Goal: Check status: Check status

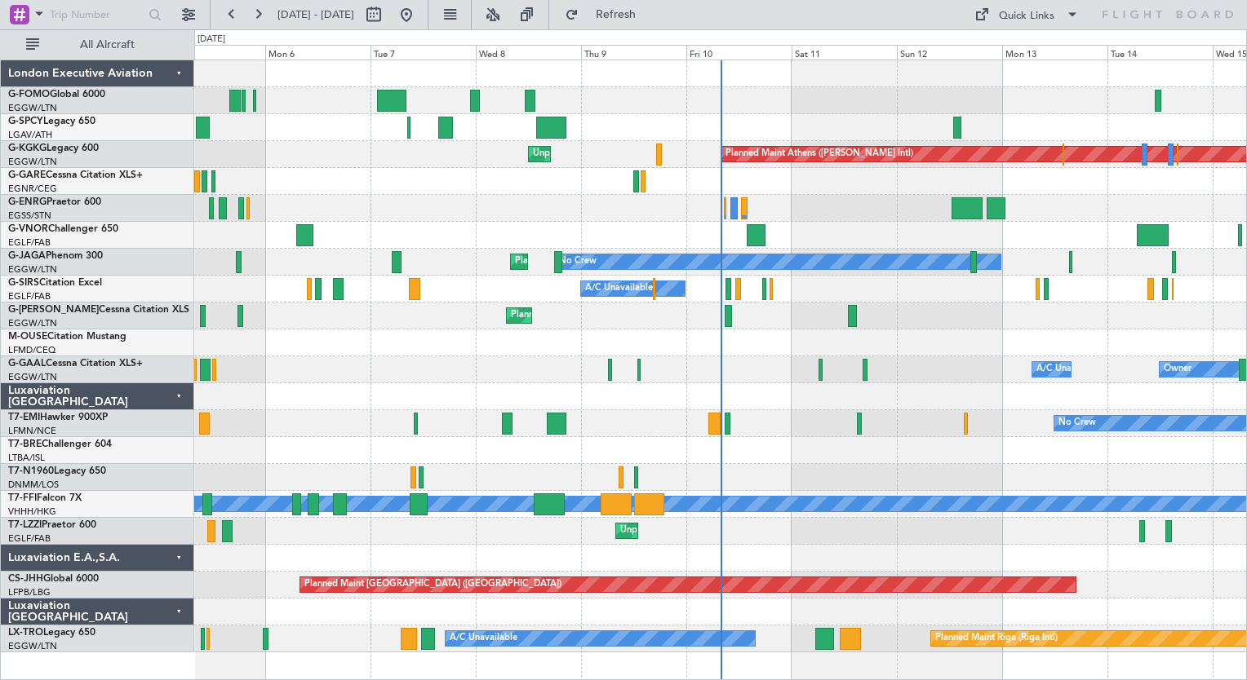
click at [721, 204] on div at bounding box center [720, 208] width 1052 height 27
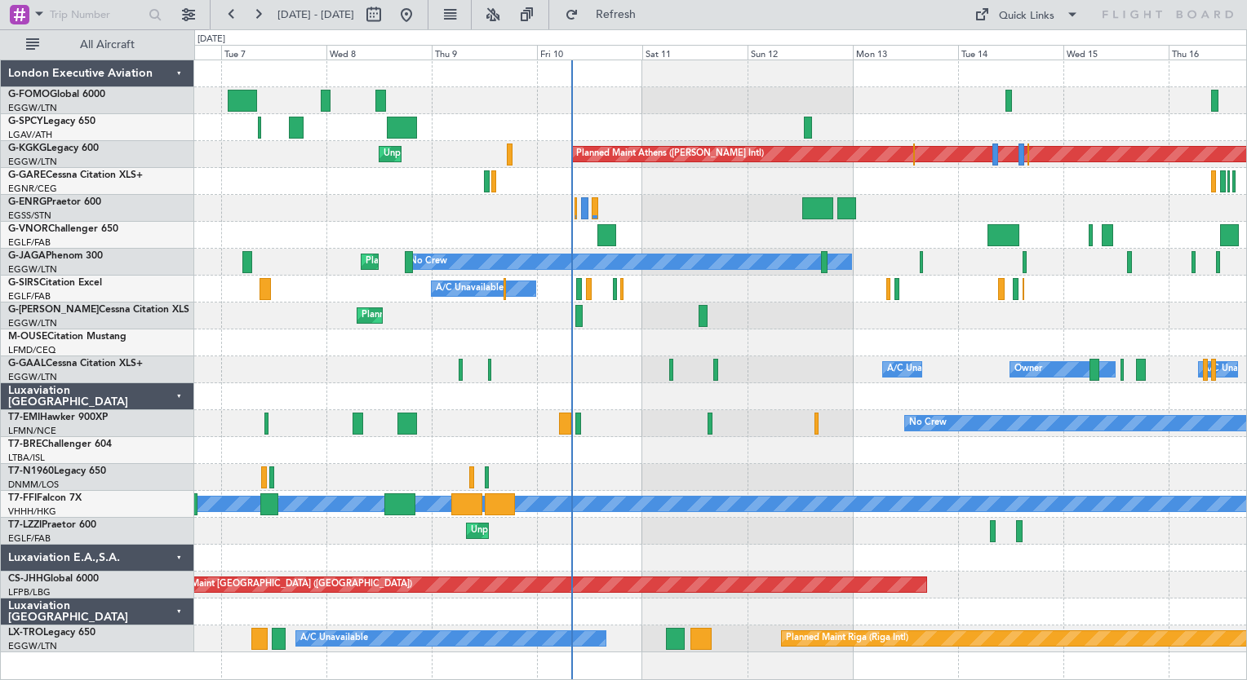
click at [714, 449] on div at bounding box center [720, 450] width 1052 height 27
click at [719, 122] on div at bounding box center [720, 127] width 1052 height 27
click at [737, 88] on div at bounding box center [720, 100] width 1052 height 27
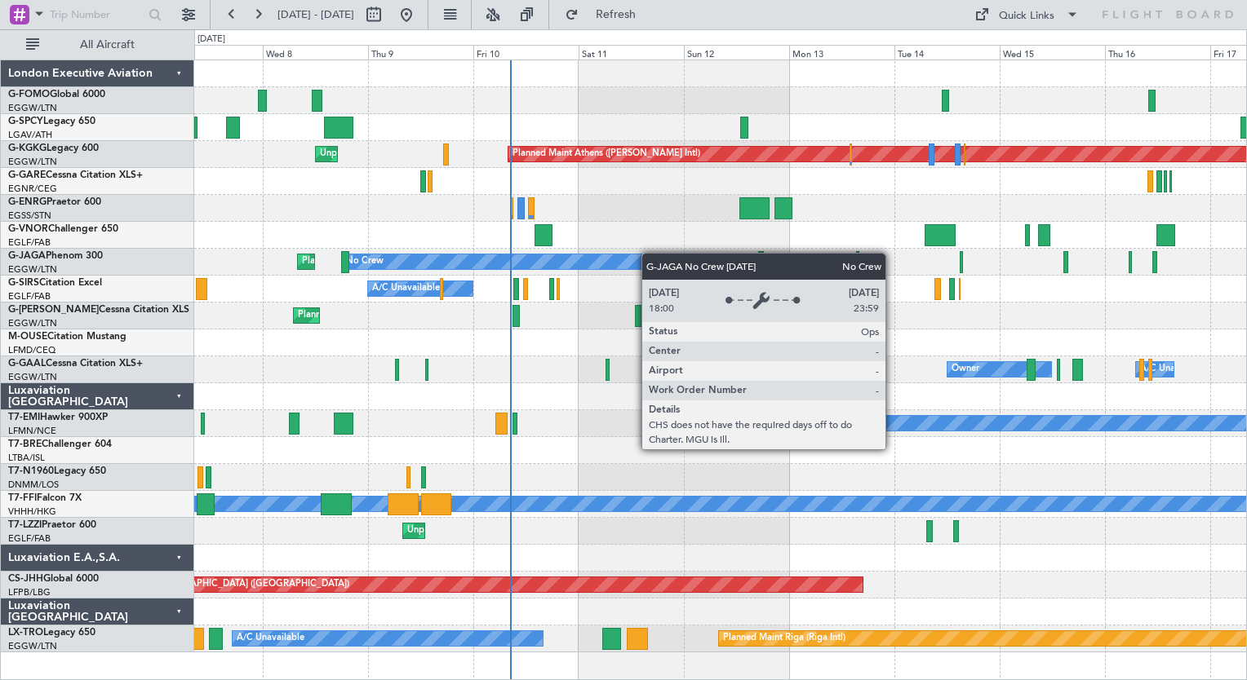
click at [624, 254] on div "Planned Maint Athens (Eleftherios Venizelos Intl) Unplanned Maint Istanbul (Ata…" at bounding box center [720, 356] width 1052 height 592
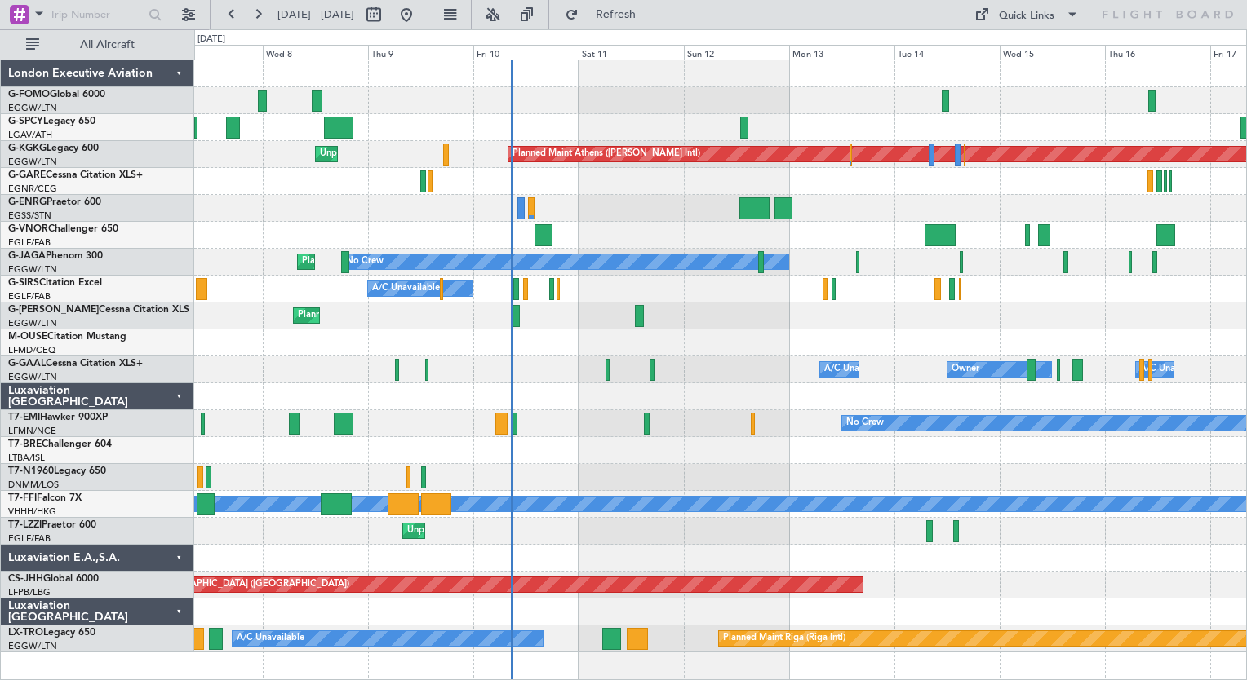
click at [179, 557] on div "Luxaviation E.A.,S.A." at bounding box center [97, 558] width 193 height 27
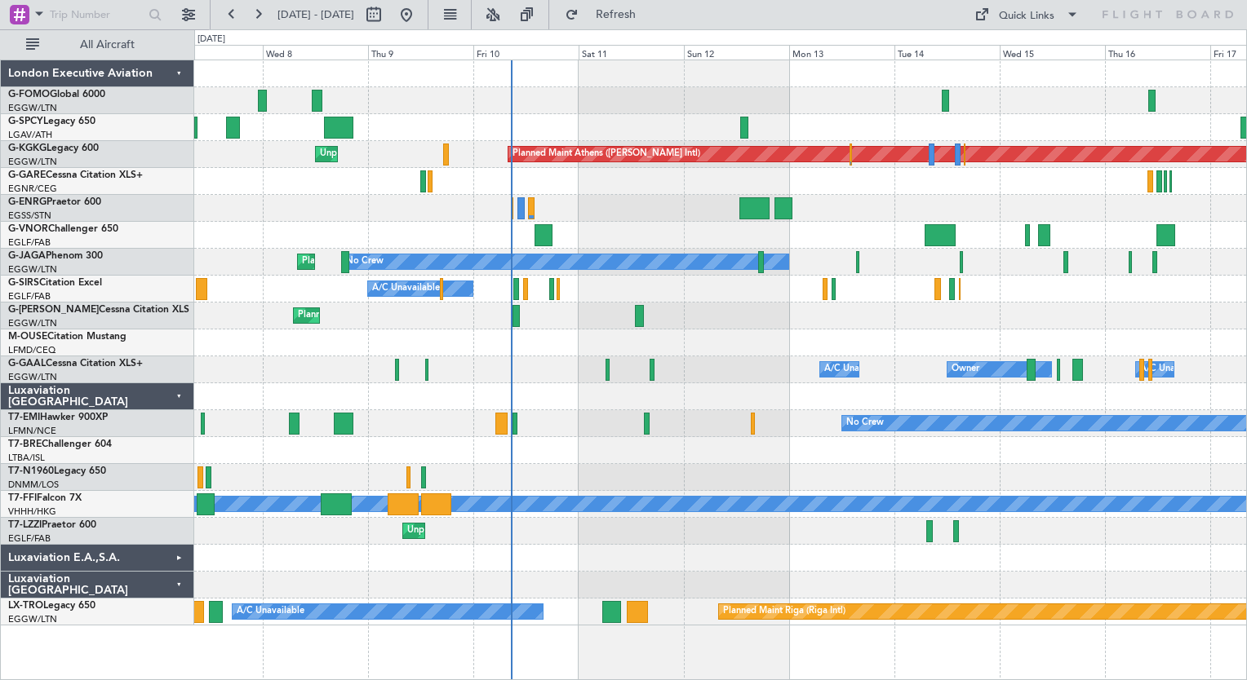
click at [179, 557] on div "Luxaviation E.A.,S.A." at bounding box center [97, 558] width 193 height 27
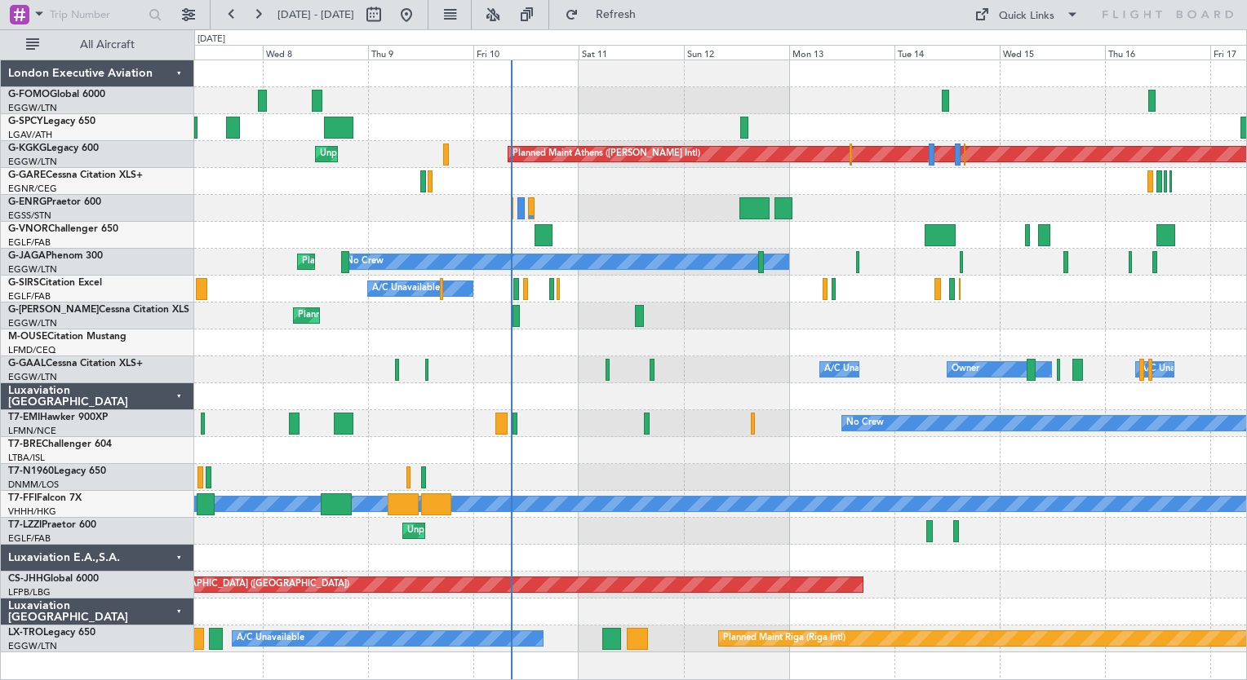
click at [179, 557] on div "Luxaviation E.A.,S.A." at bounding box center [97, 558] width 193 height 27
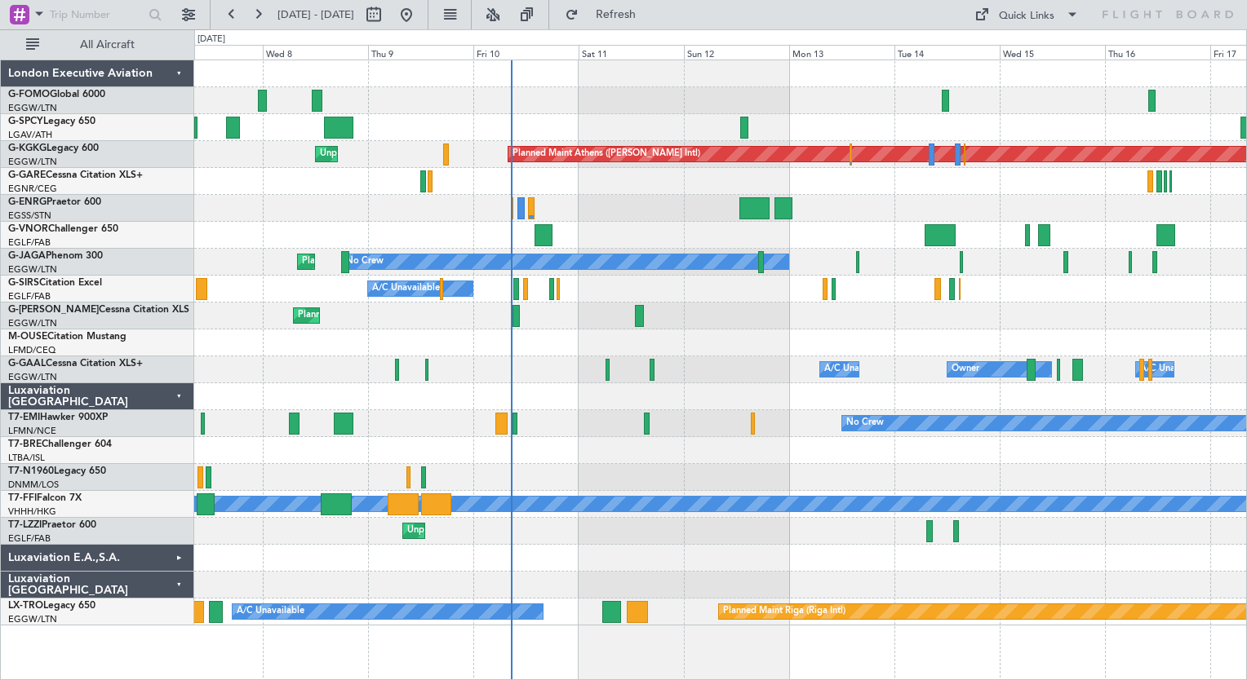
click at [179, 556] on div "Luxaviation E.A.,S.A." at bounding box center [97, 558] width 193 height 27
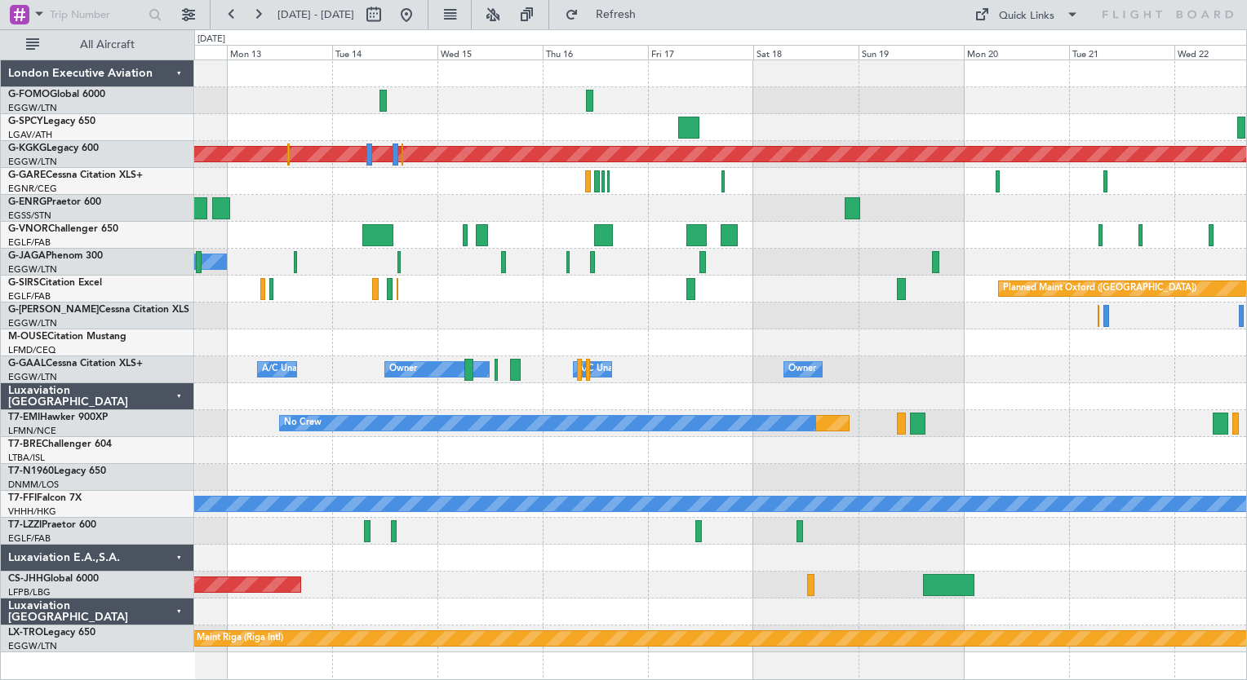
click at [463, 255] on div "Planned Maint Athens (Eleftherios Venizelos Intl) No Crew Planned Maint Oxford …" at bounding box center [720, 356] width 1052 height 592
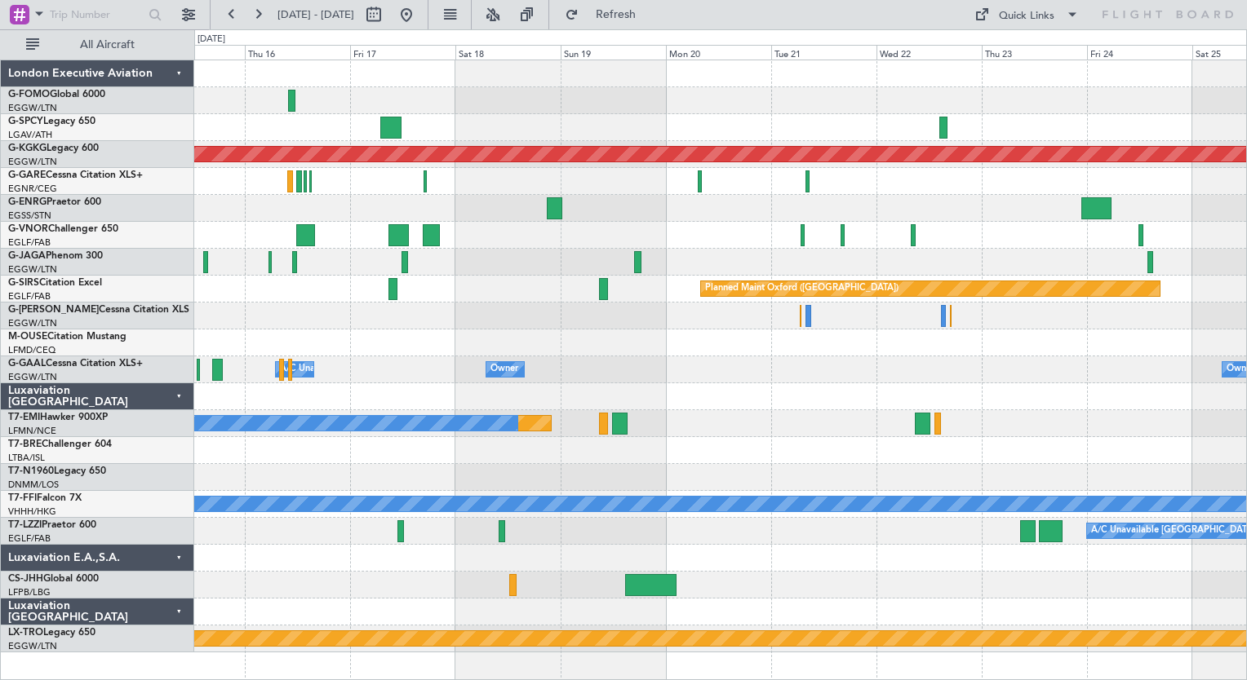
click at [746, 244] on div "Planned Maint Athens (Eleftherios Venizelos Intl) Planned Maint Oxford (Kidling…" at bounding box center [720, 356] width 1052 height 592
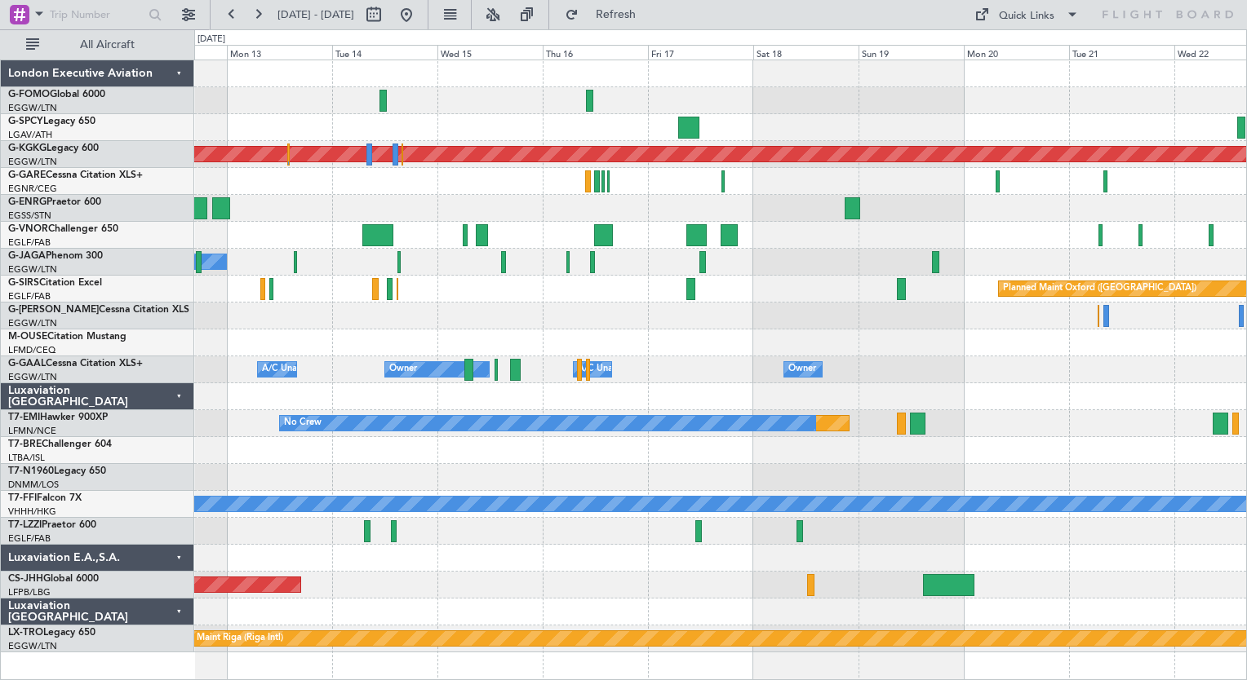
click at [776, 241] on div "Planned Maint Athens (Eleftherios Venizelos Intl) No Crew Planned Maint Oxford …" at bounding box center [720, 356] width 1052 height 592
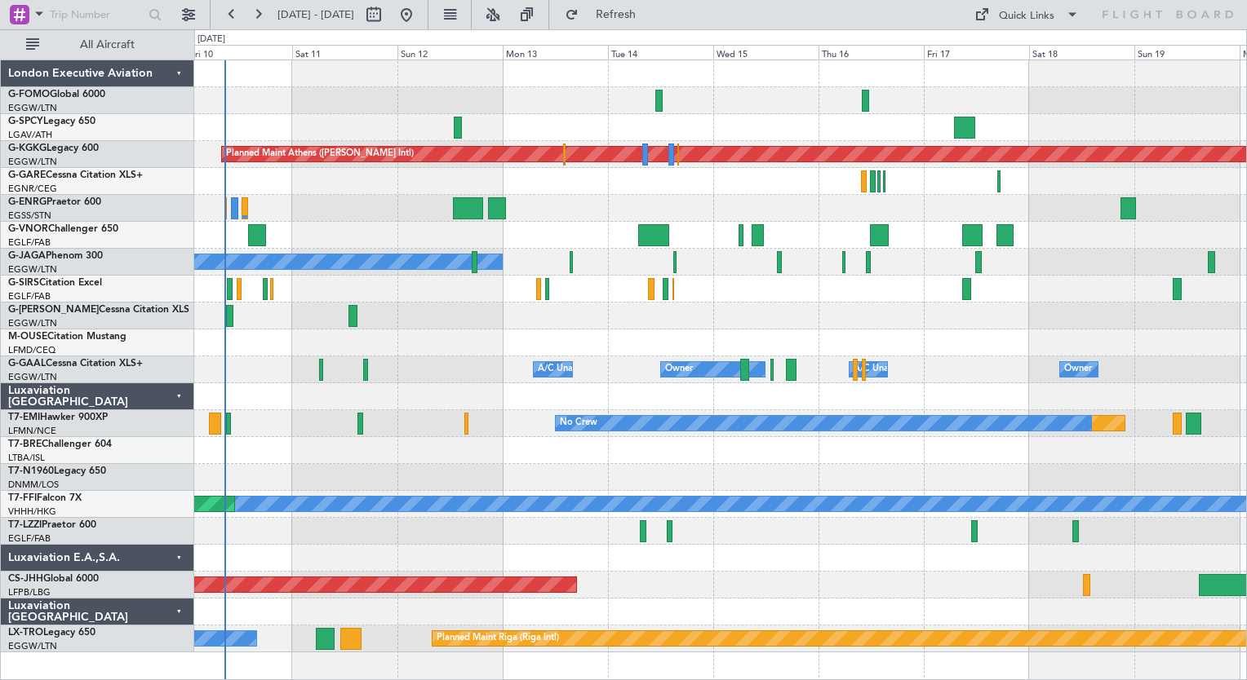
click at [877, 197] on div at bounding box center [720, 208] width 1052 height 27
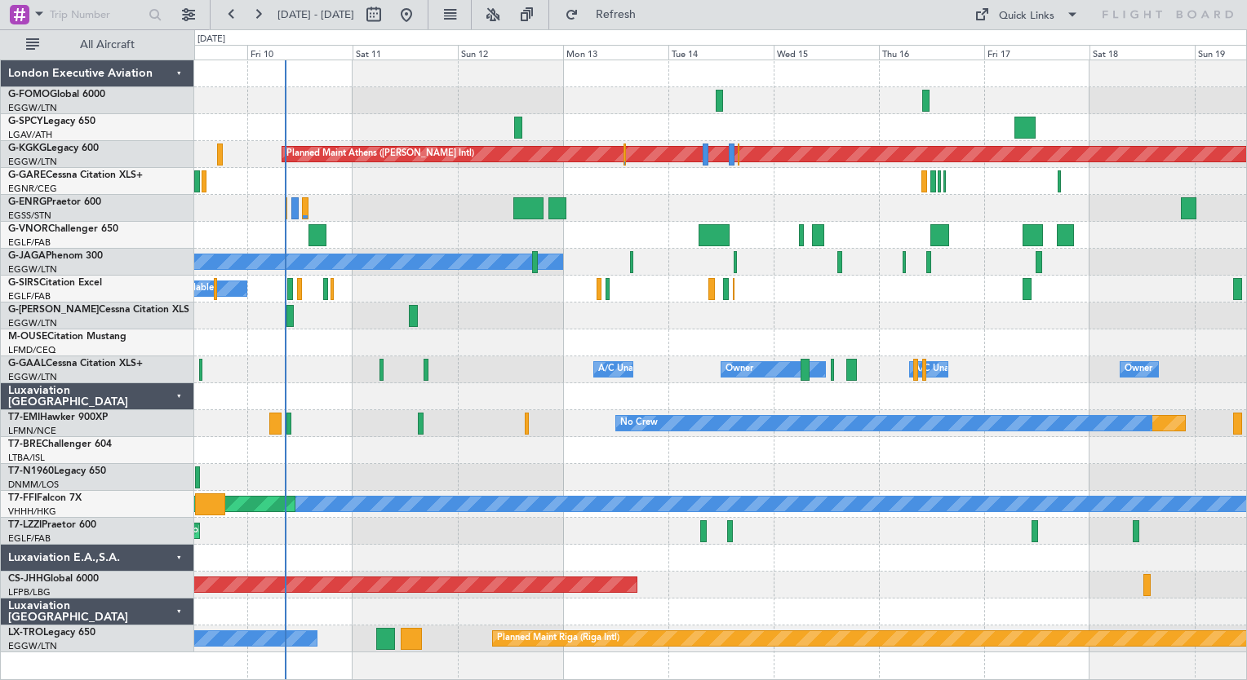
click at [721, 216] on div "Planned Maint Athens (Eleftherios Venizelos Intl) Unplanned Maint Istanbul (Ata…" at bounding box center [720, 356] width 1052 height 592
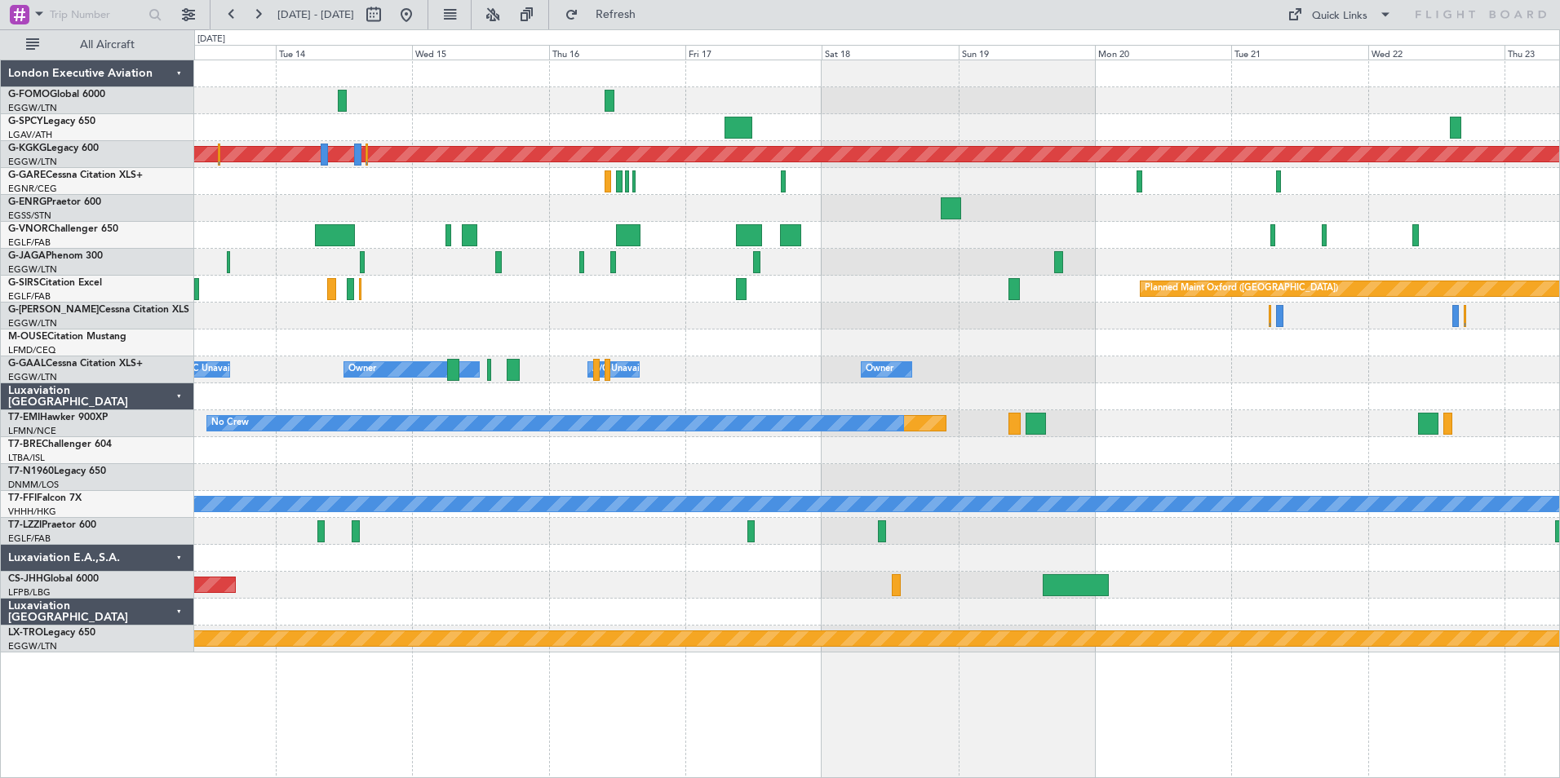
click at [775, 371] on div "Planned Maint Athens (Eleftherios Venizelos Intl) No Crew Planned Maint Oxford …" at bounding box center [876, 356] width 1365 height 592
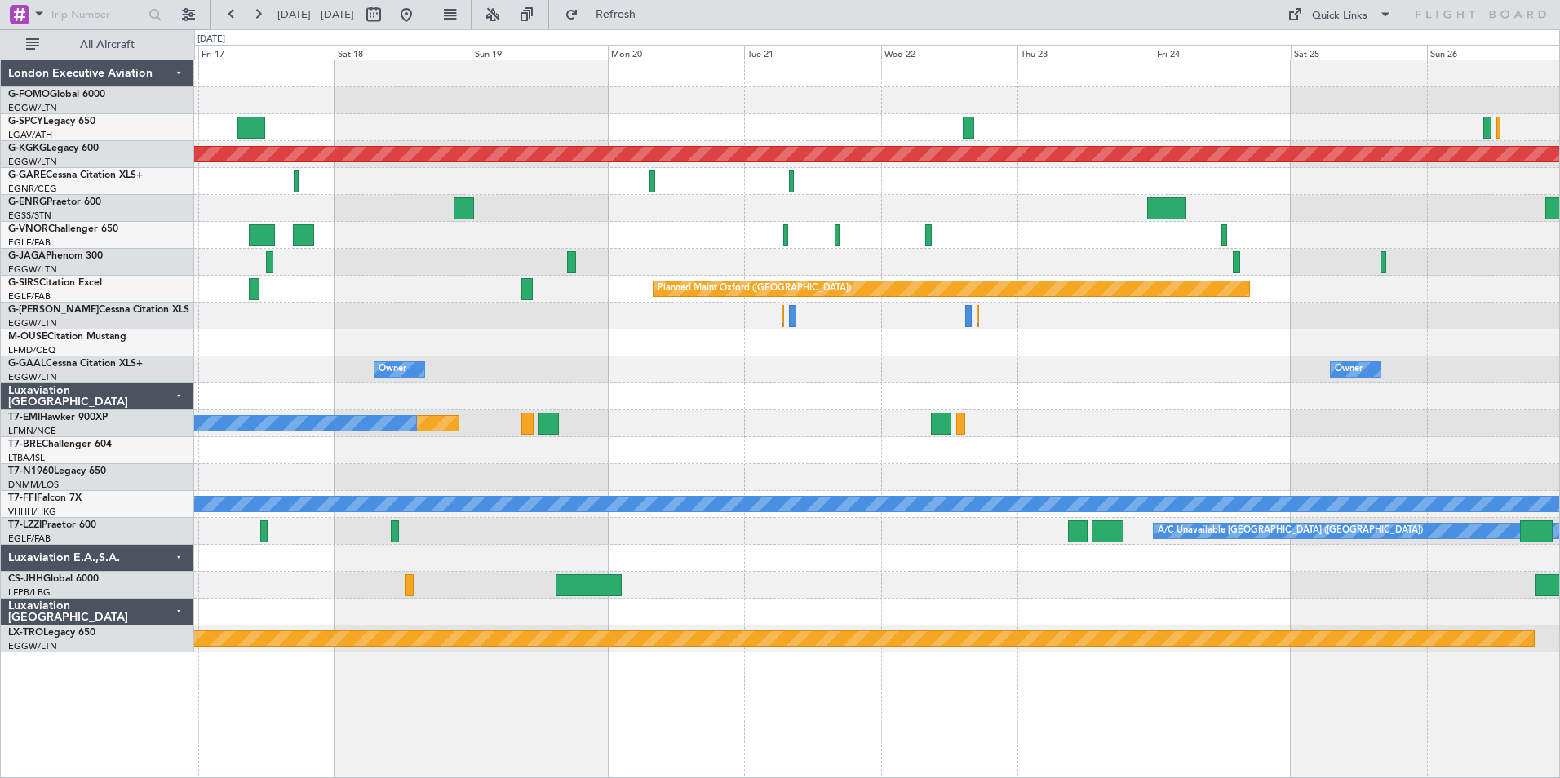
click at [819, 427] on div "Planned Maint Athens (Eleftherios Venizelos Intl) Planned Maint Oxford (Kidling…" at bounding box center [876, 356] width 1365 height 592
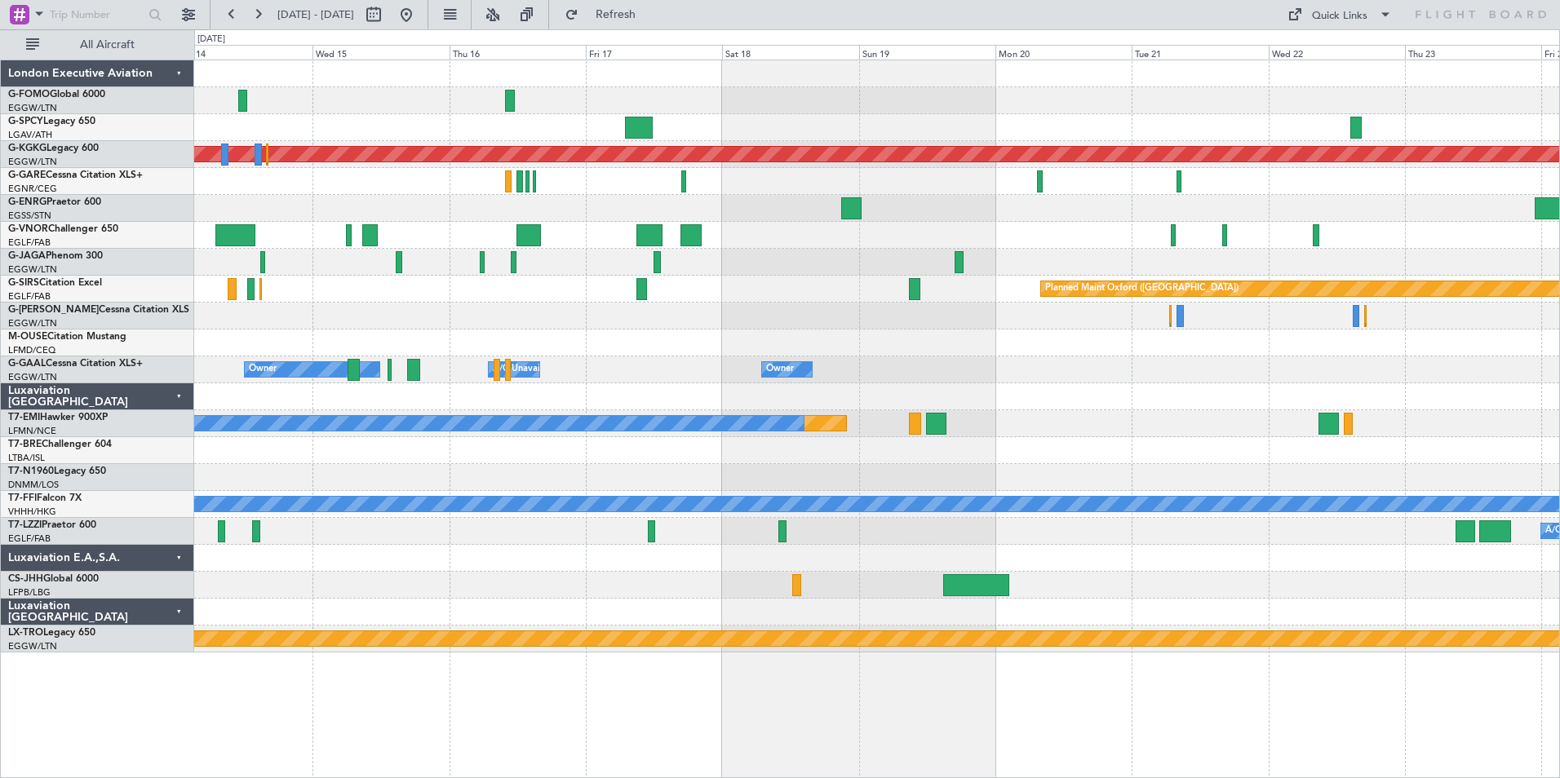
click at [1013, 395] on div "Planned Maint Athens (Eleftherios Venizelos Intl) No Crew Planned Maint Oxford …" at bounding box center [876, 356] width 1365 height 592
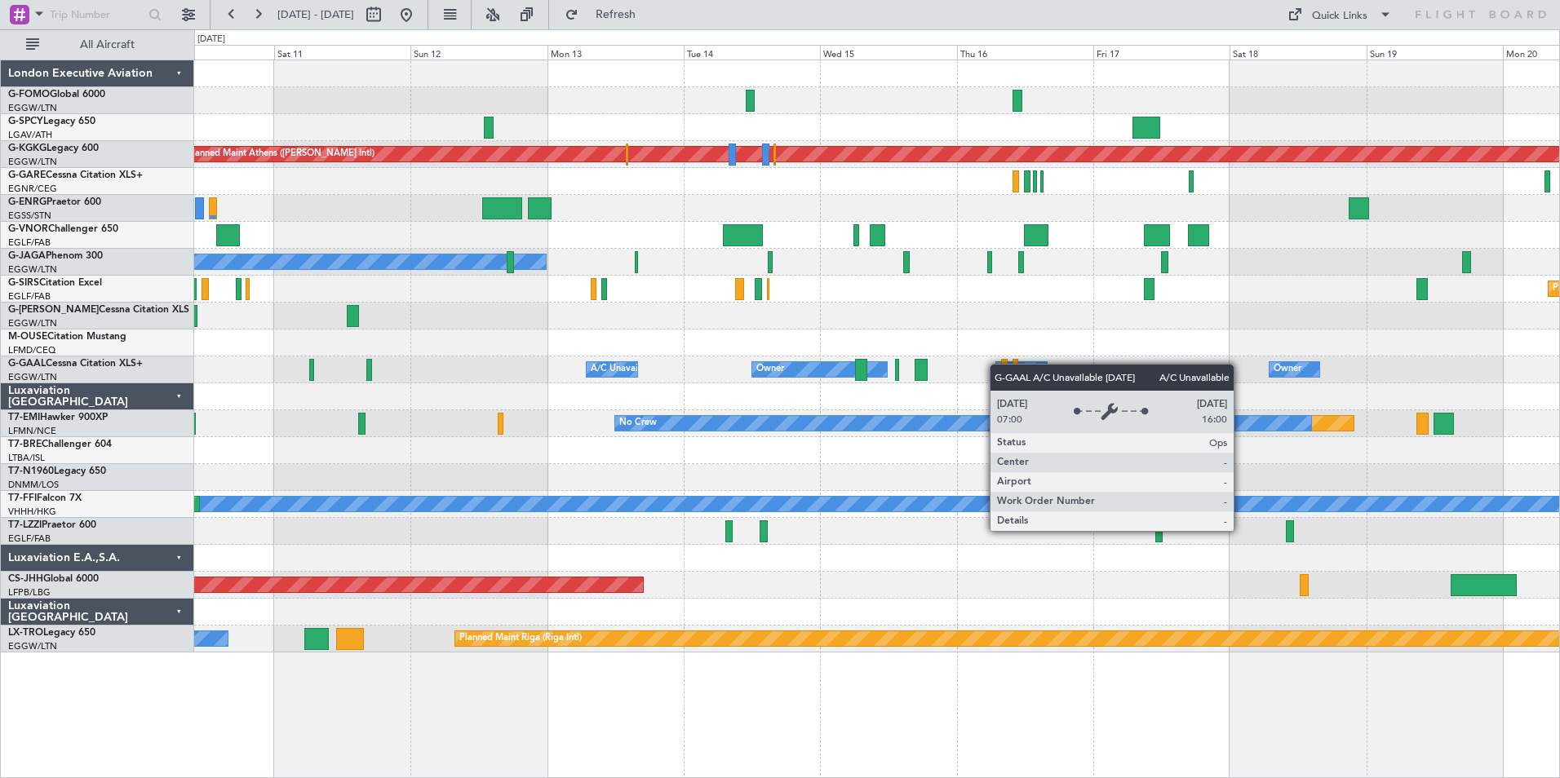
click at [999, 364] on div "Planned Maint Athens (Eleftherios Venizelos Intl) Unplanned Maint Istanbul (Ata…" at bounding box center [876, 356] width 1365 height 592
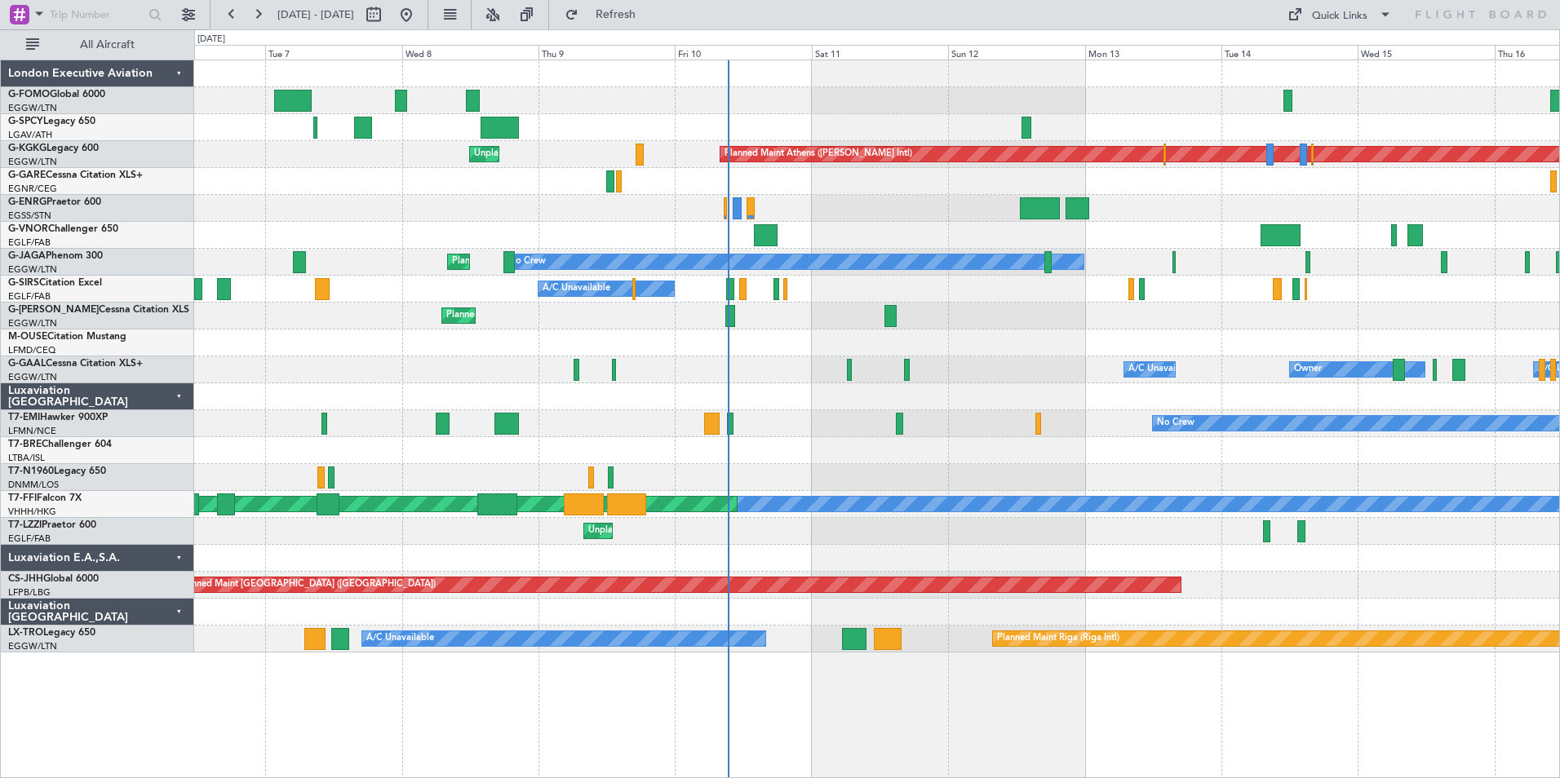
click at [1087, 419] on div "Planned Maint Athens (Eleftherios Venizelos Intl) Unplanned Maint Istanbul (Ata…" at bounding box center [876, 356] width 1365 height 592
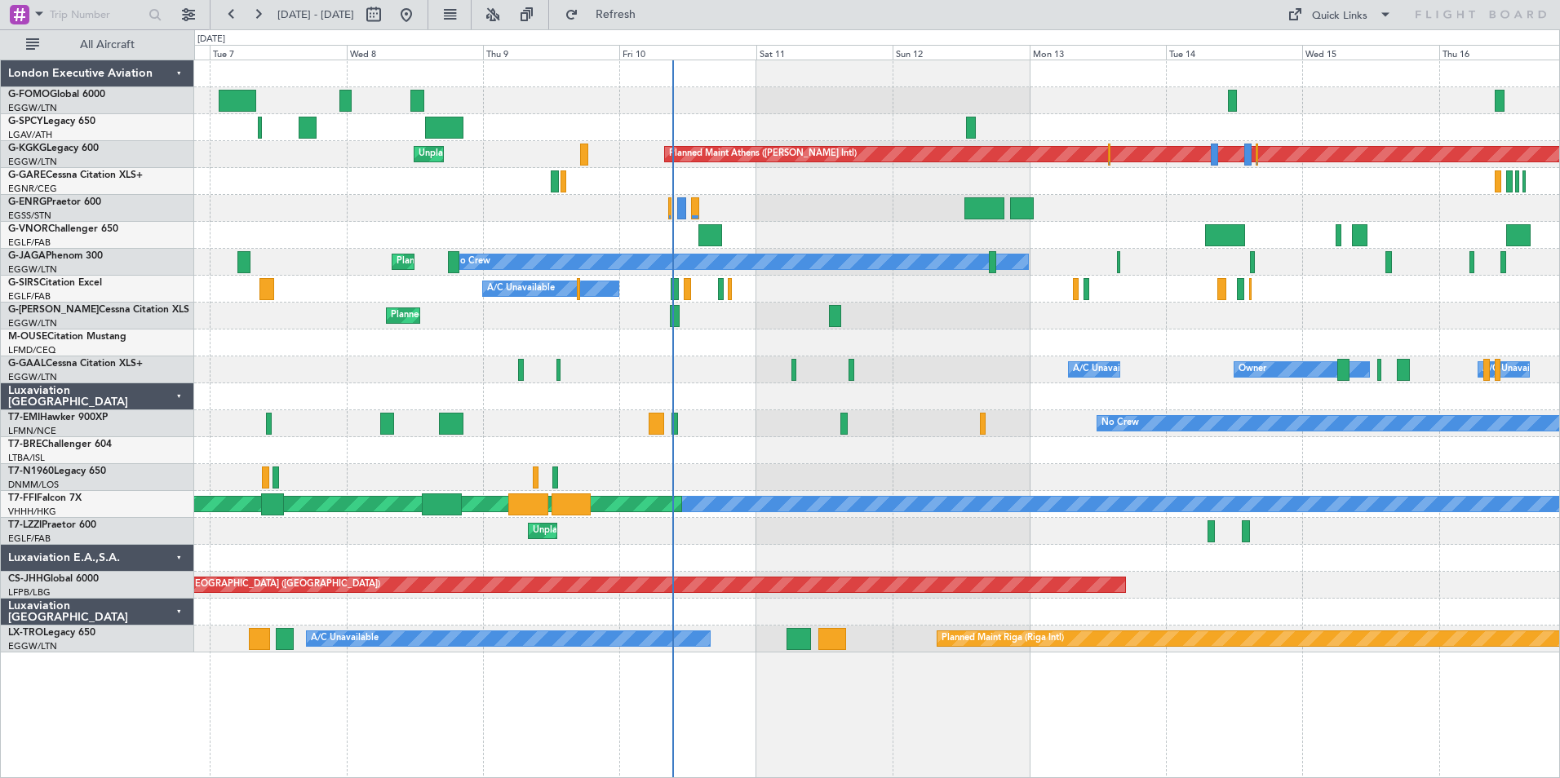
click at [994, 370] on div "Owner A/C Unavailable Owner A/C Unavailable Owner" at bounding box center [876, 370] width 1365 height 27
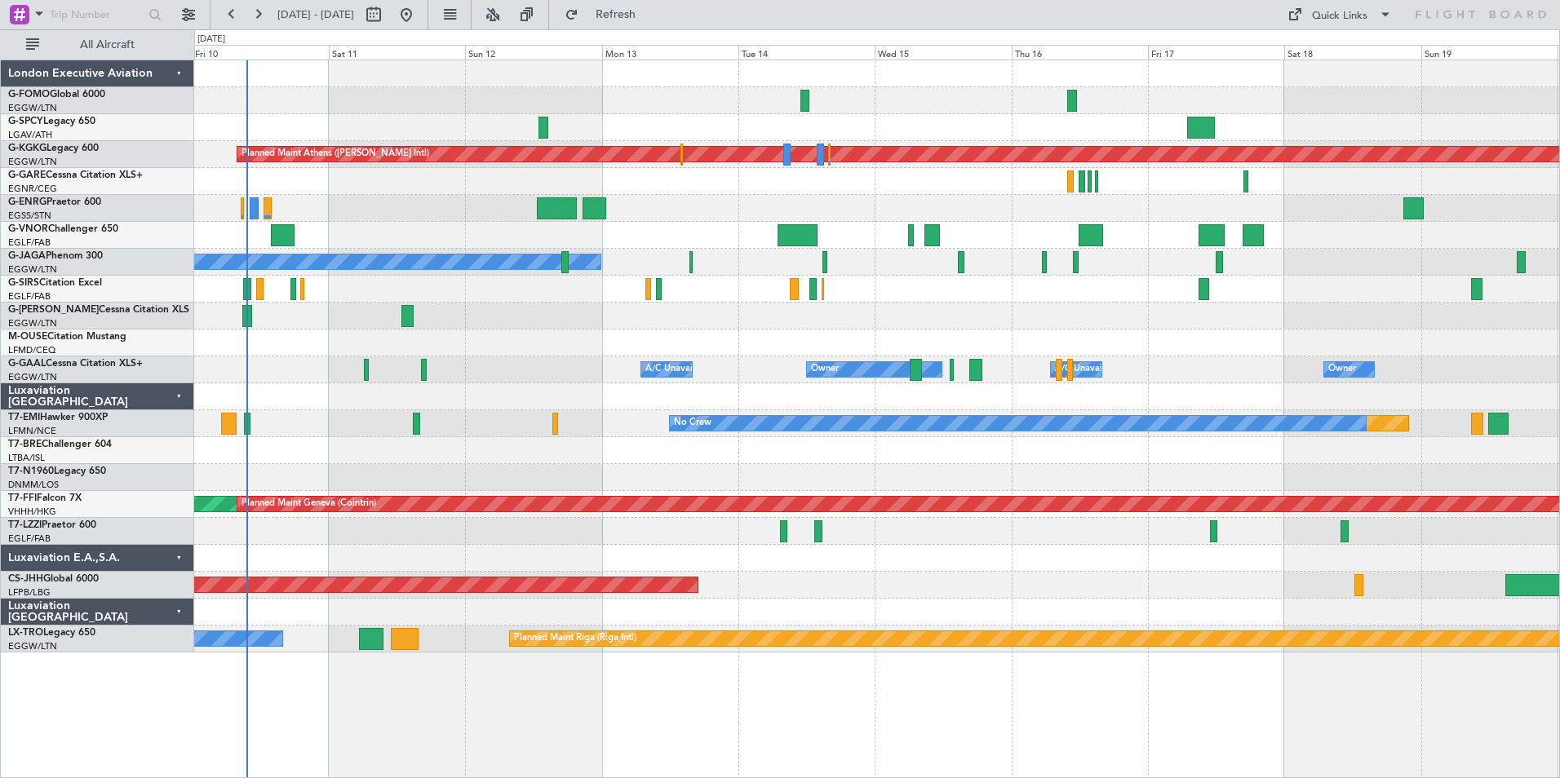
click at [834, 485] on div at bounding box center [876, 477] width 1365 height 27
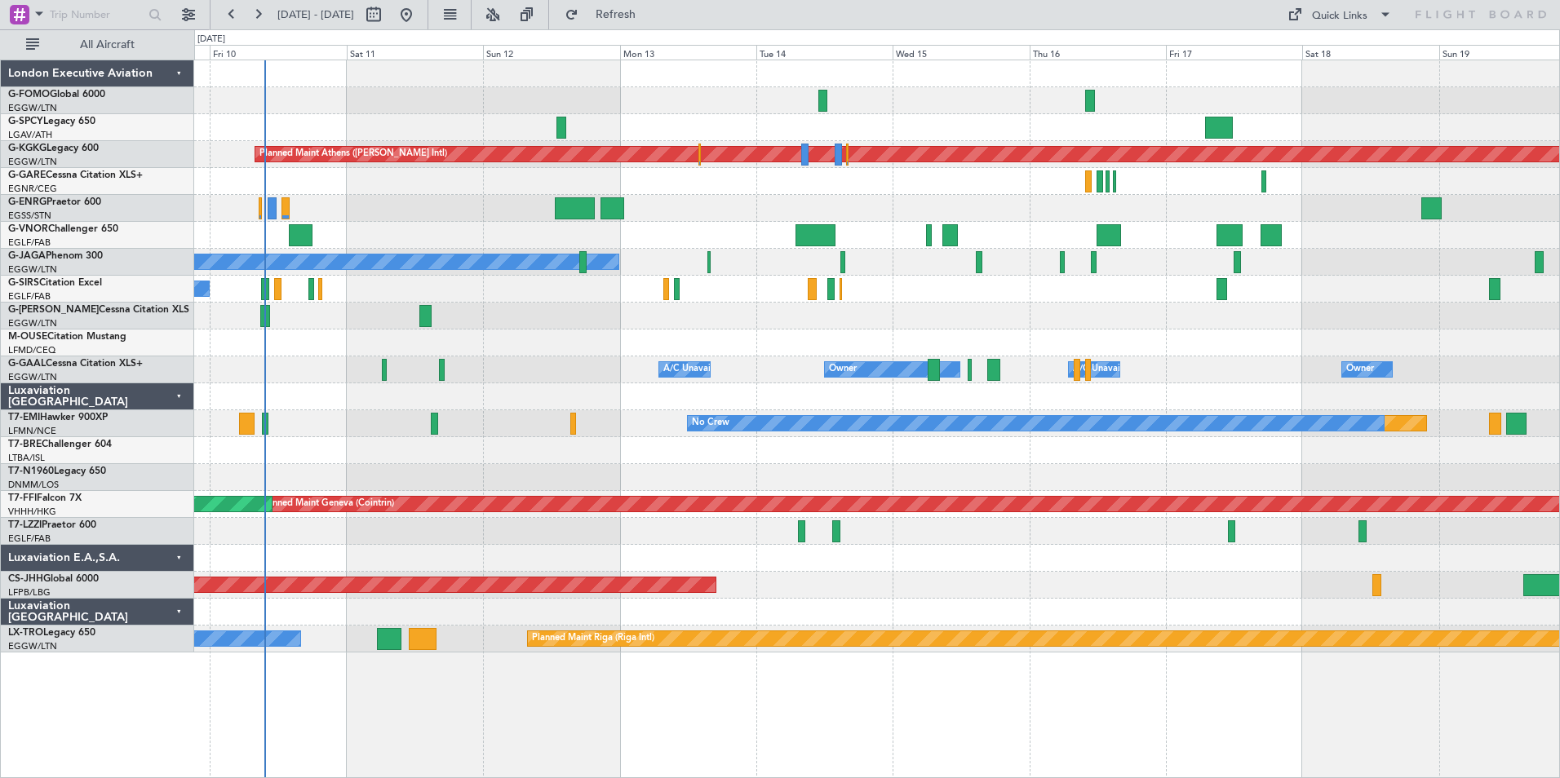
click at [1246, 305] on div "Planned Maint Athens (Eleftherios Venizelos Intl) Unplanned Maint Istanbul (Ata…" at bounding box center [876, 356] width 1365 height 592
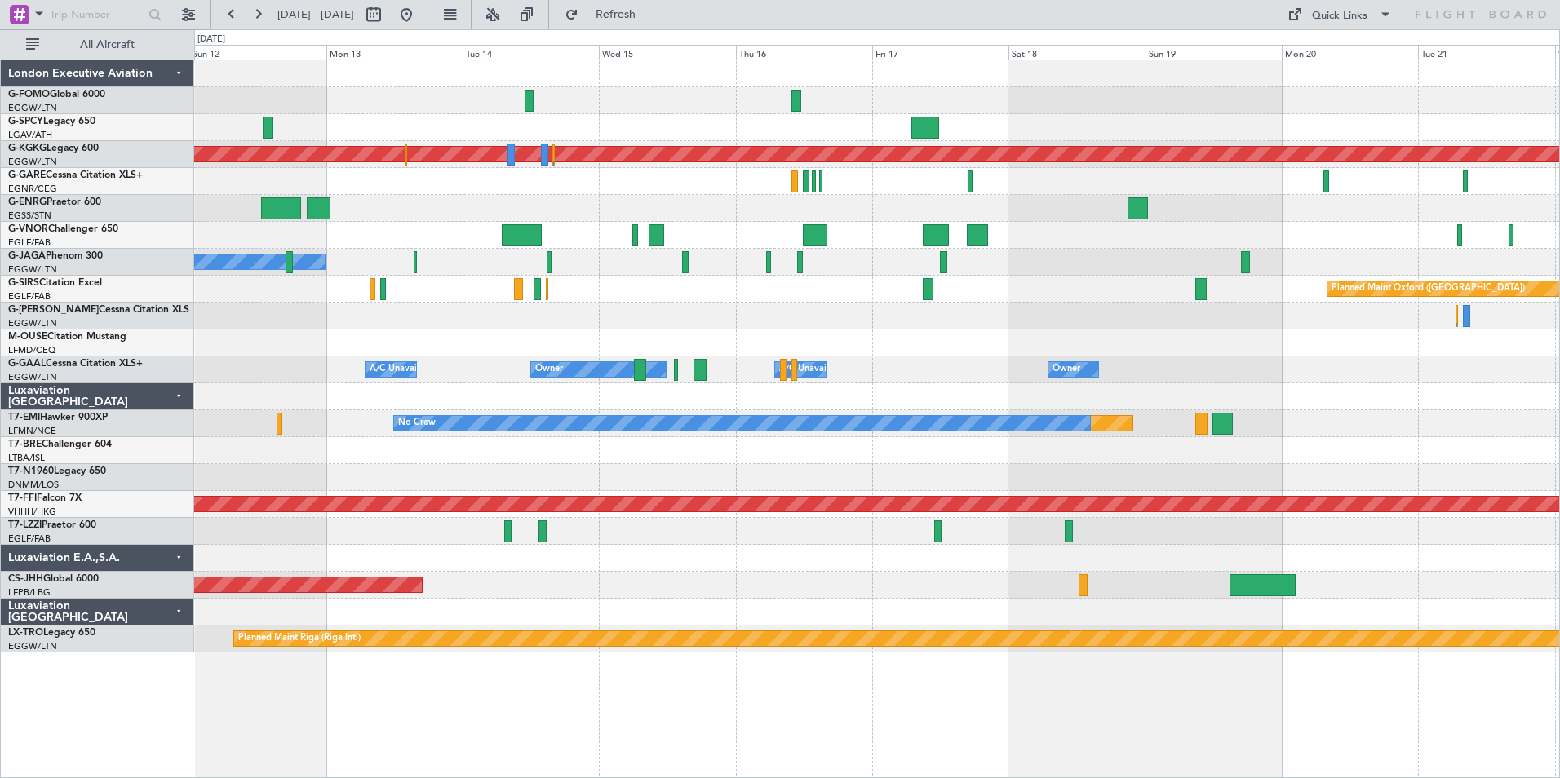
click at [467, 414] on div "Planned Maint Athens (Eleftherios Venizelos Intl) No Crew Planned Maint Oxford …" at bounding box center [876, 356] width 1365 height 592
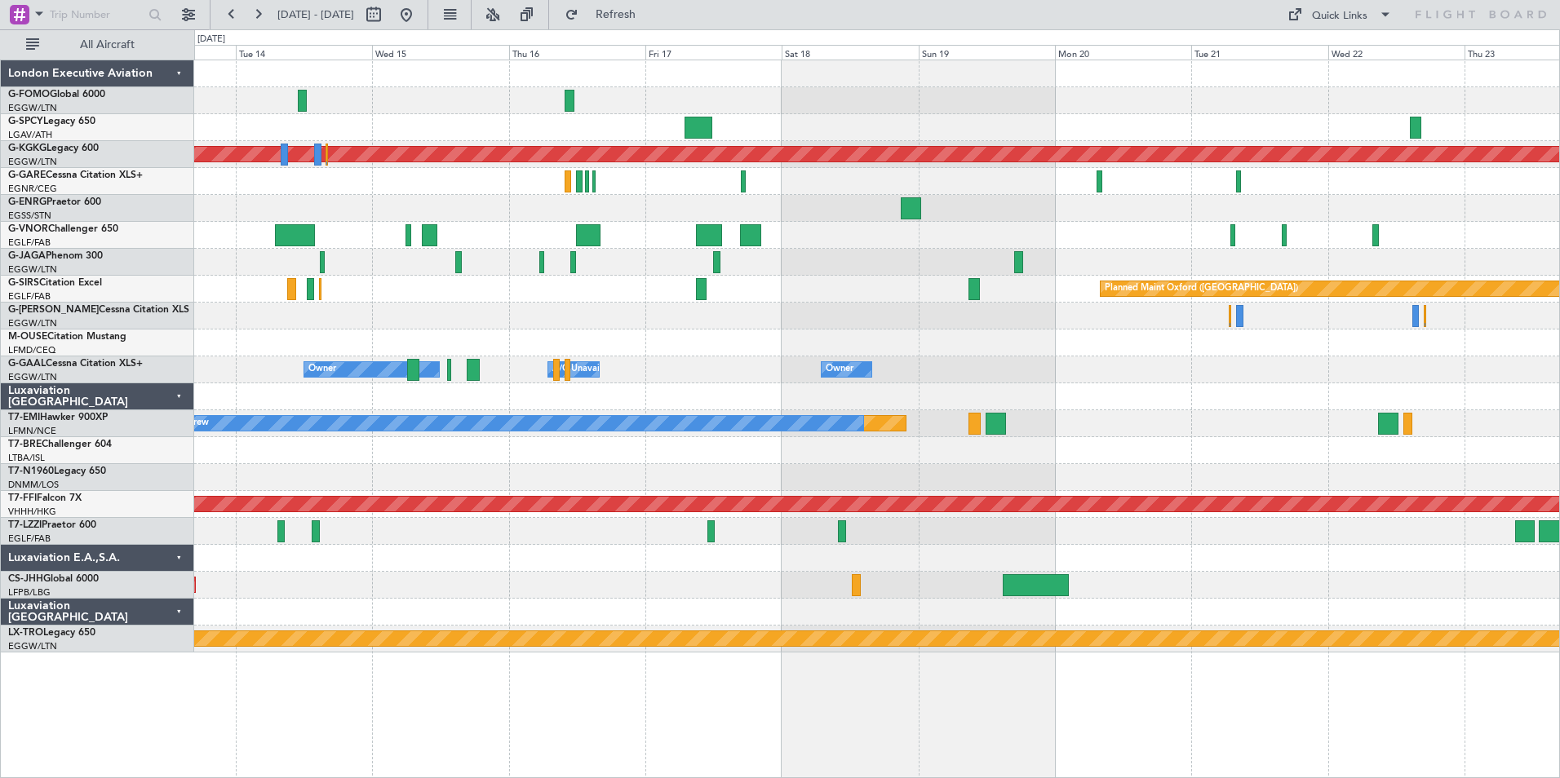
click at [880, 365] on div "Planned Maint Athens (Eleftherios Venizelos Intl) No Crew Planned Maint Oxford …" at bounding box center [876, 356] width 1365 height 592
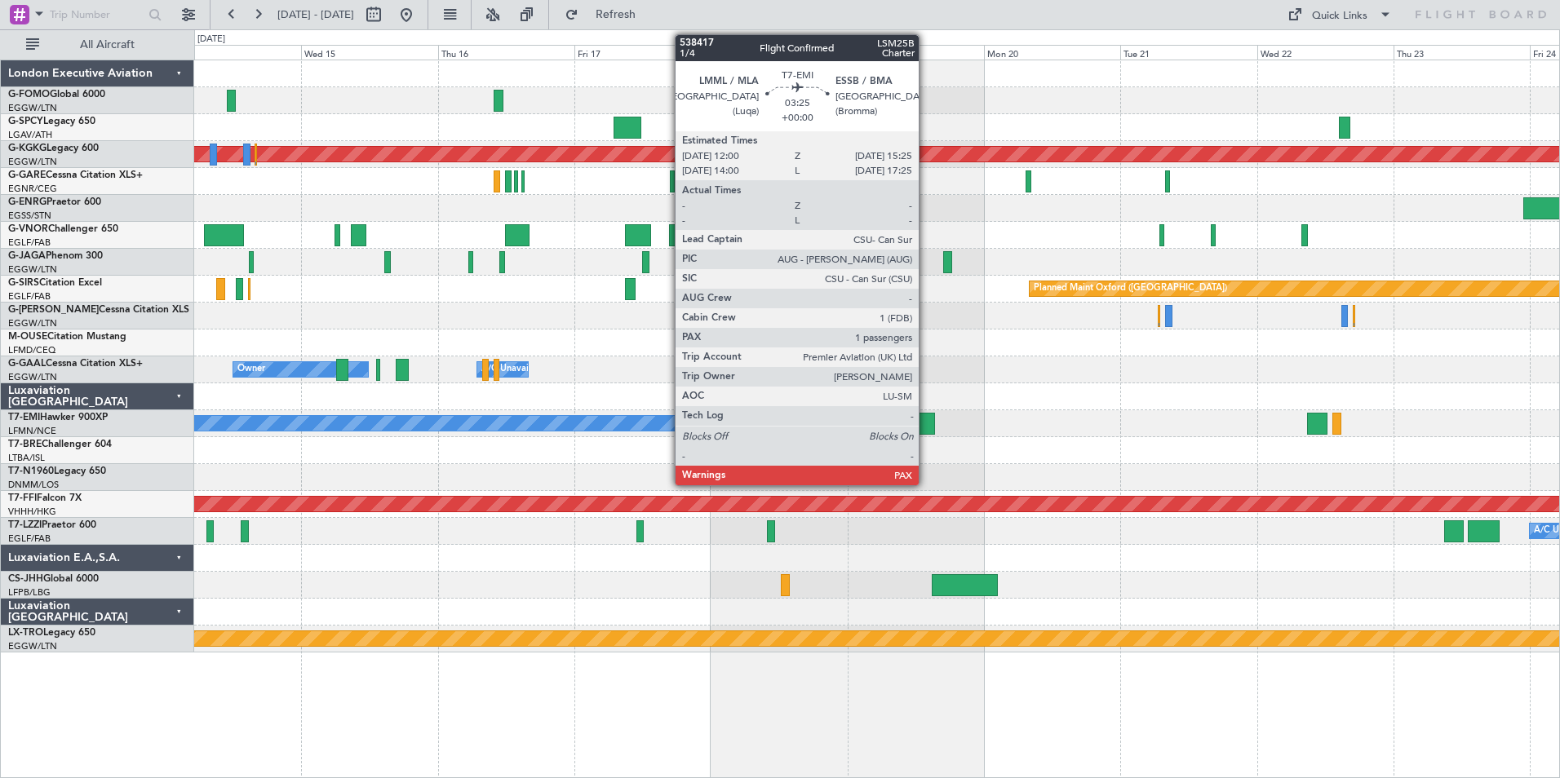
click at [926, 420] on div at bounding box center [925, 424] width 20 height 22
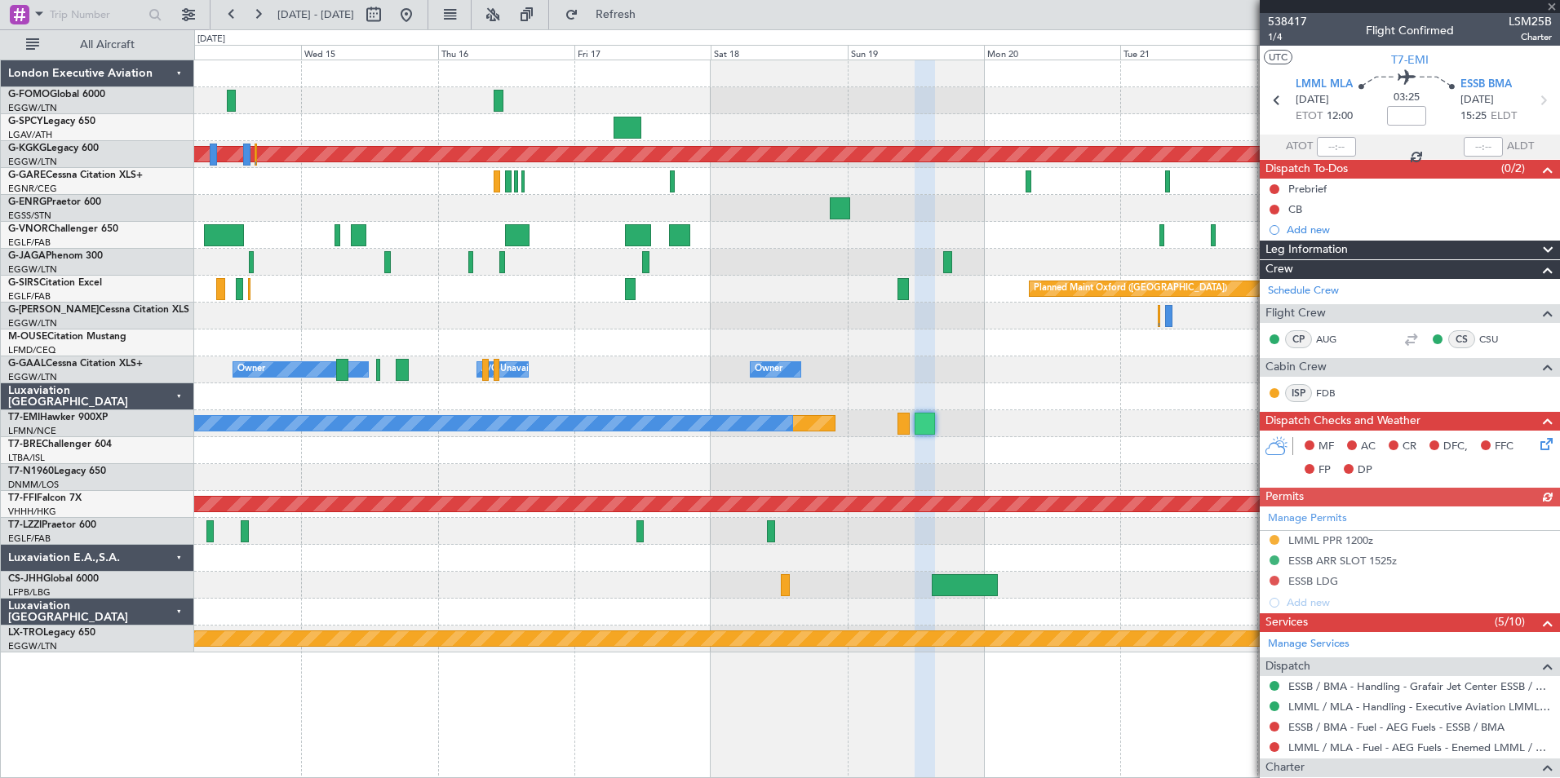
scroll to position [207, 0]
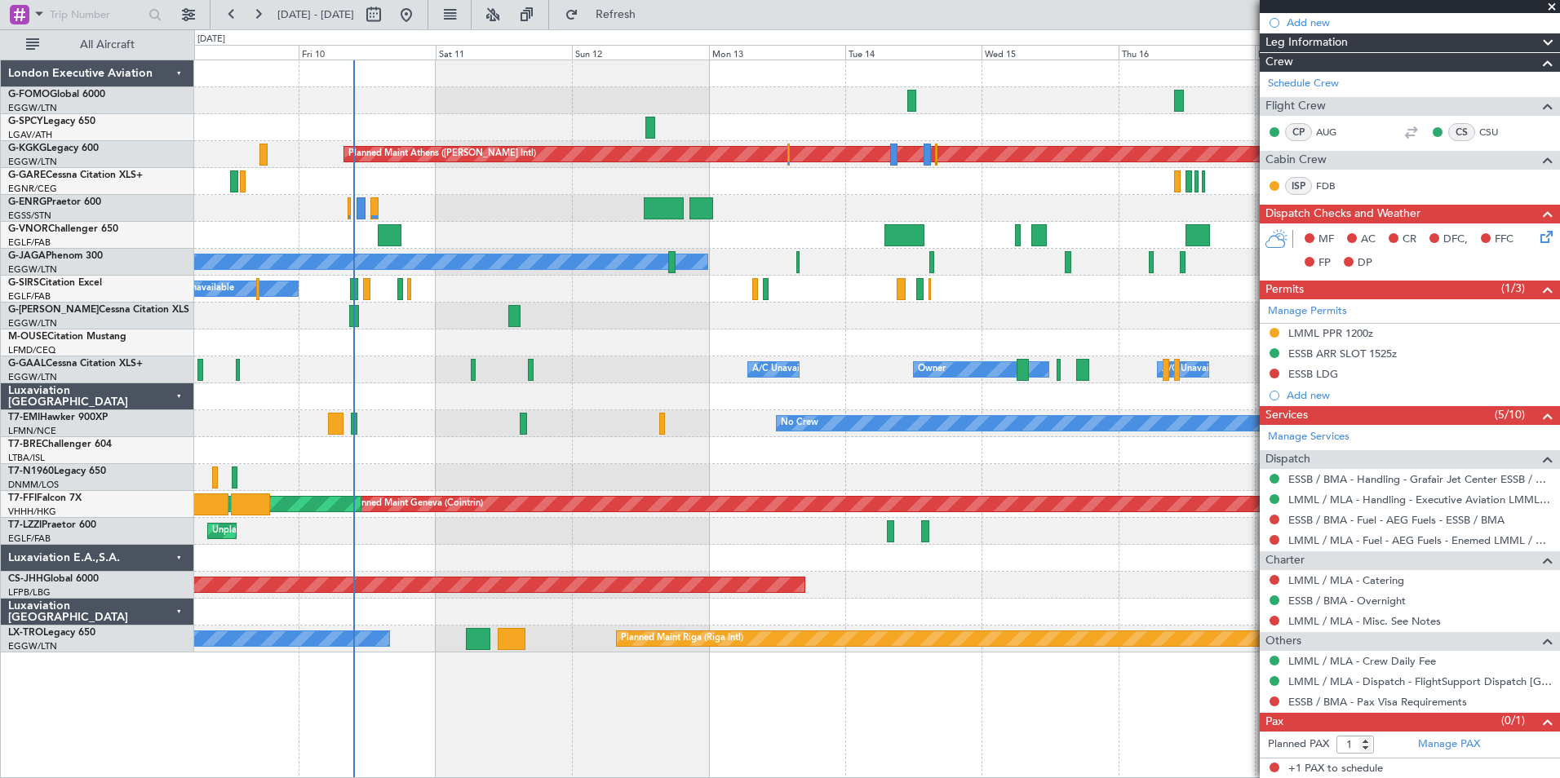
click at [1246, 467] on fb-app "14 Oct 2025 - 24 Oct 2025 Refresh Quick Links All Aircraft Planned Maint Athens…" at bounding box center [780, 395] width 1560 height 766
click at [1246, 680] on mat-tooltip-component "ESSB / BMA - Pax Visa Requirements" at bounding box center [1377, 729] width 180 height 43
click at [1246, 680] on link "Manage PAX" at bounding box center [1449, 745] width 62 height 16
click at [650, 14] on span "Refresh" at bounding box center [616, 14] width 69 height 11
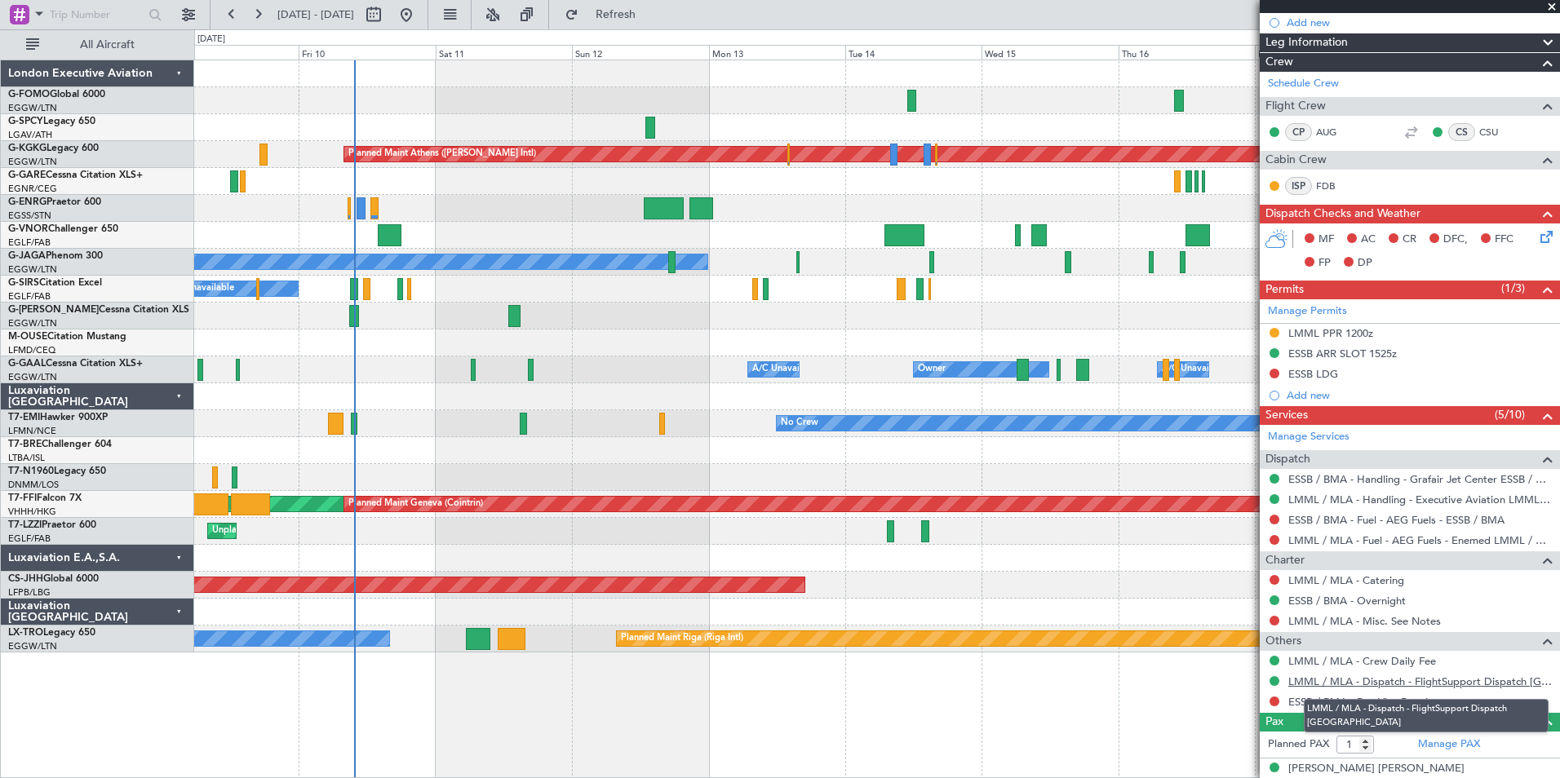
click at [1246, 680] on link "LMML / MLA - Dispatch - FlightSupport Dispatch UK" at bounding box center [1420, 682] width 264 height 14
click at [1246, 10] on span at bounding box center [1551, 7] width 16 height 15
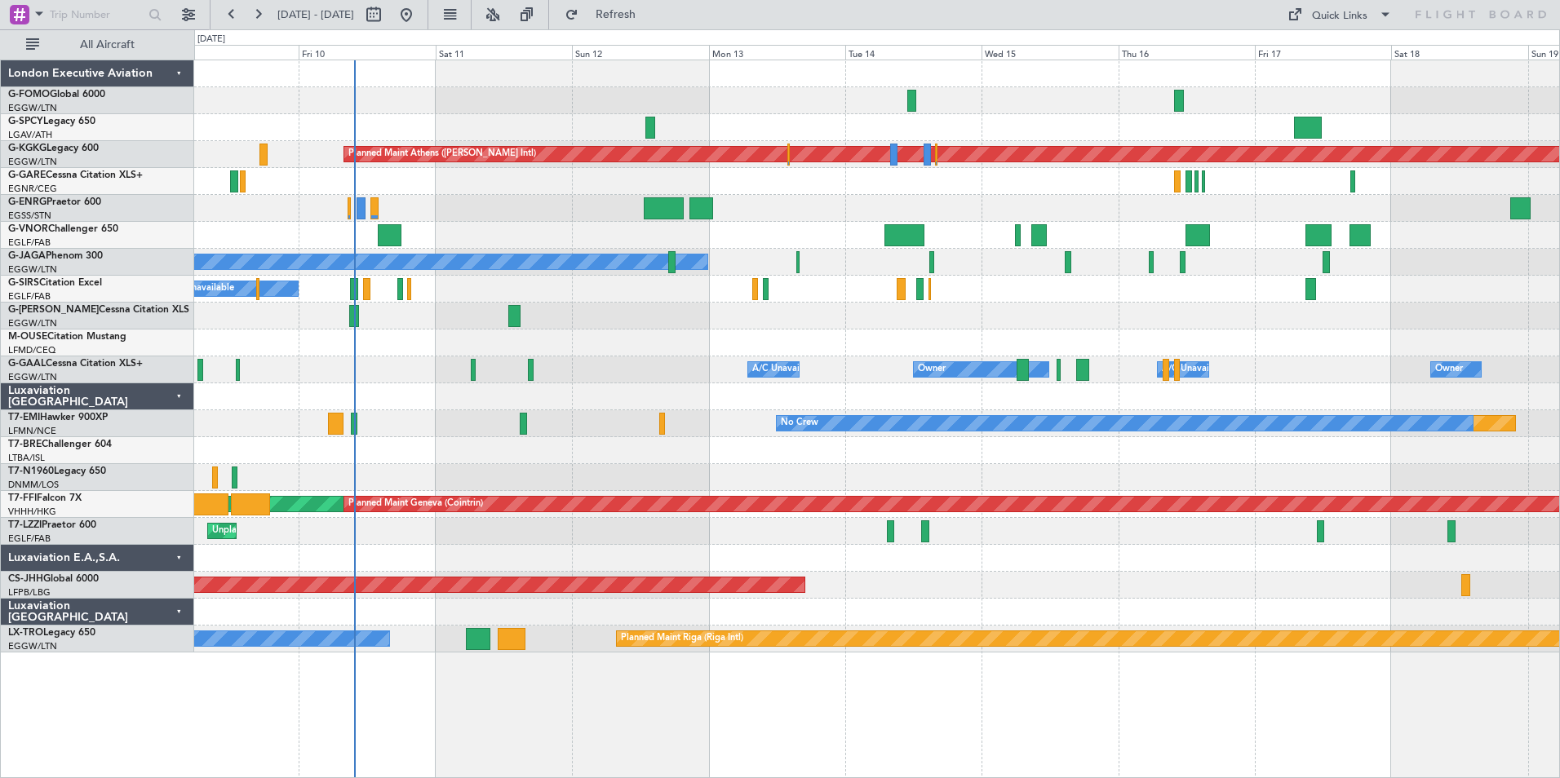
type input "0"
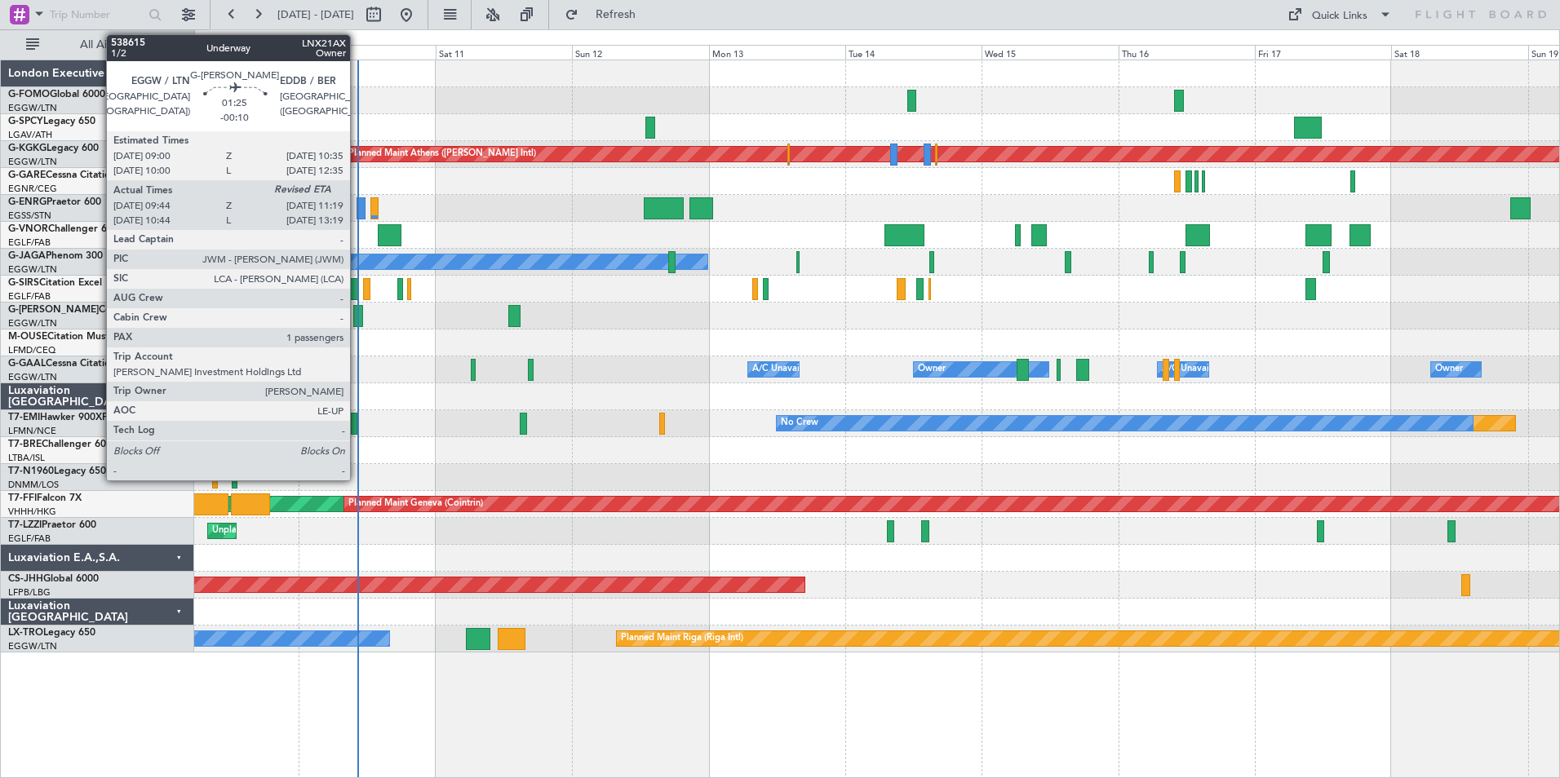
click at [357, 316] on div at bounding box center [358, 316] width 10 height 22
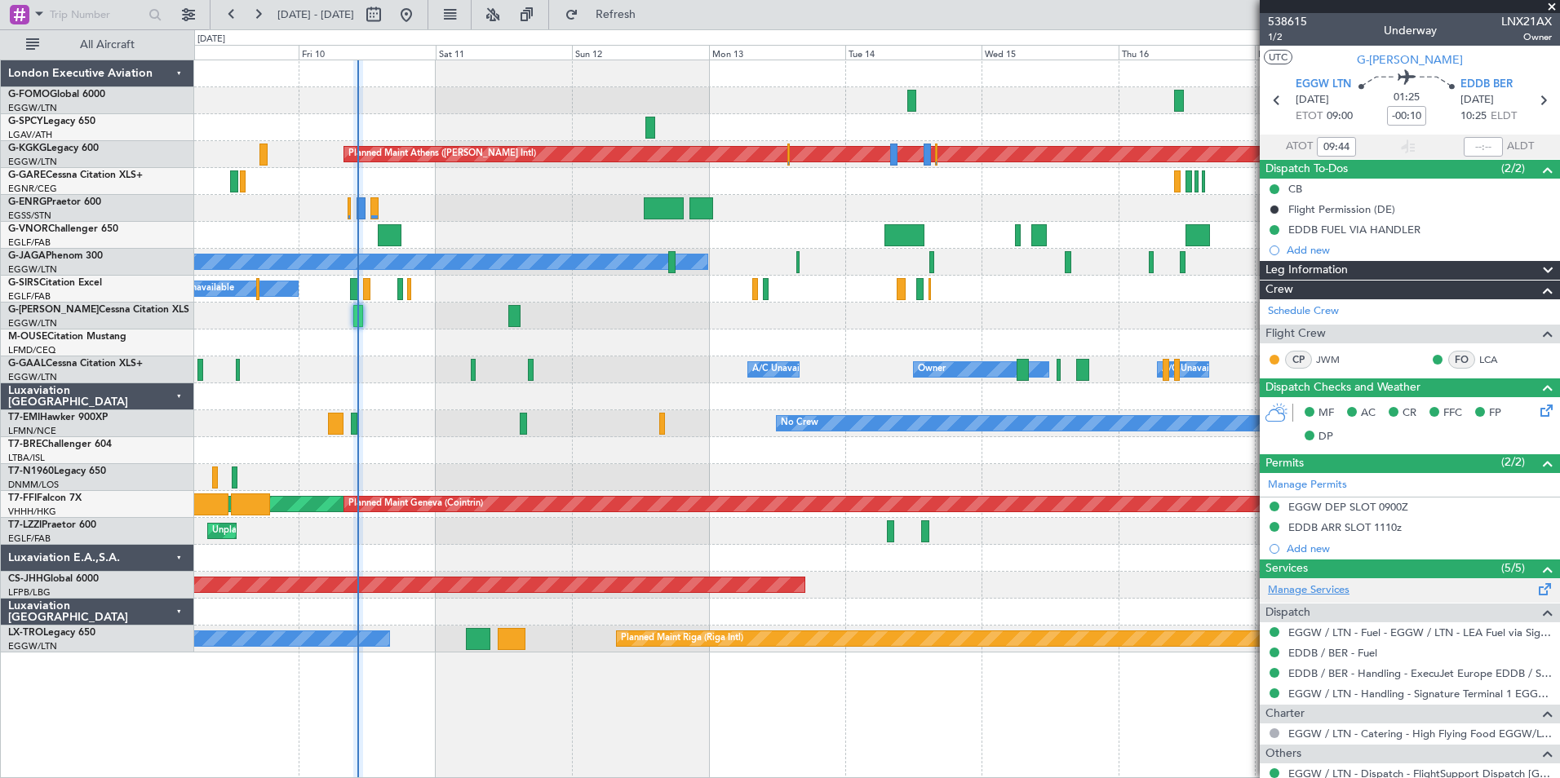
click at [1246, 587] on link "Manage Services" at bounding box center [1309, 590] width 82 height 16
click at [650, 12] on span "Refresh" at bounding box center [616, 14] width 69 height 11
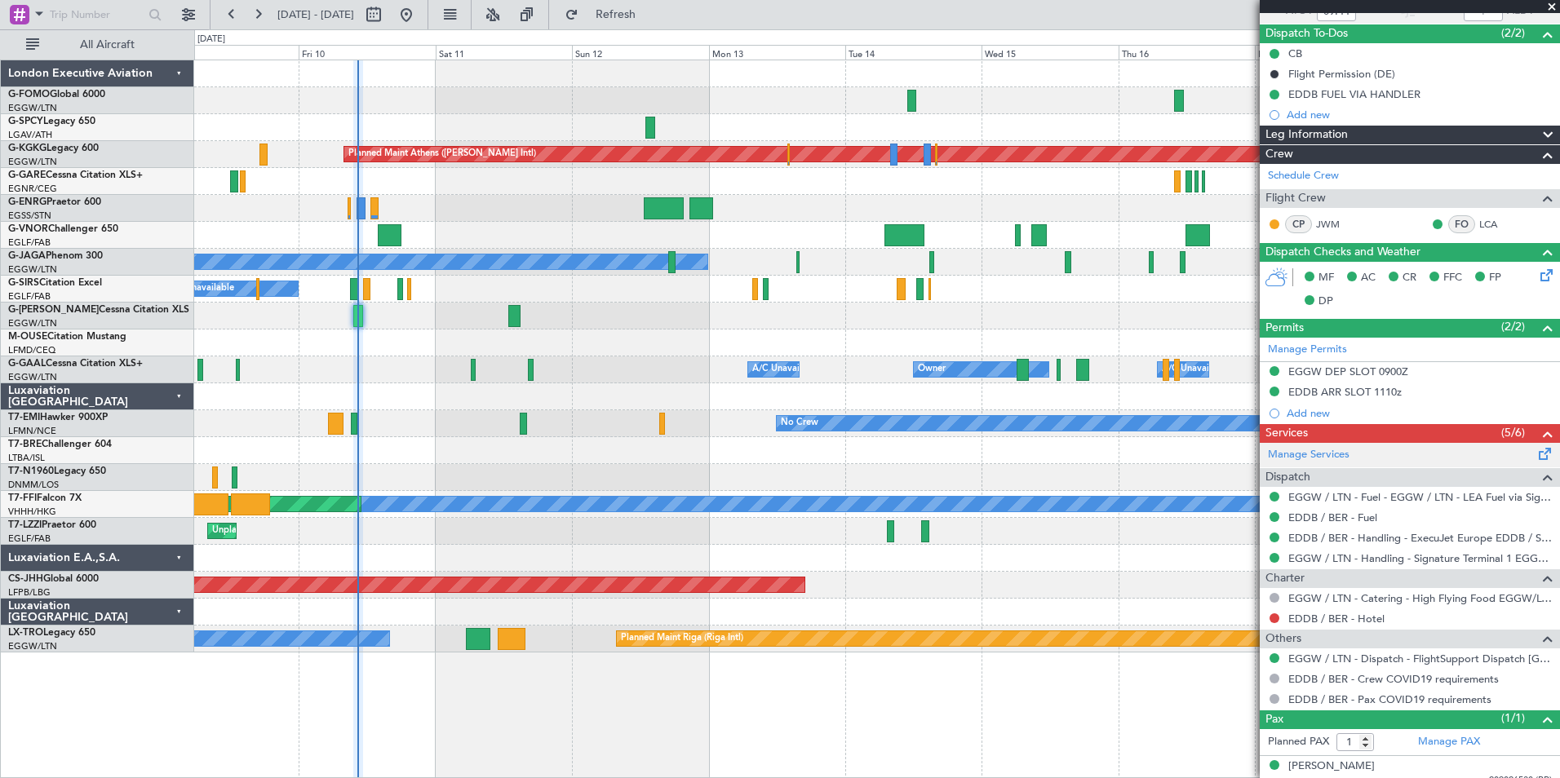
scroll to position [149, 0]
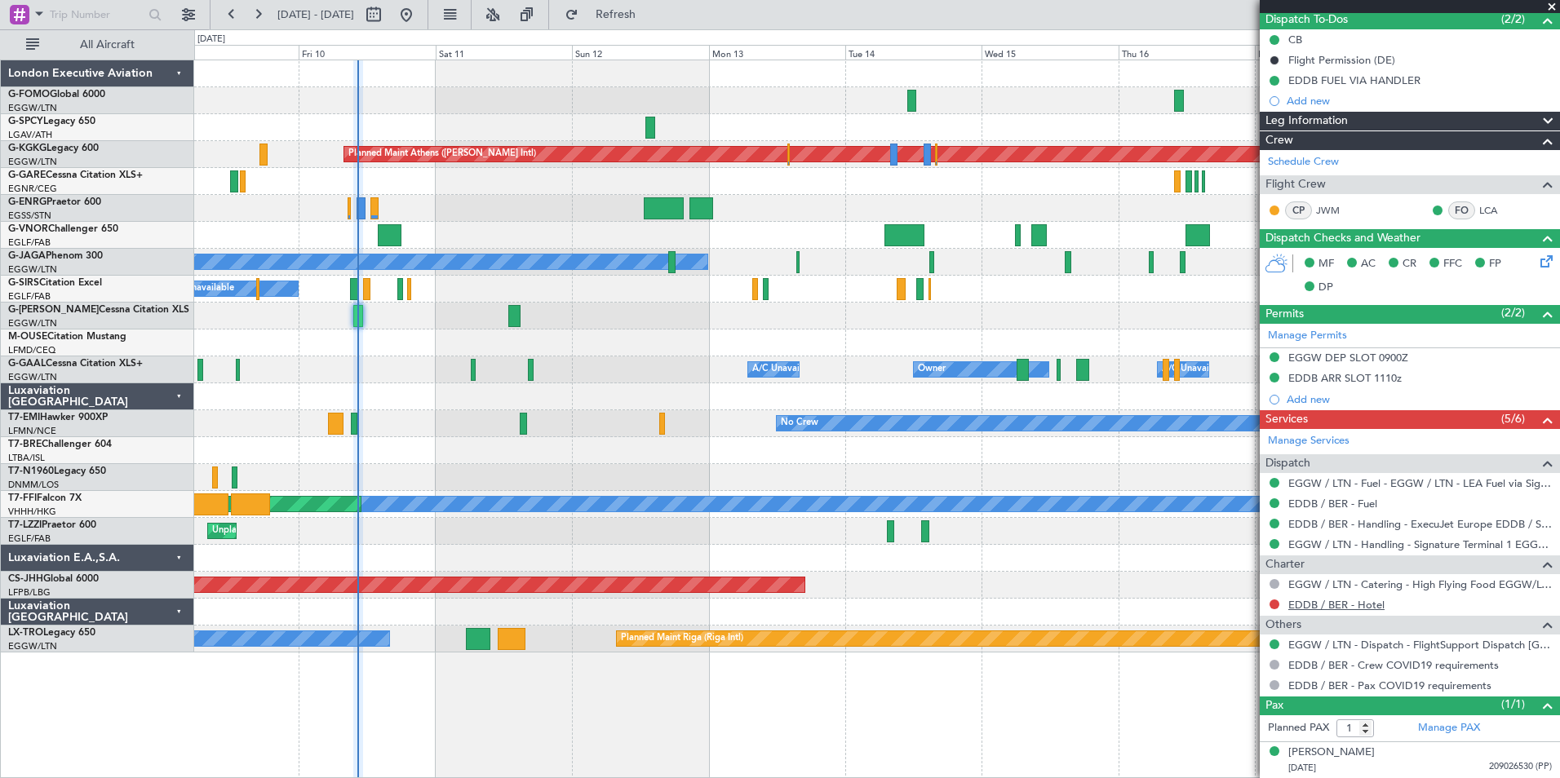
click at [1246, 604] on link "EDDB / BER - Hotel" at bounding box center [1336, 605] width 96 height 14
click at [1246, 604] on button at bounding box center [1274, 605] width 10 height 10
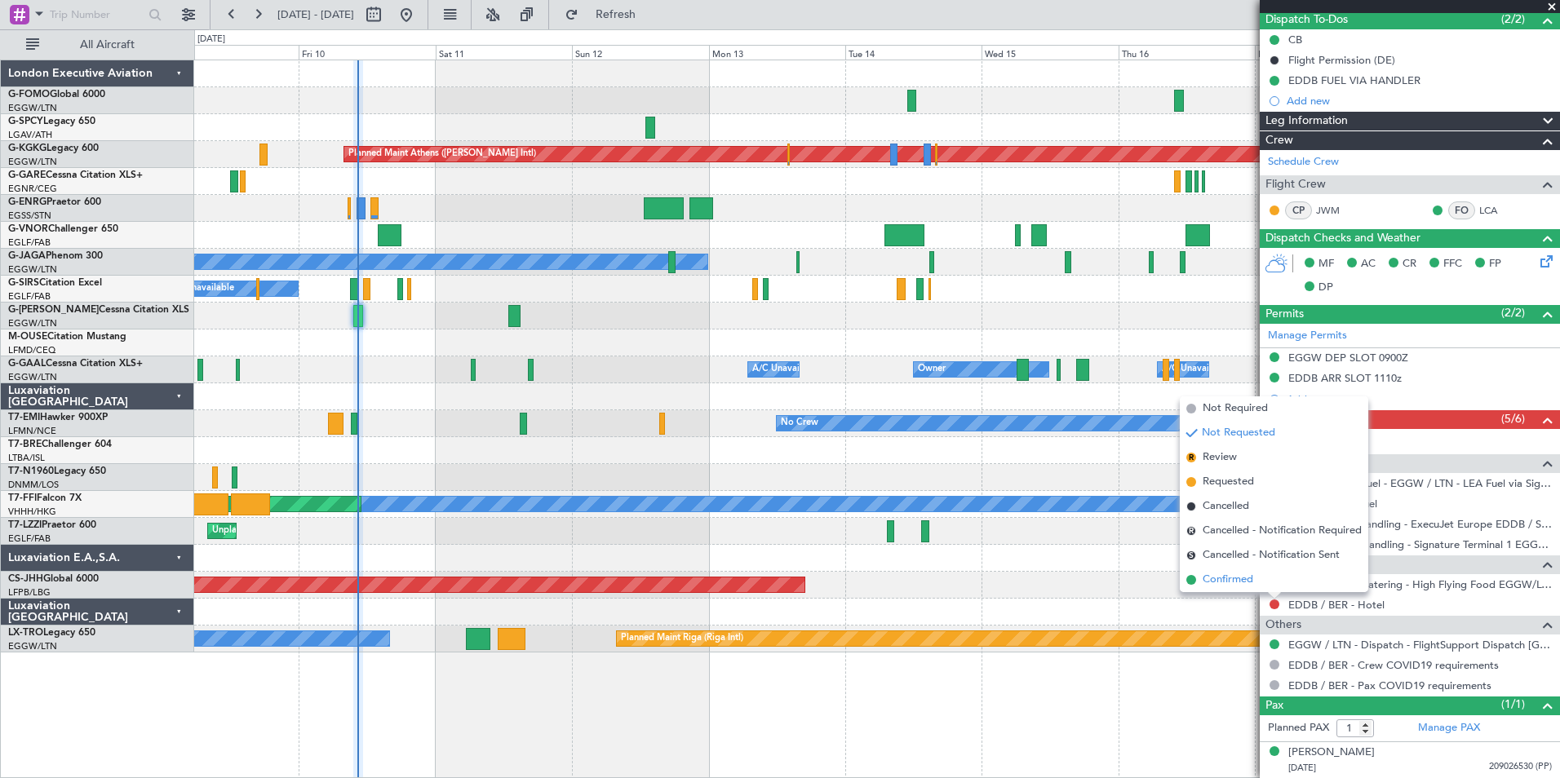
click at [1217, 572] on span "Confirmed" at bounding box center [1227, 580] width 51 height 16
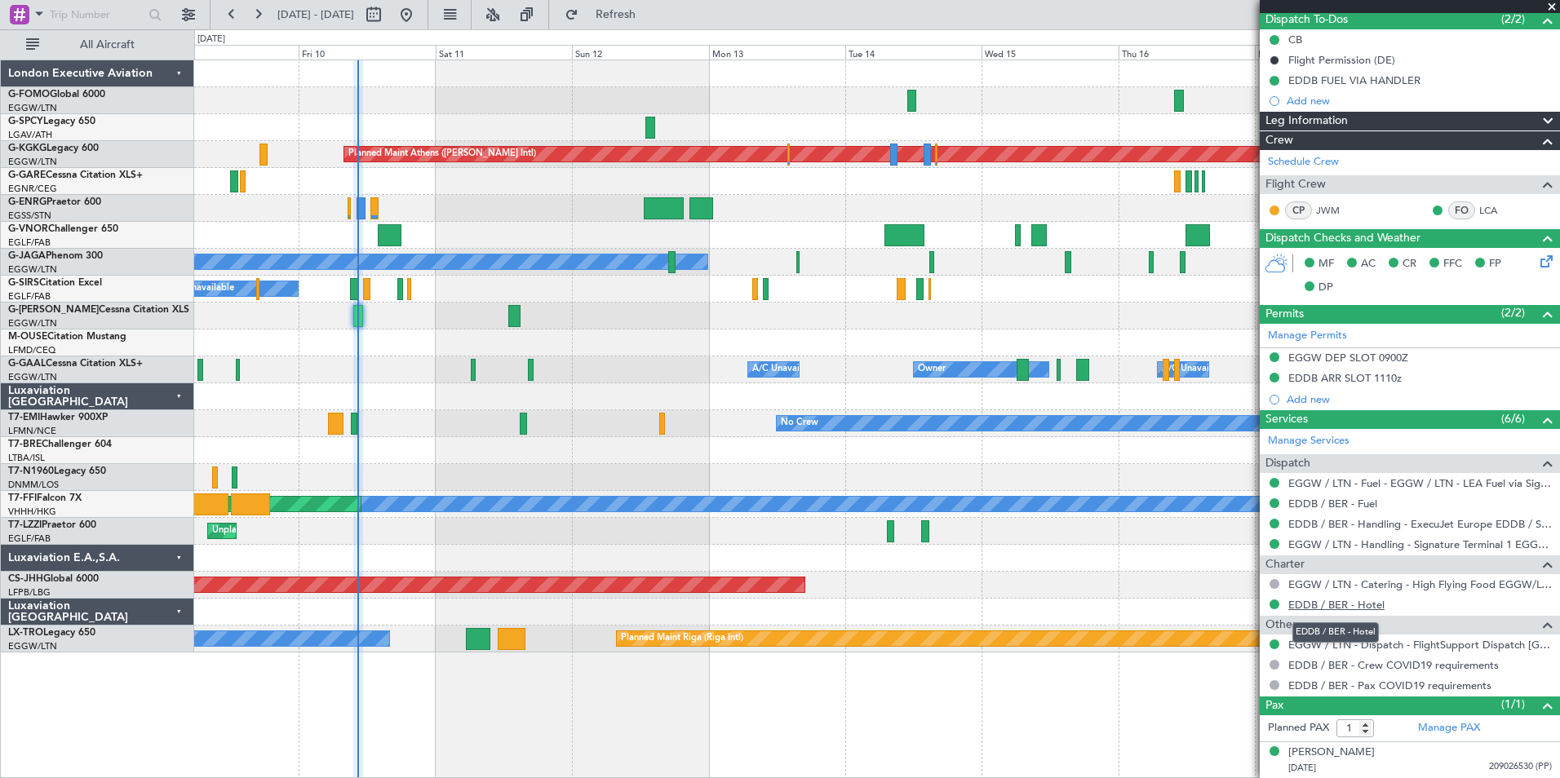
click at [1246, 603] on link "EDDB / BER - Hotel" at bounding box center [1336, 605] width 96 height 14
click at [1246, 9] on span at bounding box center [1551, 7] width 16 height 15
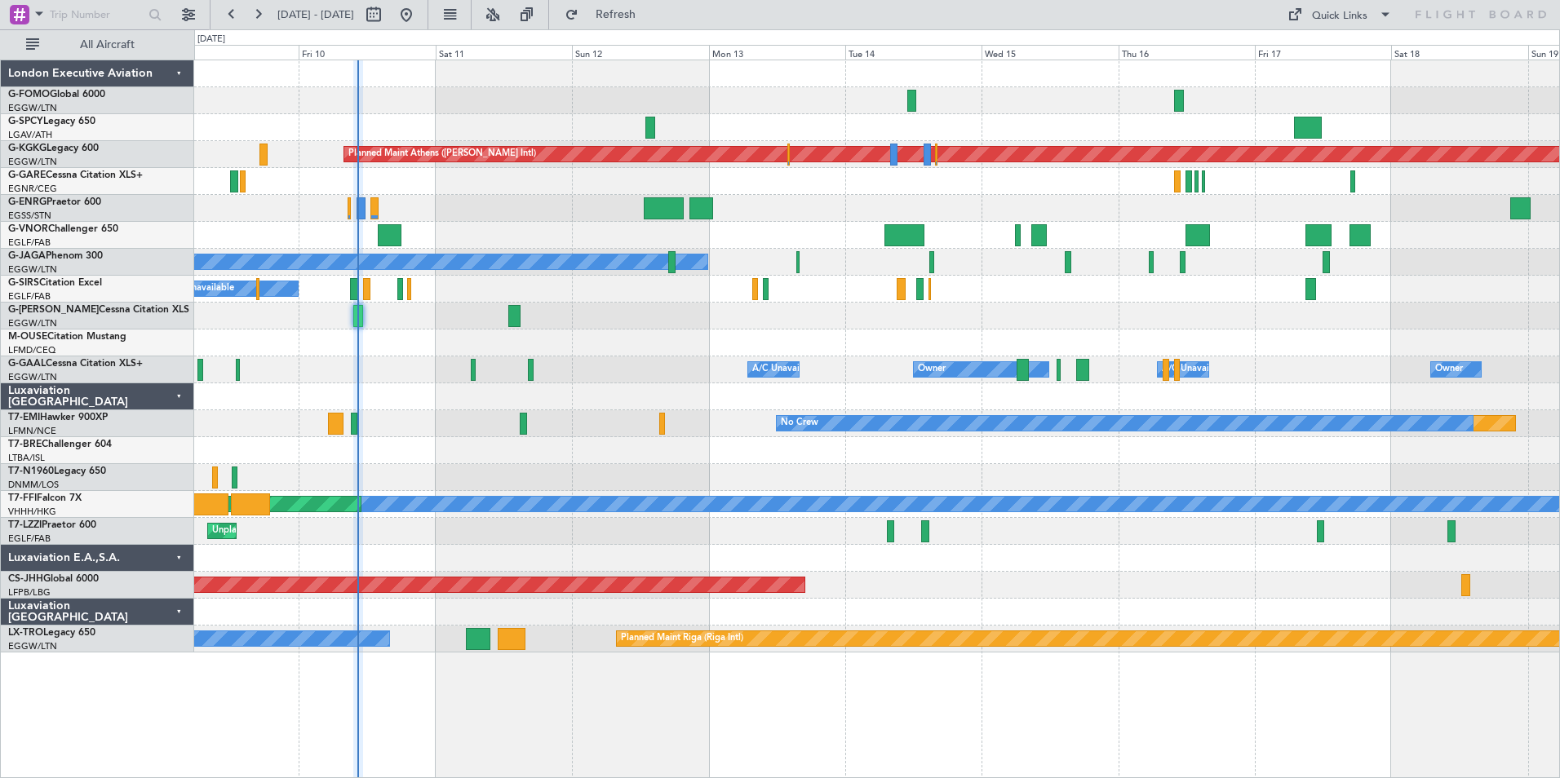
type input "0"
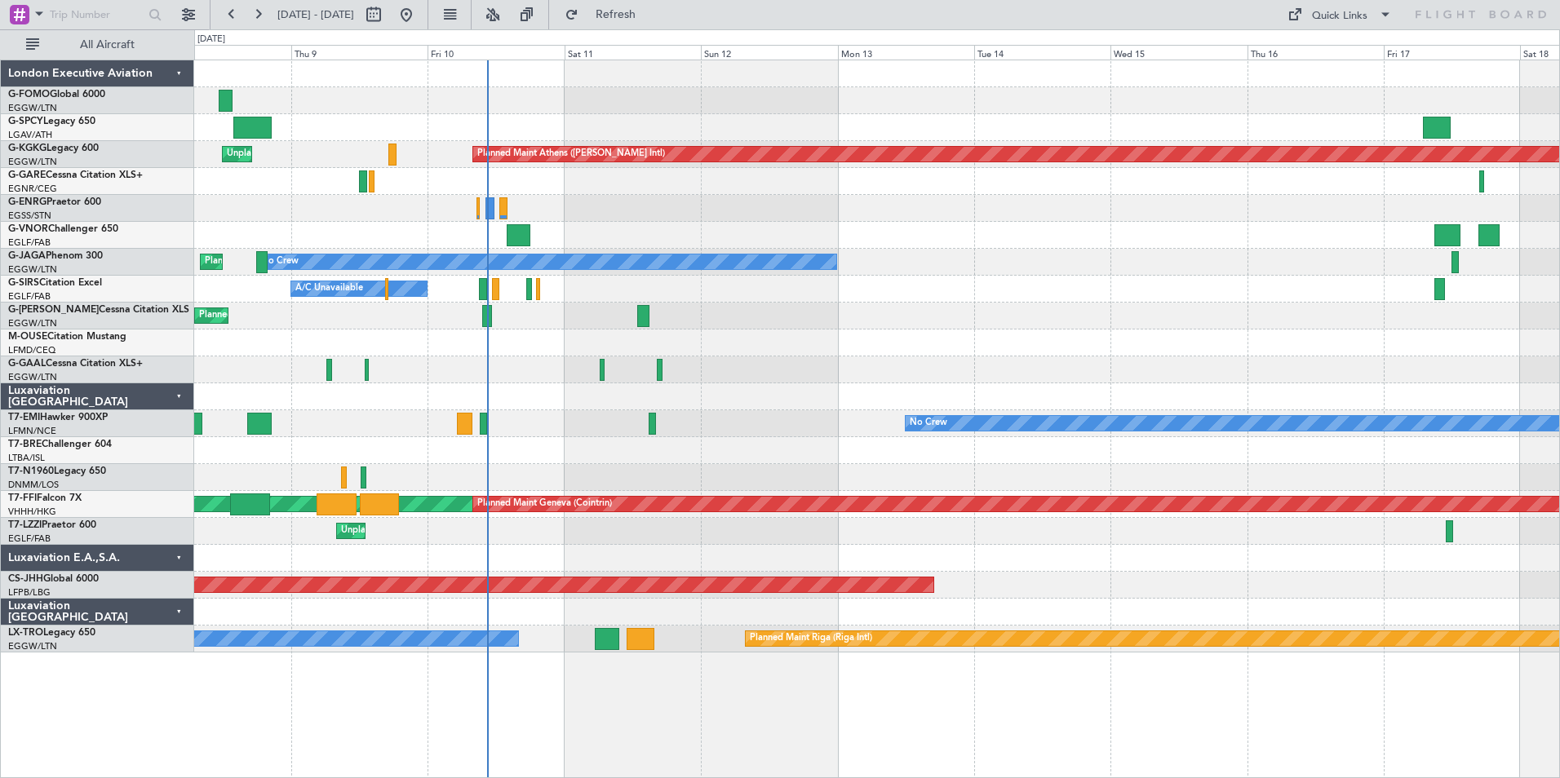
click at [716, 394] on div "Planned Maint Athens (Eleftherios Venizelos Intl) Unplanned Maint Istanbul (Ata…" at bounding box center [876, 356] width 1365 height 592
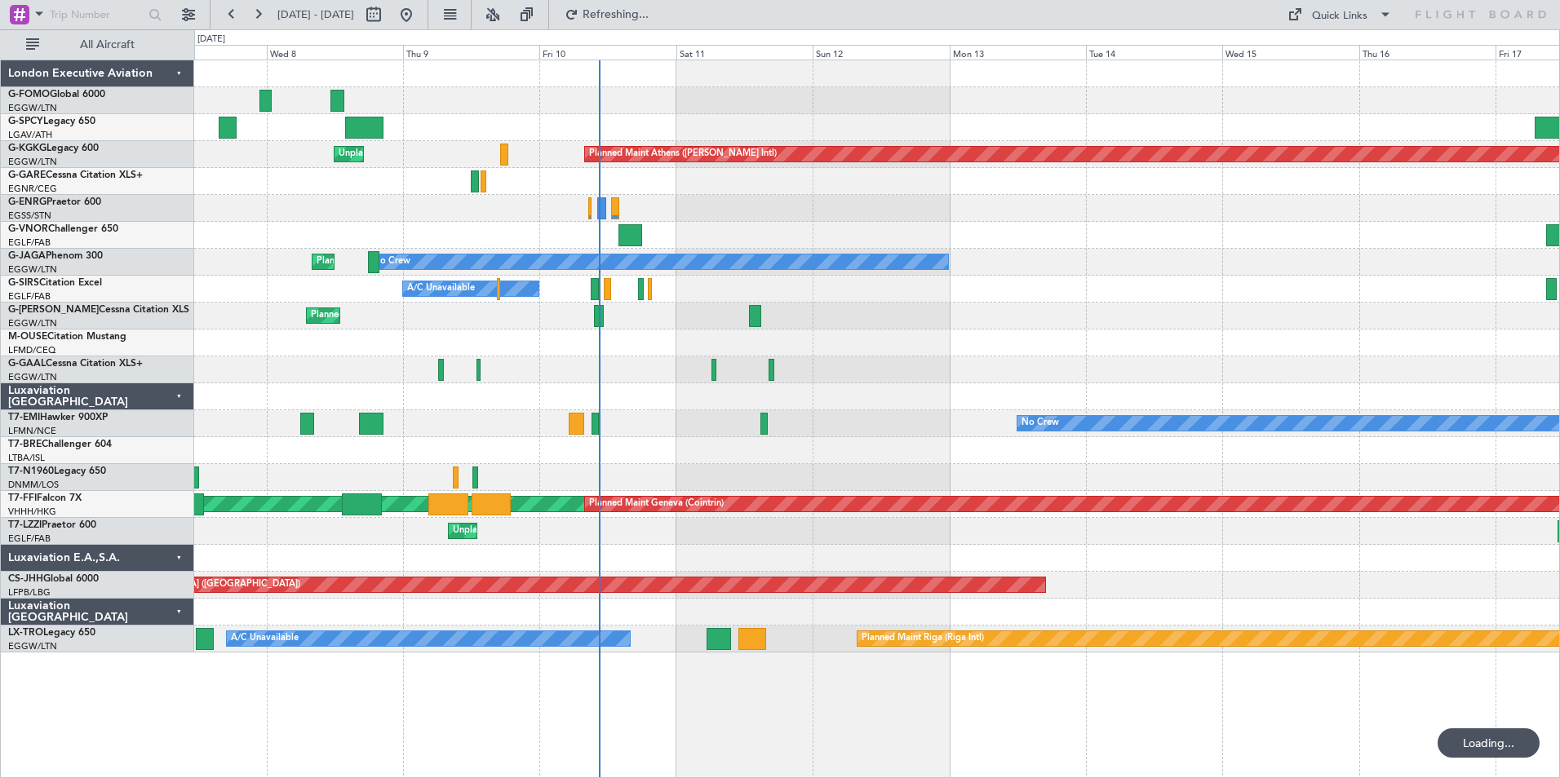
click at [698, 454] on div at bounding box center [876, 450] width 1365 height 27
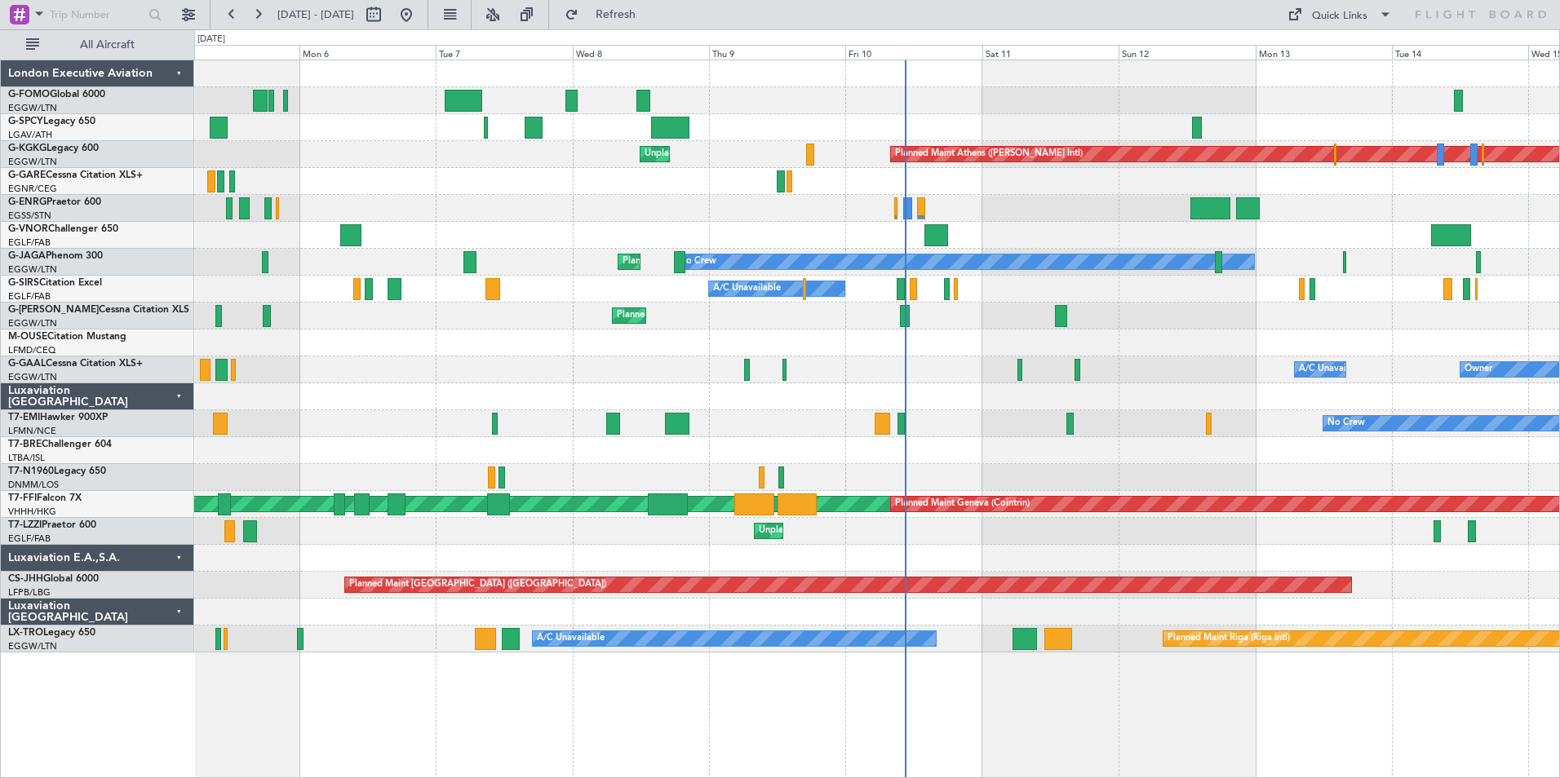
click at [877, 447] on div "Unplanned Maint Bremen Planned Maint Athens (Eleftherios Venizelos Intl) Unplan…" at bounding box center [876, 356] width 1365 height 592
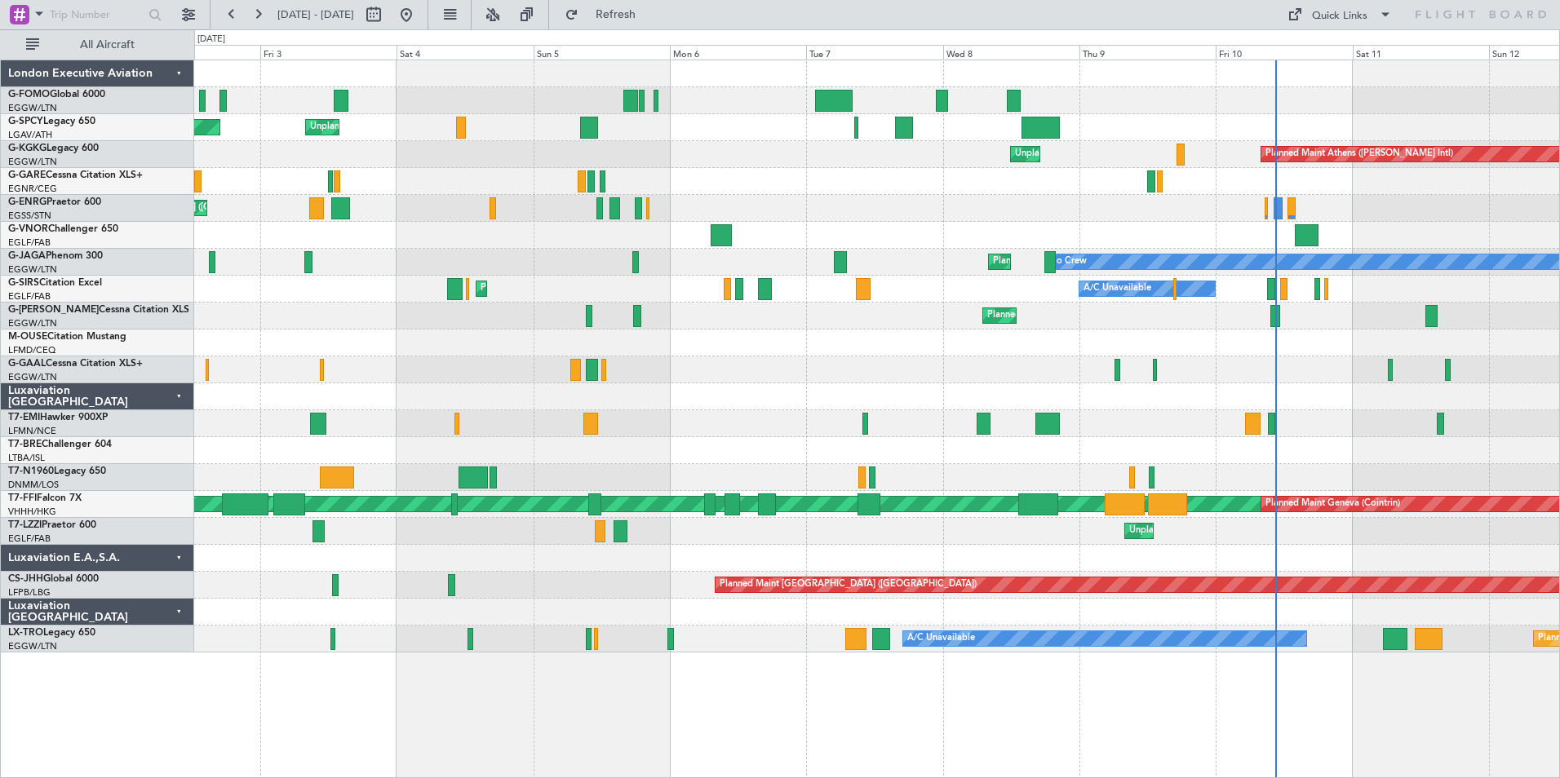
click at [744, 444] on div at bounding box center [876, 450] width 1365 height 27
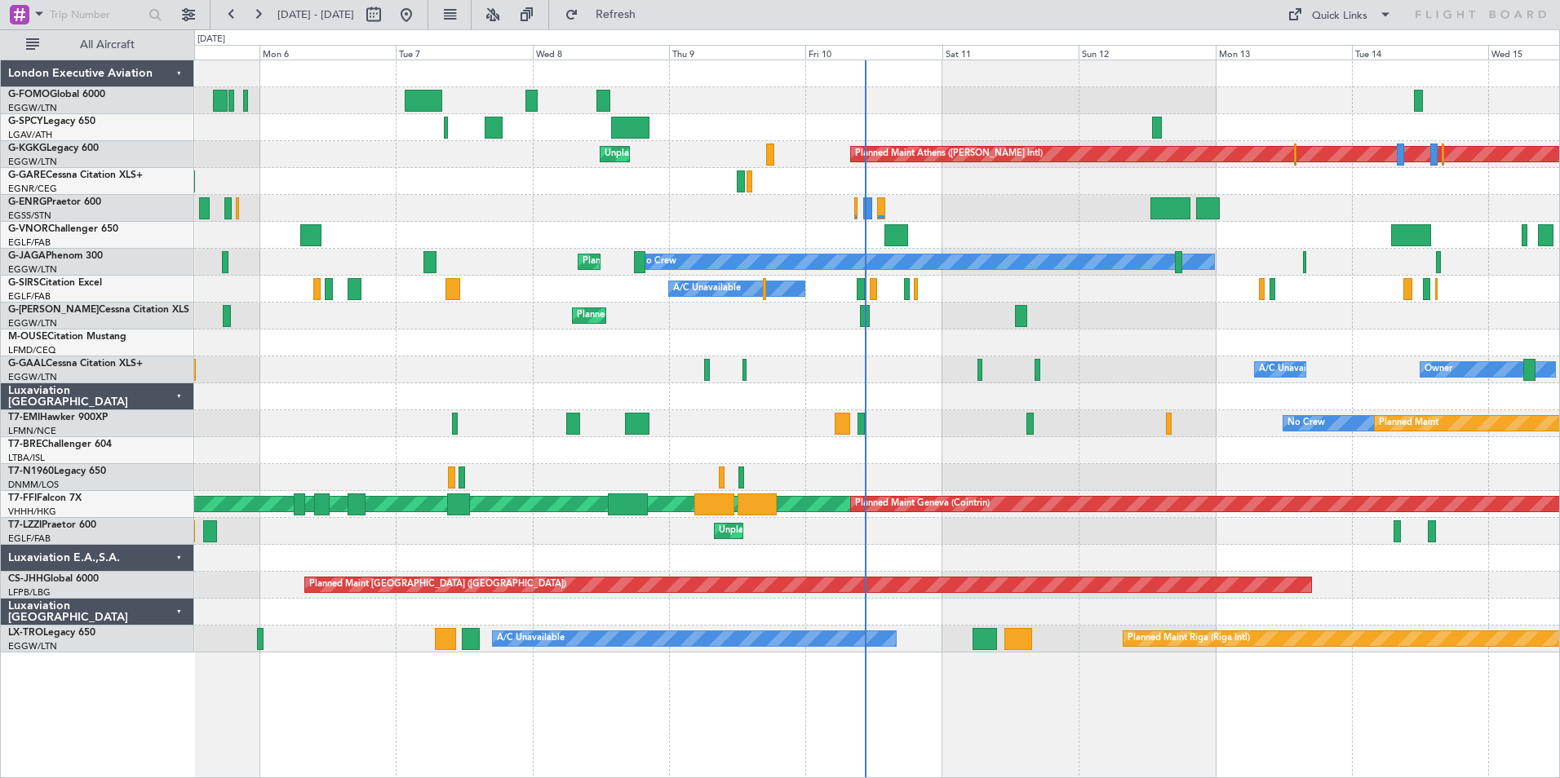
click at [660, 435] on div "Unplanned Maint Bremen Planned Maint Athens (Eleftherios Venizelos Intl) Unplan…" at bounding box center [876, 356] width 1365 height 592
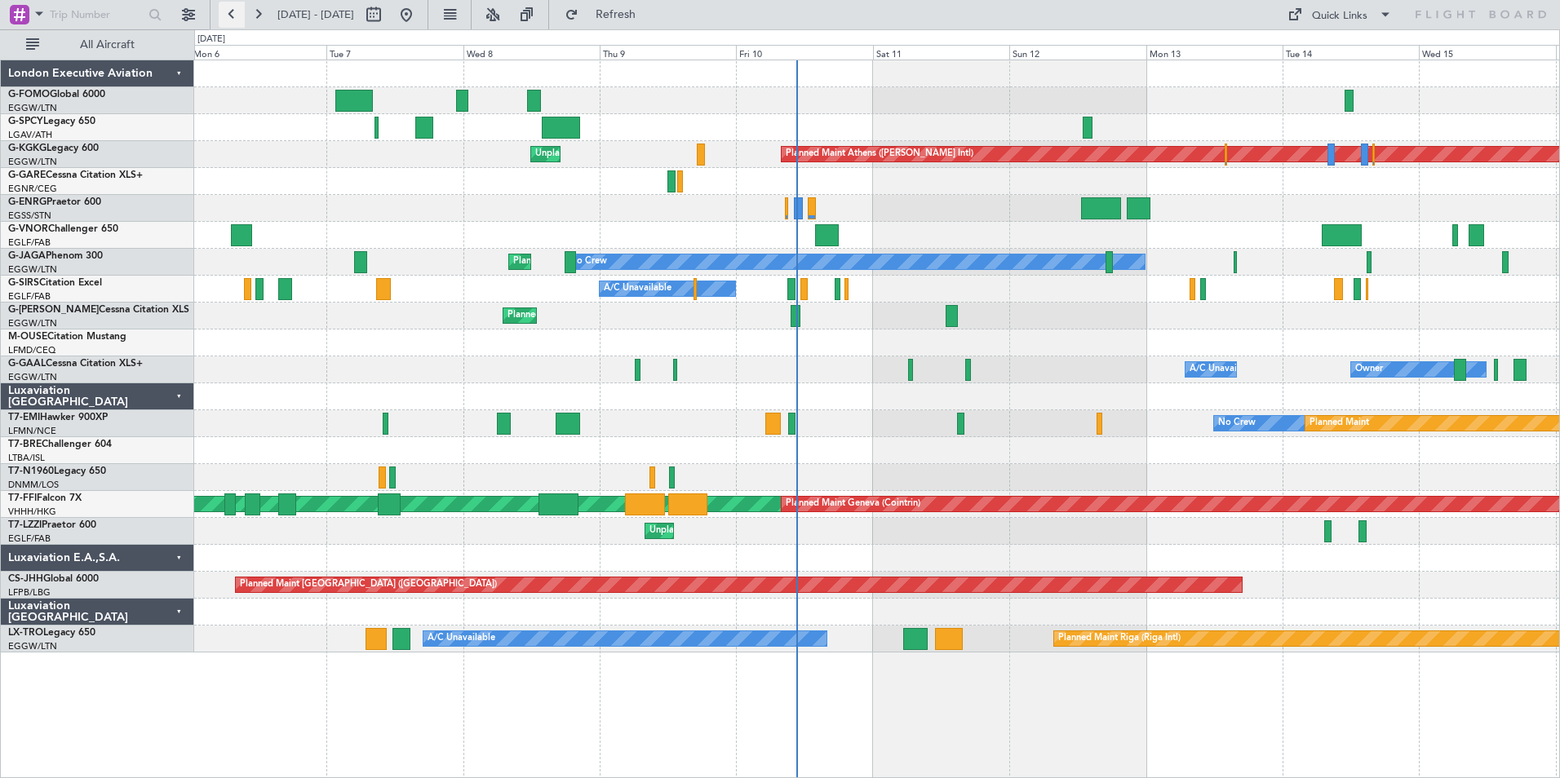
click at [229, 10] on button at bounding box center [232, 15] width 26 height 26
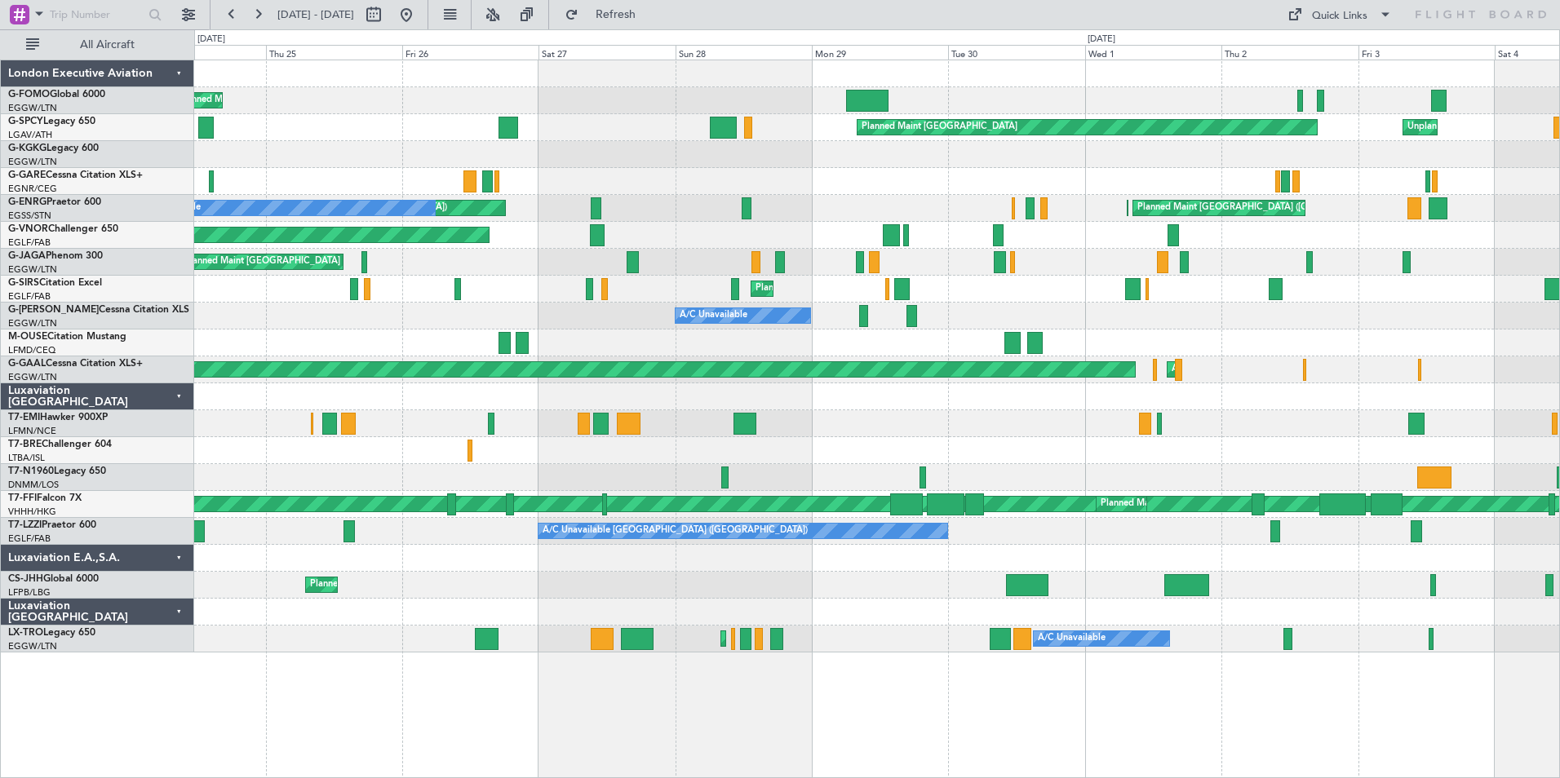
click at [427, 612] on div "Planned Maint London (Luton) Planned Maint Bremen Unplanned Maint Bremen Unplan…" at bounding box center [876, 356] width 1365 height 592
click at [258, 20] on button at bounding box center [258, 15] width 26 height 26
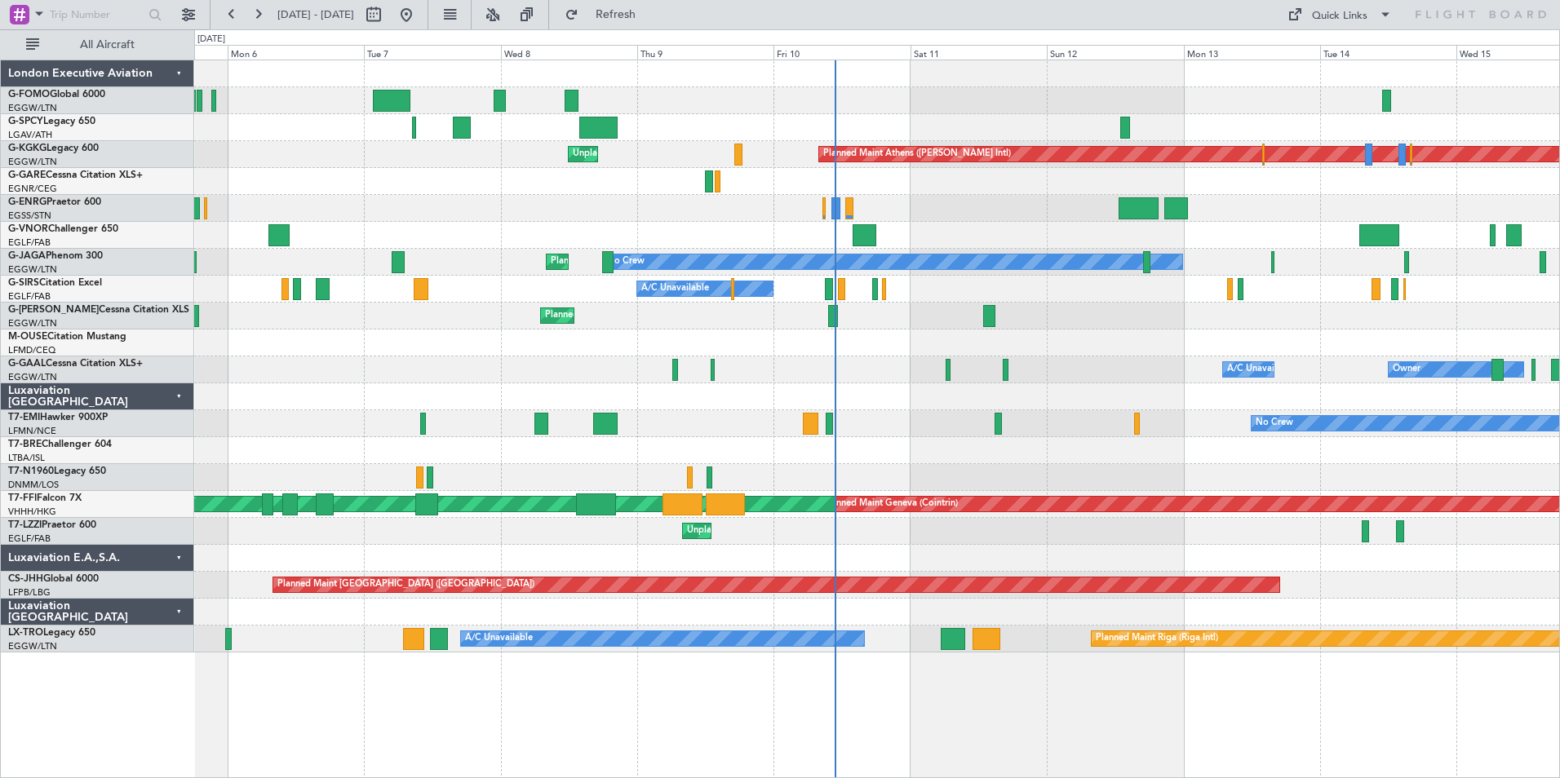
click at [1042, 450] on div "Unplanned Maint Bremen Planned Maint Athens (Eleftherios Venizelos Intl) Unplan…" at bounding box center [876, 356] width 1365 height 592
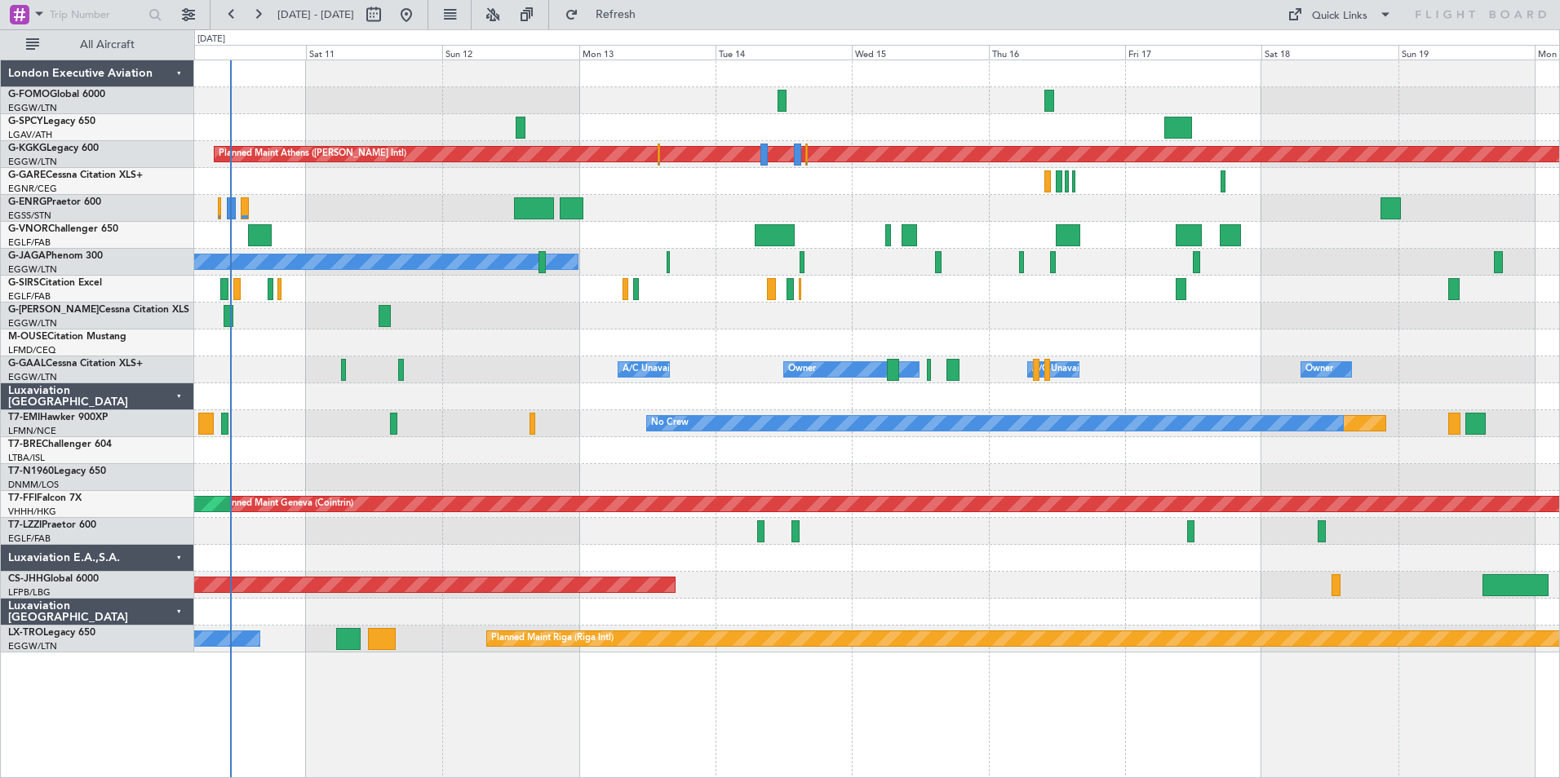
click at [714, 338] on div "Planned Maint Athens (Eleftherios Venizelos Intl) Unplanned Maint Istanbul (Ata…" at bounding box center [876, 356] width 1365 height 592
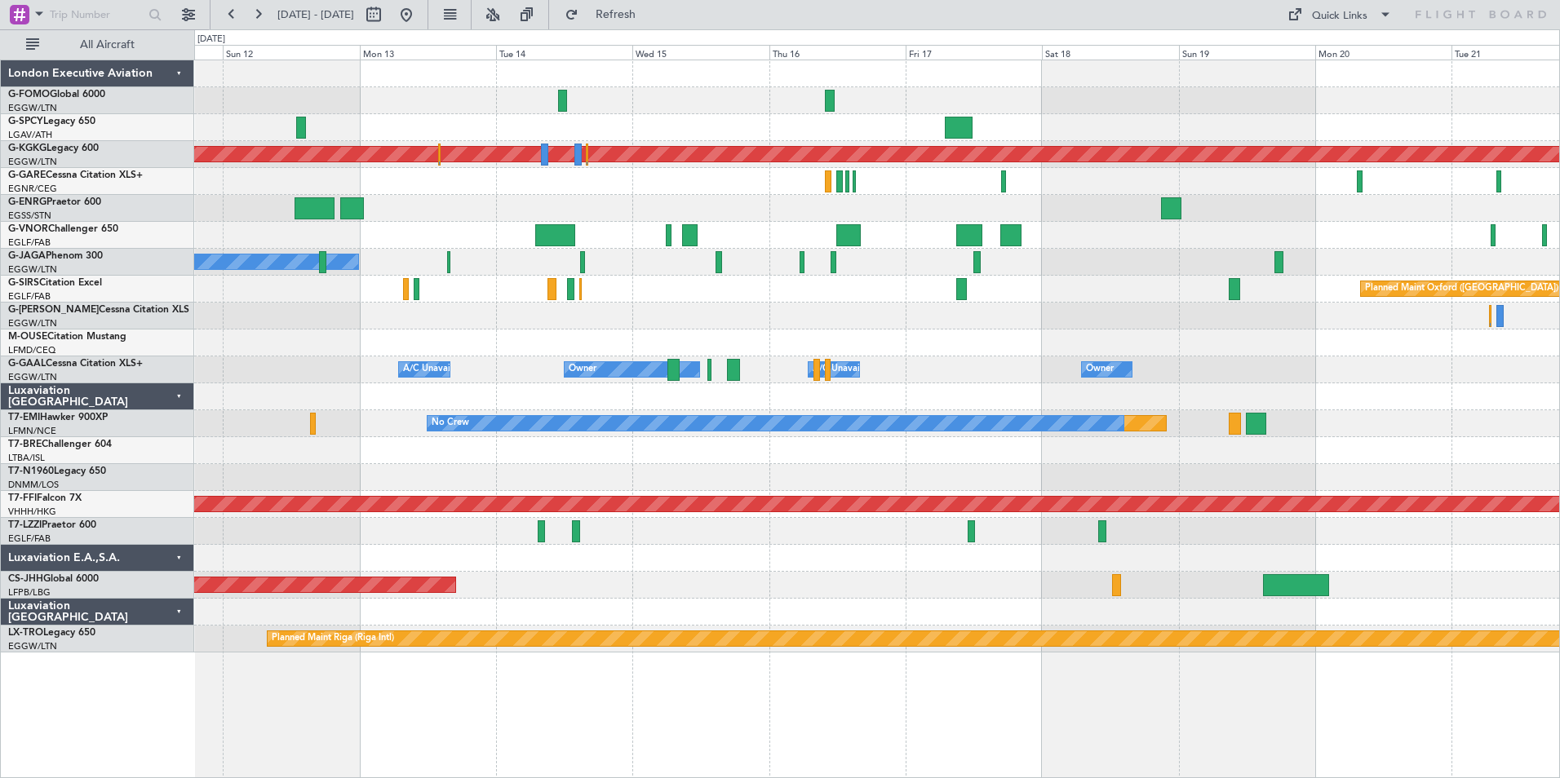
click at [1136, 330] on div at bounding box center [876, 343] width 1365 height 27
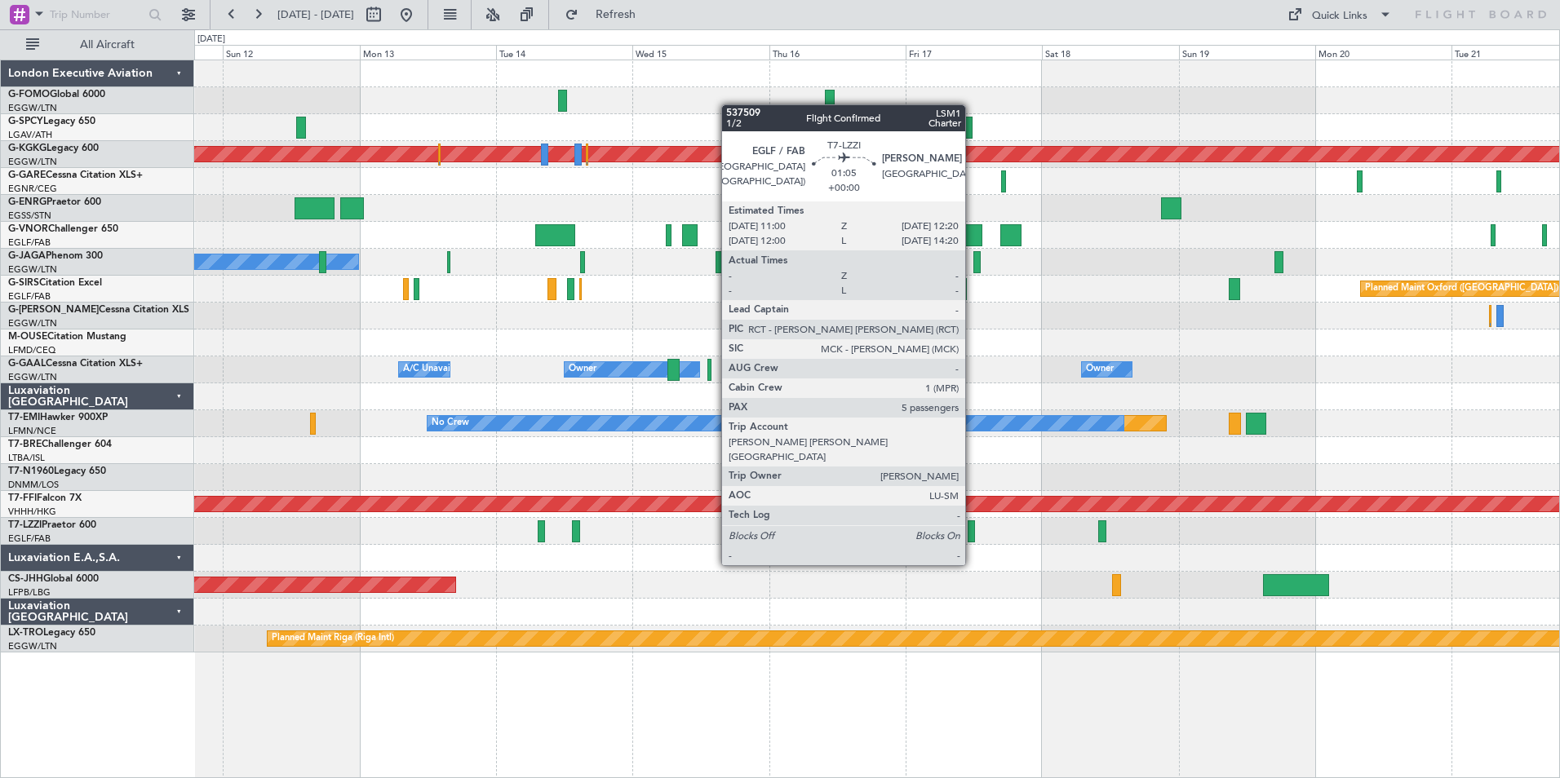
click at [972, 534] on div at bounding box center [972, 531] width 8 height 22
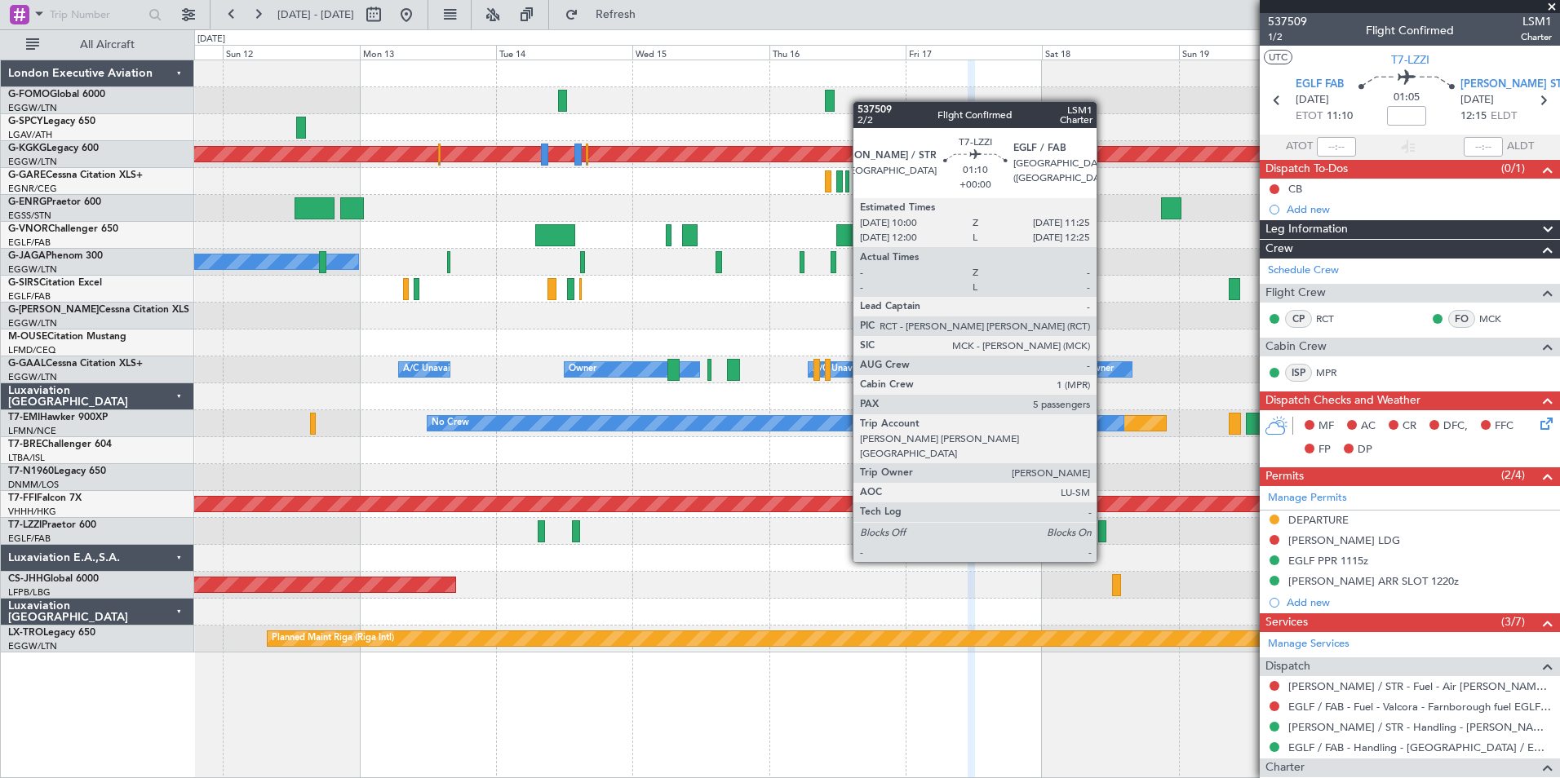
click at [1104, 531] on div at bounding box center [1102, 531] width 8 height 22
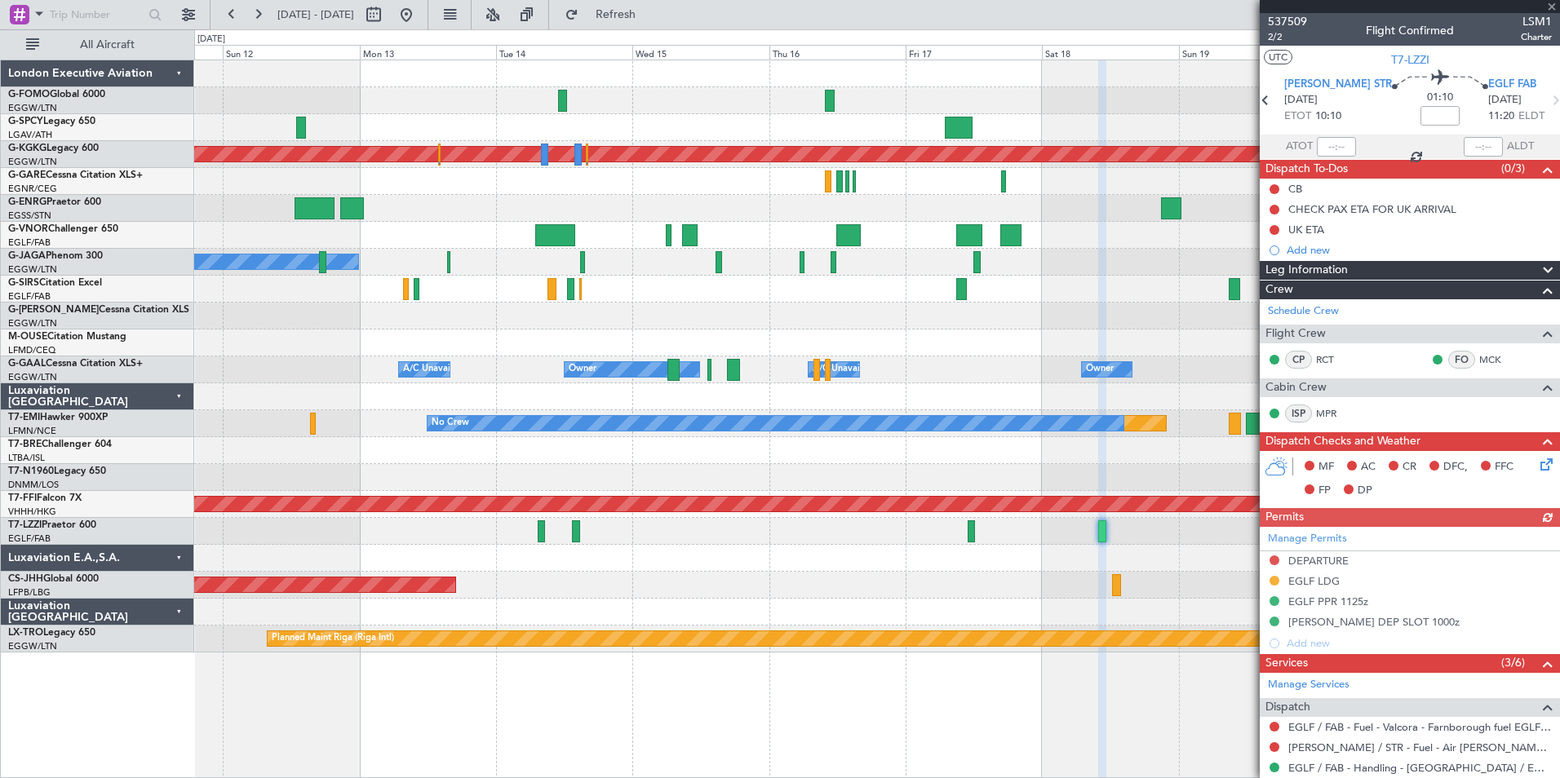
scroll to position [82, 0]
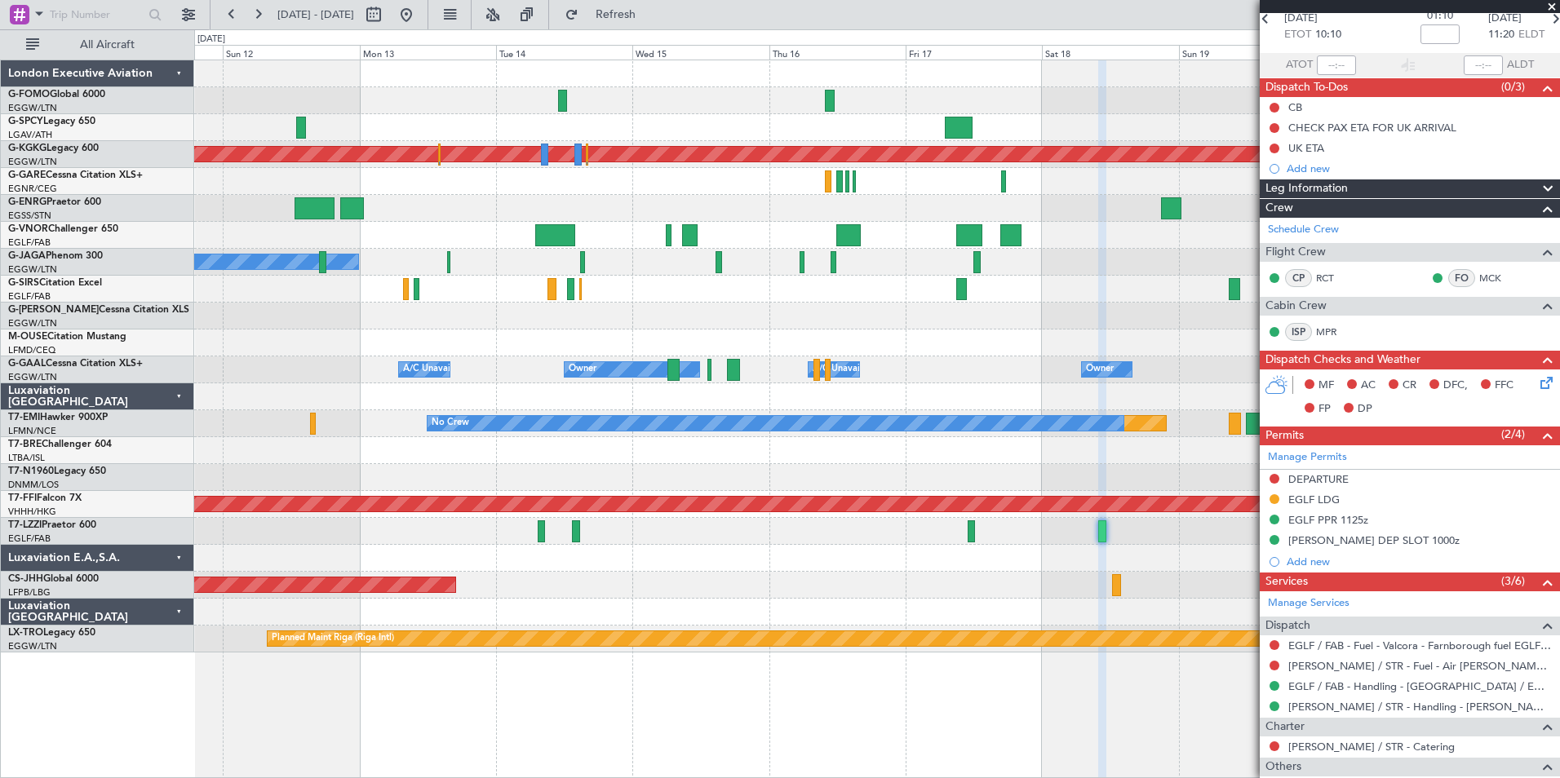
click at [1246, 8] on span at bounding box center [1551, 7] width 16 height 15
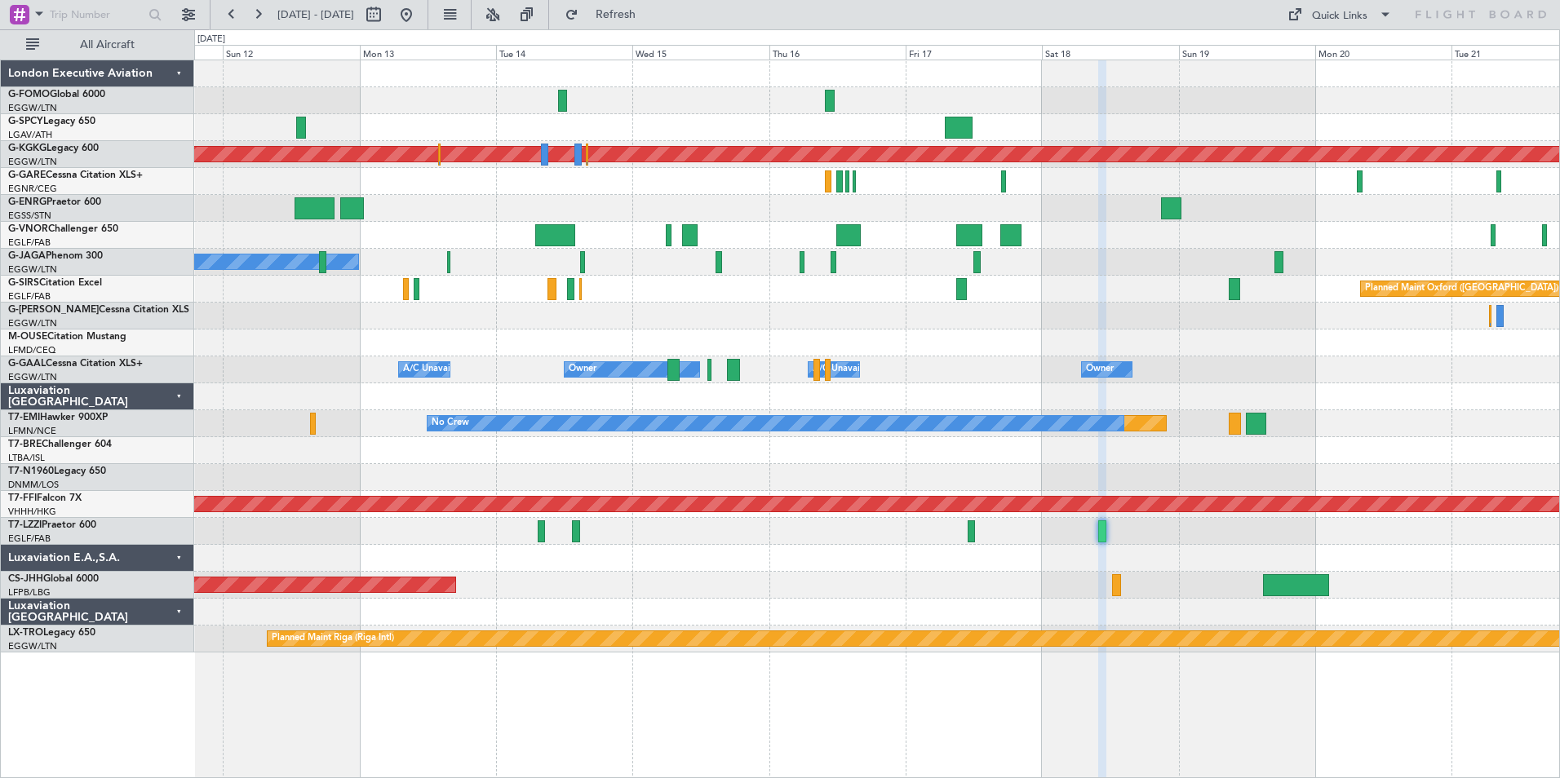
type input "0"
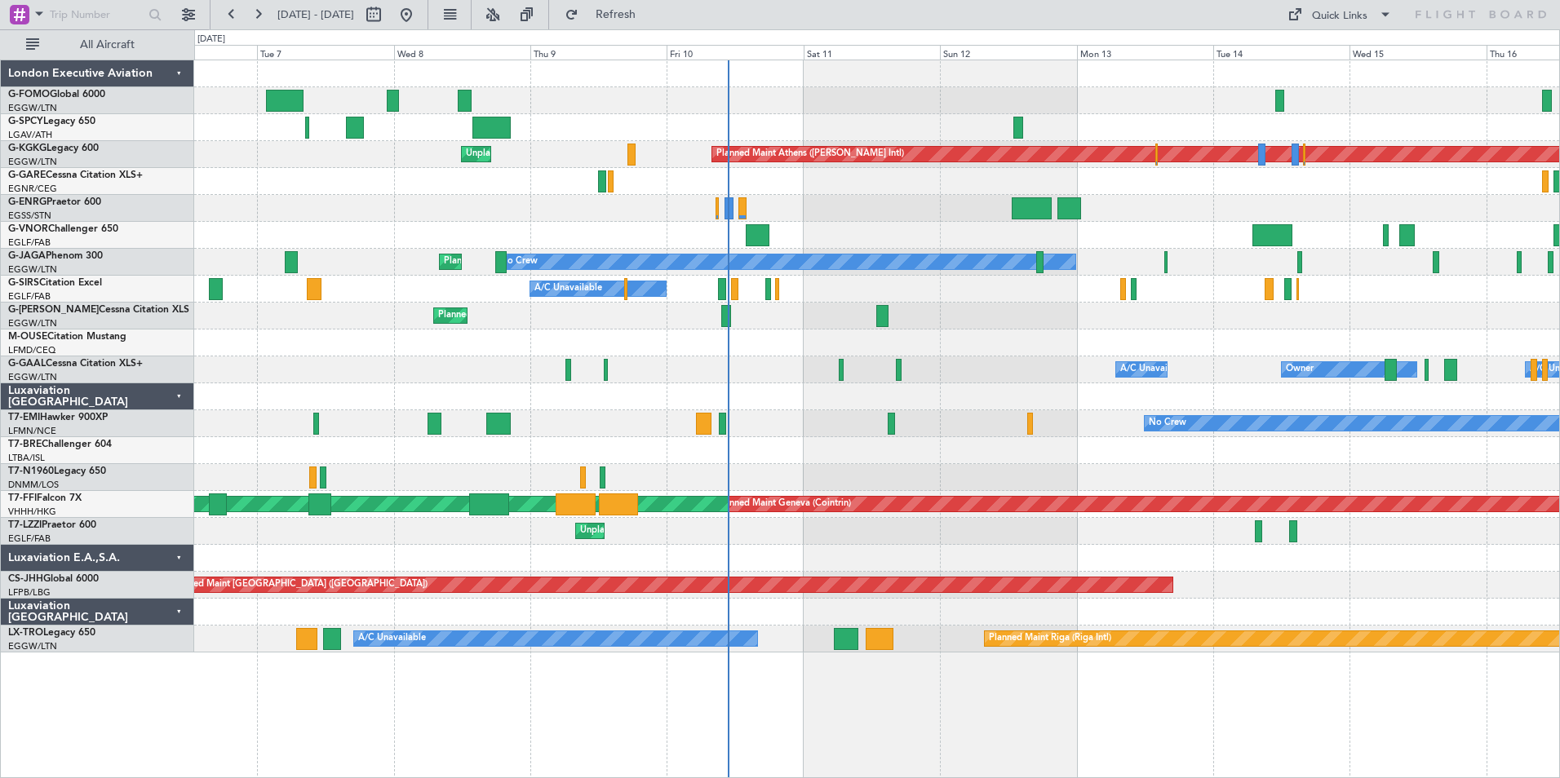
click at [1246, 317] on div "Planned Maint [GEOGRAPHIC_DATA] ([GEOGRAPHIC_DATA])" at bounding box center [876, 316] width 1365 height 27
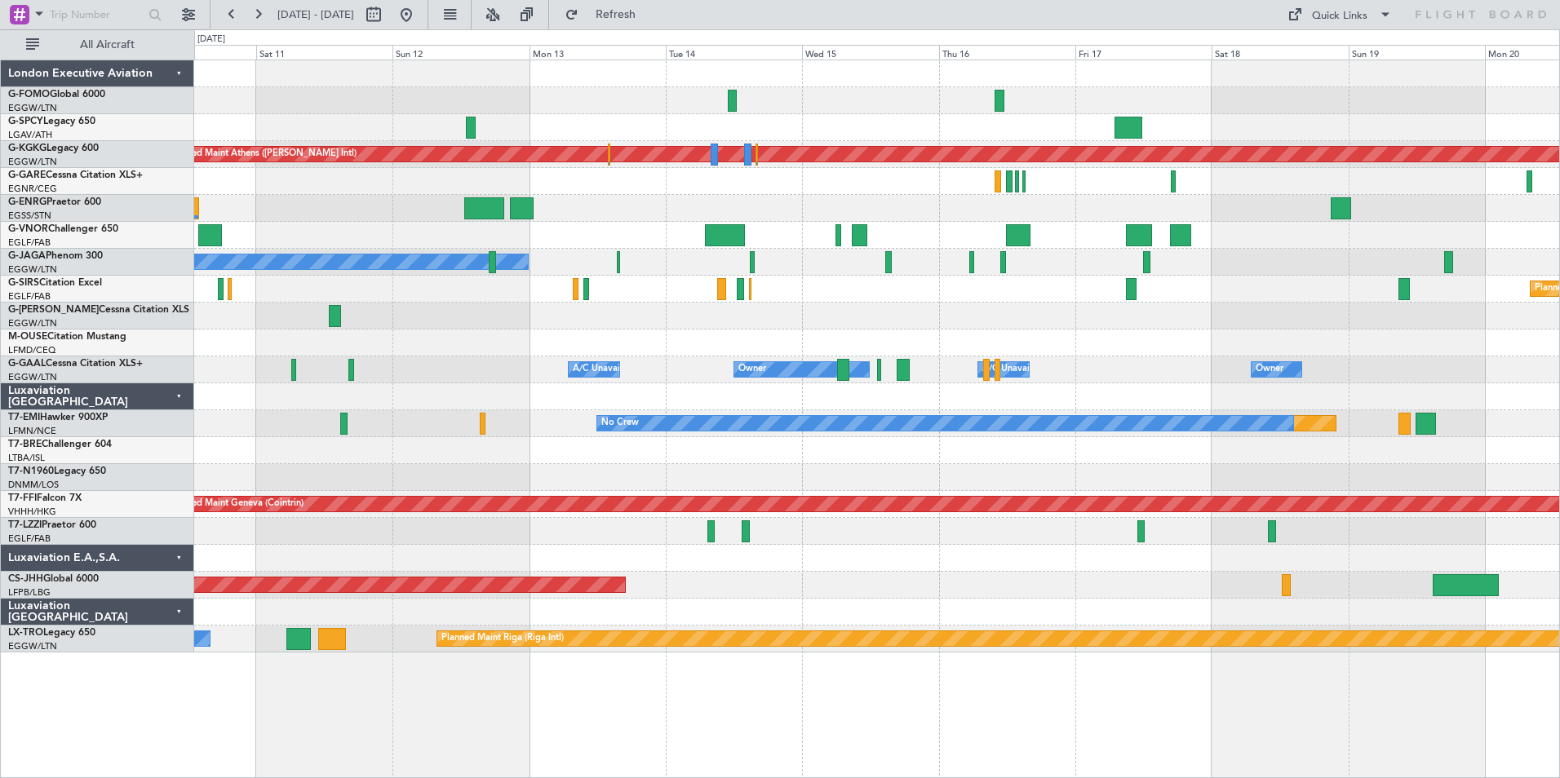
click at [701, 543] on div "Unplanned Maint [GEOGRAPHIC_DATA] ([GEOGRAPHIC_DATA])" at bounding box center [876, 531] width 1365 height 27
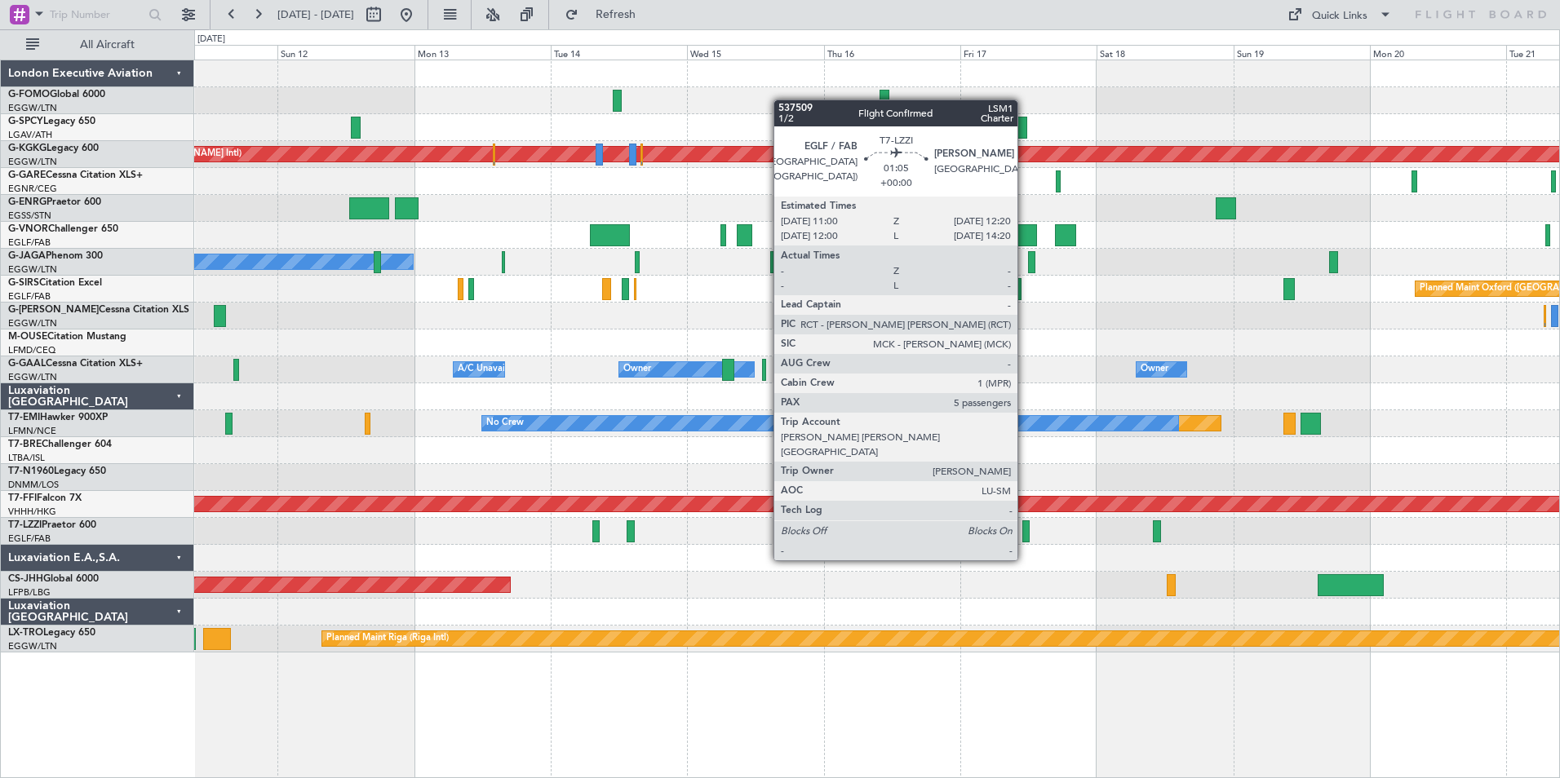
click at [1025, 529] on div at bounding box center [1026, 531] width 8 height 22
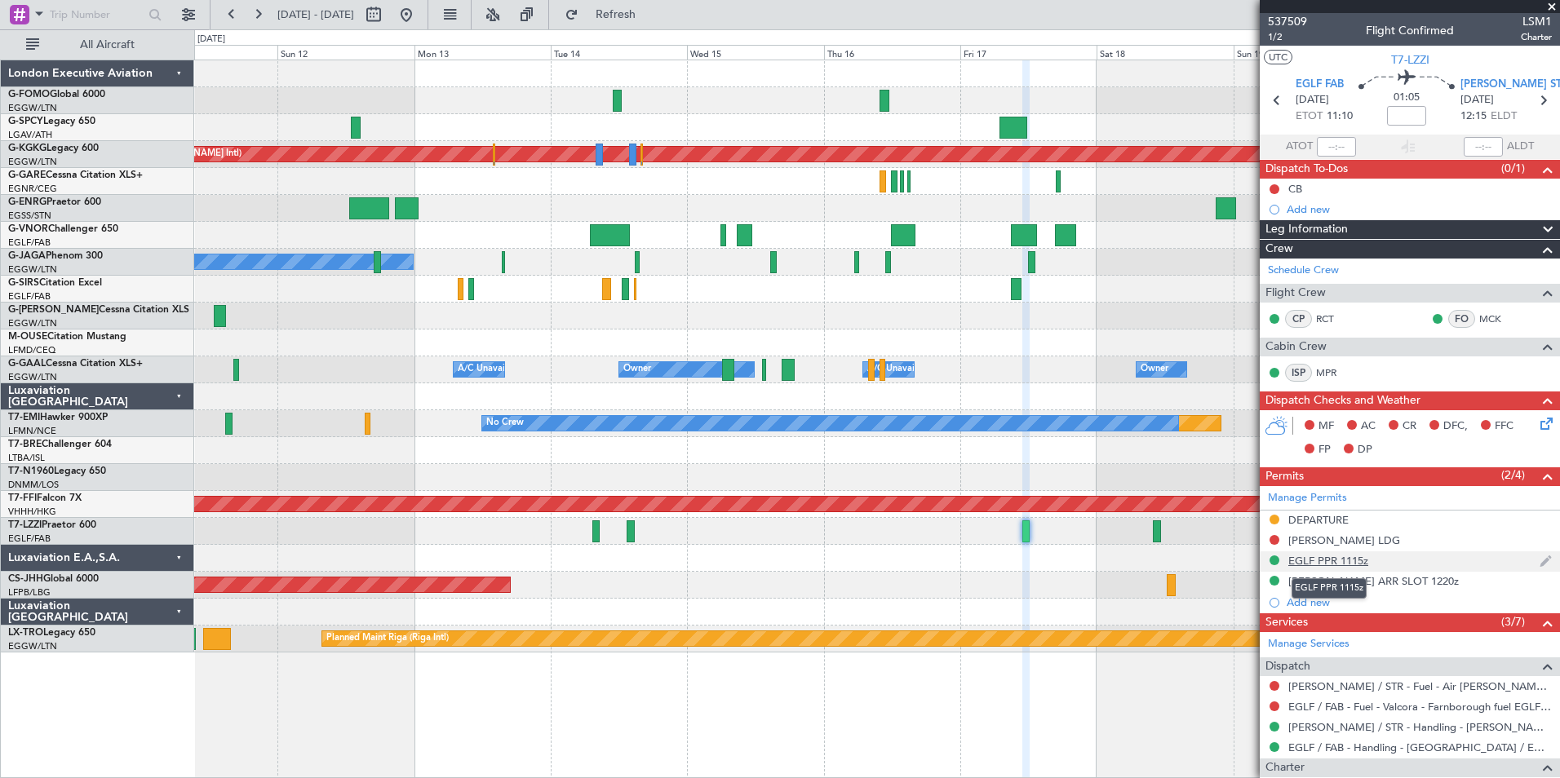
click at [1246, 557] on div "EGLF PPR 1115z" at bounding box center [1328, 561] width 80 height 14
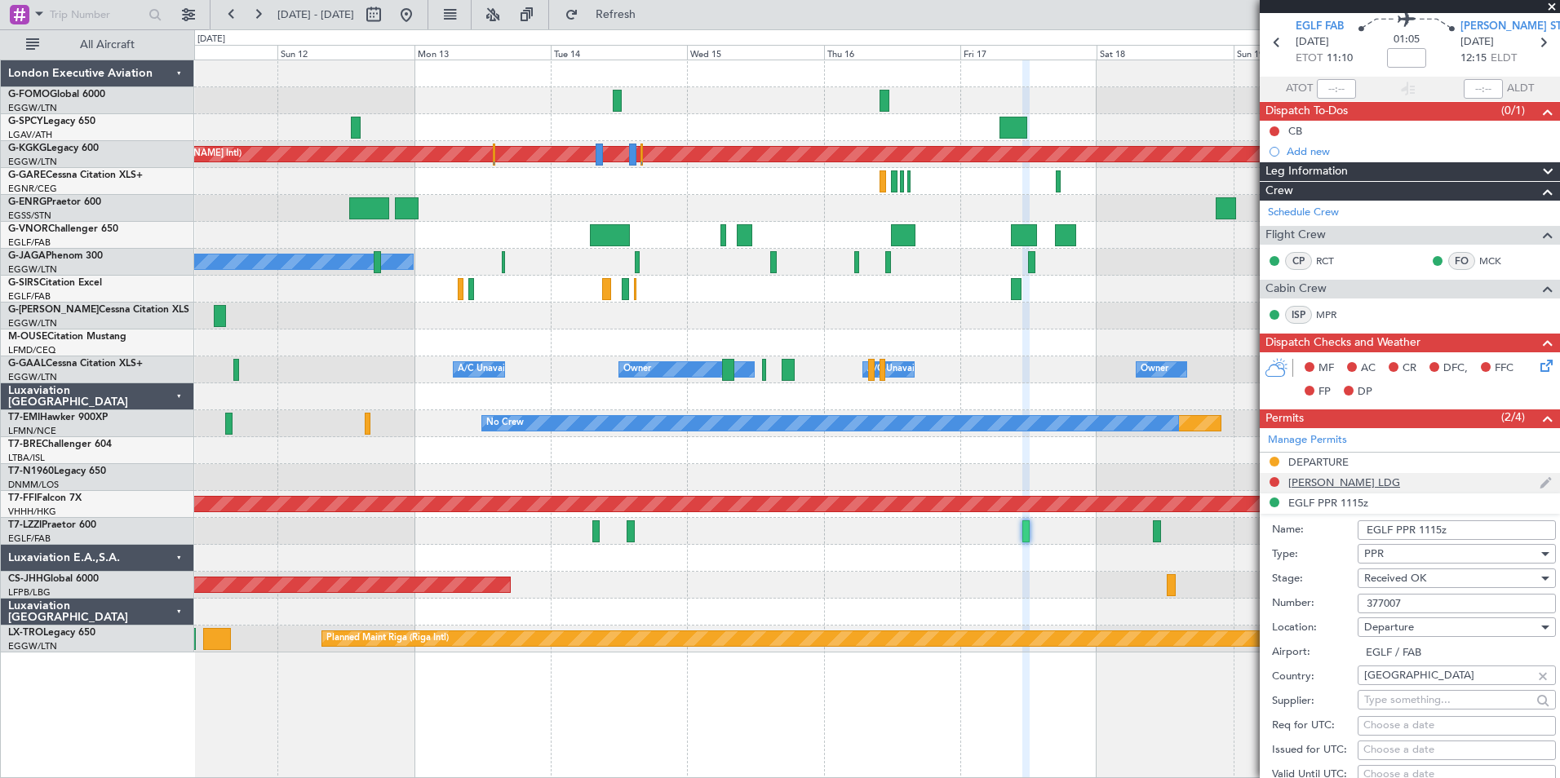
scroll to position [82, 0]
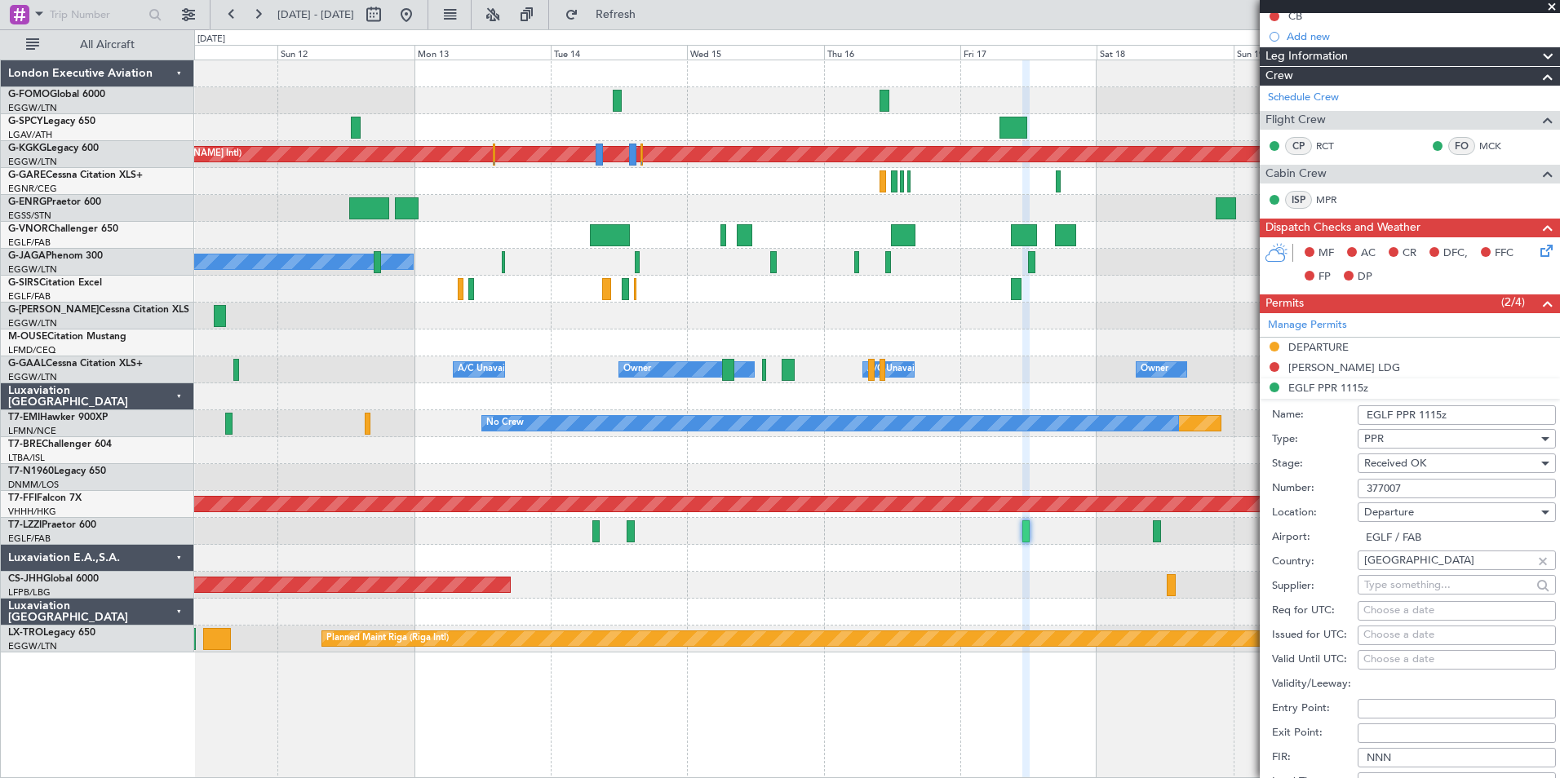
scroll to position [163, 0]
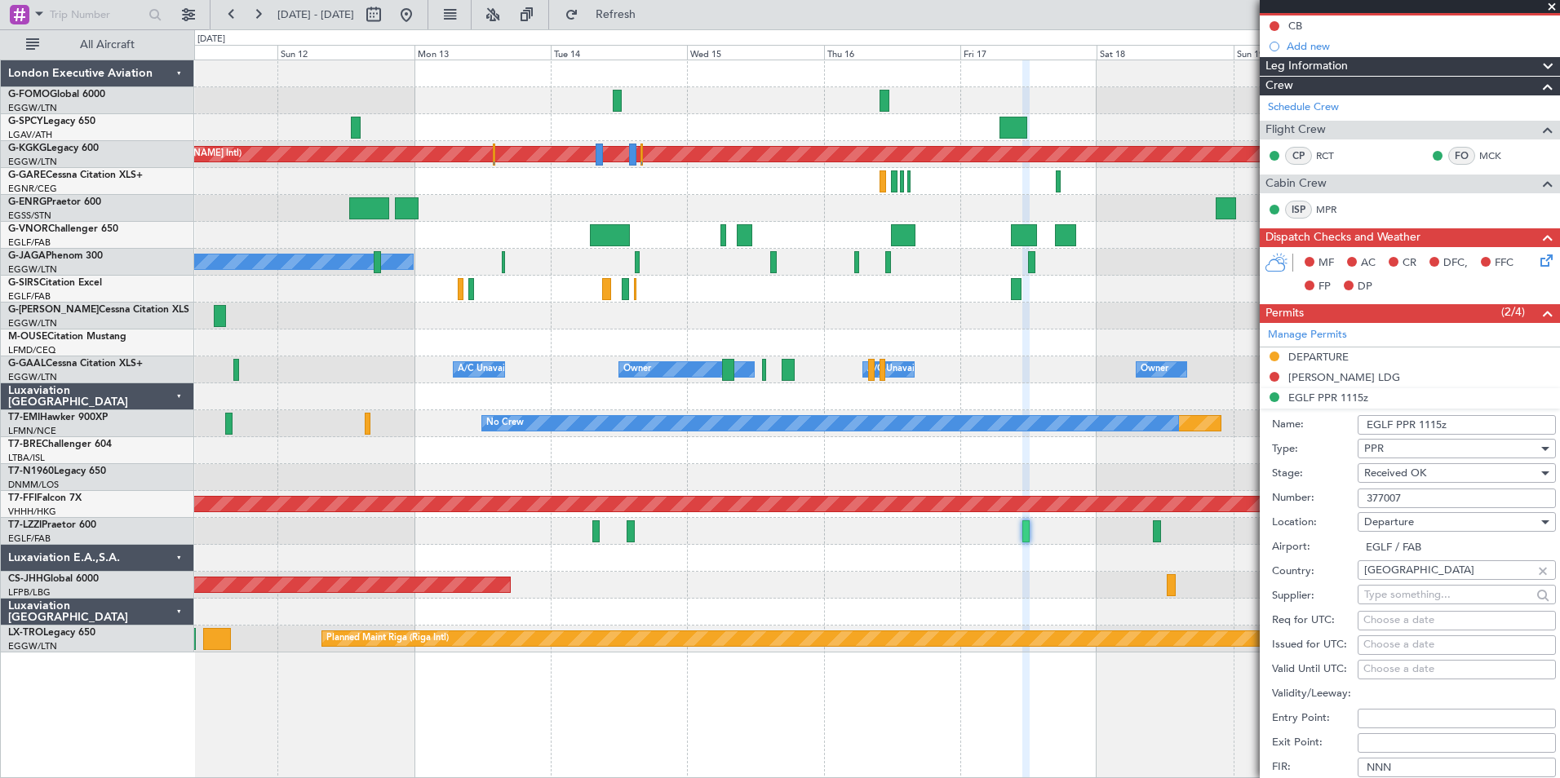
click at [1305, 398] on li "EGLF PPR 1115z Name: EGLF PPR 1115z Type: PPR Stage: Received OK Number: 377007…" at bounding box center [1410, 641] width 300 height 507
click at [1296, 400] on li "EGLF PPR 1115z Name: EGLF PPR 1115z Type: PPR Stage: Received OK Number: 377007…" at bounding box center [1410, 641] width 300 height 507
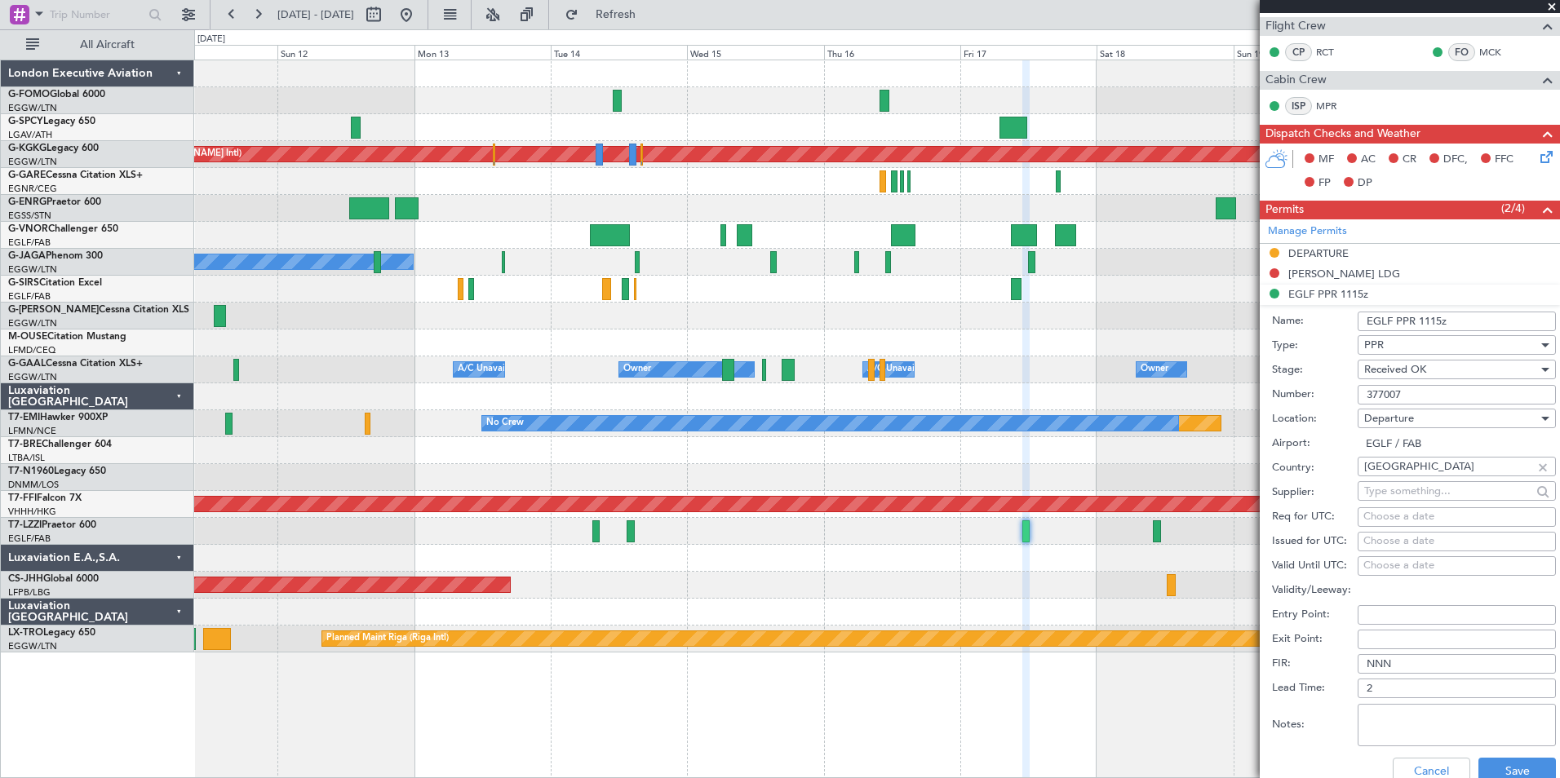
scroll to position [326, 0]
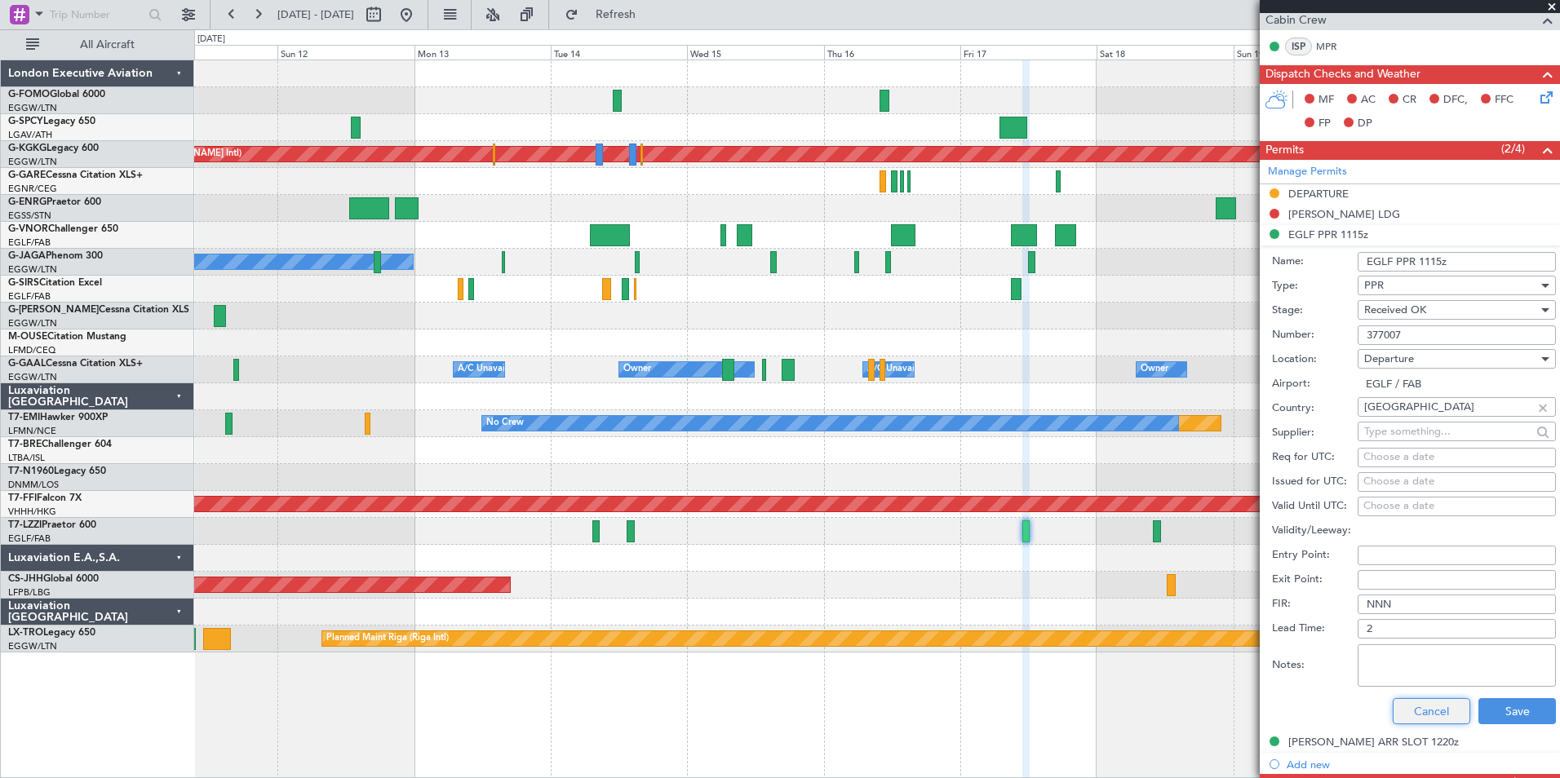
click at [1425, 722] on button "Cancel" at bounding box center [1432, 711] width 78 height 26
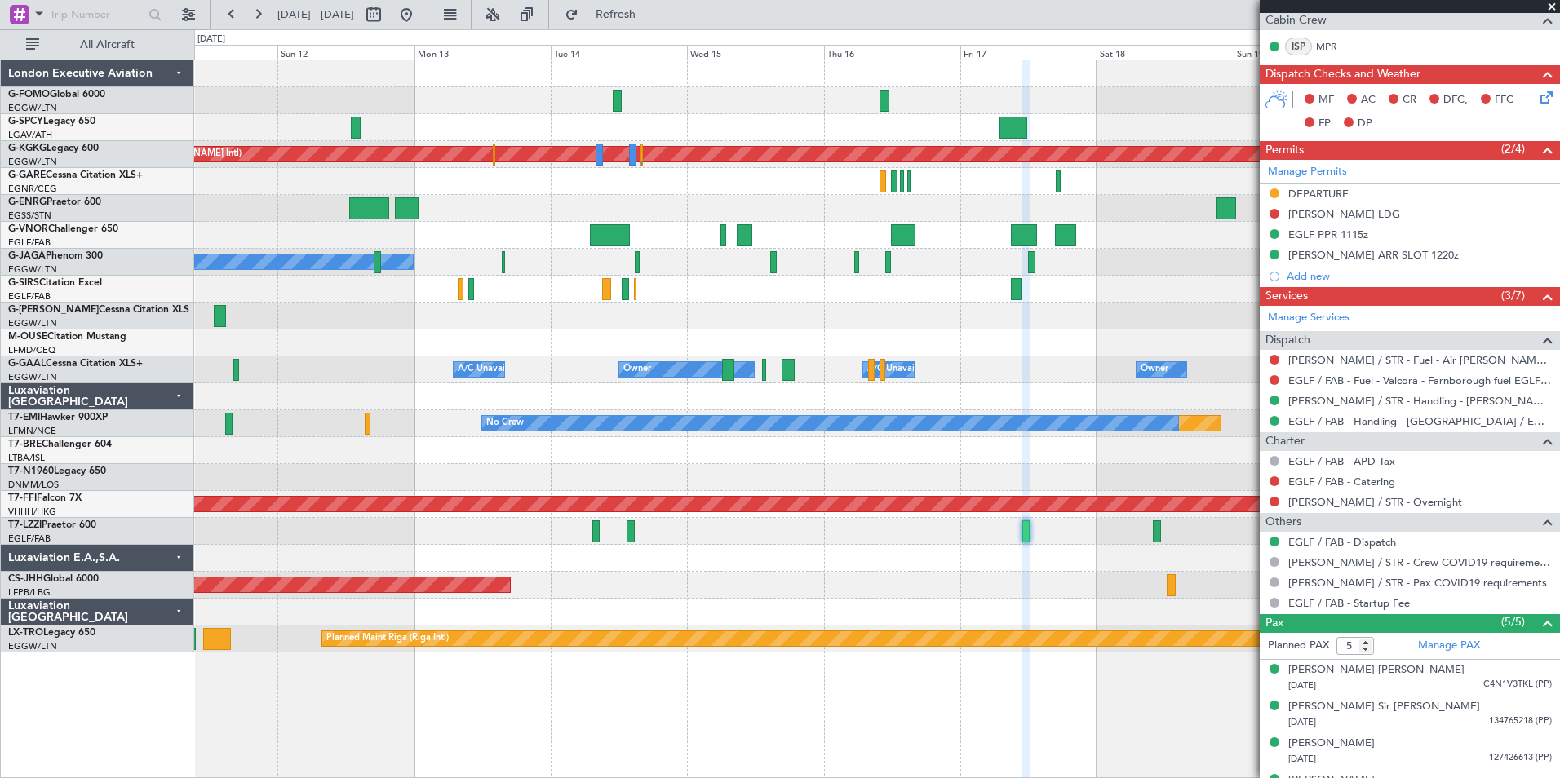
scroll to position [82, 0]
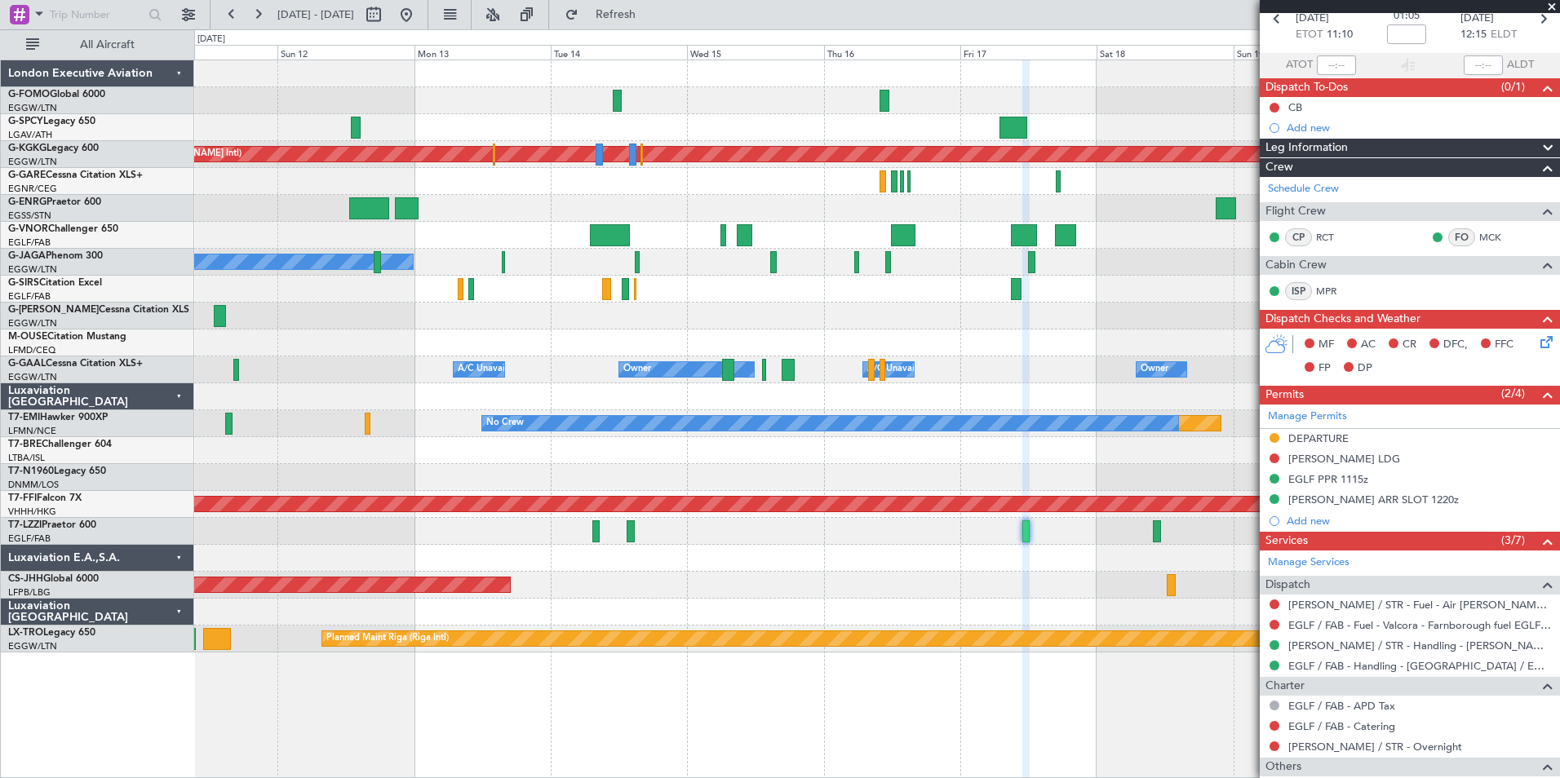
click at [1549, 7] on span at bounding box center [1551, 7] width 16 height 15
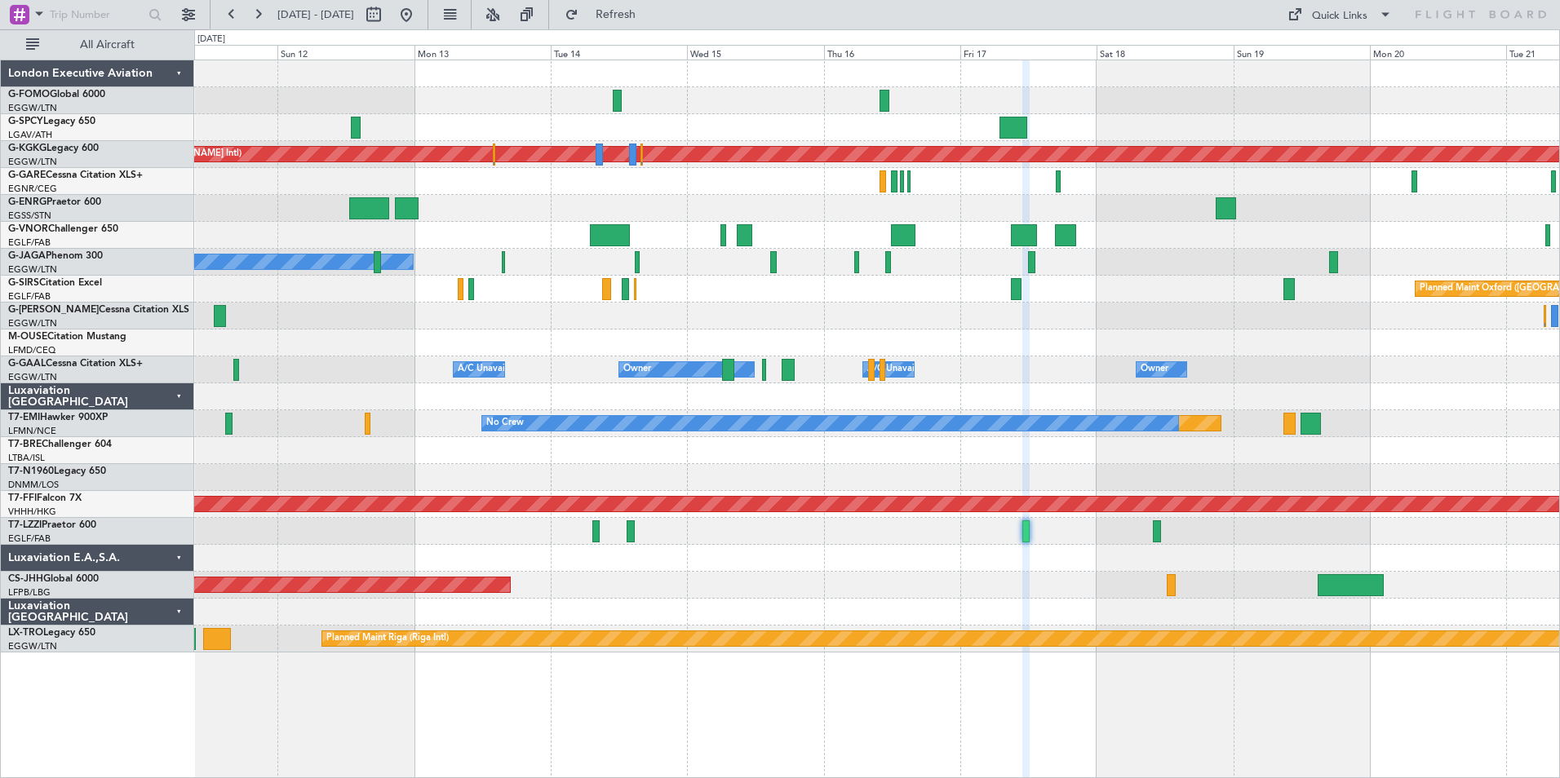
type input "0"
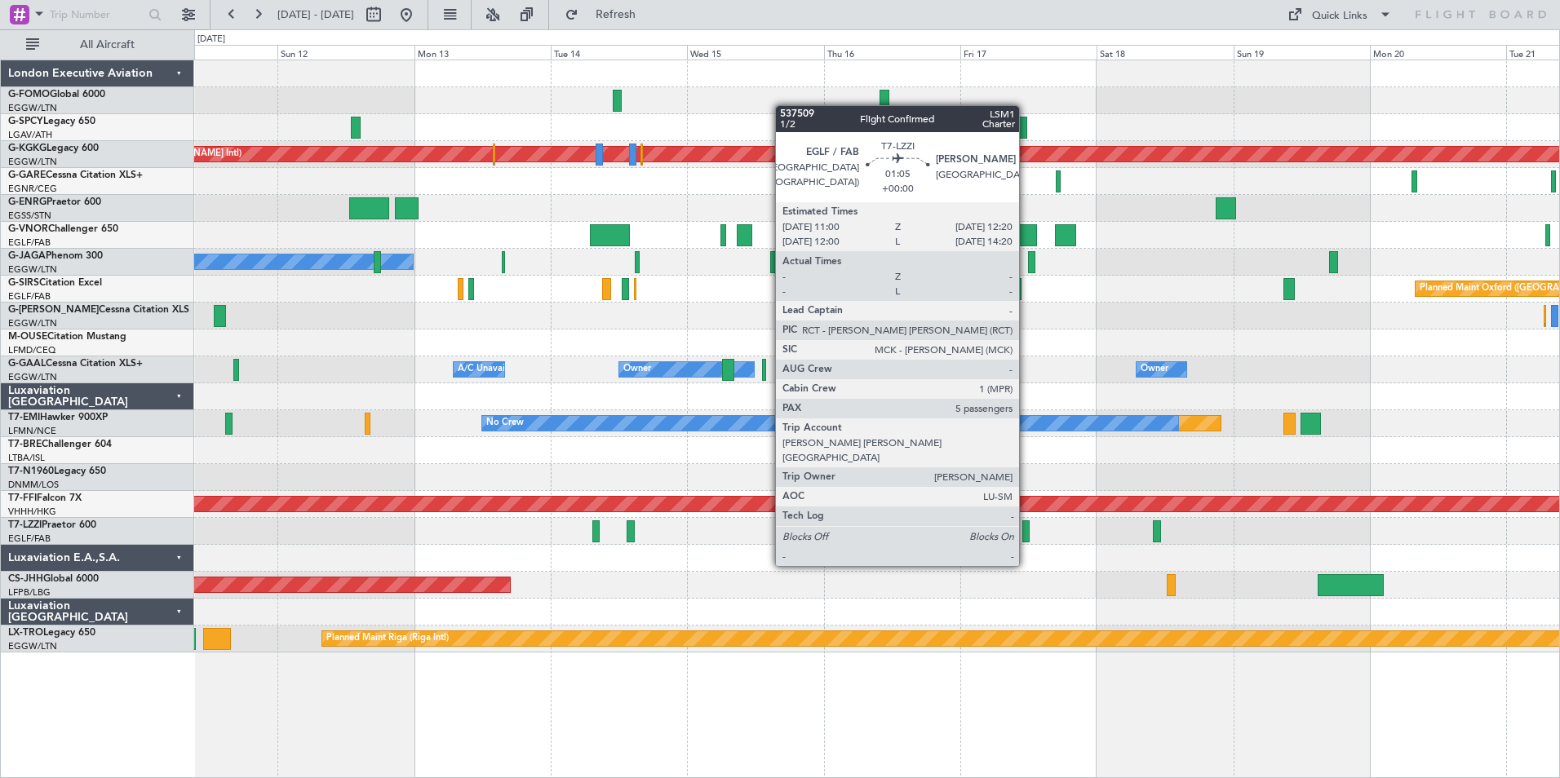
click at [1026, 535] on div at bounding box center [1026, 531] width 8 height 22
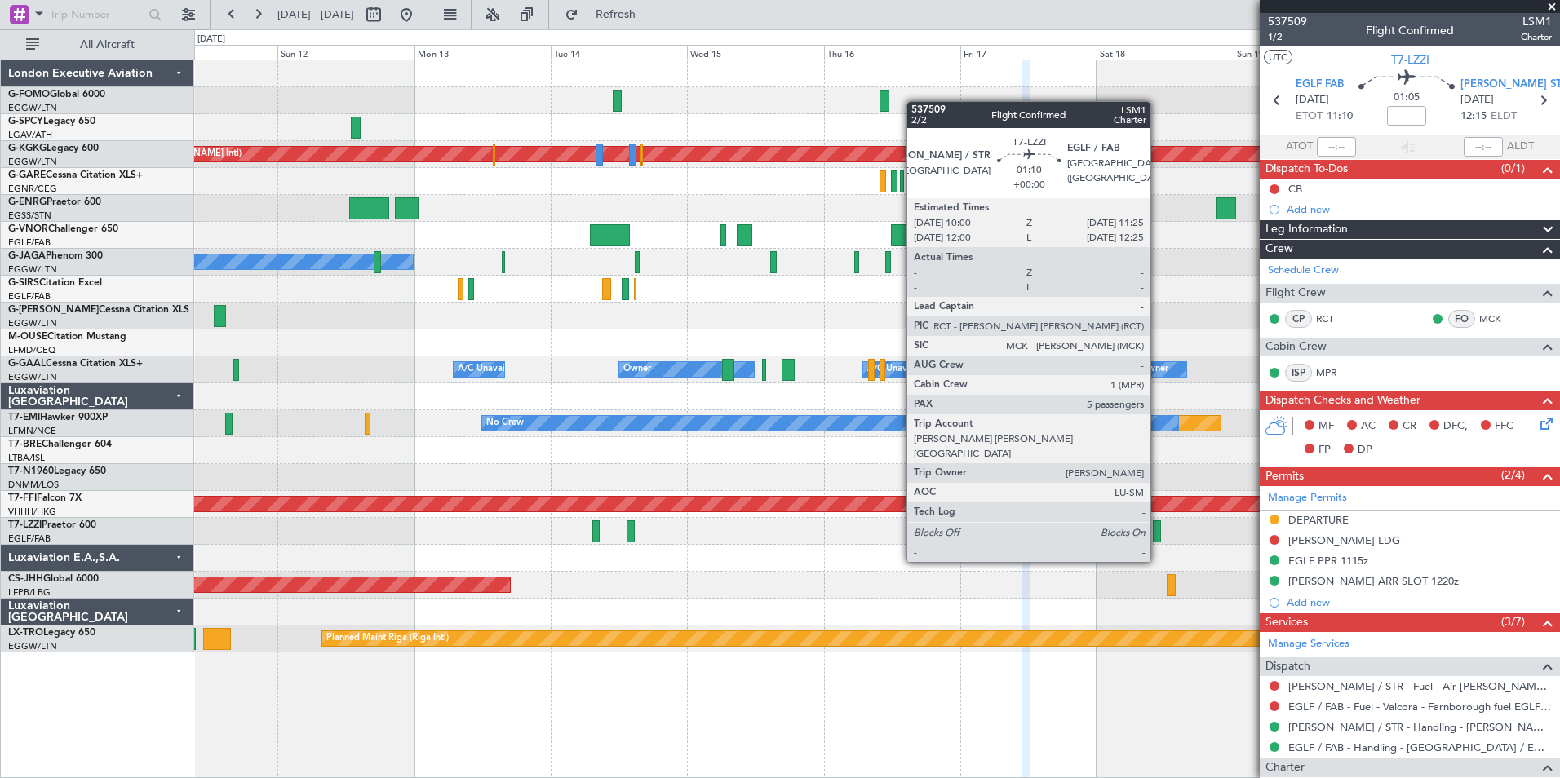
click at [1158, 531] on div at bounding box center [1157, 531] width 8 height 22
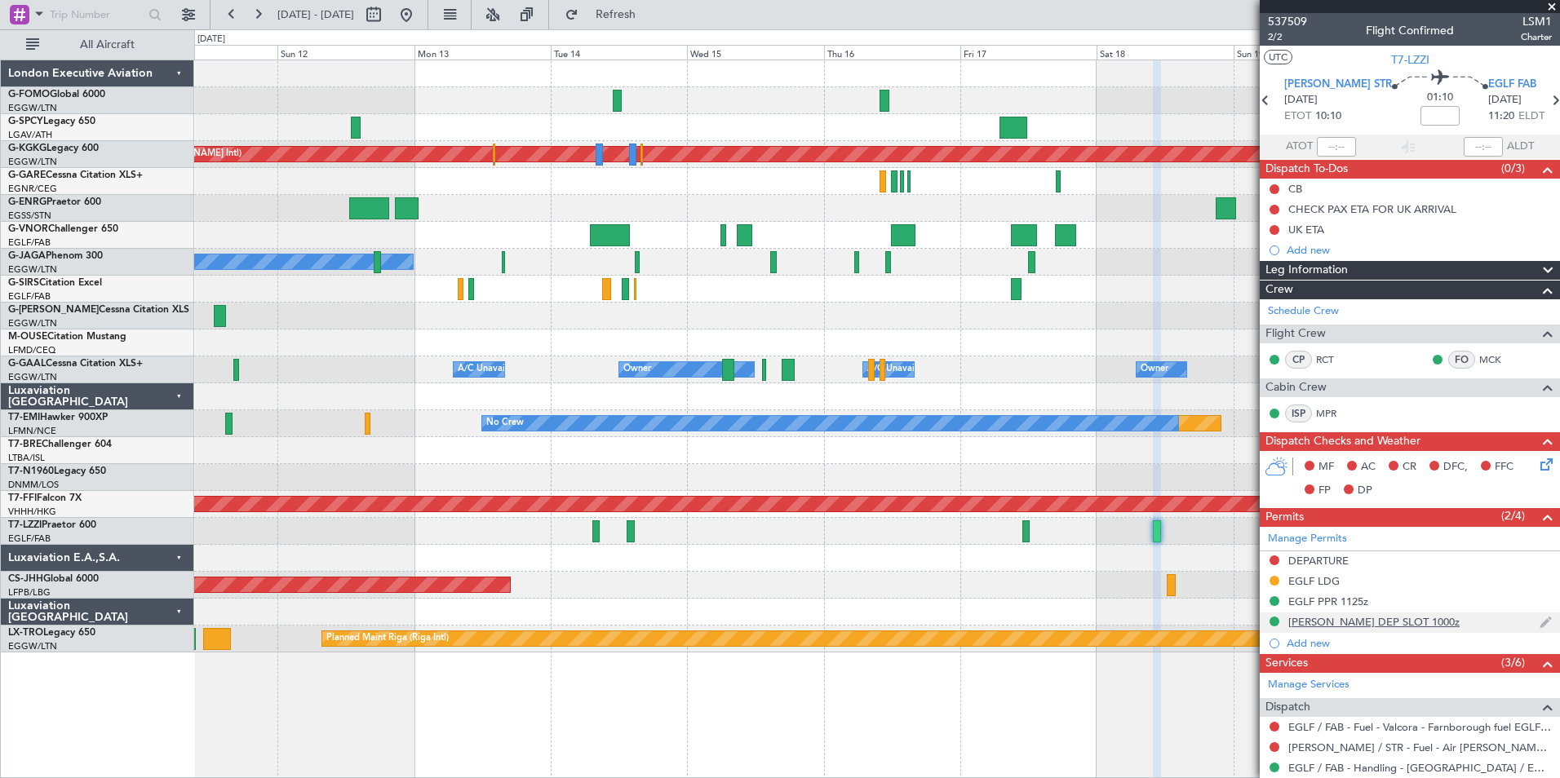
scroll to position [82, 0]
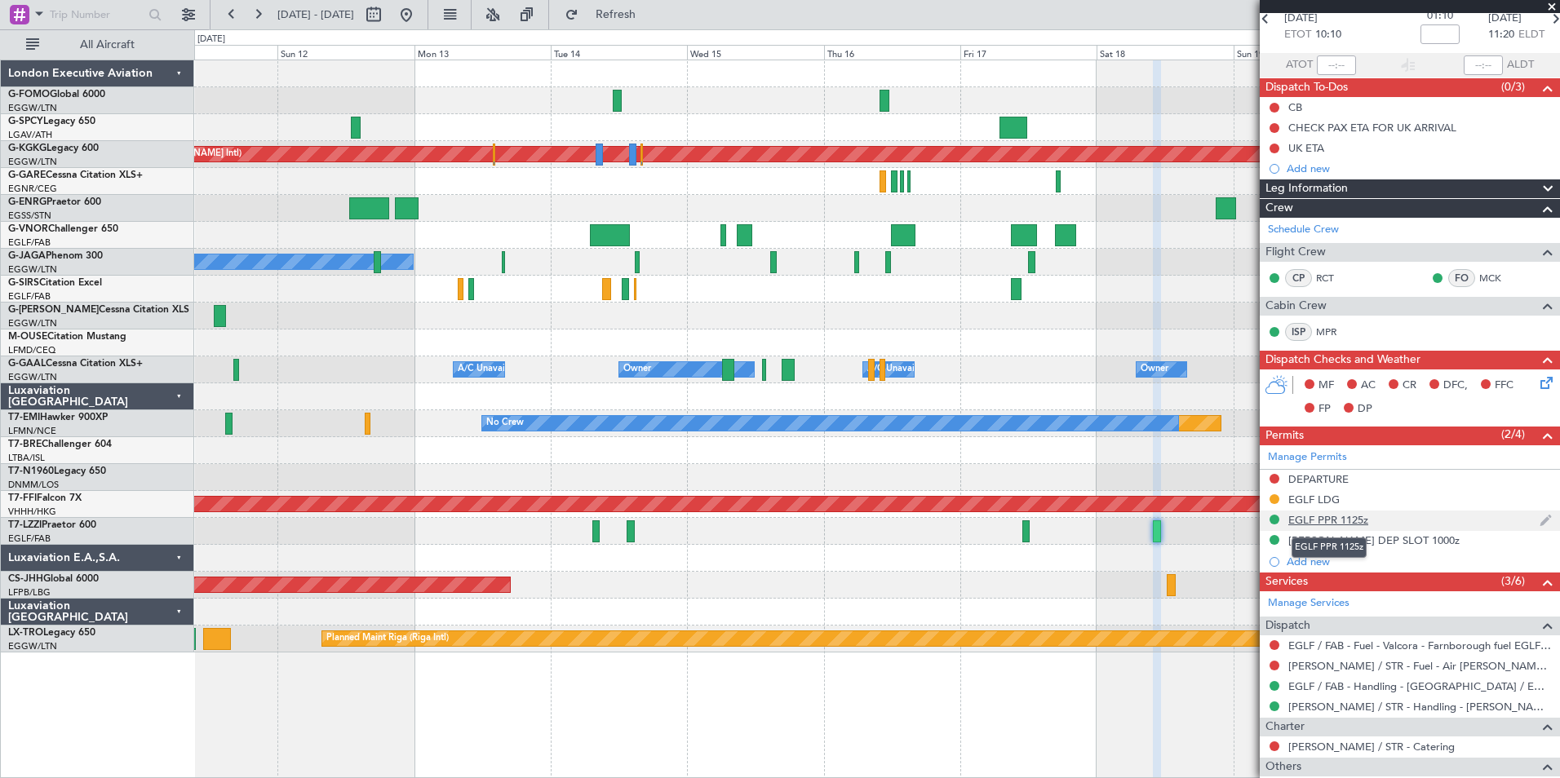
click at [1320, 524] on div "EGLF PPR 1125z" at bounding box center [1328, 520] width 80 height 14
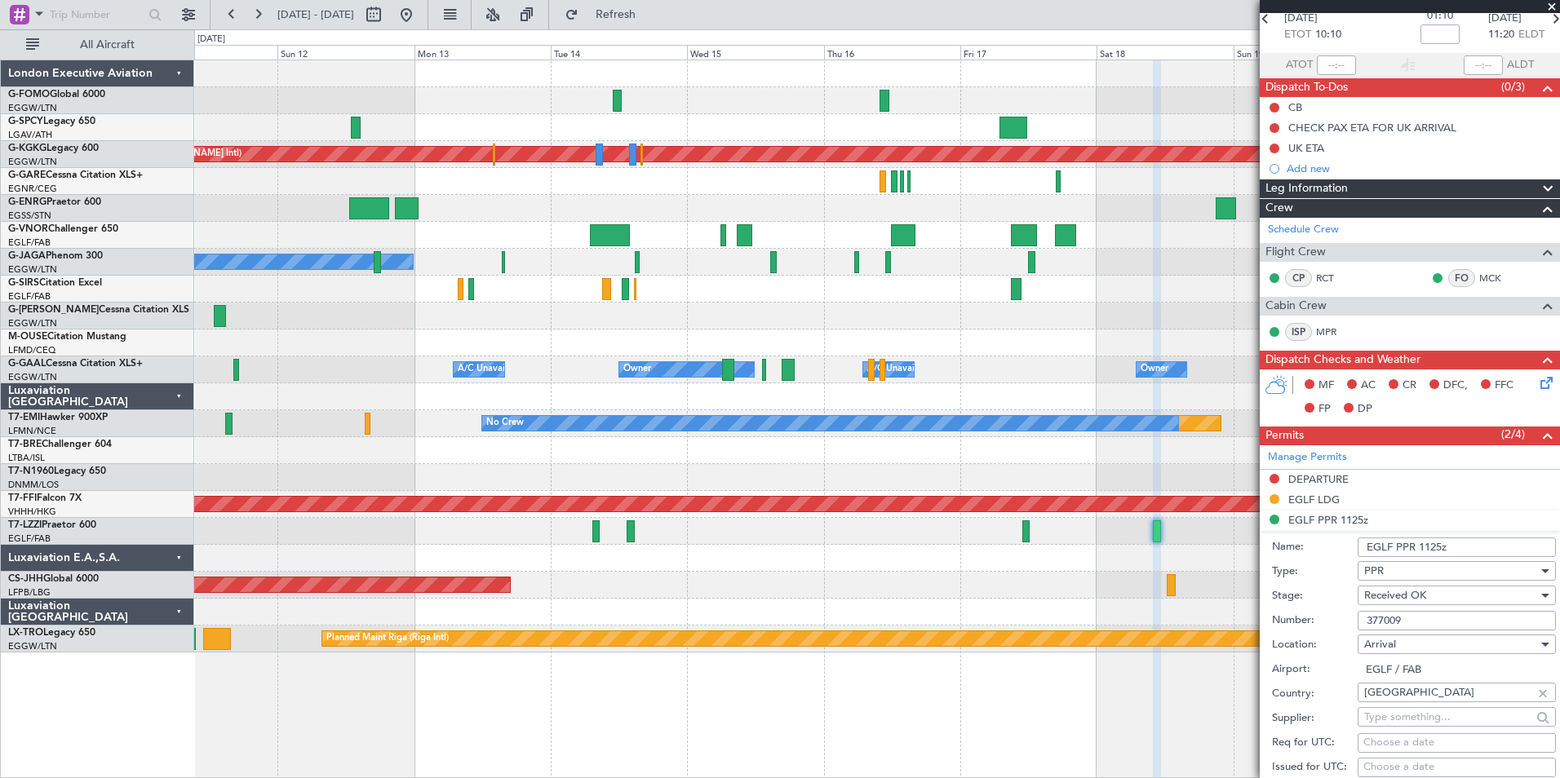
click at [1541, 595] on div at bounding box center [1545, 596] width 8 height 4
click at [1530, 595] on mat-option "Denied" at bounding box center [1450, 590] width 197 height 24
click at [1538, 591] on div at bounding box center [1543, 595] width 11 height 13
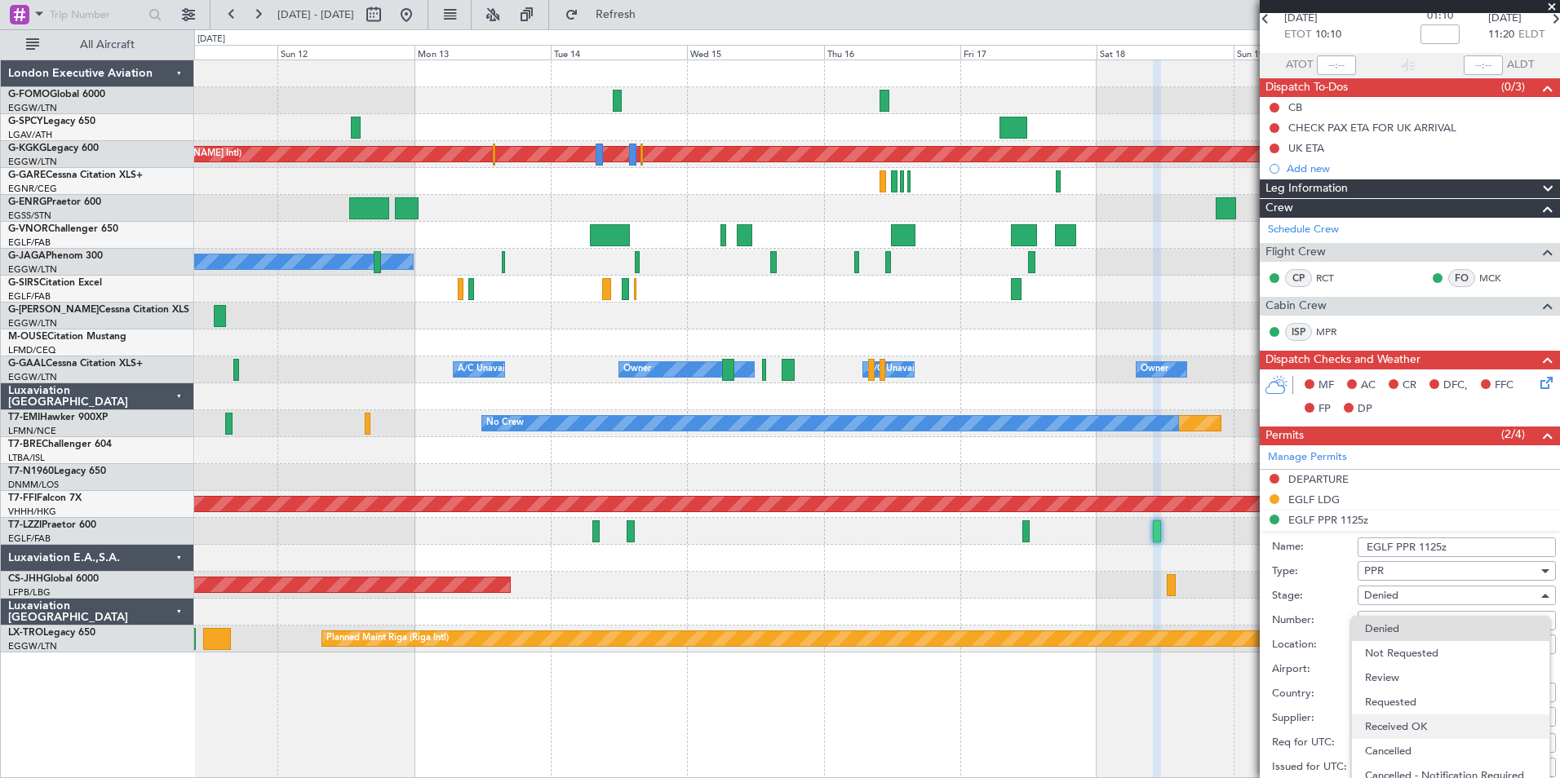
click at [1442, 723] on span "Received OK" at bounding box center [1450, 727] width 171 height 24
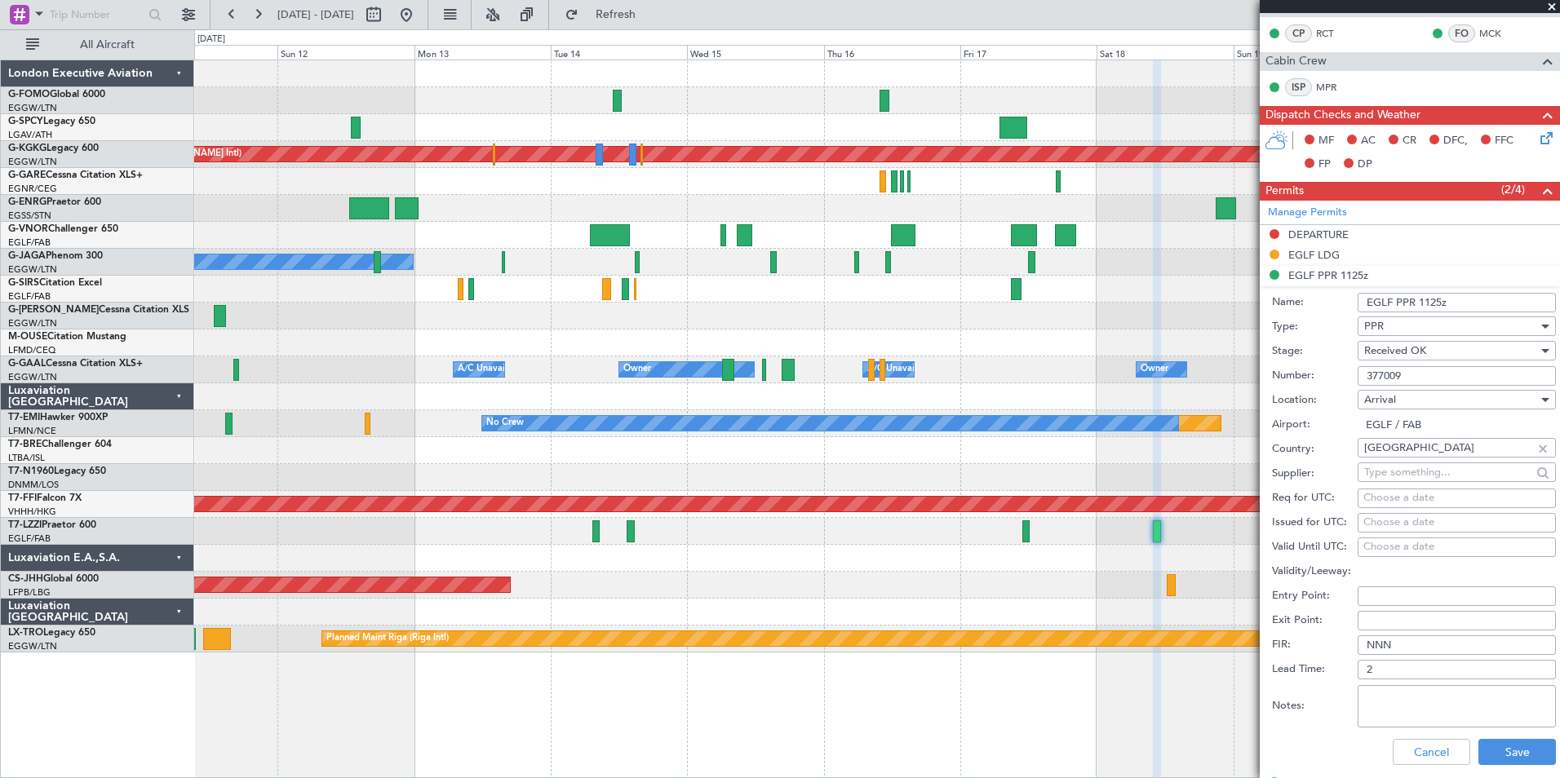
scroll to position [571, 0]
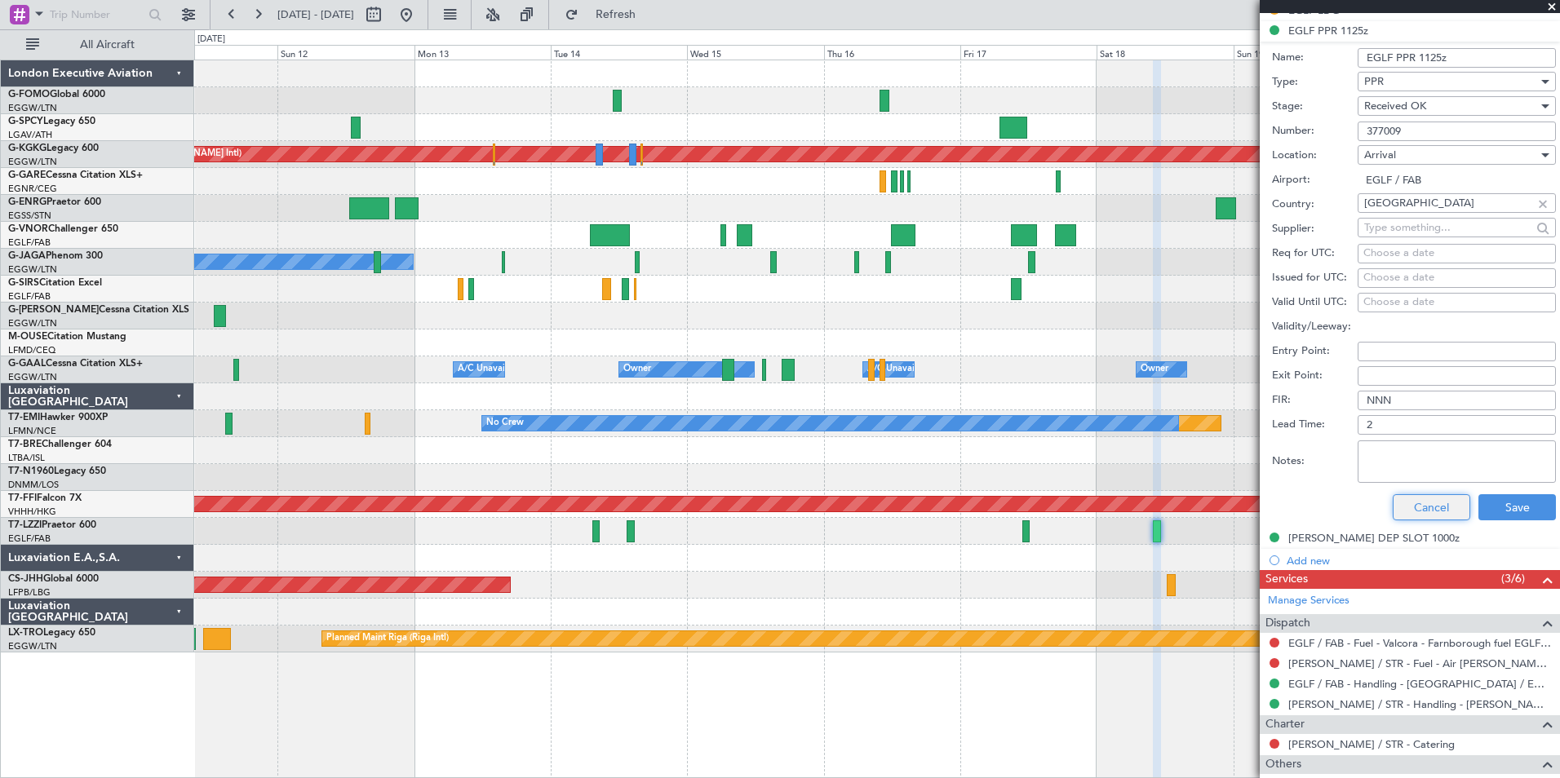
click at [1408, 504] on button "Cancel" at bounding box center [1432, 507] width 78 height 26
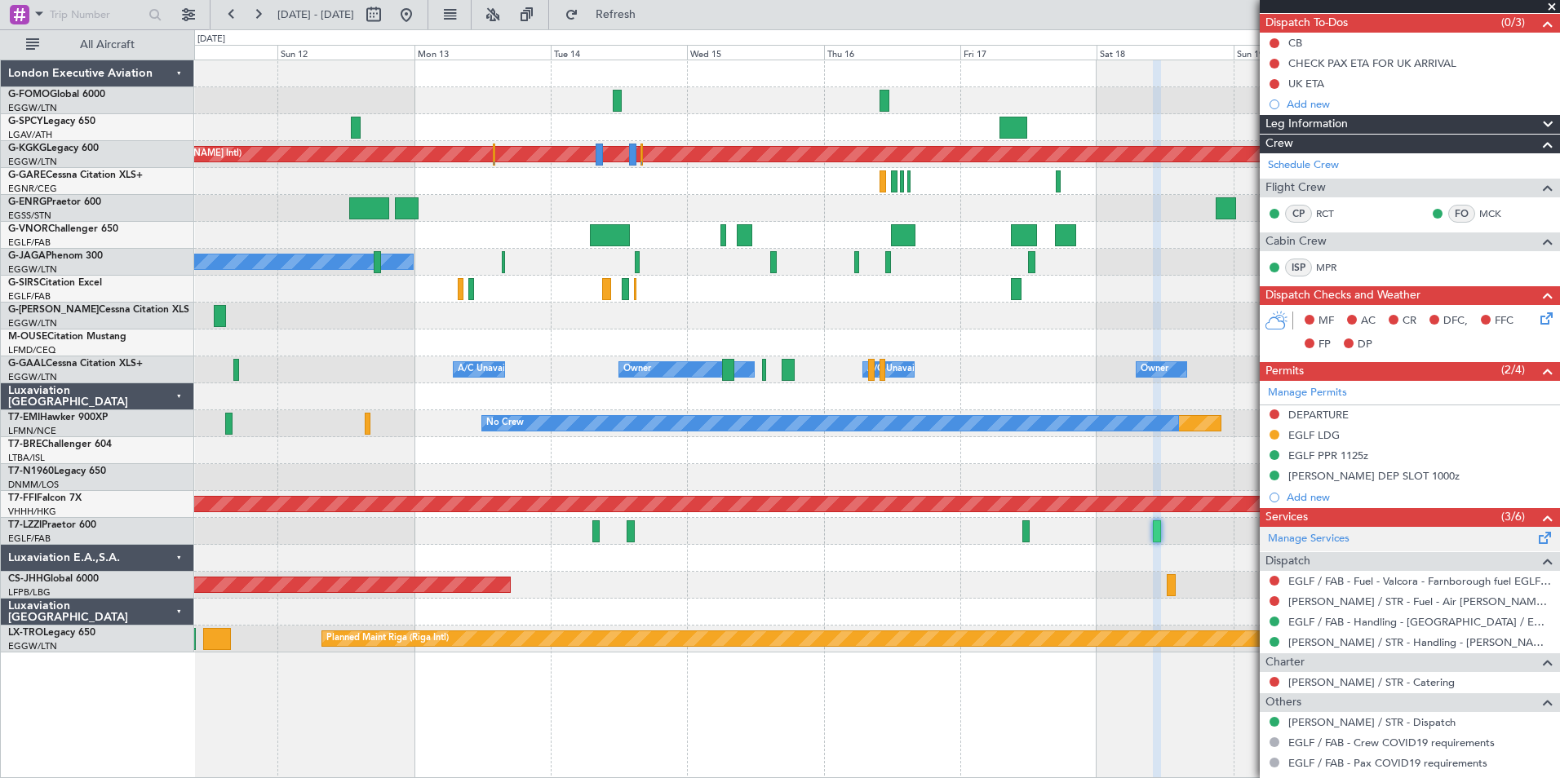
scroll to position [64, 0]
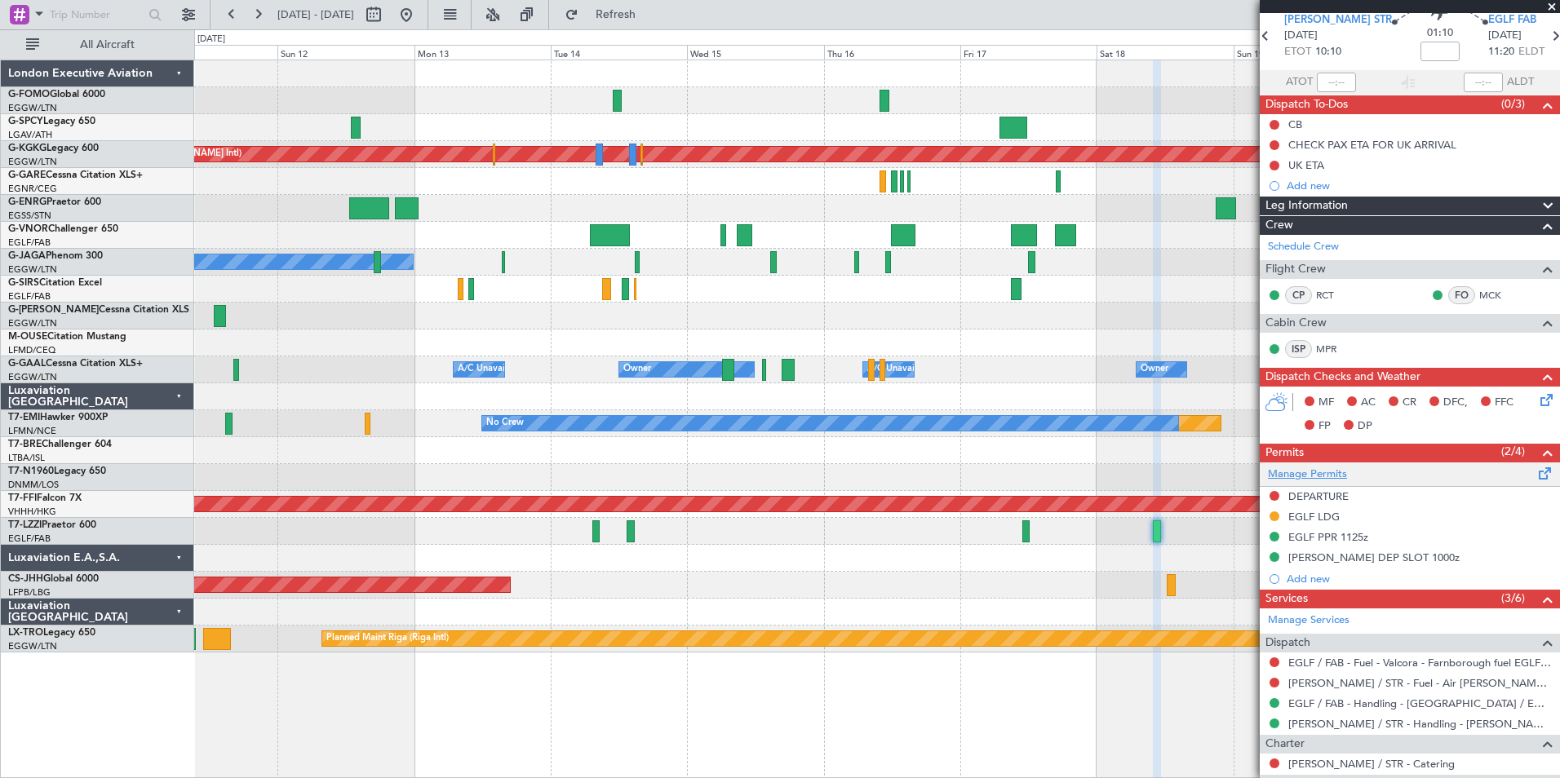
click at [1310, 475] on link "Manage Permits" at bounding box center [1307, 475] width 79 height 16
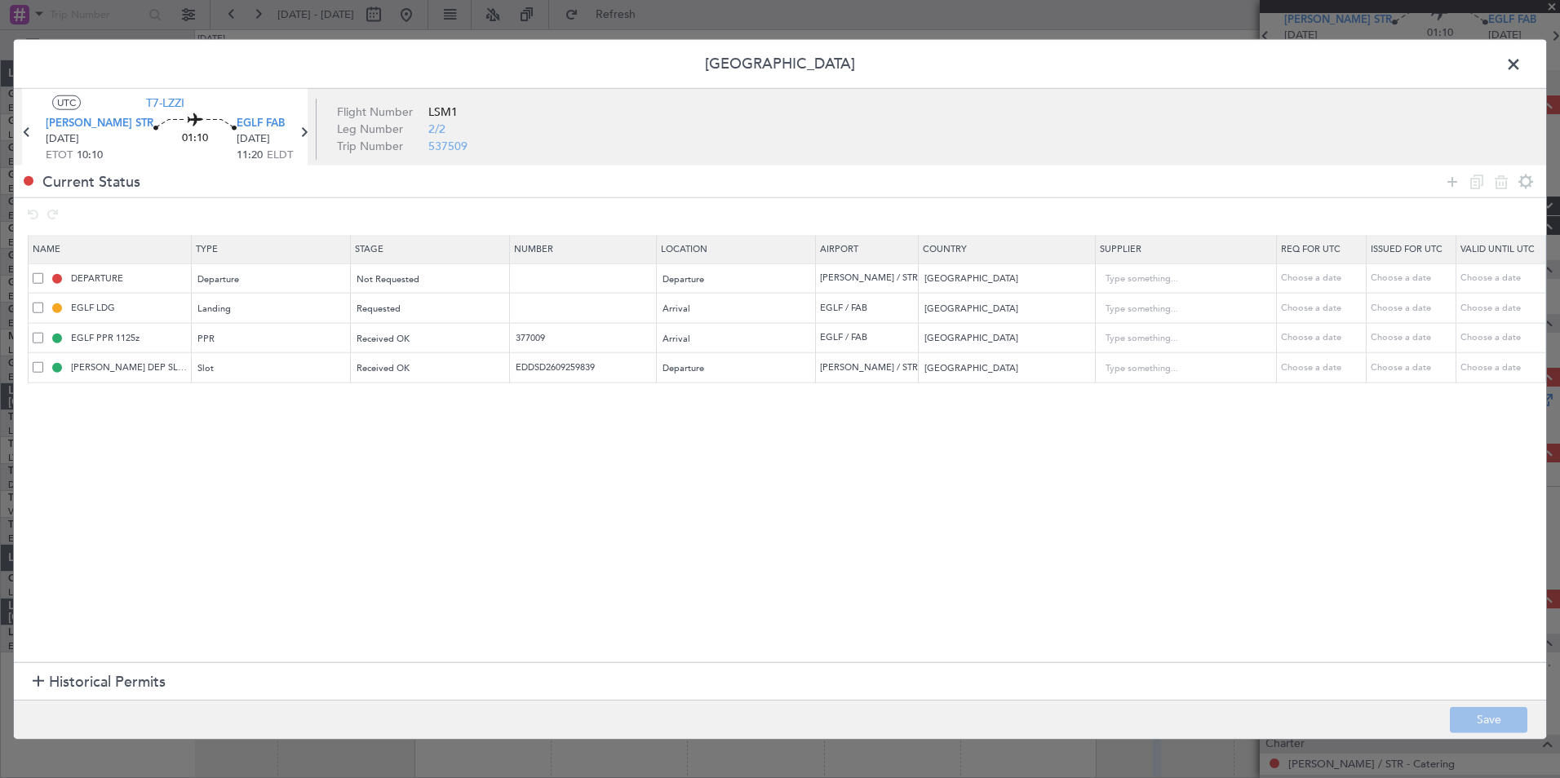
click at [1521, 64] on span at bounding box center [1521, 68] width 0 height 33
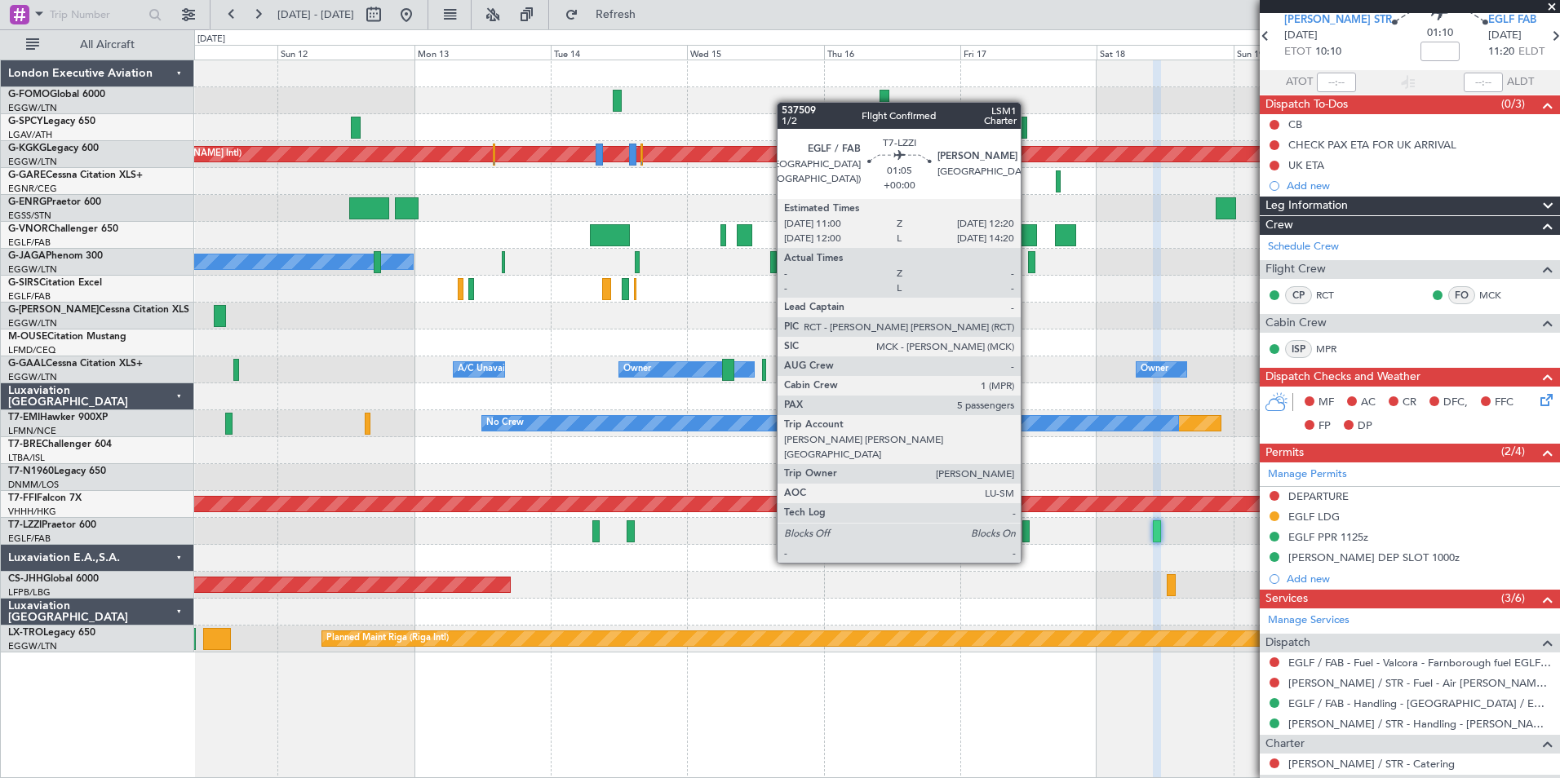
click at [1028, 532] on div at bounding box center [1026, 531] width 8 height 22
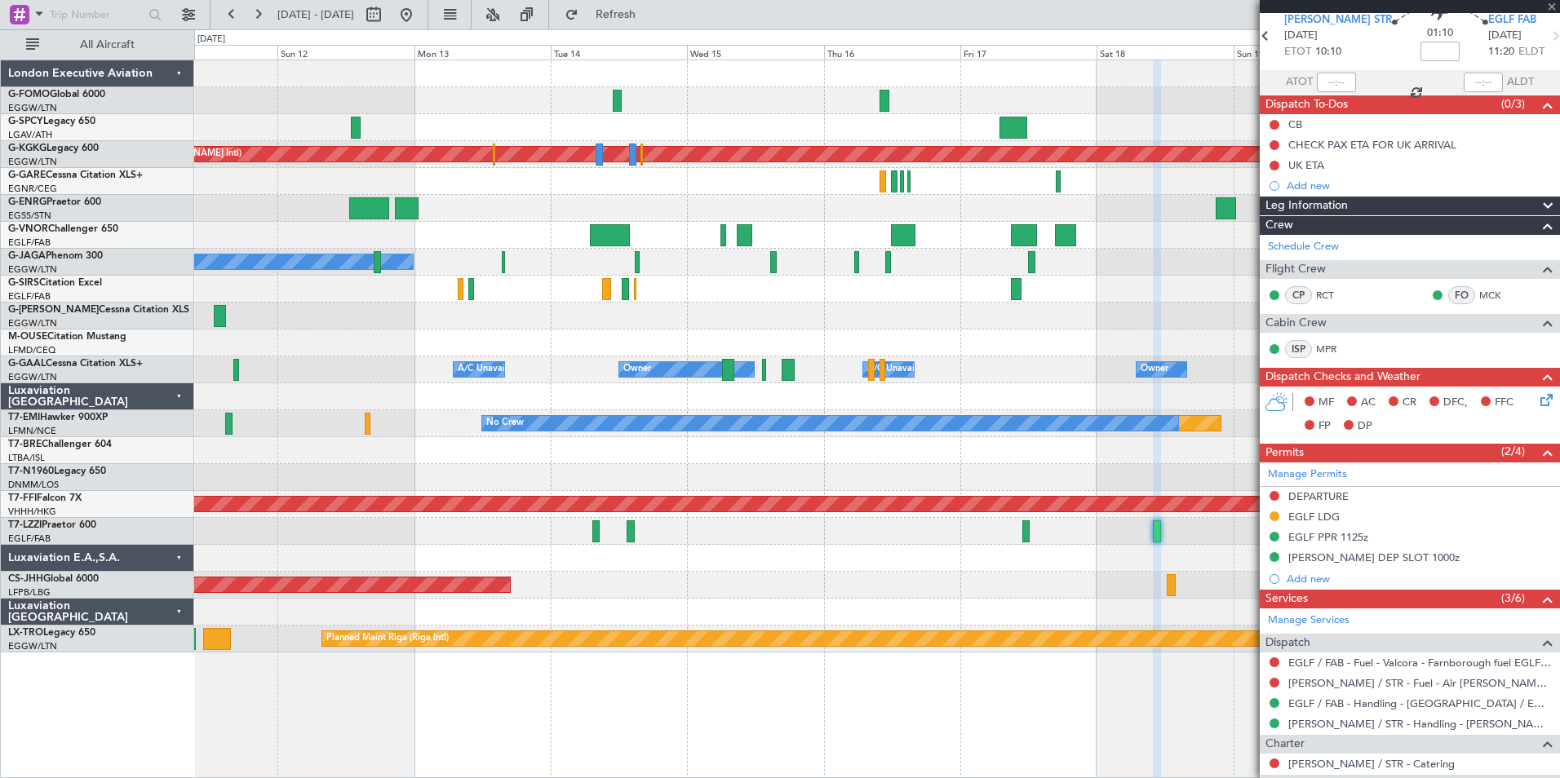
click at [1025, 530] on div at bounding box center [1026, 531] width 8 height 22
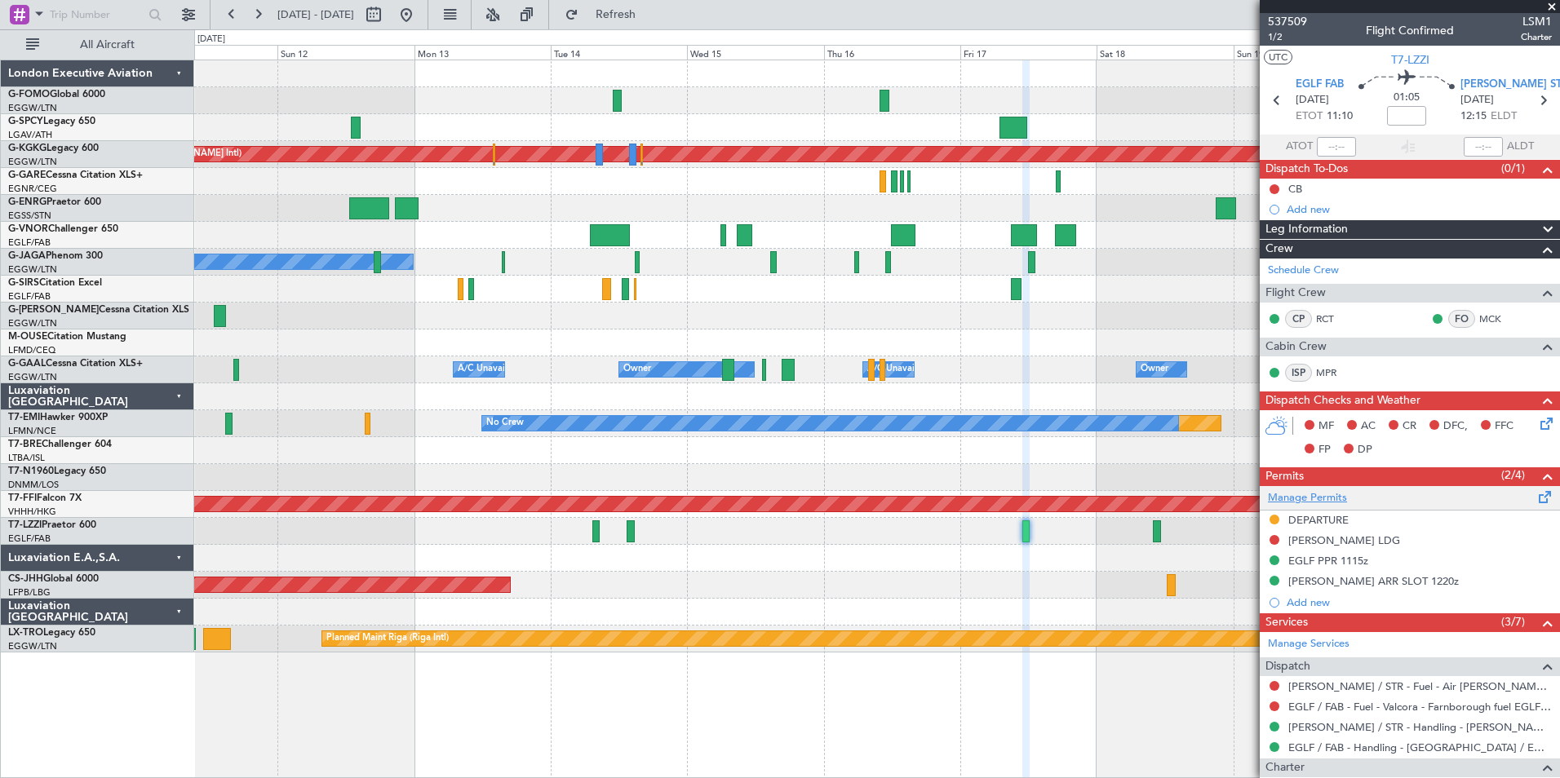
click at [1311, 494] on link "Manage Permits" at bounding box center [1307, 498] width 79 height 16
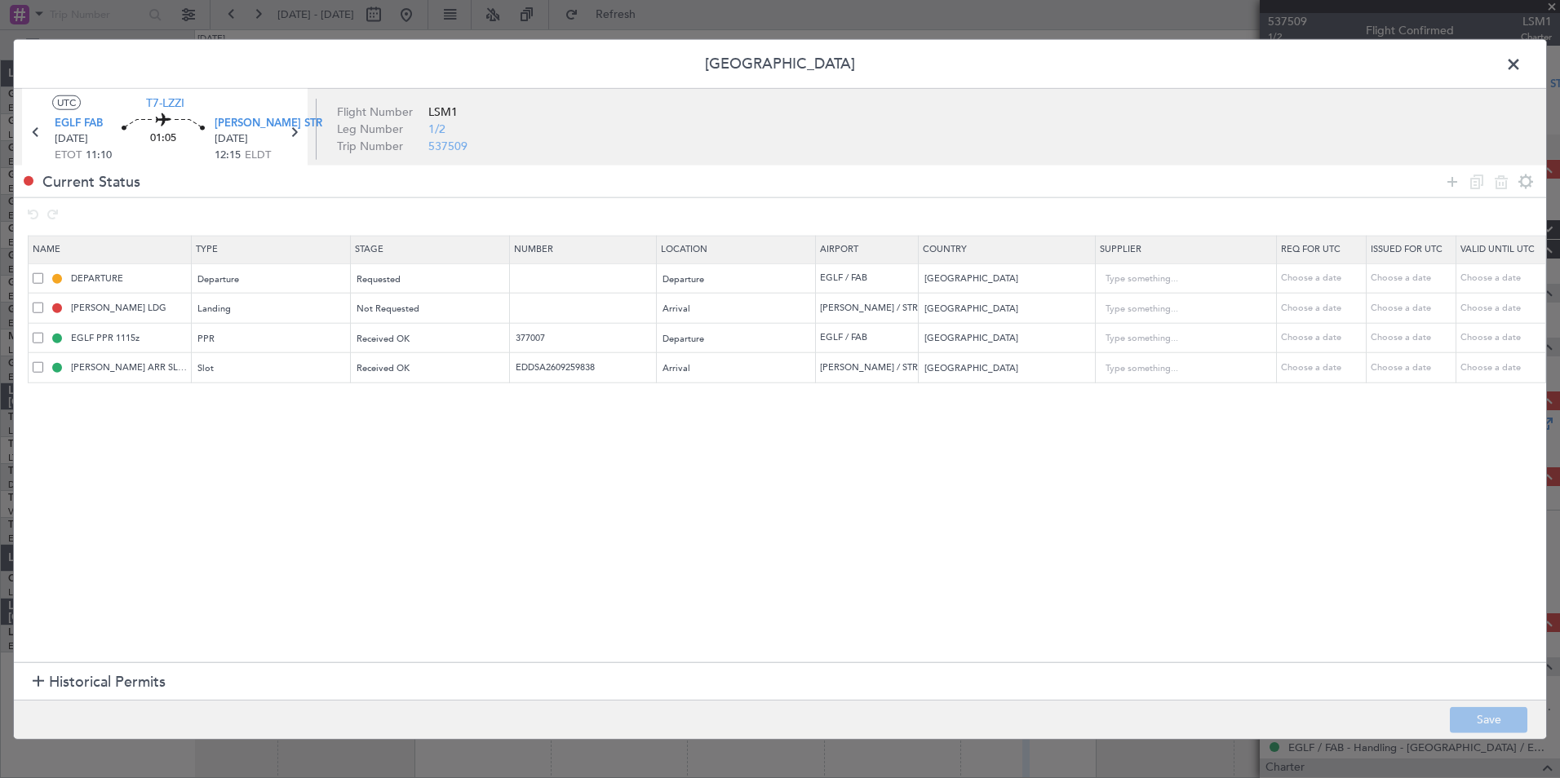
click at [1521, 66] on span at bounding box center [1521, 68] width 0 height 33
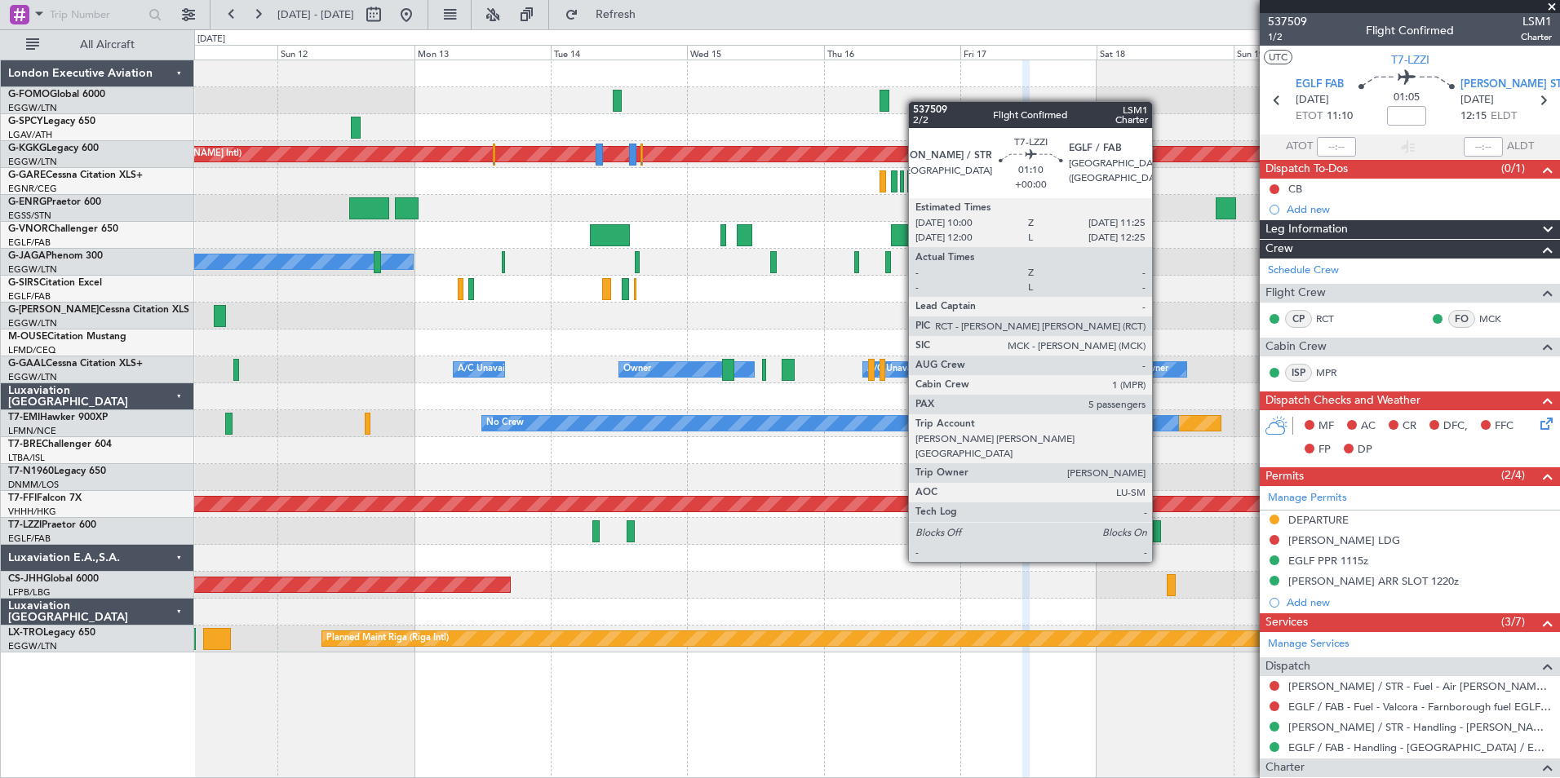
click at [1159, 531] on div at bounding box center [1157, 531] width 8 height 22
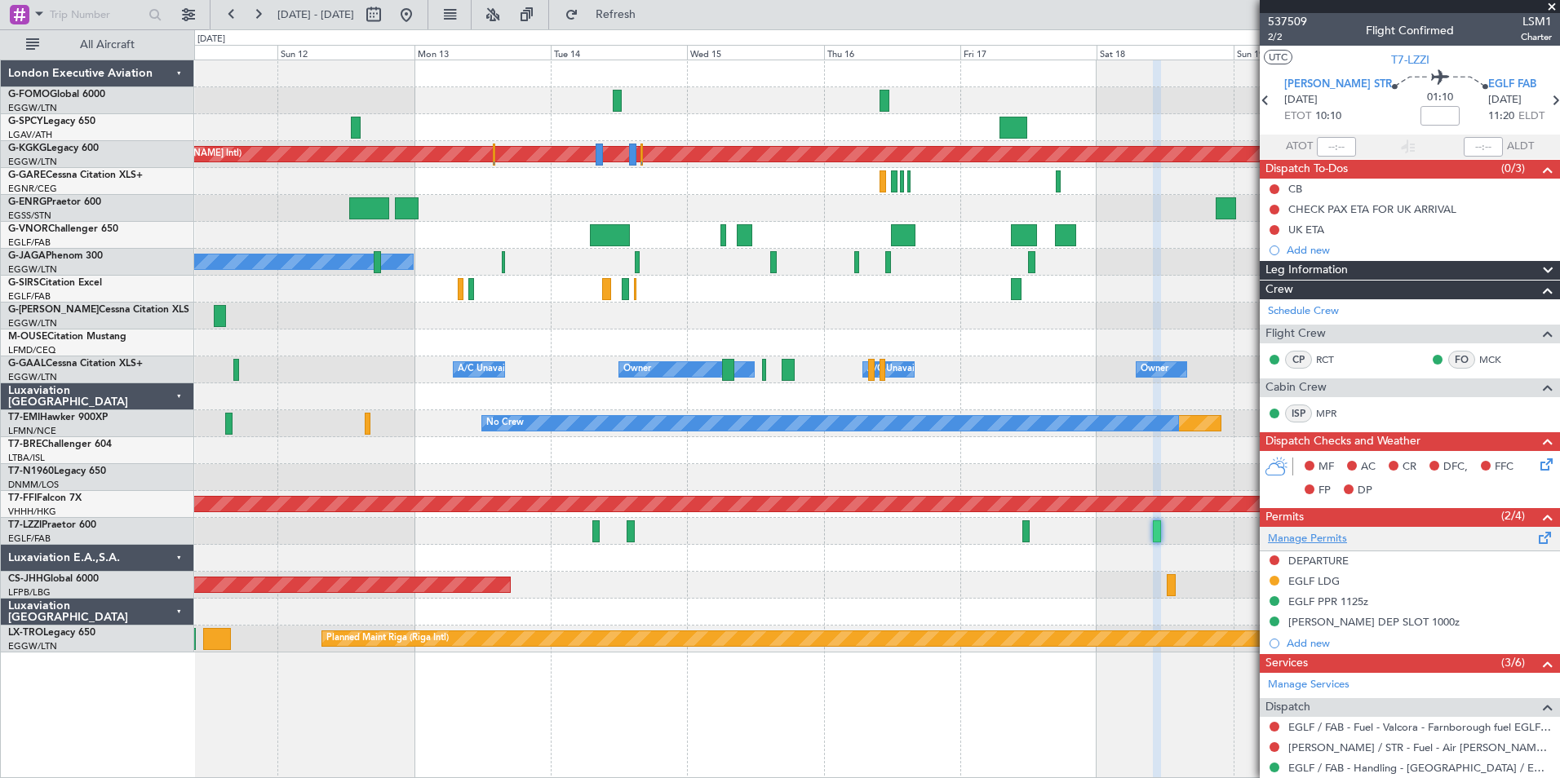
click at [1286, 539] on link "Manage Permits" at bounding box center [1307, 539] width 79 height 16
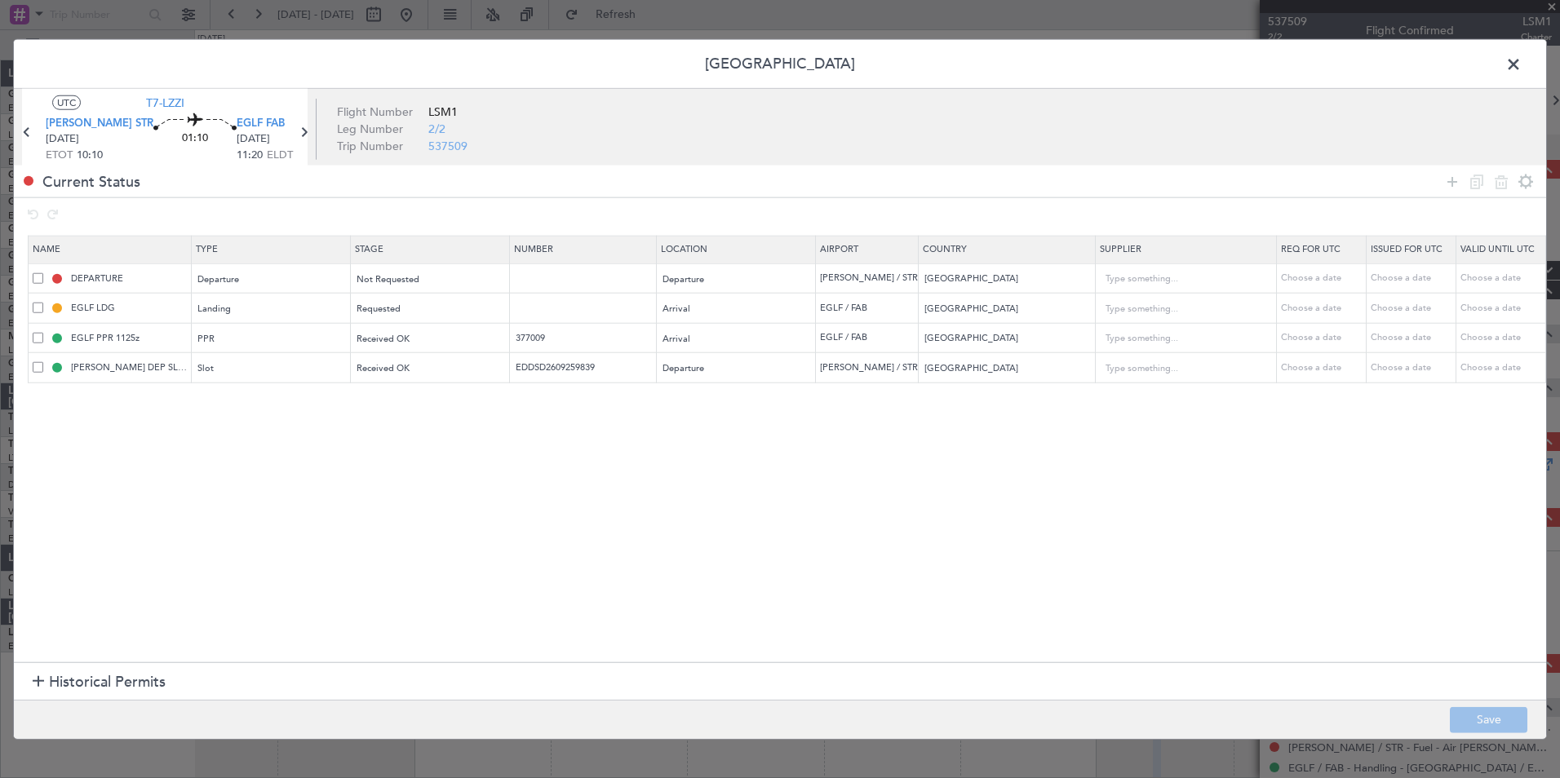
click at [1521, 64] on span at bounding box center [1521, 68] width 0 height 33
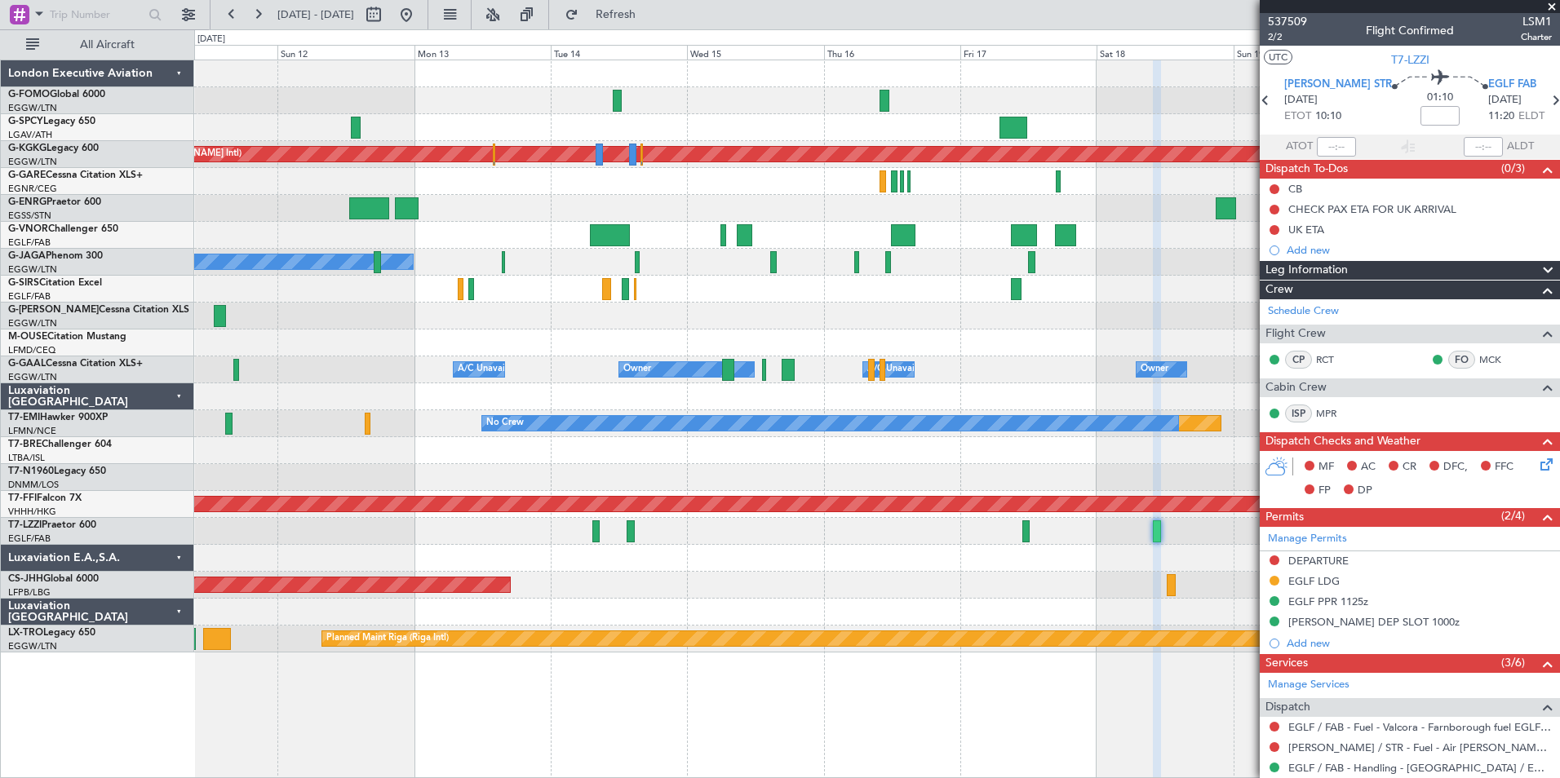
click at [1548, 8] on span at bounding box center [1551, 7] width 16 height 15
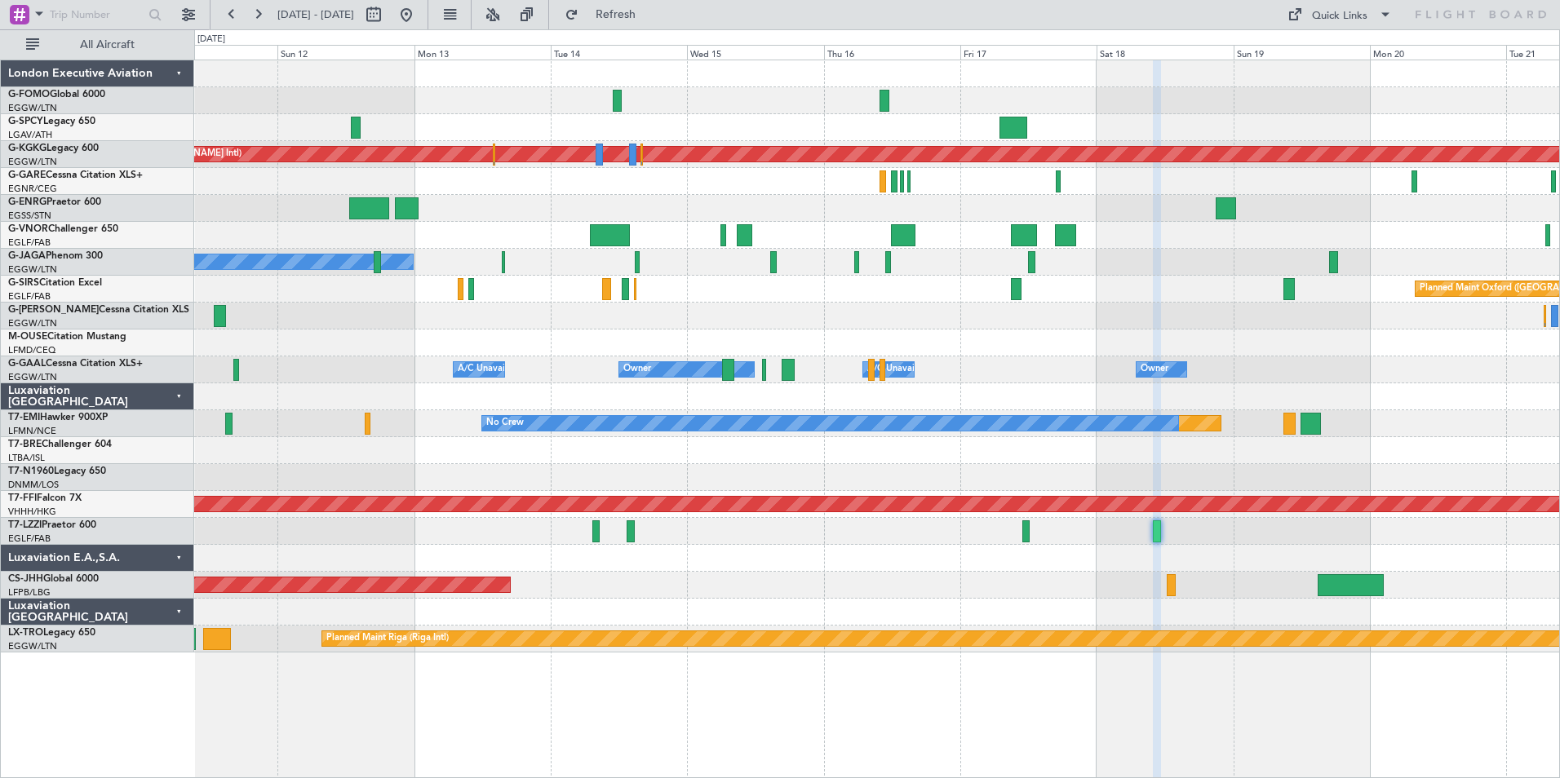
type input "0"
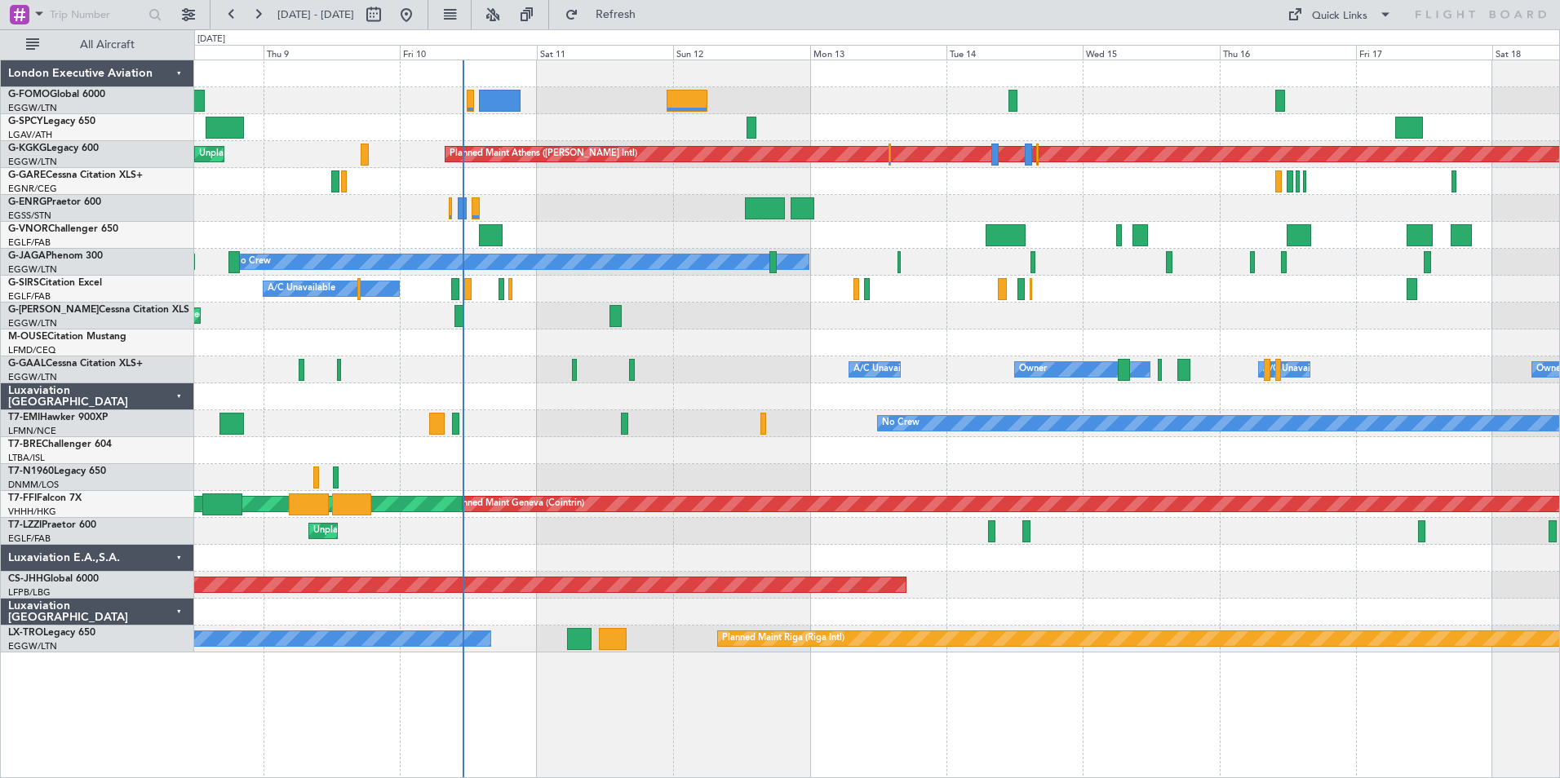
click at [954, 394] on div "Planned Maint Athens (Eleftherios Venizelos Intl) Unplanned Maint Istanbul (Ata…" at bounding box center [876, 356] width 1365 height 592
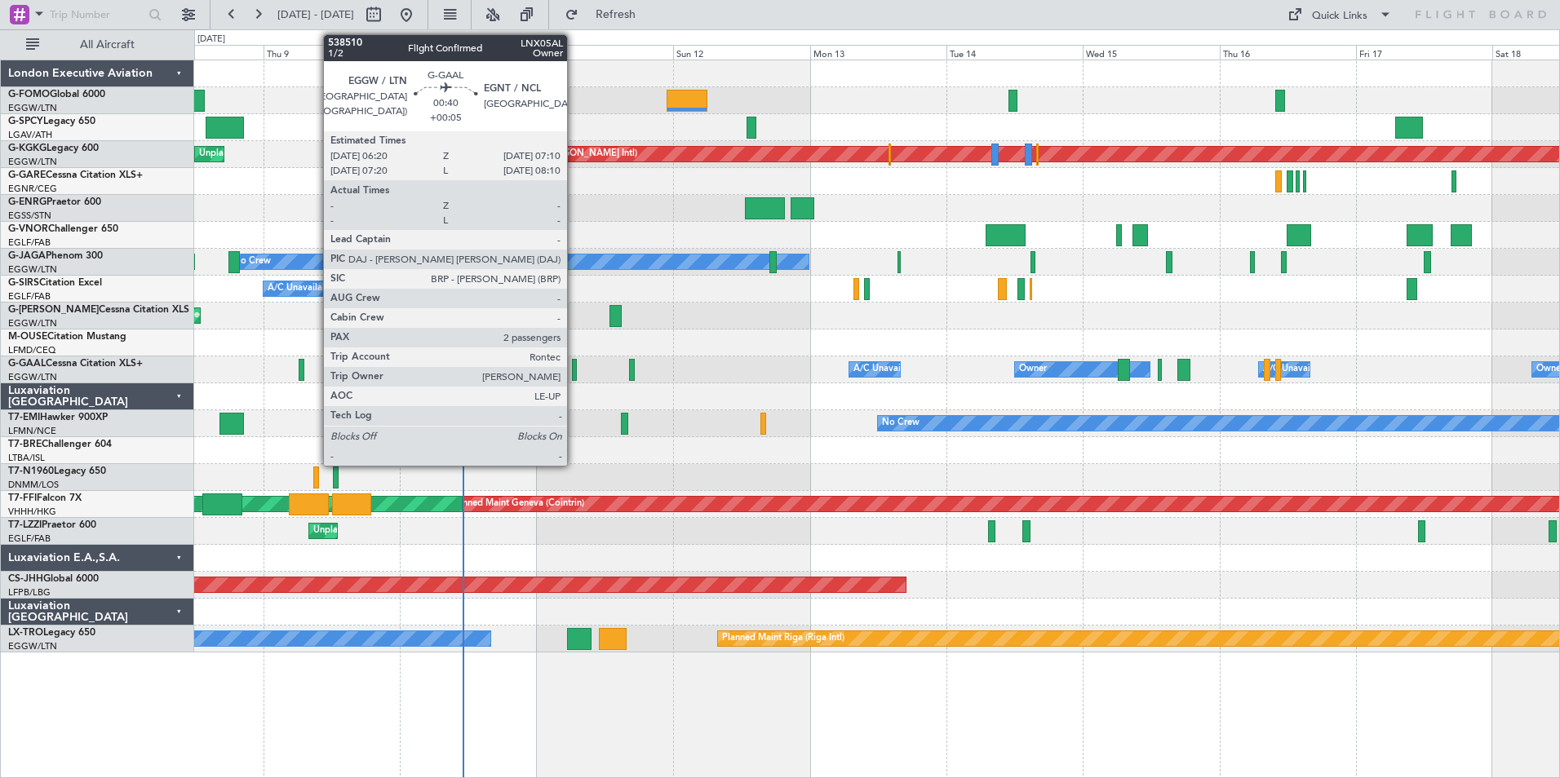
click at [574, 365] on div at bounding box center [574, 370] width 5 height 22
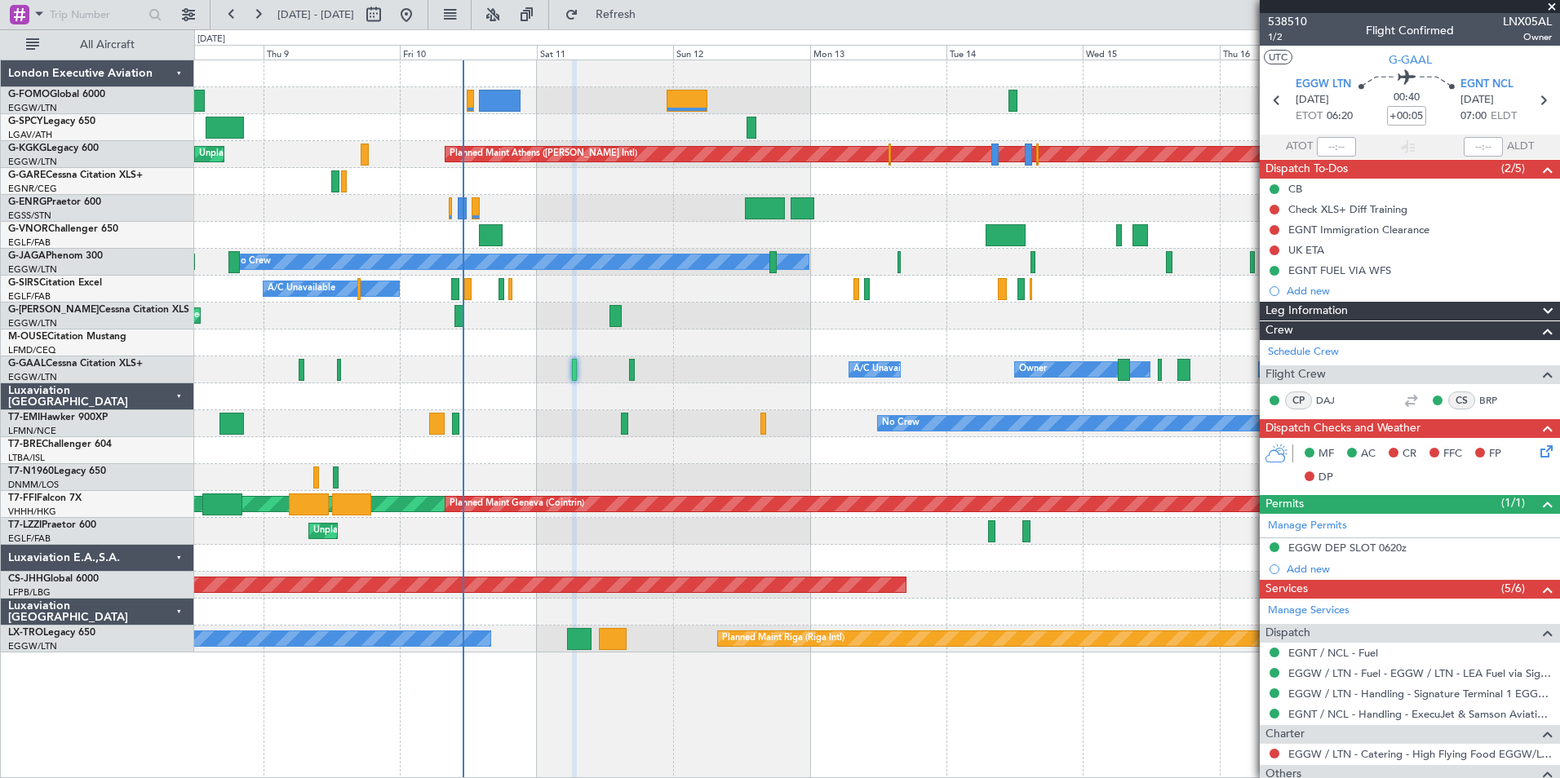
click at [1039, 472] on div at bounding box center [876, 477] width 1365 height 27
click at [1553, 7] on span at bounding box center [1551, 7] width 16 height 15
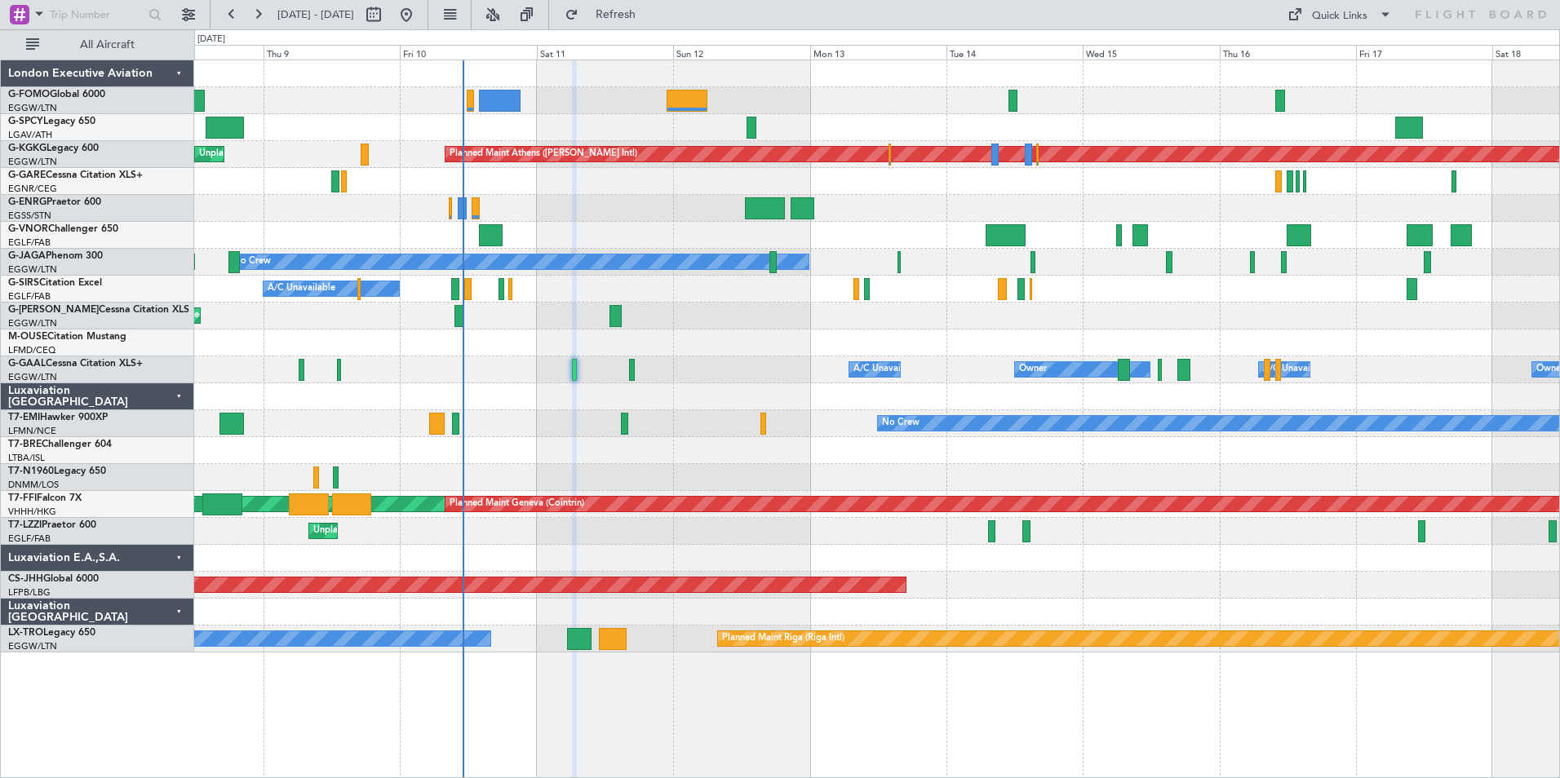
type input "0"
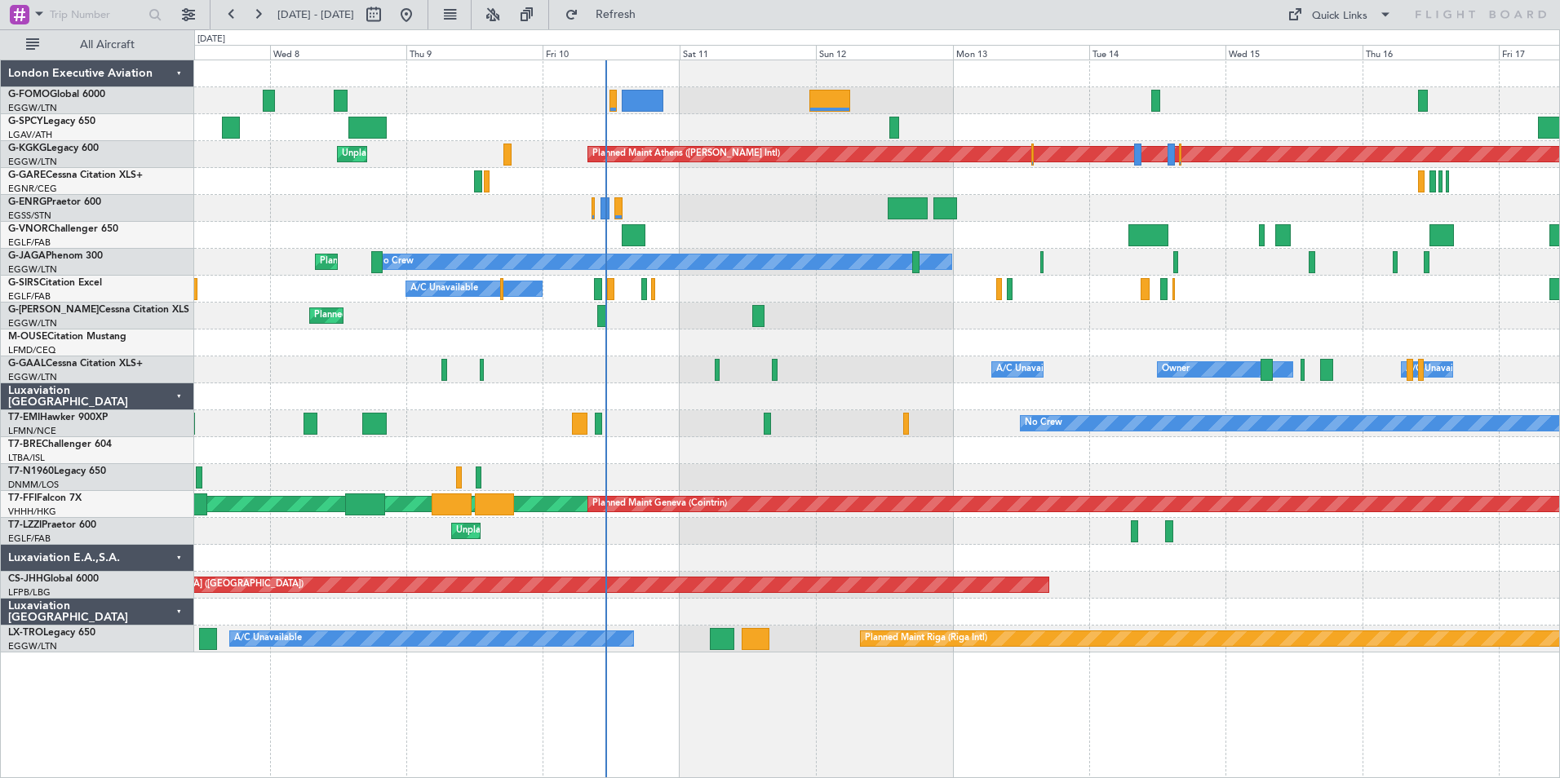
click at [751, 449] on div "Planned Maint Athens (Eleftherios Venizelos Intl) Unplanned Maint Istanbul (Ata…" at bounding box center [876, 356] width 1365 height 592
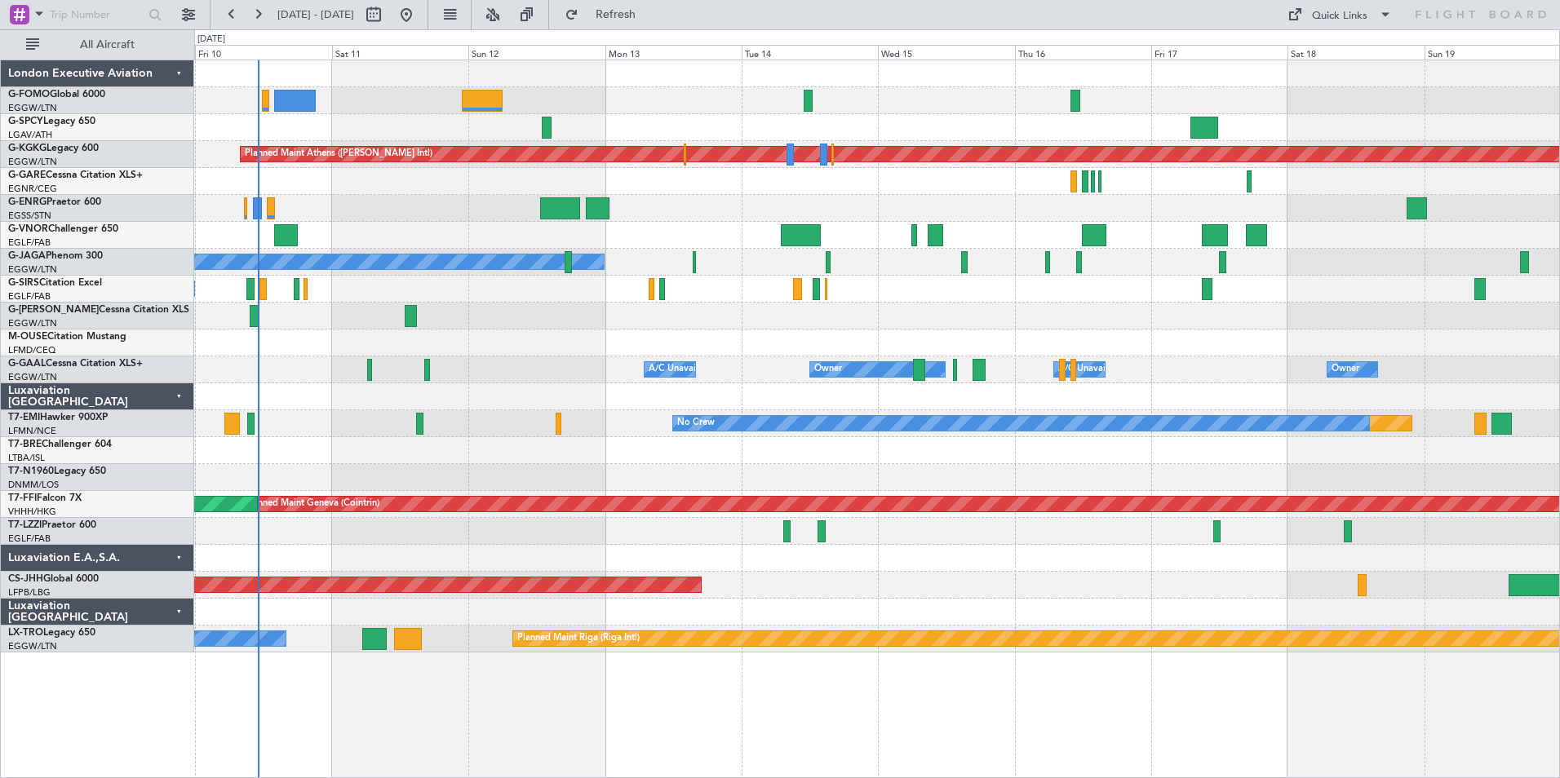
click at [742, 467] on div "Planned Maint Athens (Eleftherios Venizelos Intl) Unplanned Maint Istanbul (Ata…" at bounding box center [876, 356] width 1365 height 592
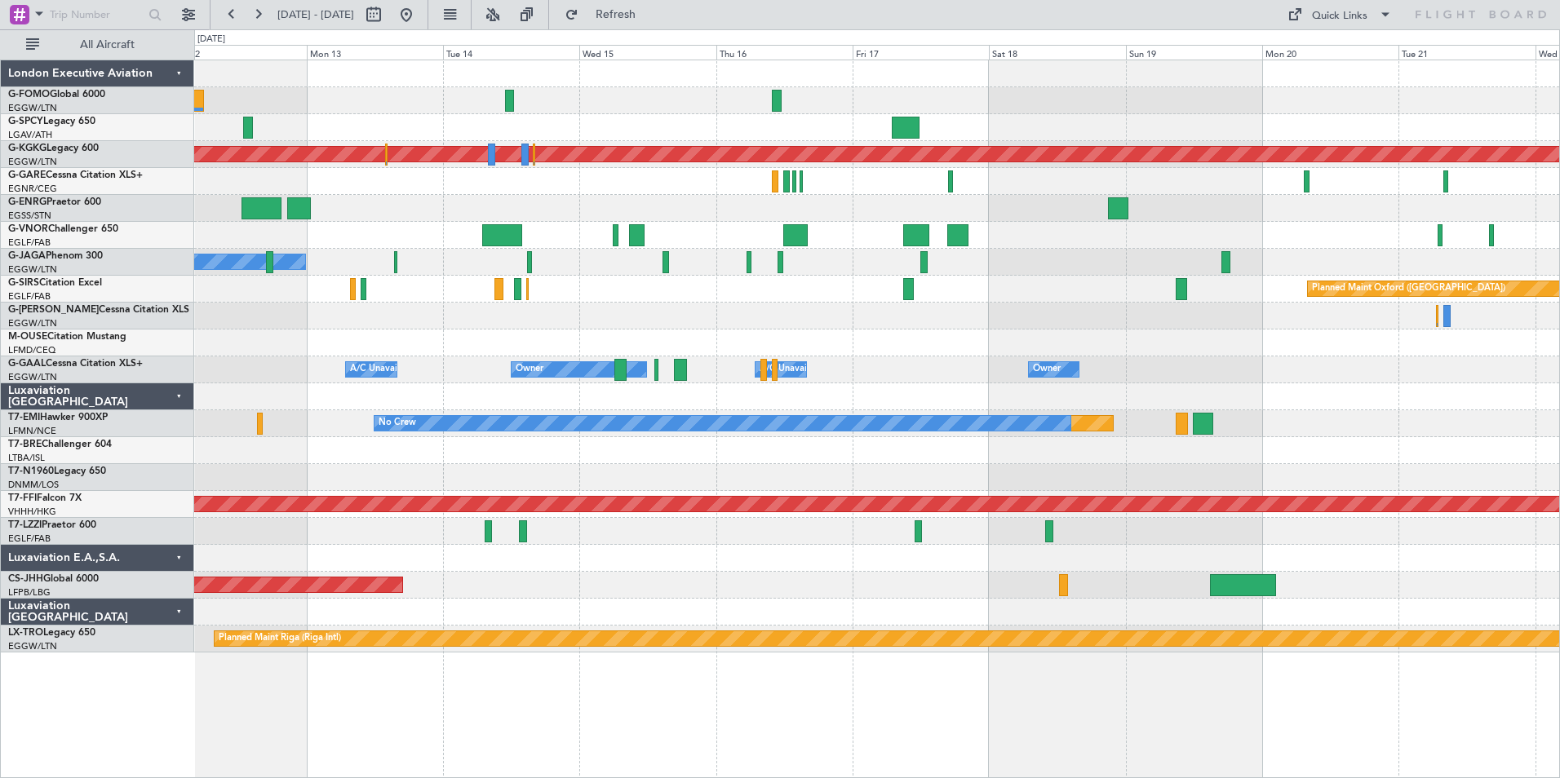
click at [753, 543] on div "A/C Unavailable [GEOGRAPHIC_DATA] ([GEOGRAPHIC_DATA])" at bounding box center [876, 531] width 1365 height 27
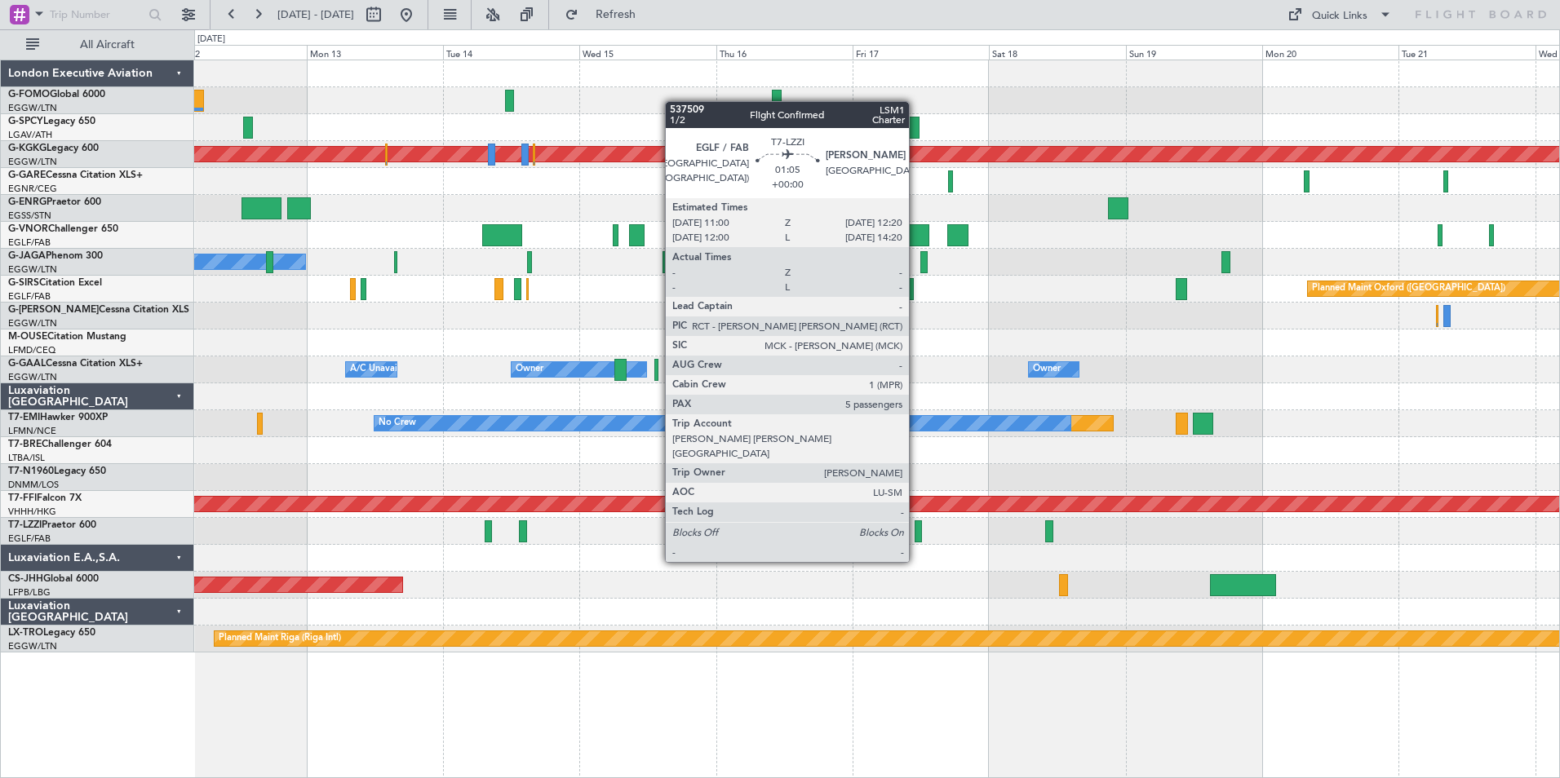
click at [916, 531] on div at bounding box center [919, 531] width 8 height 22
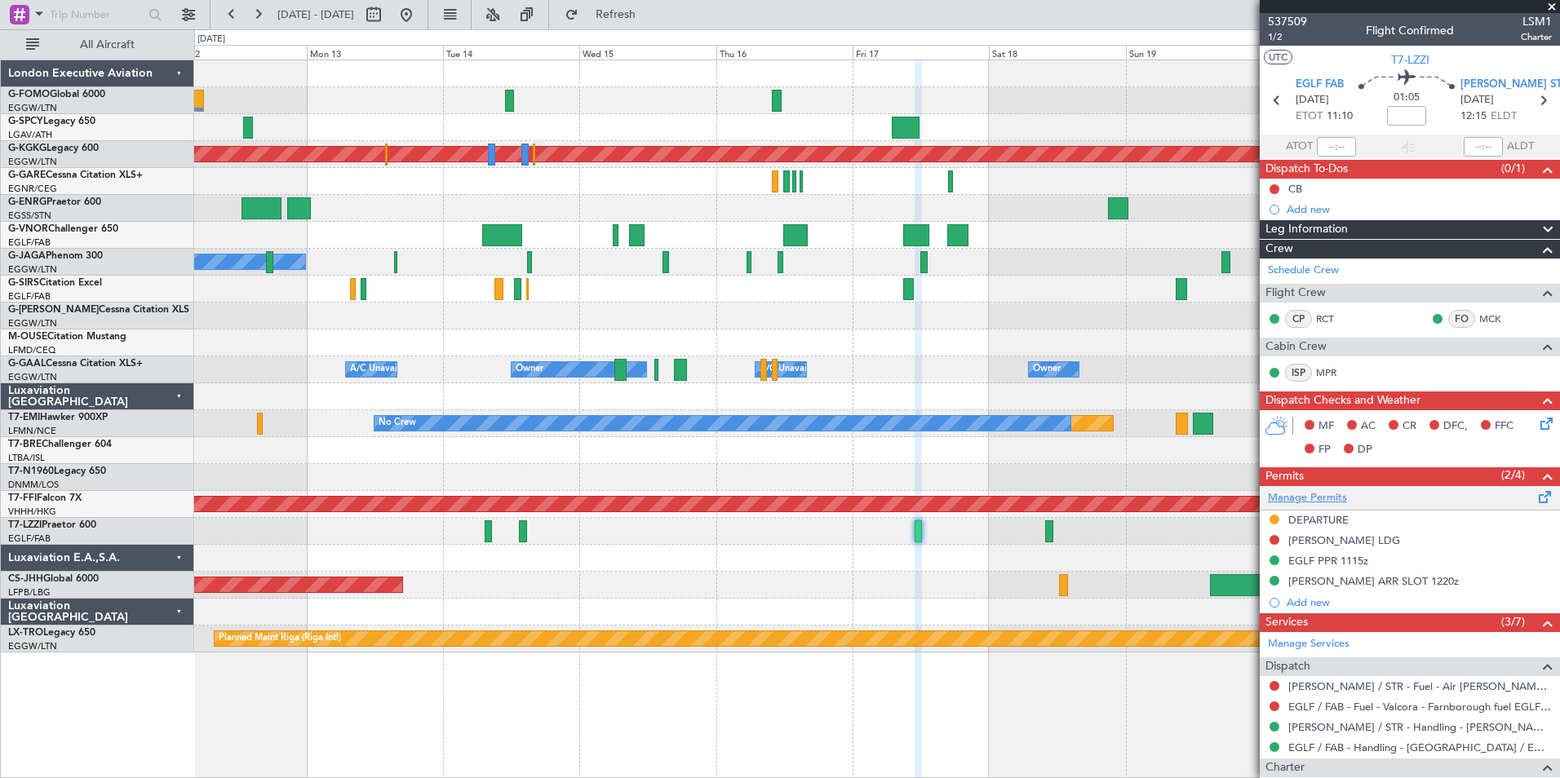
click at [1304, 500] on link "Manage Permits" at bounding box center [1307, 498] width 79 height 16
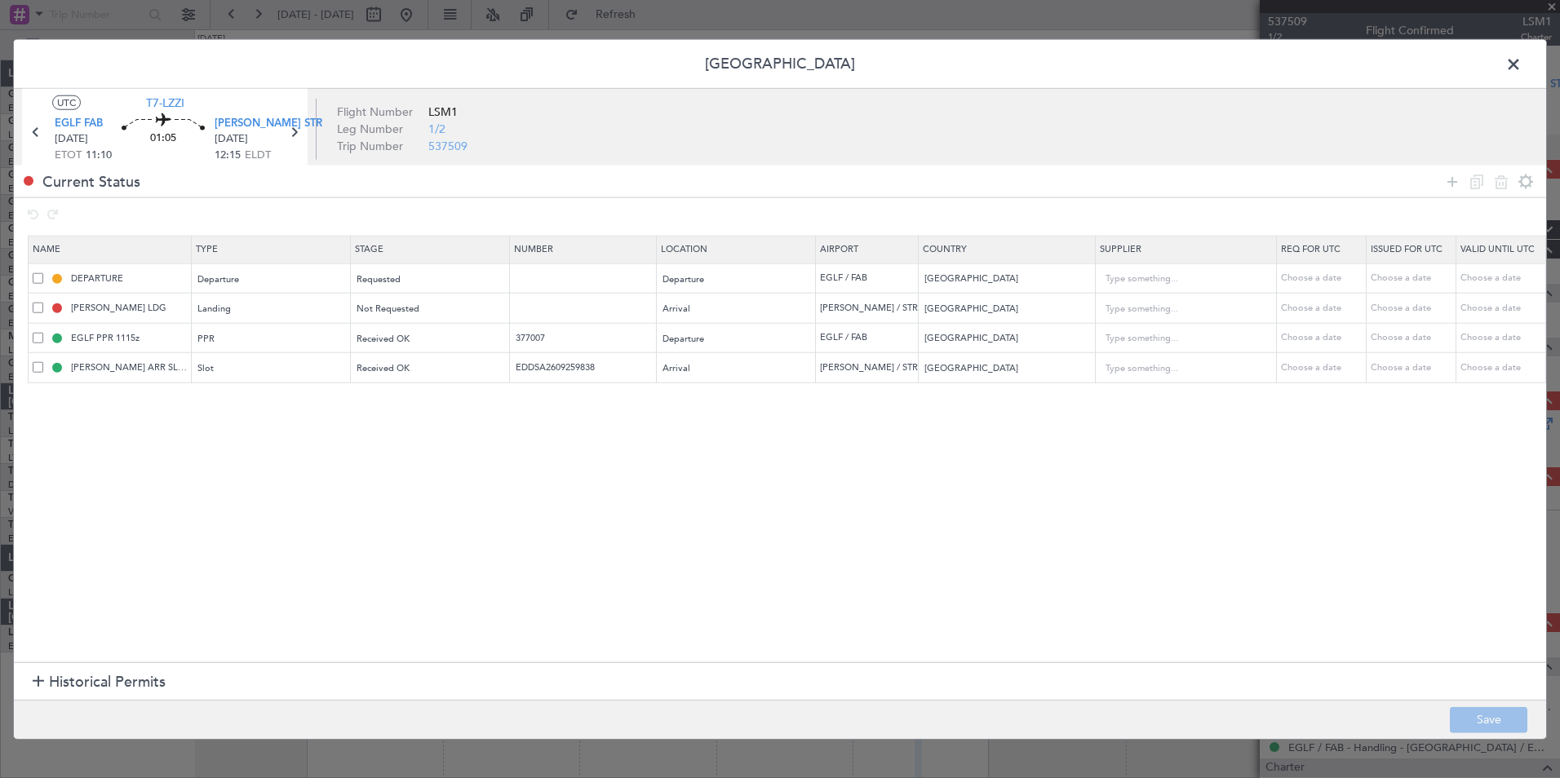
click at [1521, 69] on span at bounding box center [1521, 68] width 0 height 33
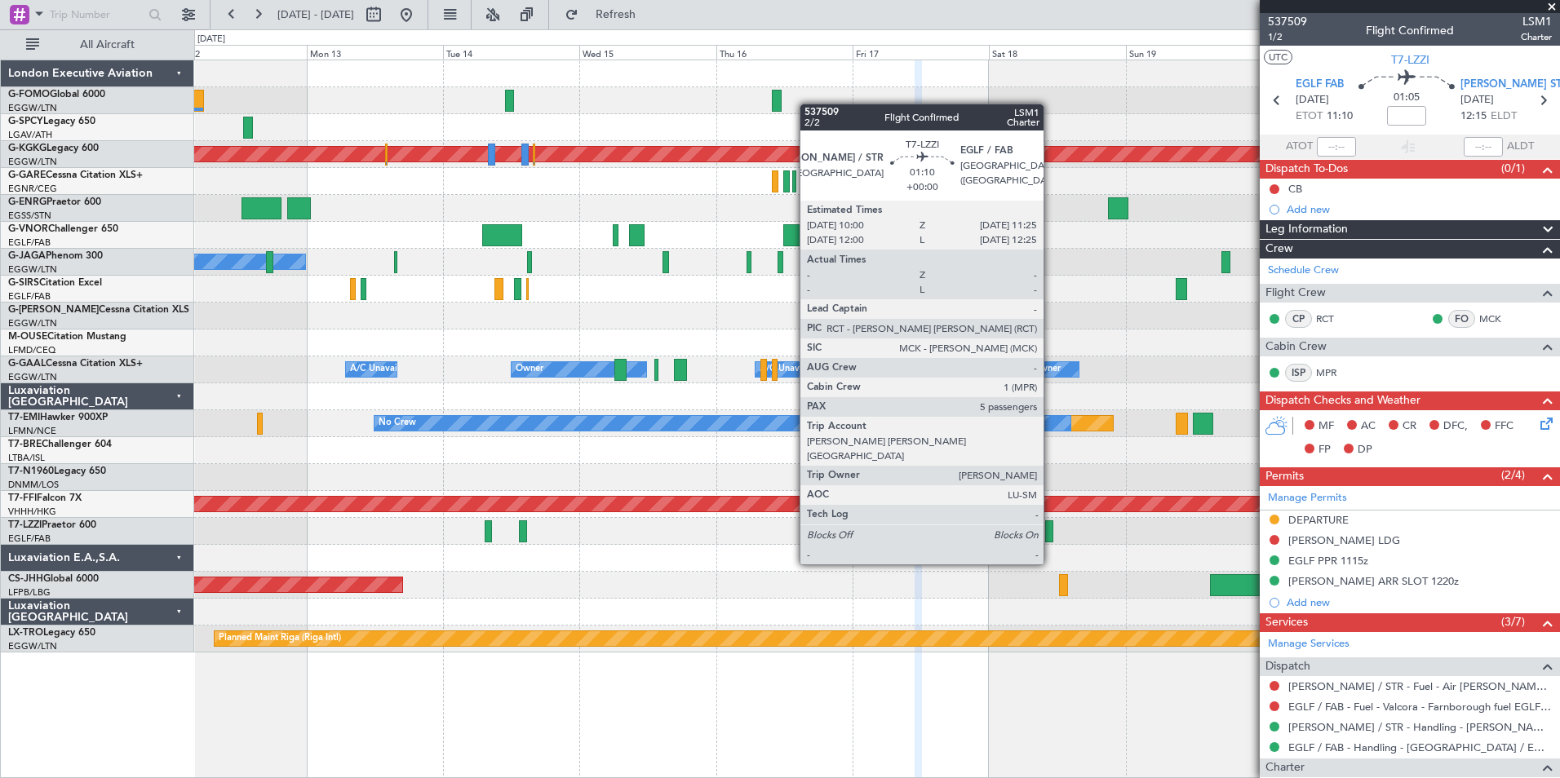
click at [1051, 534] on div at bounding box center [1049, 531] width 8 height 22
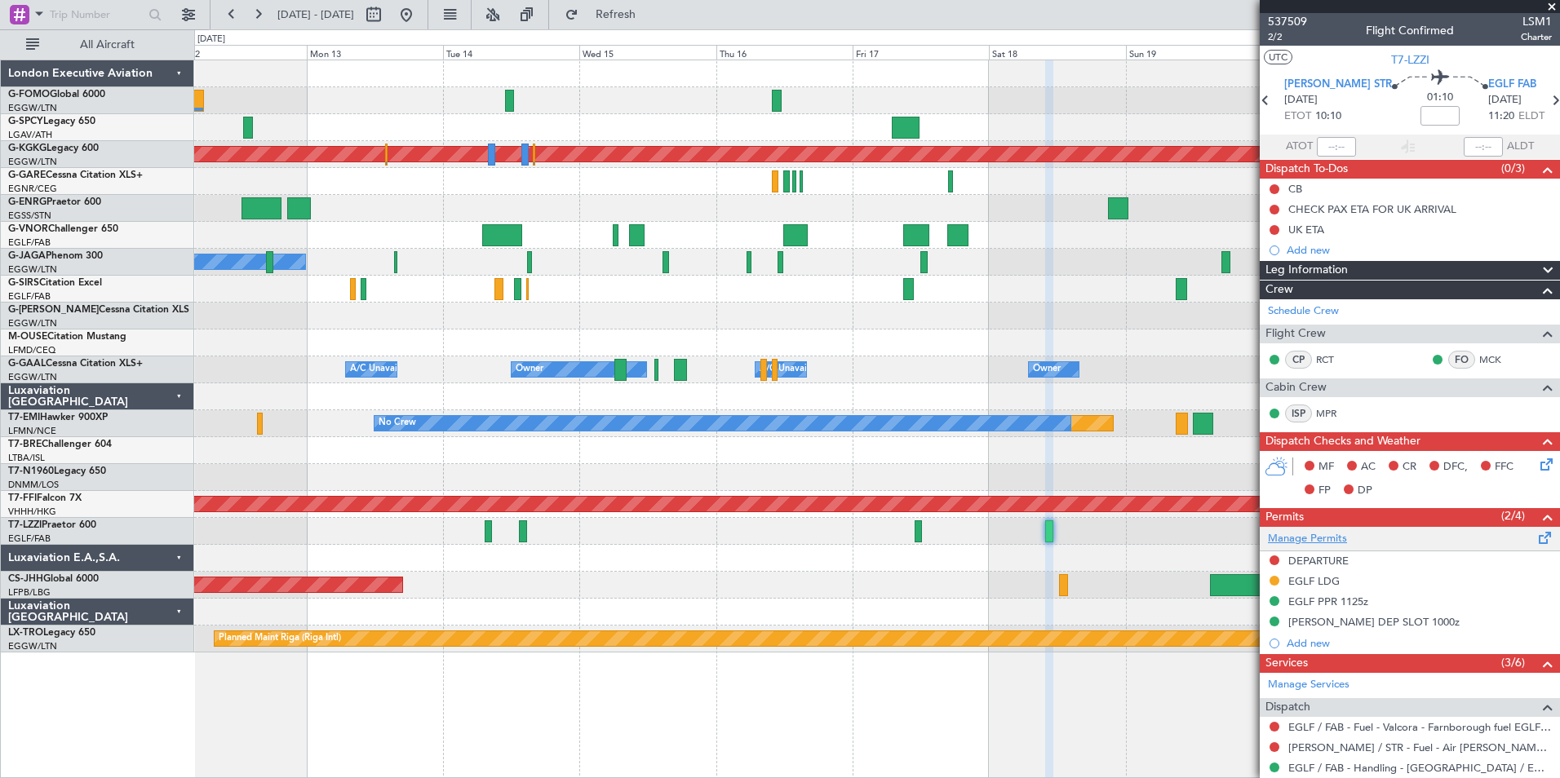
click at [1286, 539] on link "Manage Permits" at bounding box center [1307, 539] width 79 height 16
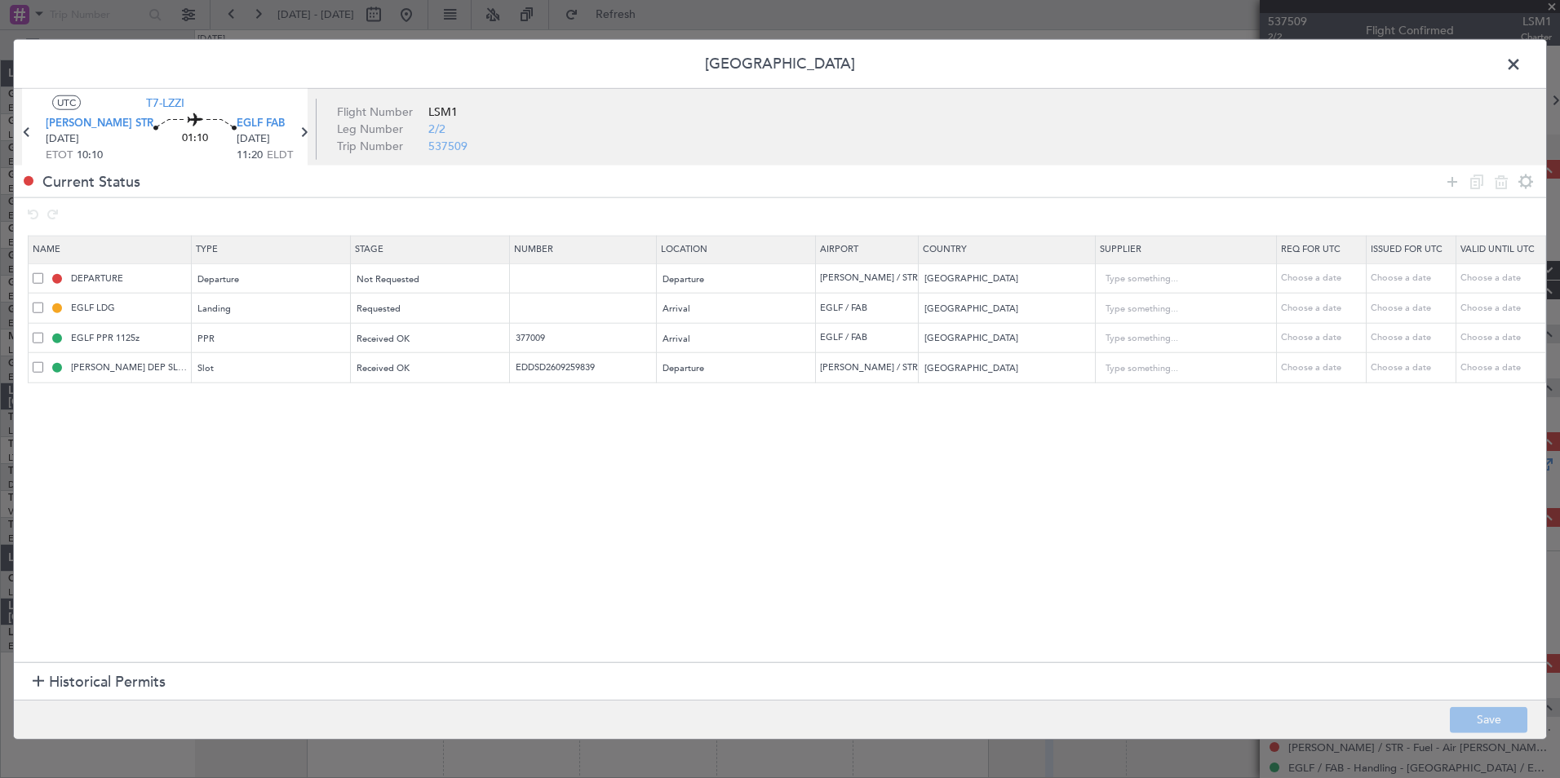
click at [1521, 69] on span at bounding box center [1521, 68] width 0 height 33
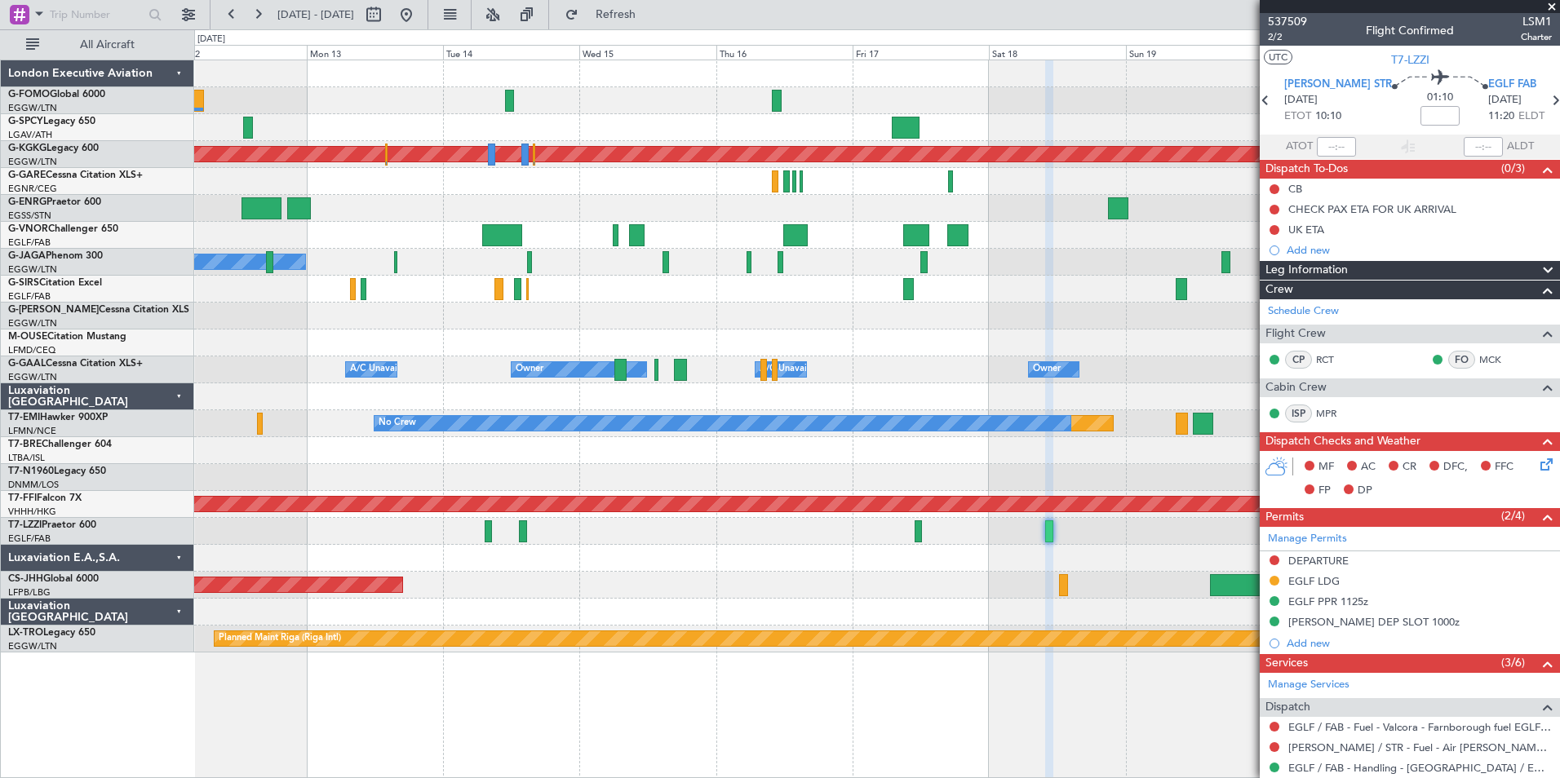
click at [1556, 5] on span at bounding box center [1551, 7] width 16 height 15
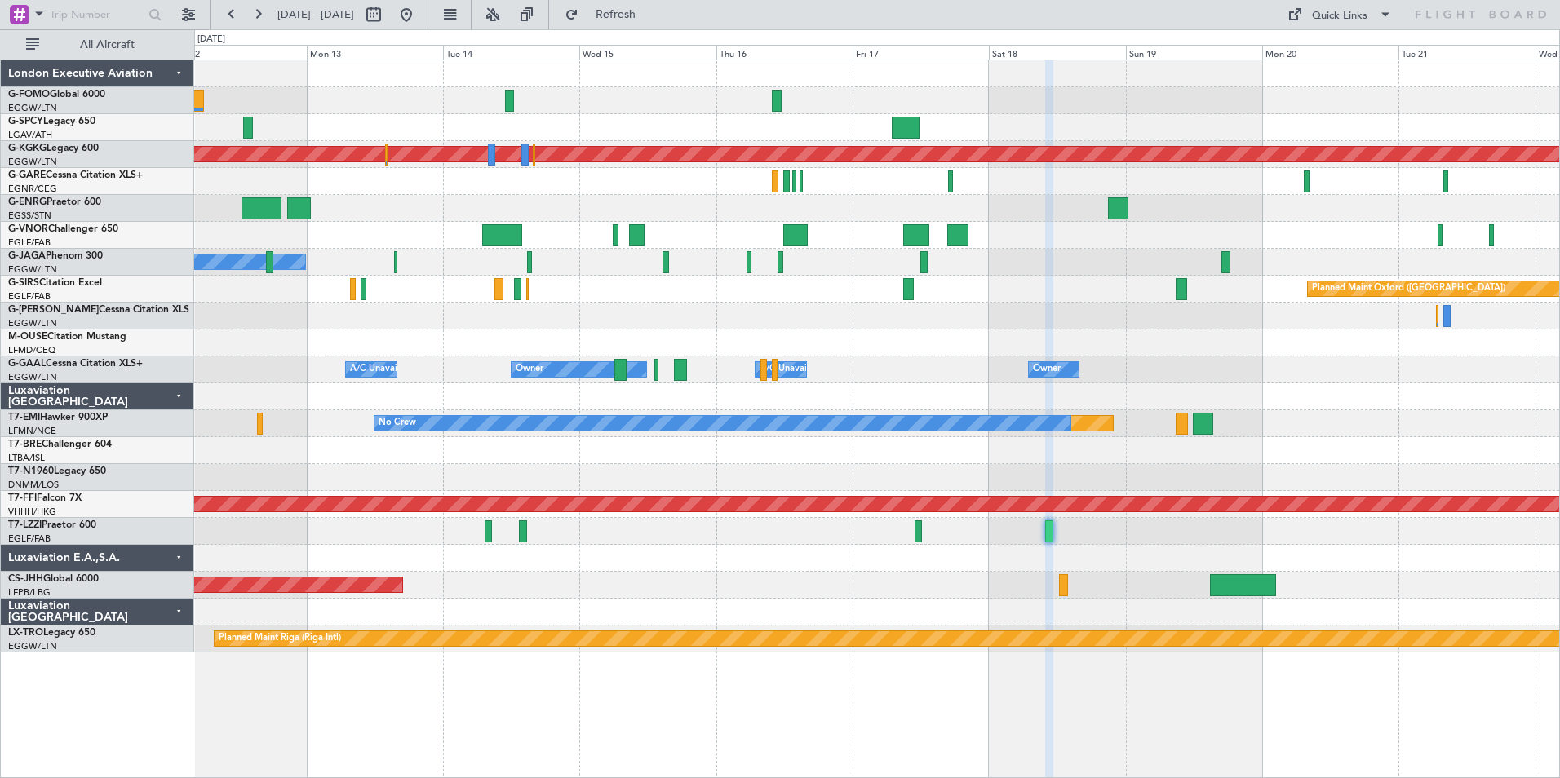
type input "0"
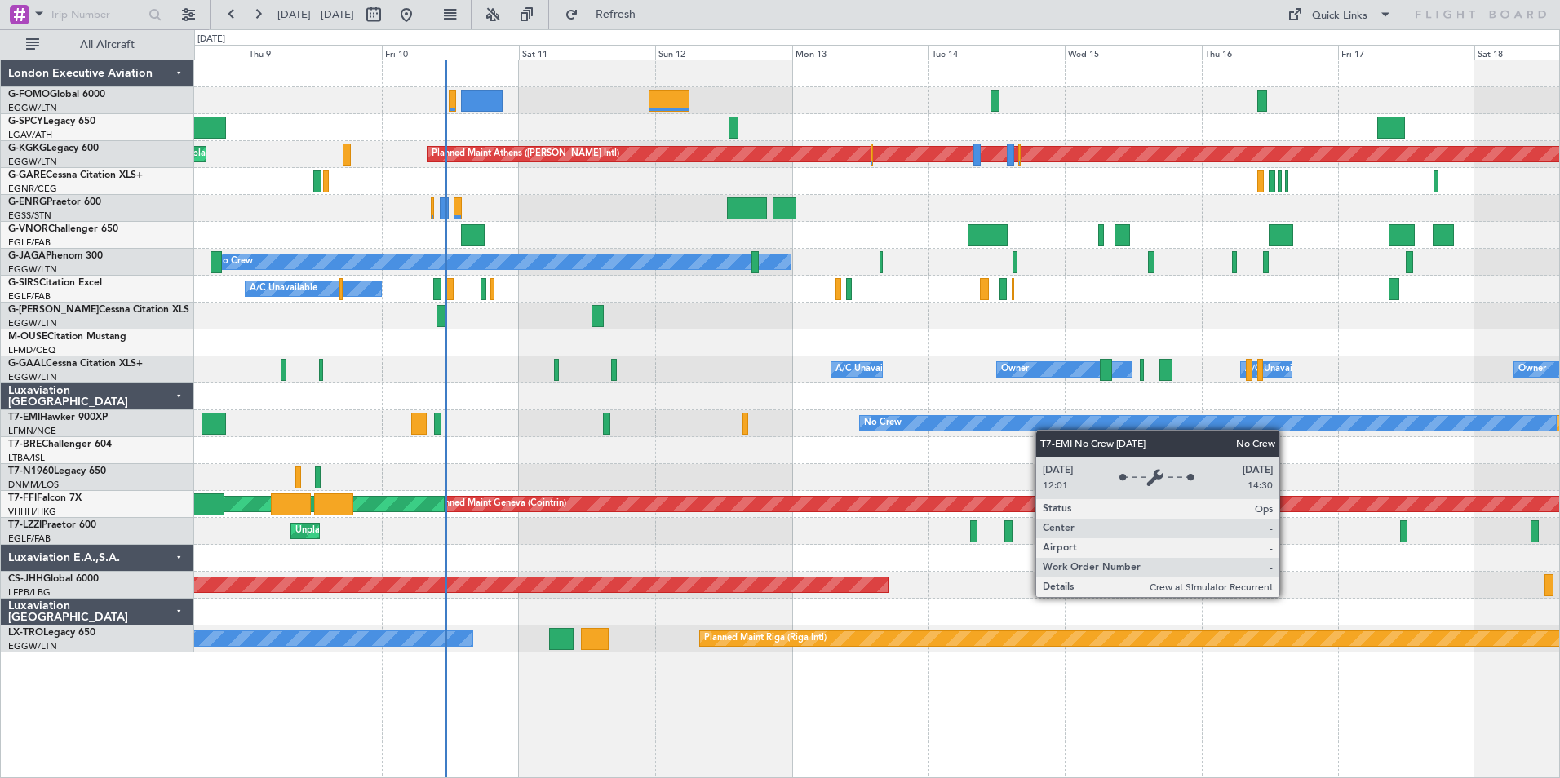
click at [1069, 428] on div "Planned Maint No Crew" at bounding box center [876, 423] width 1365 height 27
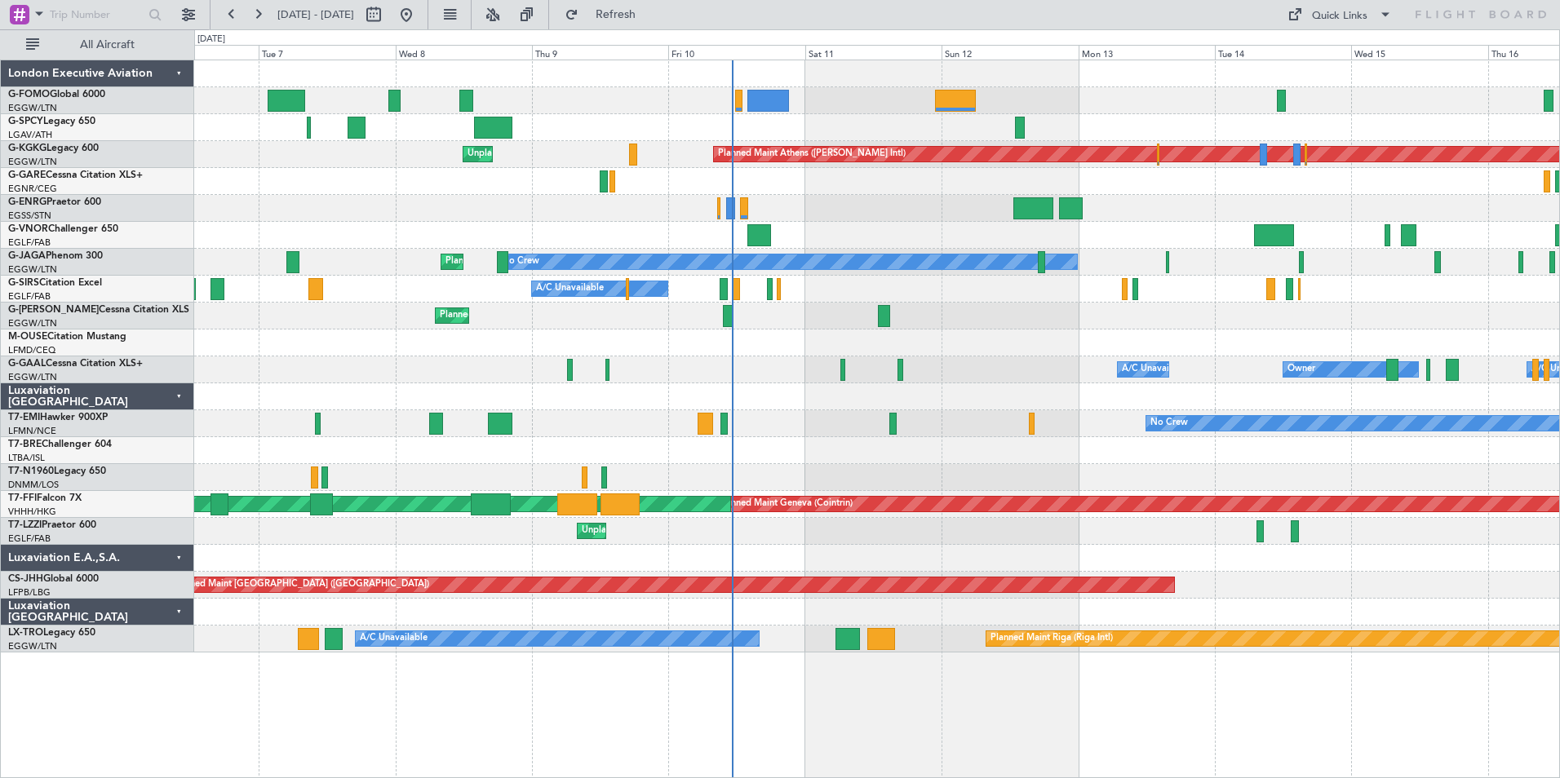
click at [880, 451] on div at bounding box center [876, 450] width 1365 height 27
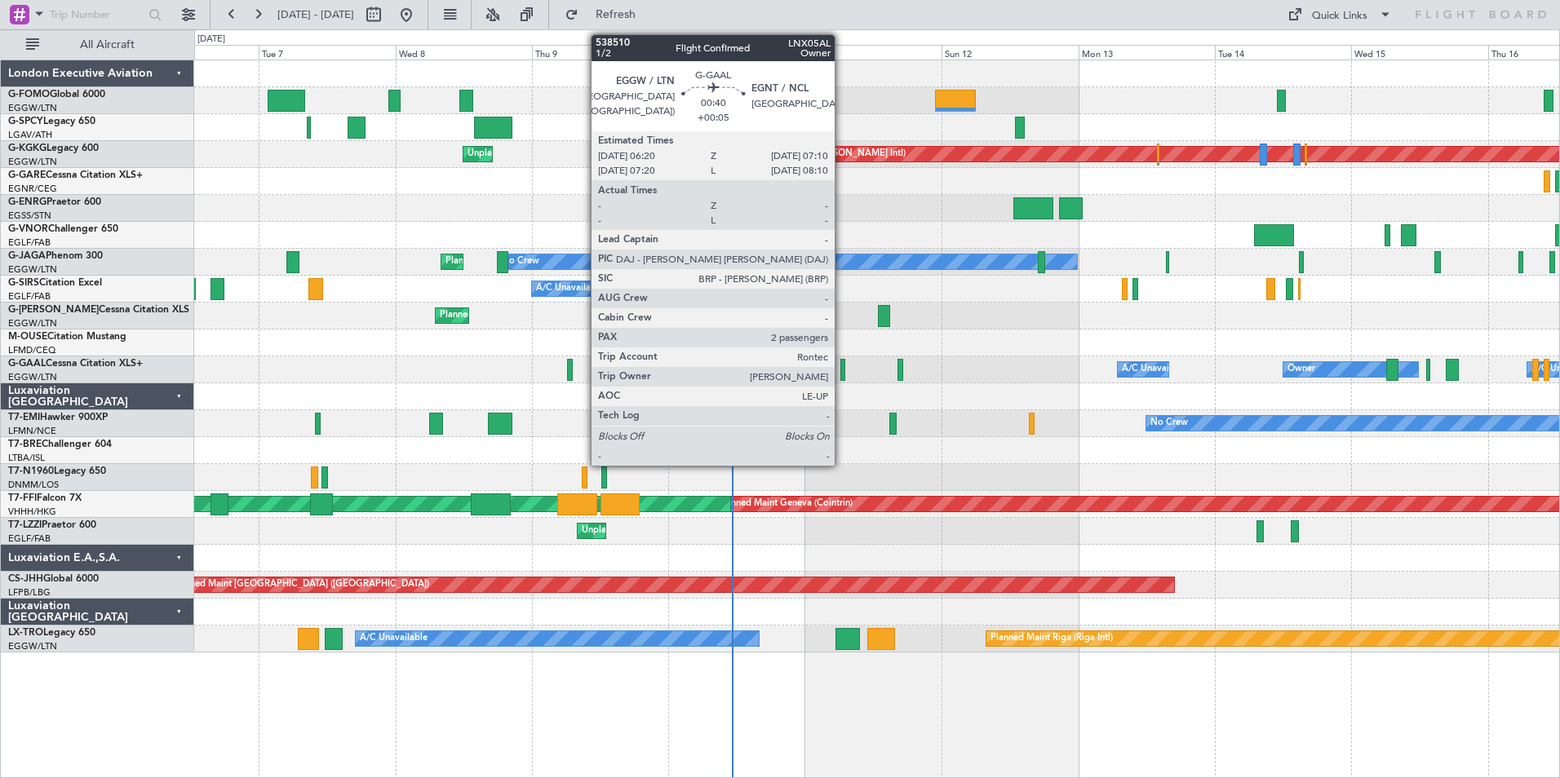
click at [842, 366] on div at bounding box center [842, 370] width 5 height 22
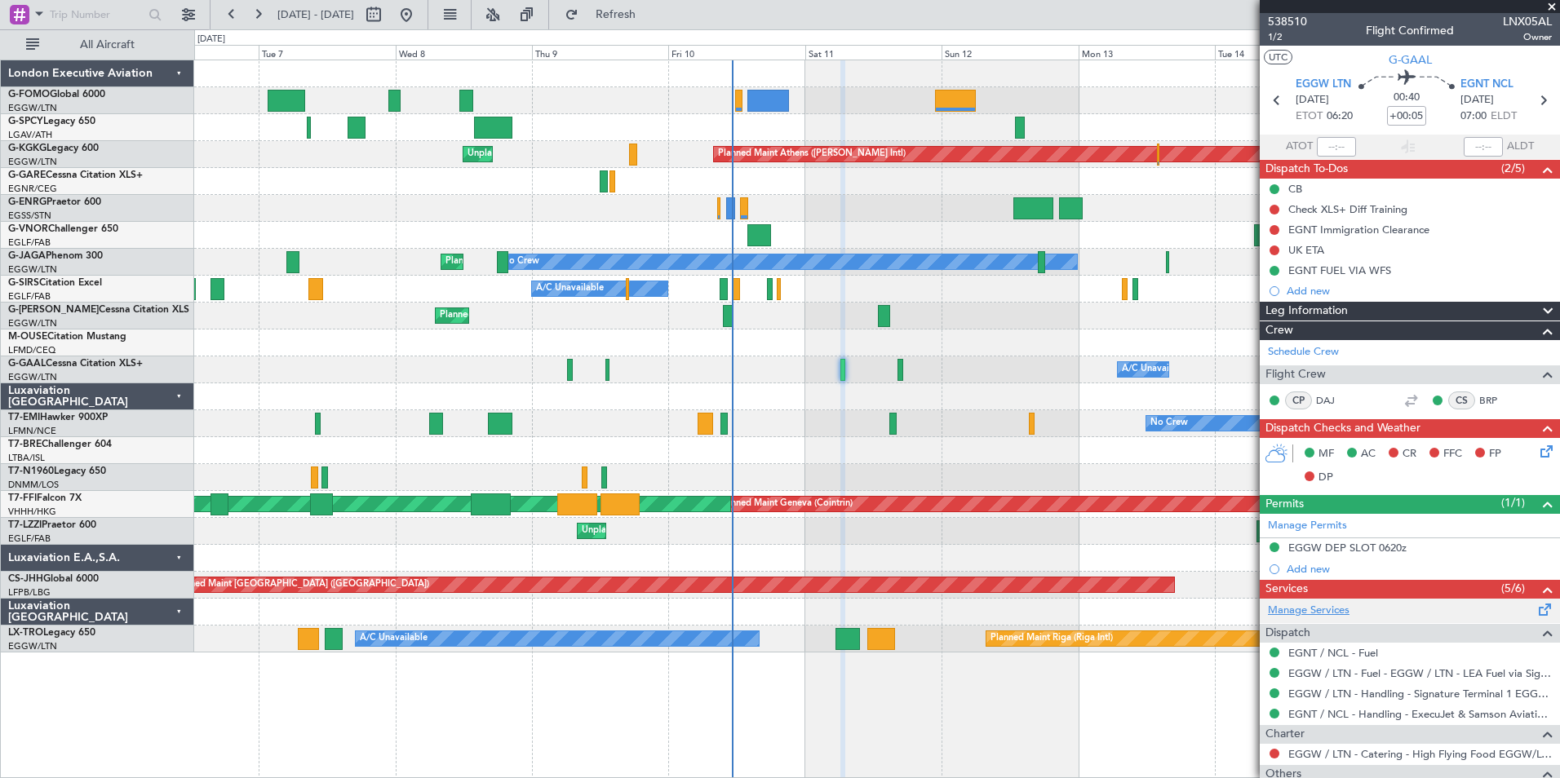
click at [1323, 608] on link "Manage Services" at bounding box center [1309, 611] width 82 height 16
click at [650, 14] on span "Refresh" at bounding box center [616, 14] width 69 height 11
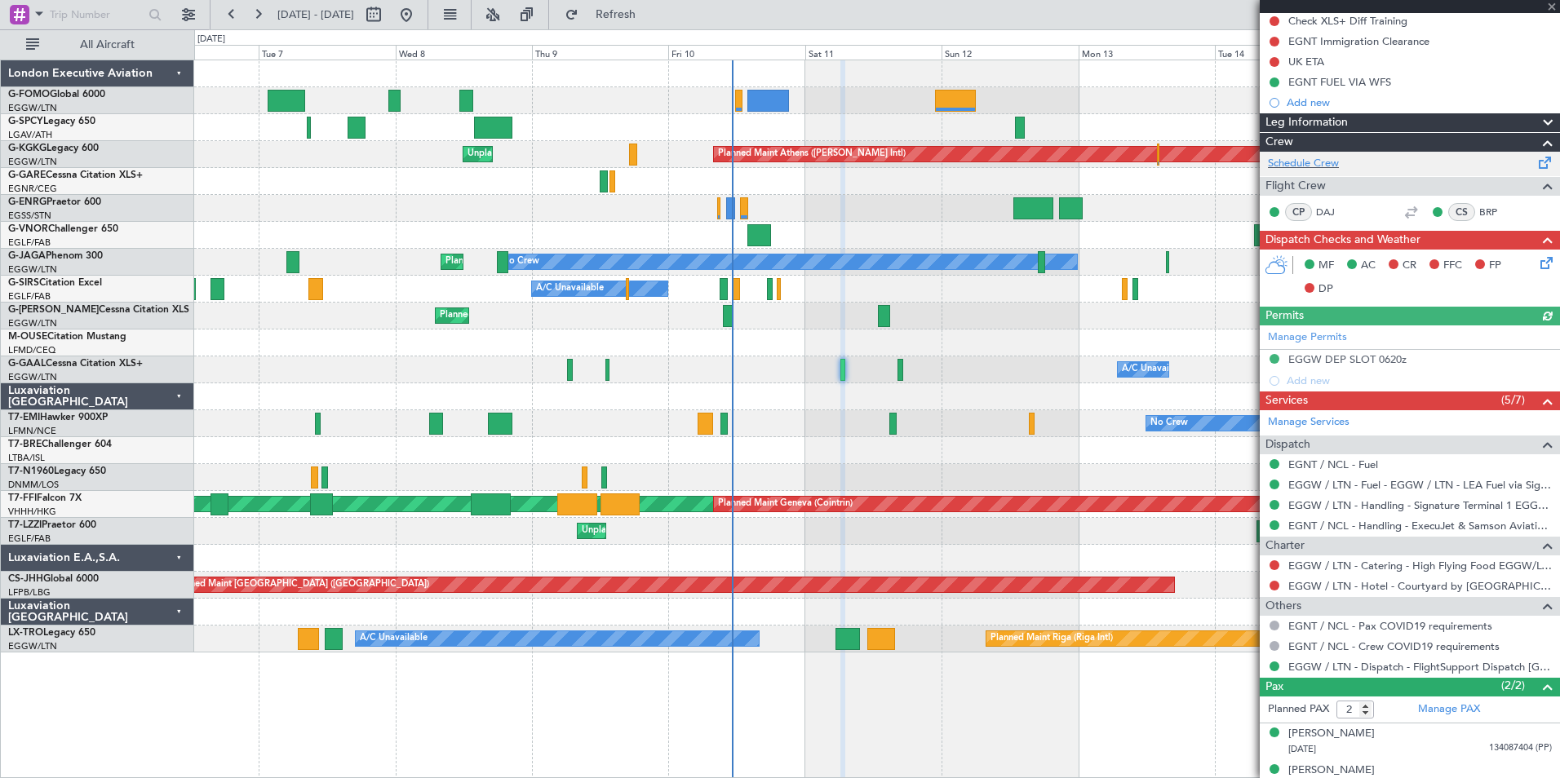
scroll to position [206, 0]
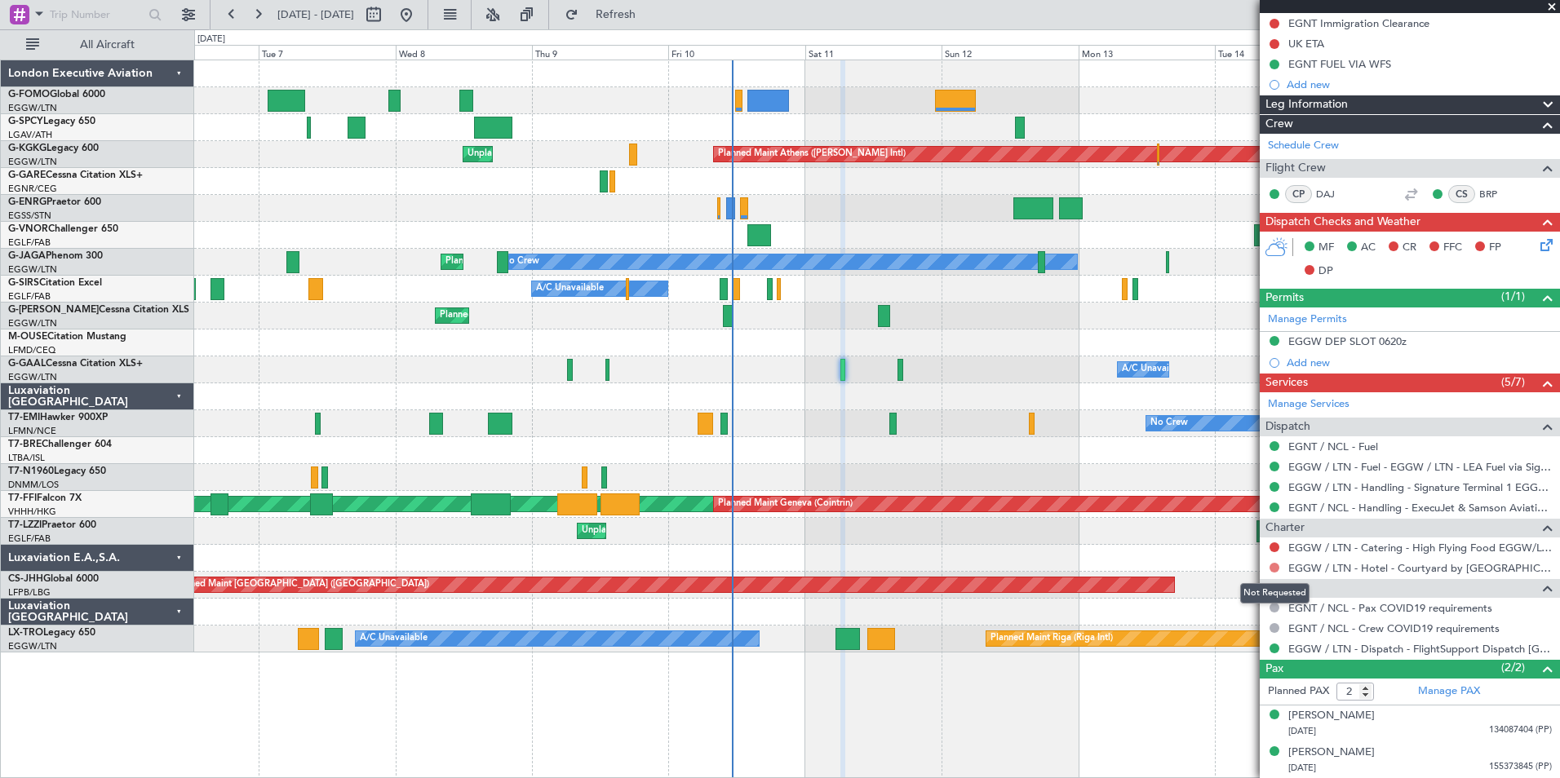
click at [1270, 569] on button at bounding box center [1274, 568] width 10 height 10
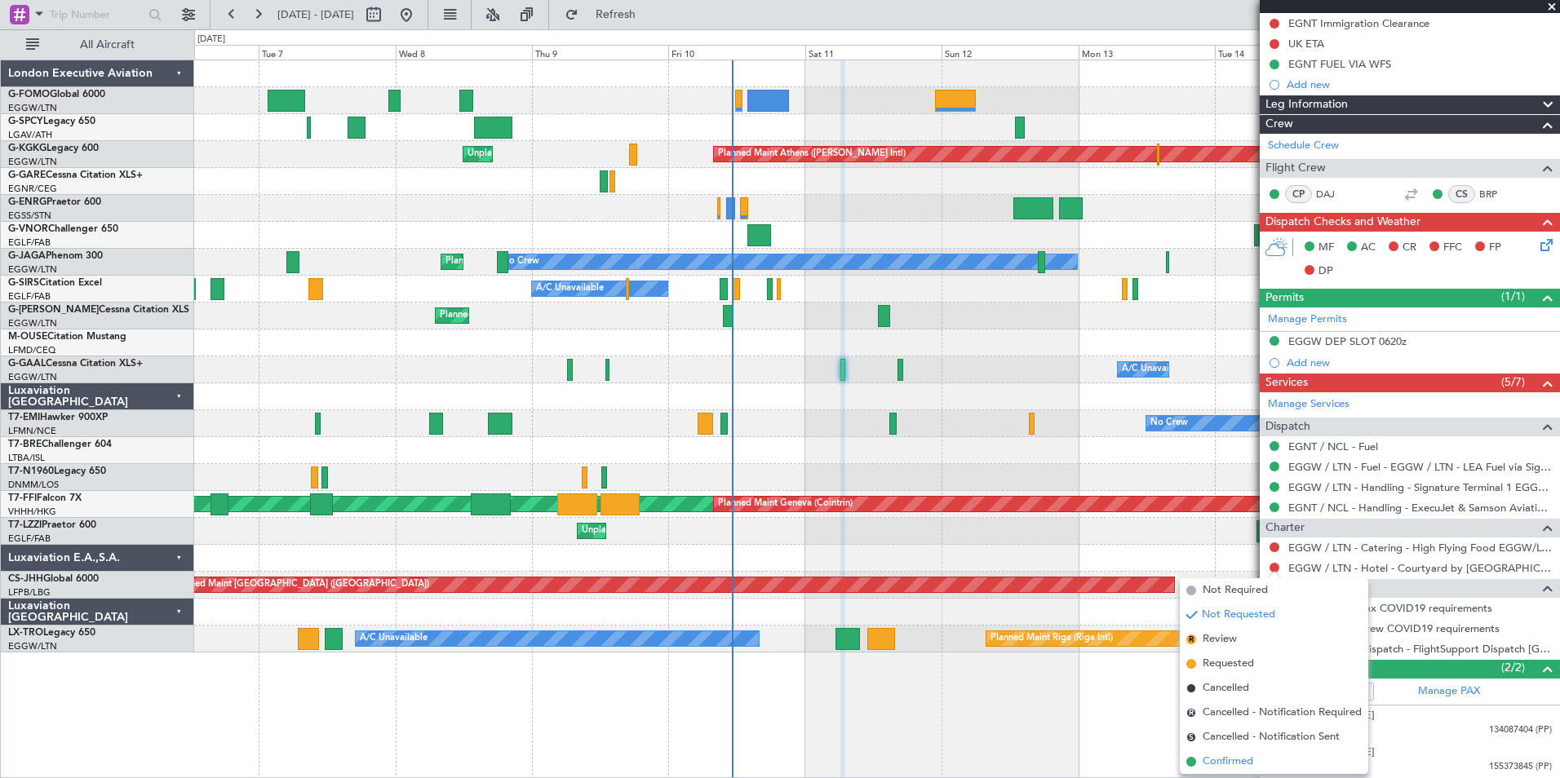
click at [1238, 768] on span "Confirmed" at bounding box center [1227, 762] width 51 height 16
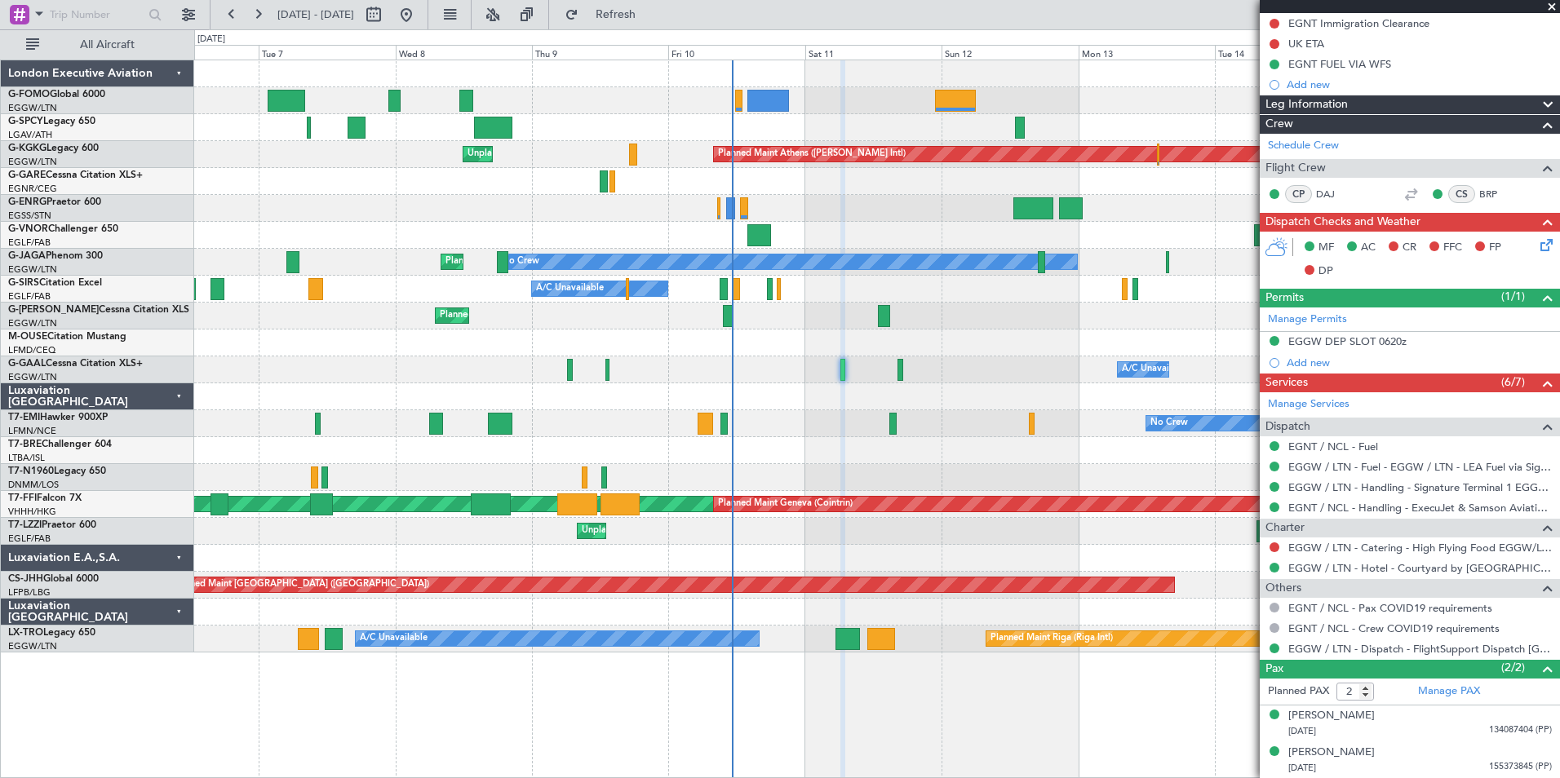
click at [1548, 5] on span at bounding box center [1551, 7] width 16 height 15
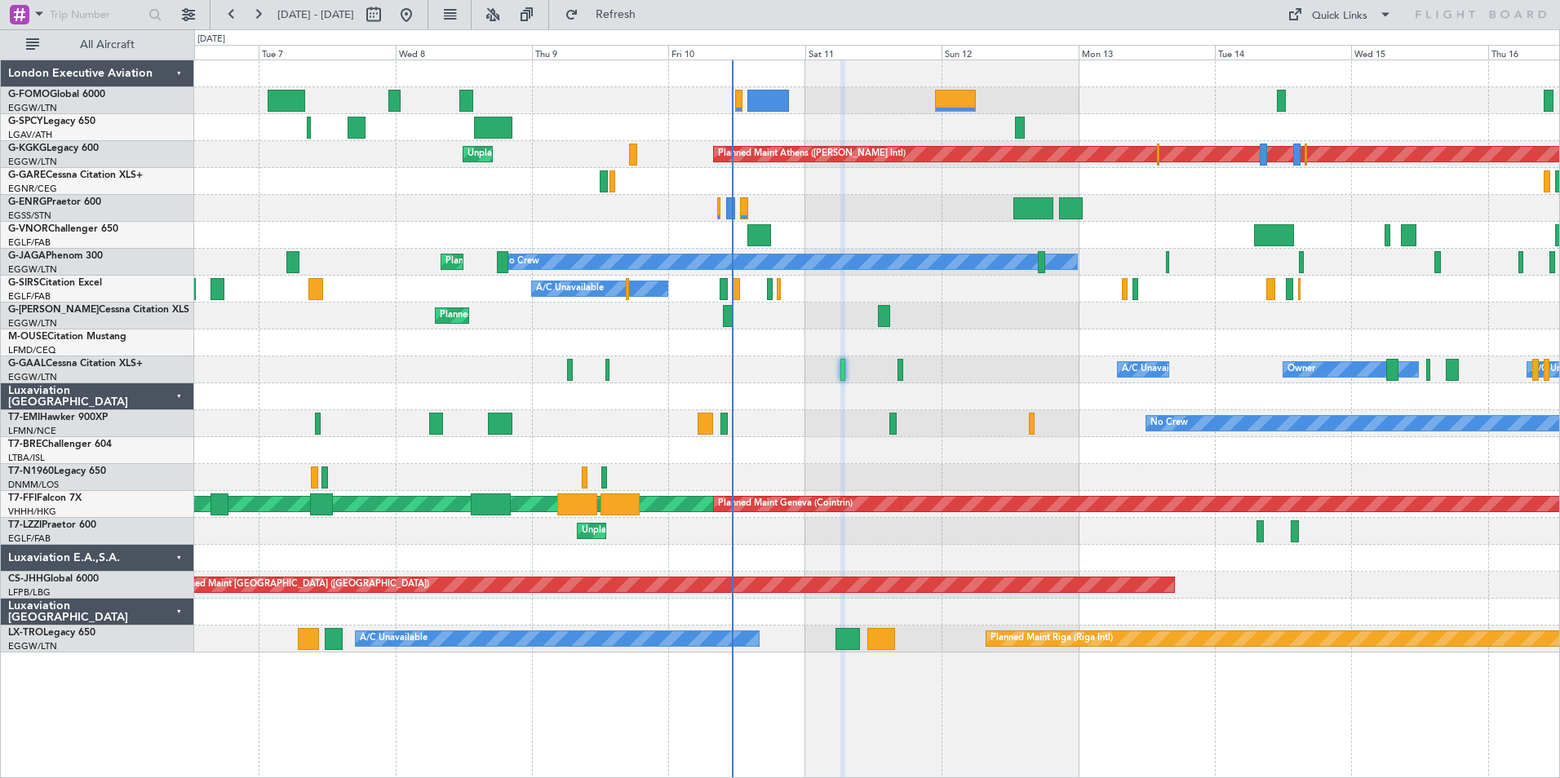
type input "0"
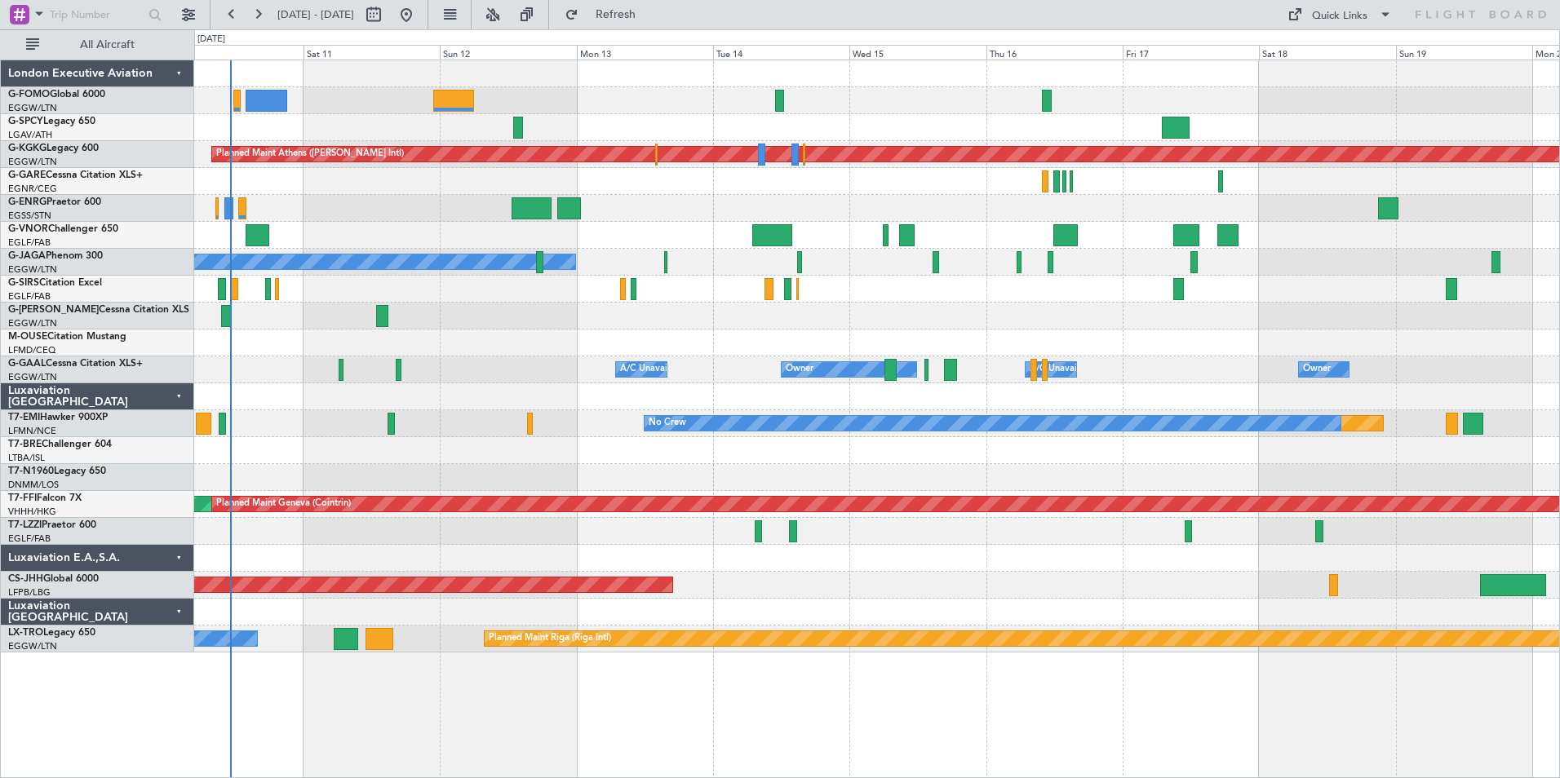
click at [736, 330] on div "Planned Maint Athens (Eleftherios Venizelos Intl) Unplanned Maint Istanbul (Ata…" at bounding box center [876, 356] width 1365 height 592
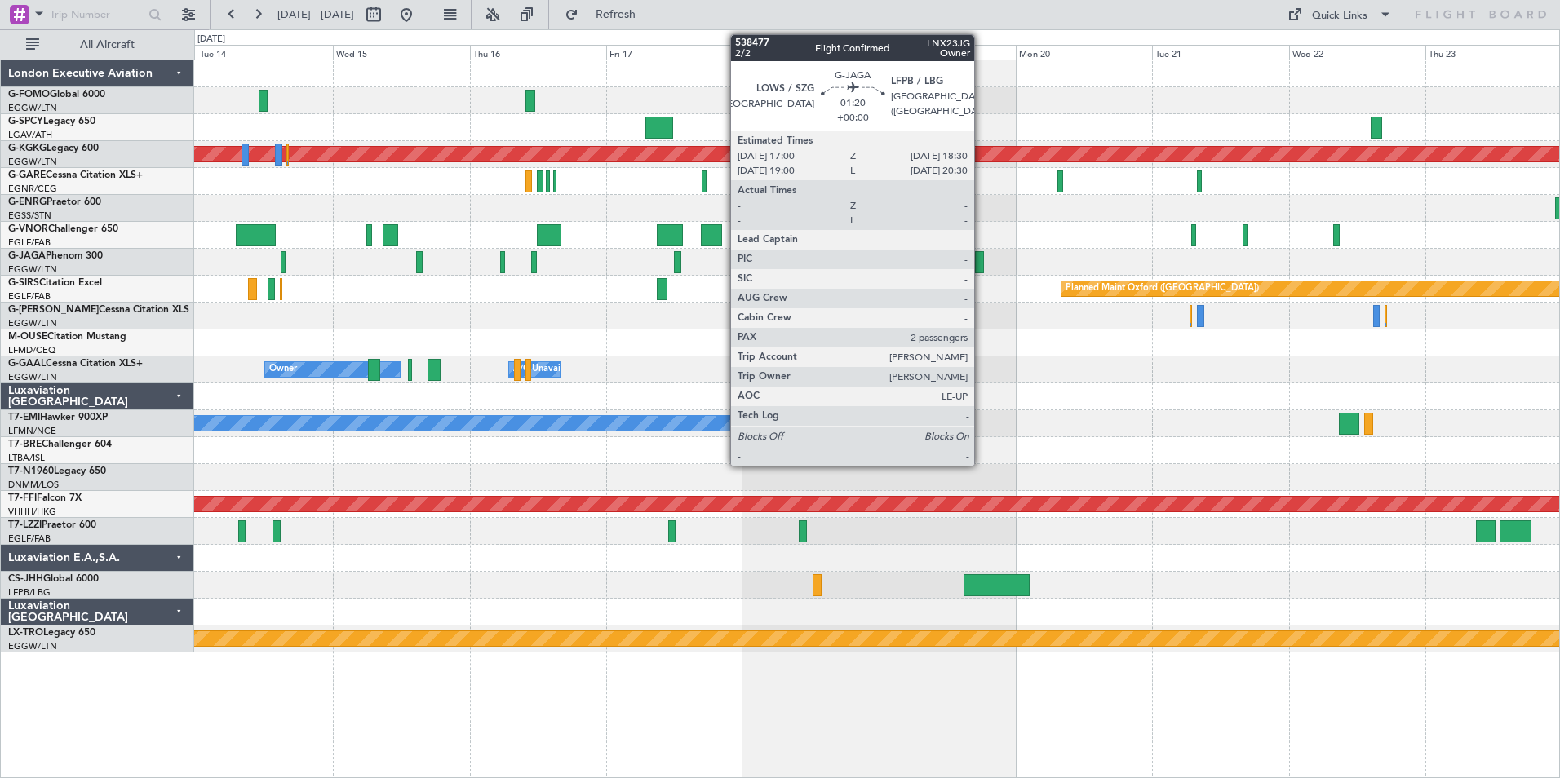
click at [981, 259] on div at bounding box center [979, 262] width 9 height 22
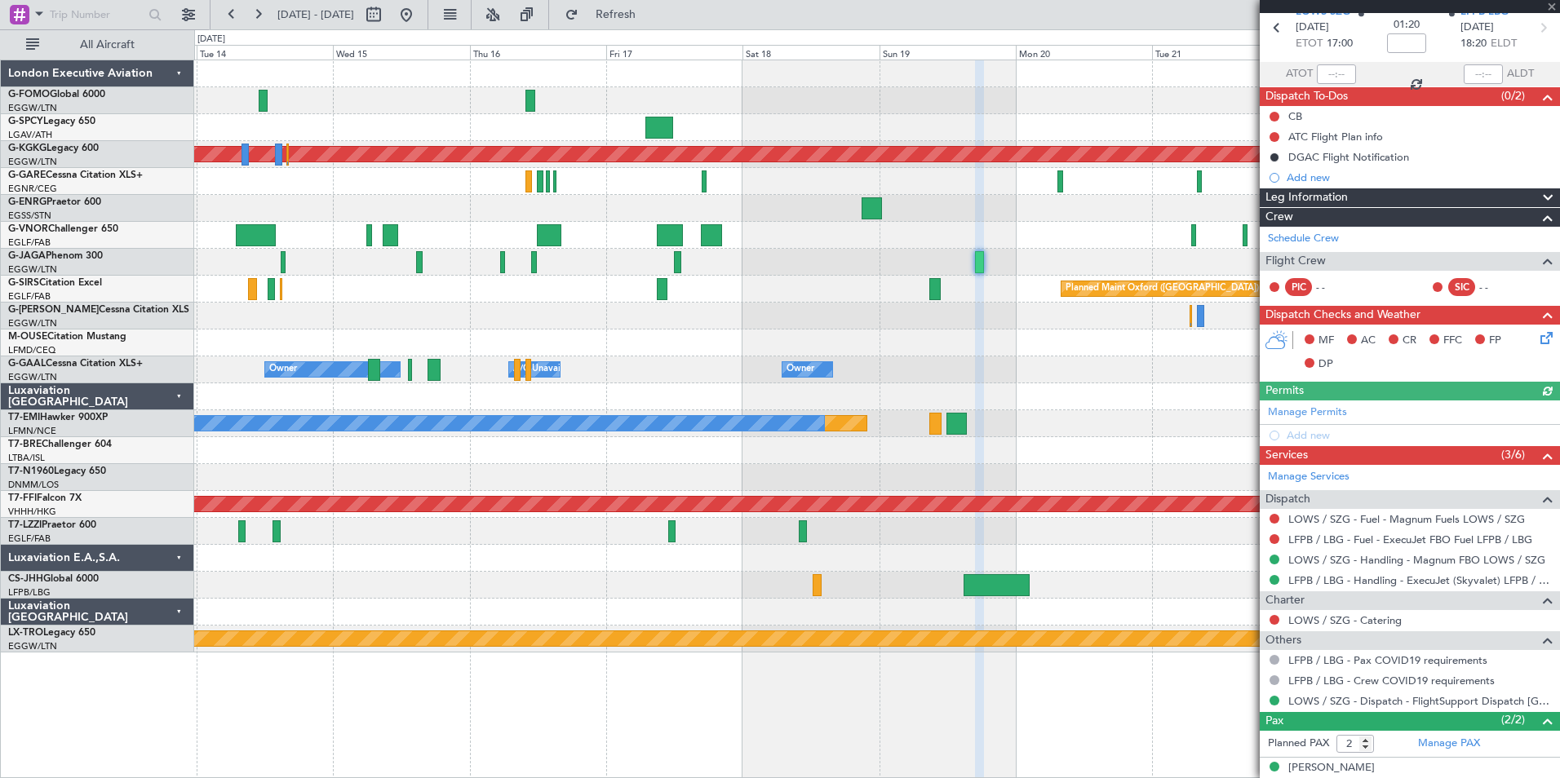
scroll to position [125, 0]
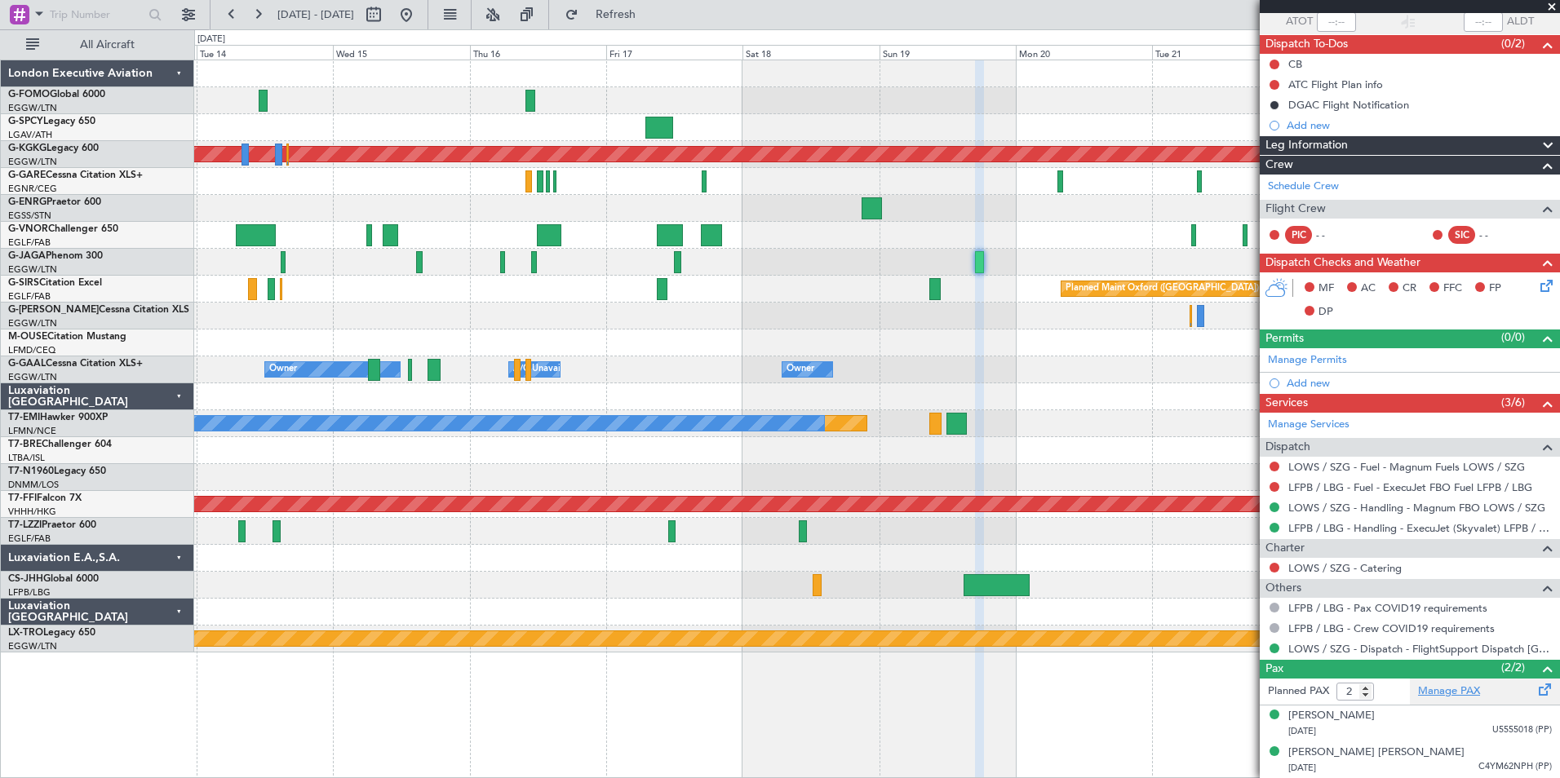
click at [1441, 691] on link "Manage PAX" at bounding box center [1449, 692] width 62 height 16
click at [650, 11] on span "Refresh" at bounding box center [616, 14] width 69 height 11
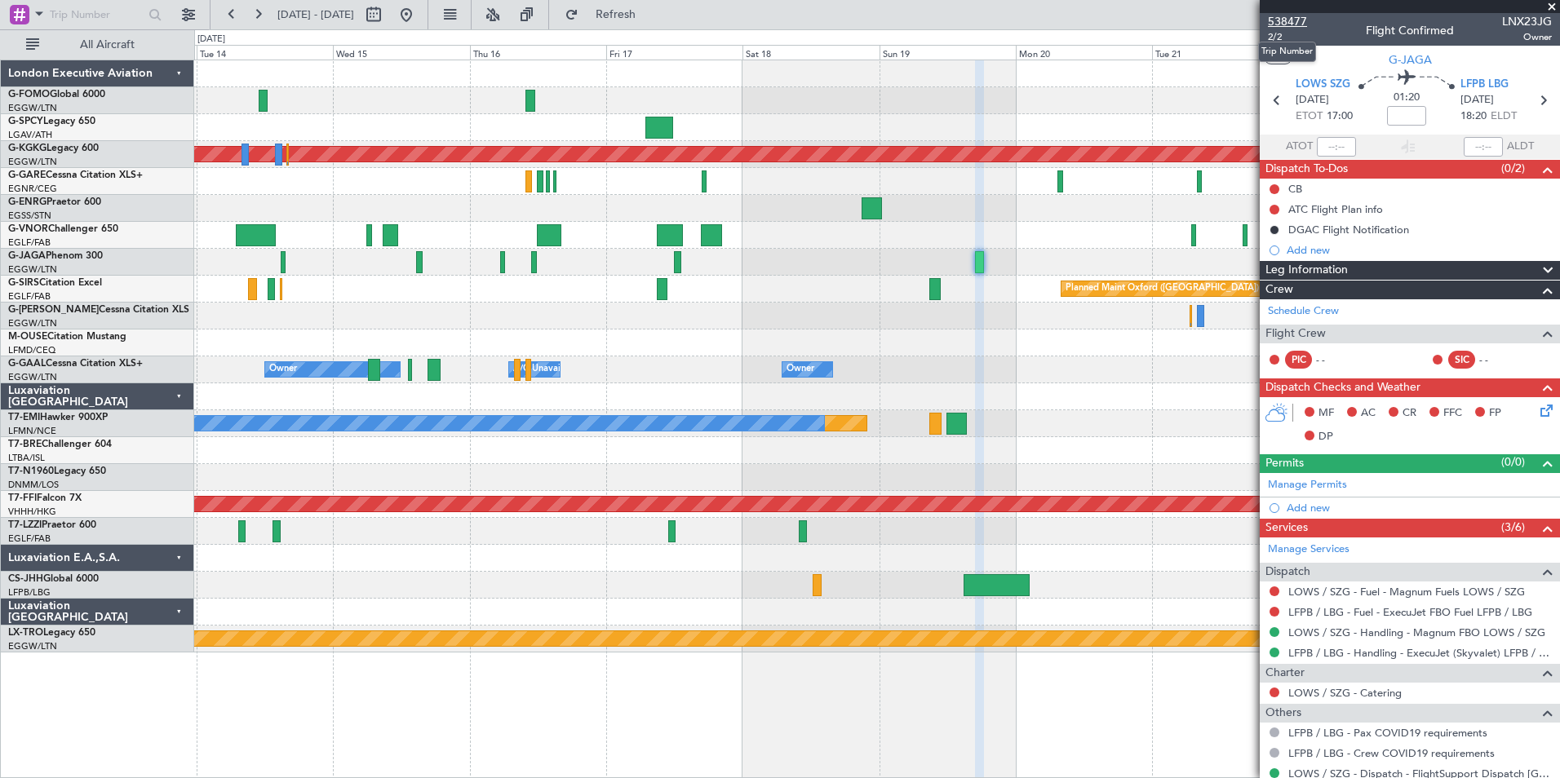
click at [1277, 15] on span "538477" at bounding box center [1287, 21] width 39 height 17
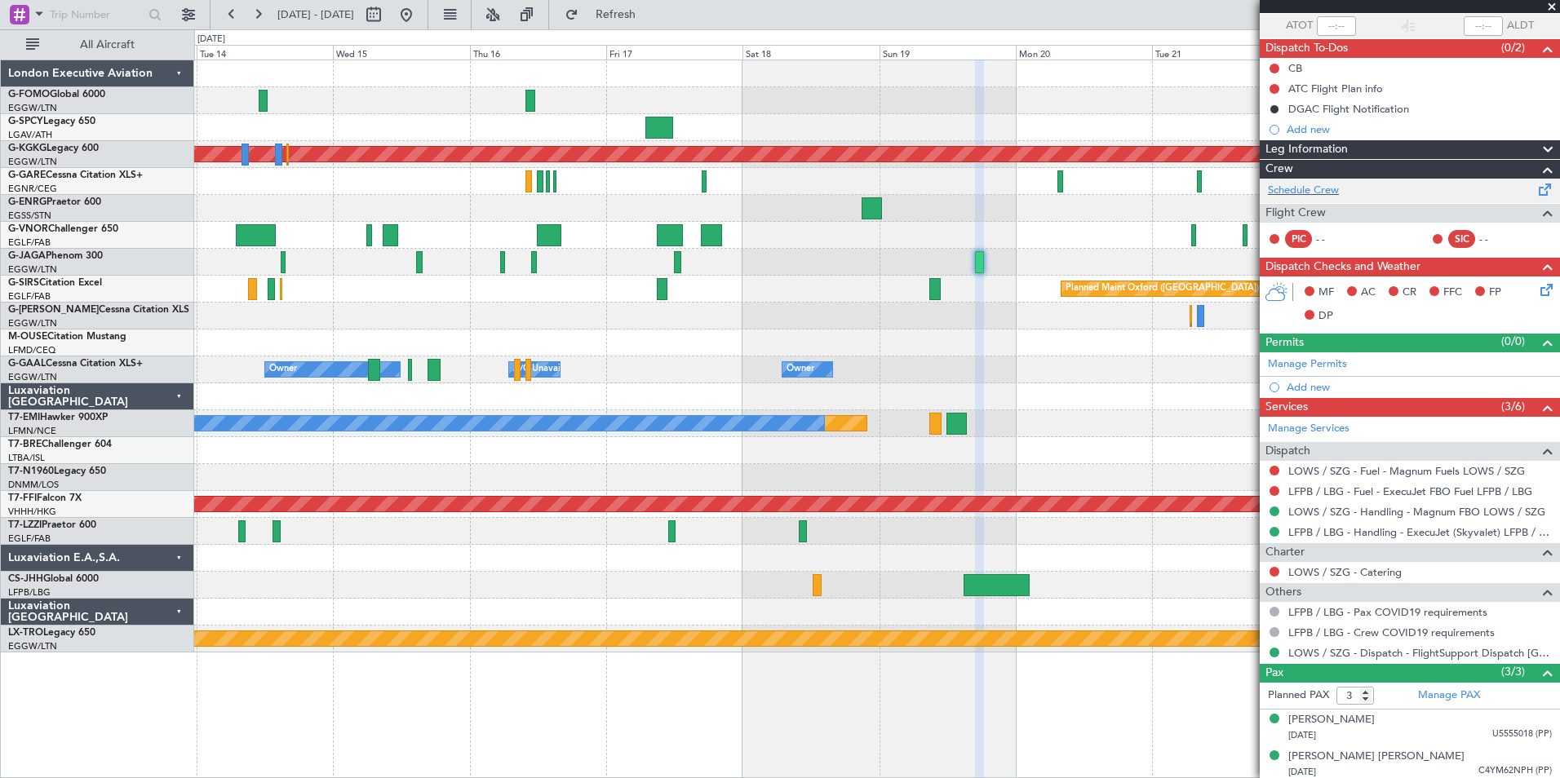
scroll to position [162, 0]
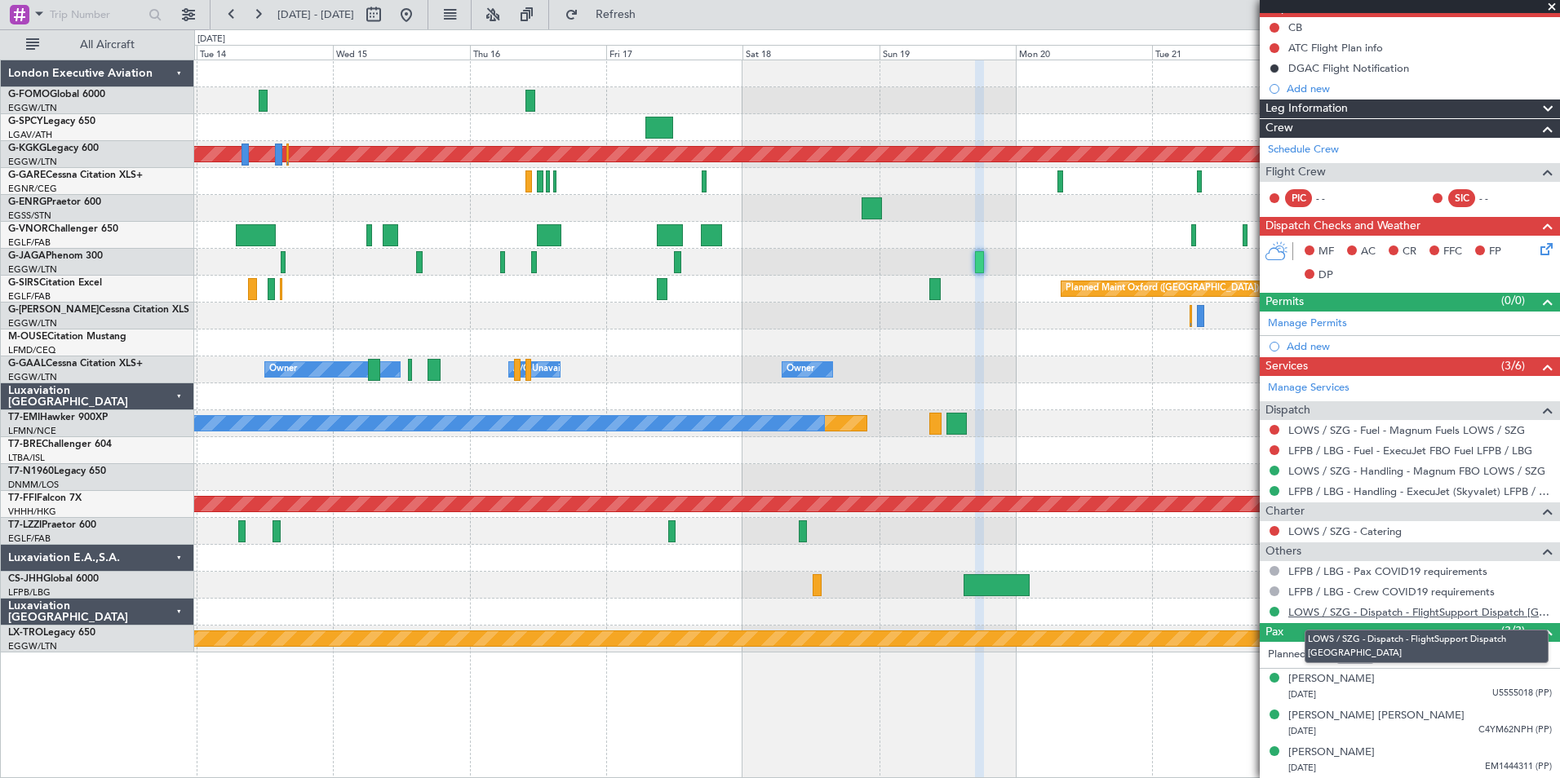
click at [1321, 609] on link "LOWS / SZG - Dispatch - FlightSupport Dispatch UK" at bounding box center [1420, 612] width 264 height 14
click at [1553, 8] on span at bounding box center [1551, 7] width 16 height 15
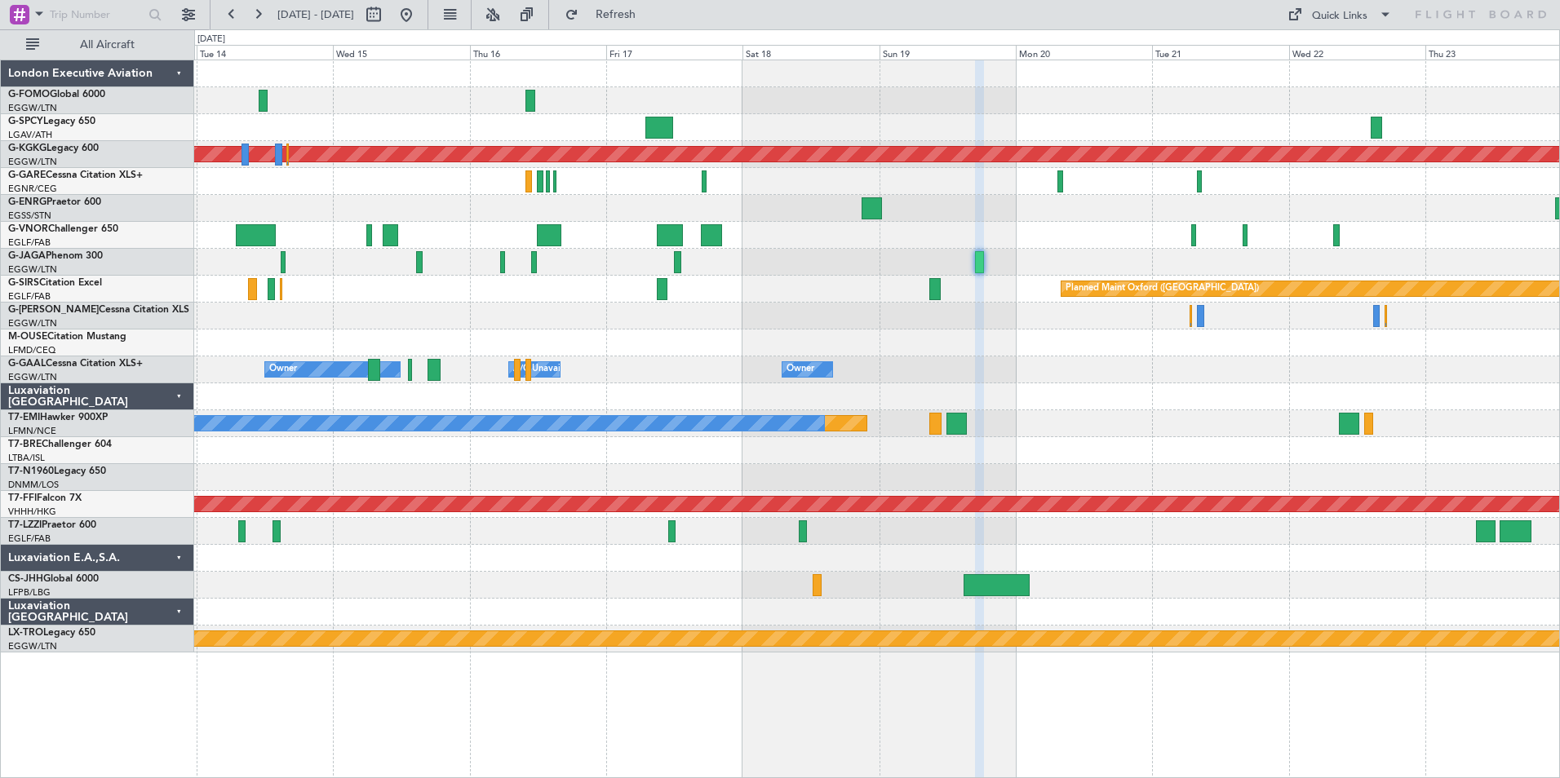
type input "0"
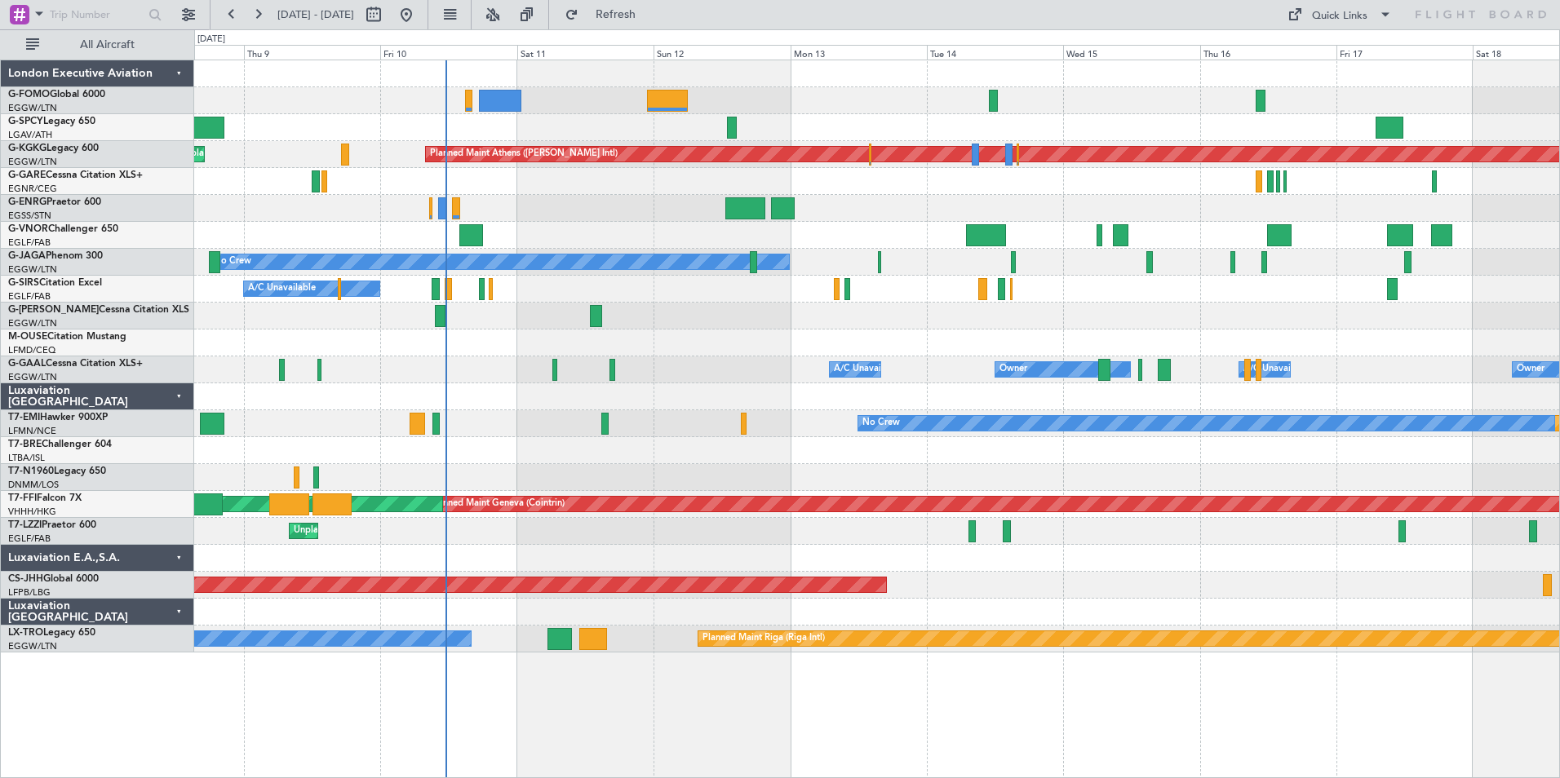
click at [1167, 399] on div "Planned Maint Athens (Eleftherios Venizelos Intl) Unplanned Maint Istanbul (Ata…" at bounding box center [876, 356] width 1365 height 592
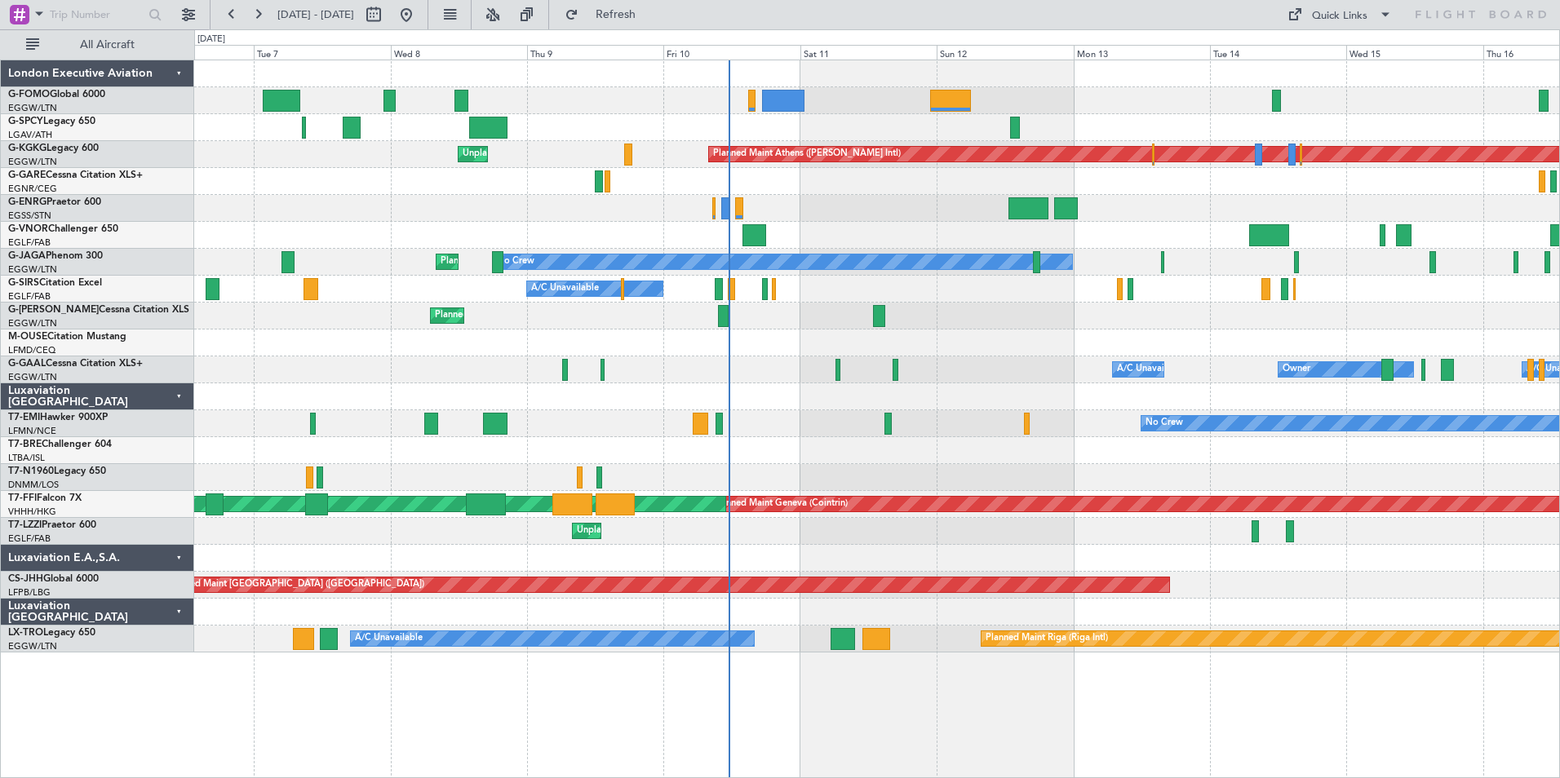
click at [1087, 337] on div at bounding box center [876, 343] width 1365 height 27
click at [963, 360] on div "Owner Owner A/C Unavailable A/C Unavailable Owner" at bounding box center [876, 370] width 1365 height 27
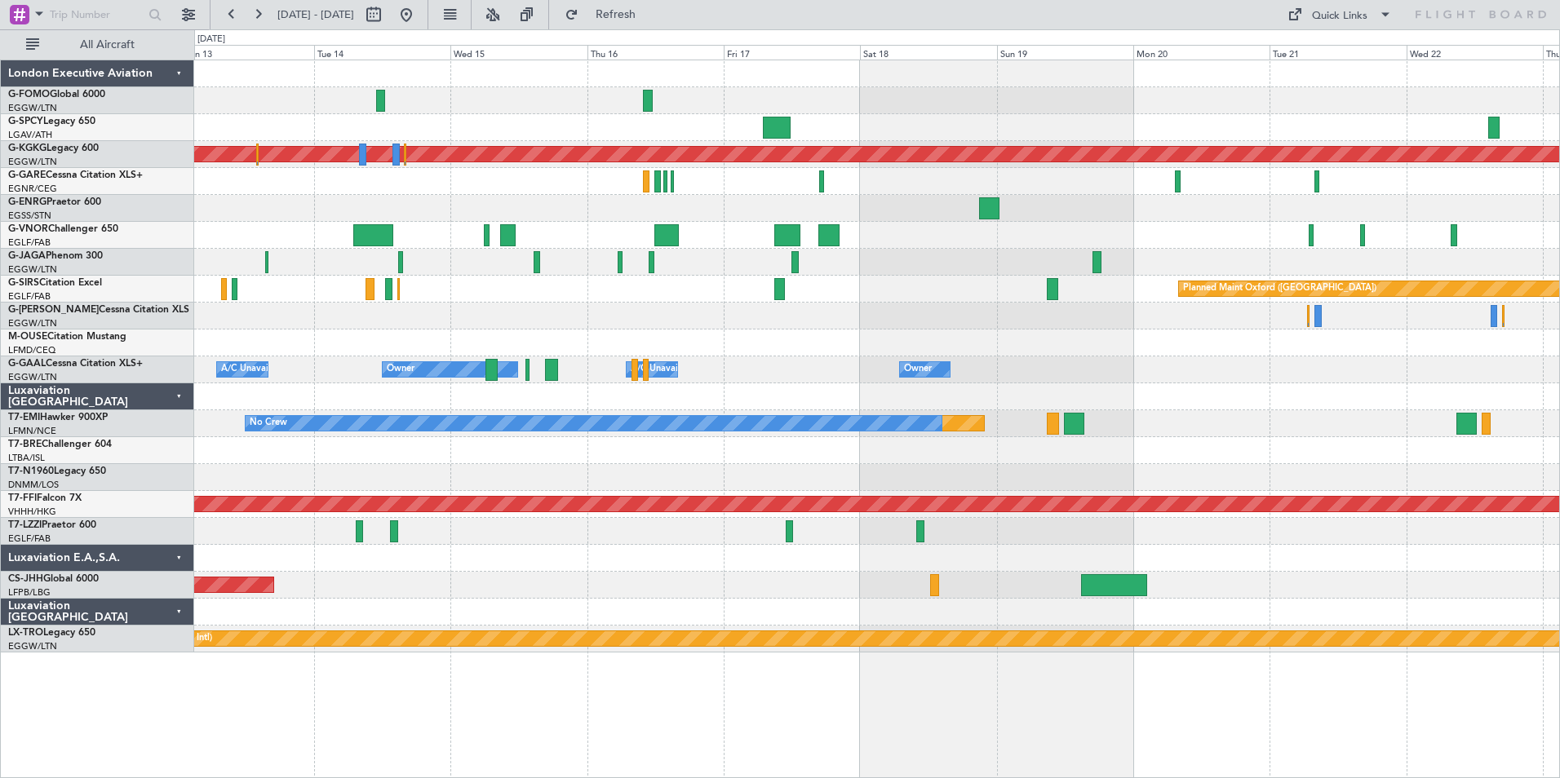
click at [465, 215] on div at bounding box center [876, 208] width 1365 height 27
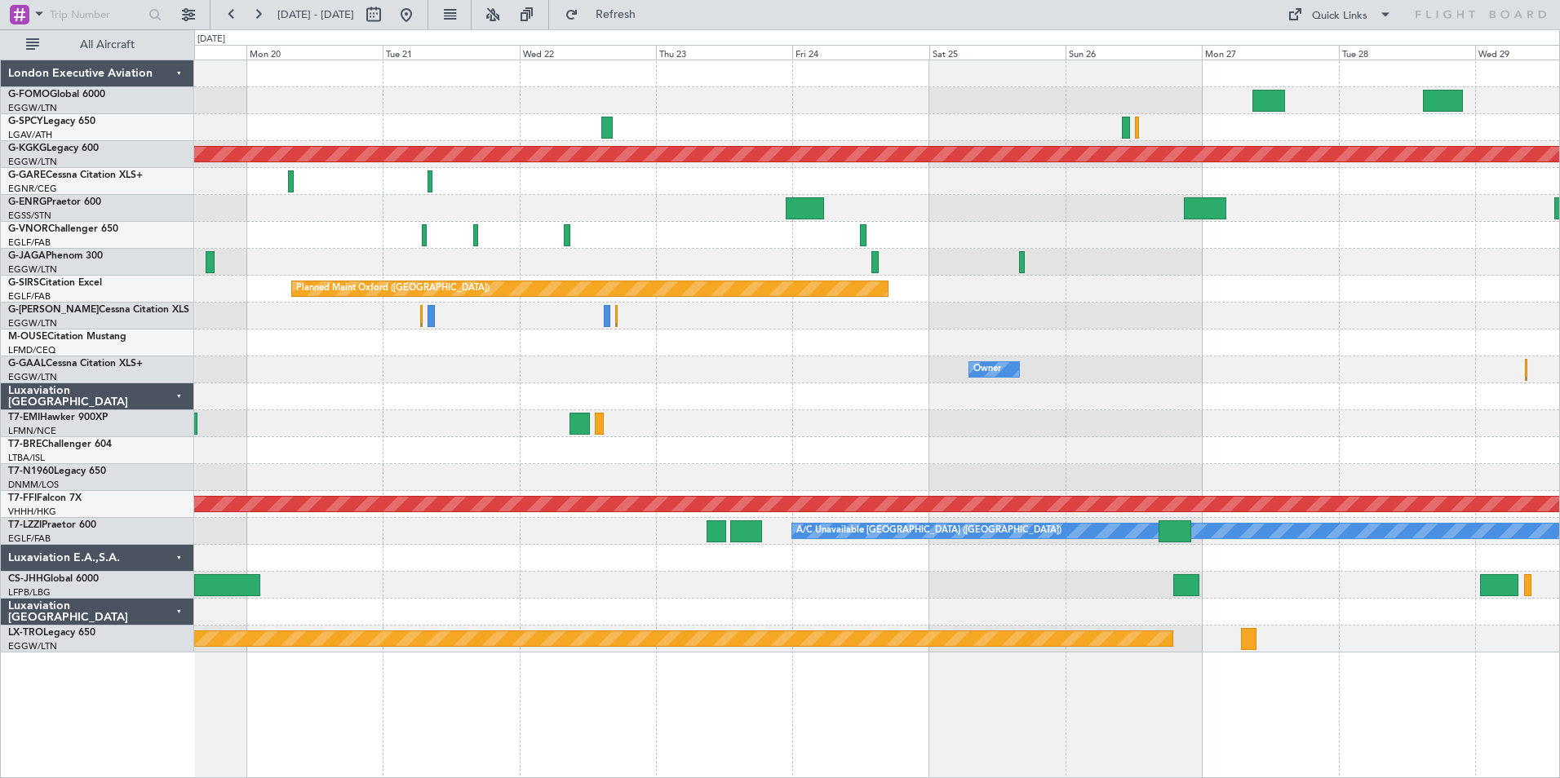
click at [466, 343] on div "Planned Maint Athens (Eleftherios Venizelos Intl) Planned Maint Oxford (Kidling…" at bounding box center [876, 356] width 1365 height 592
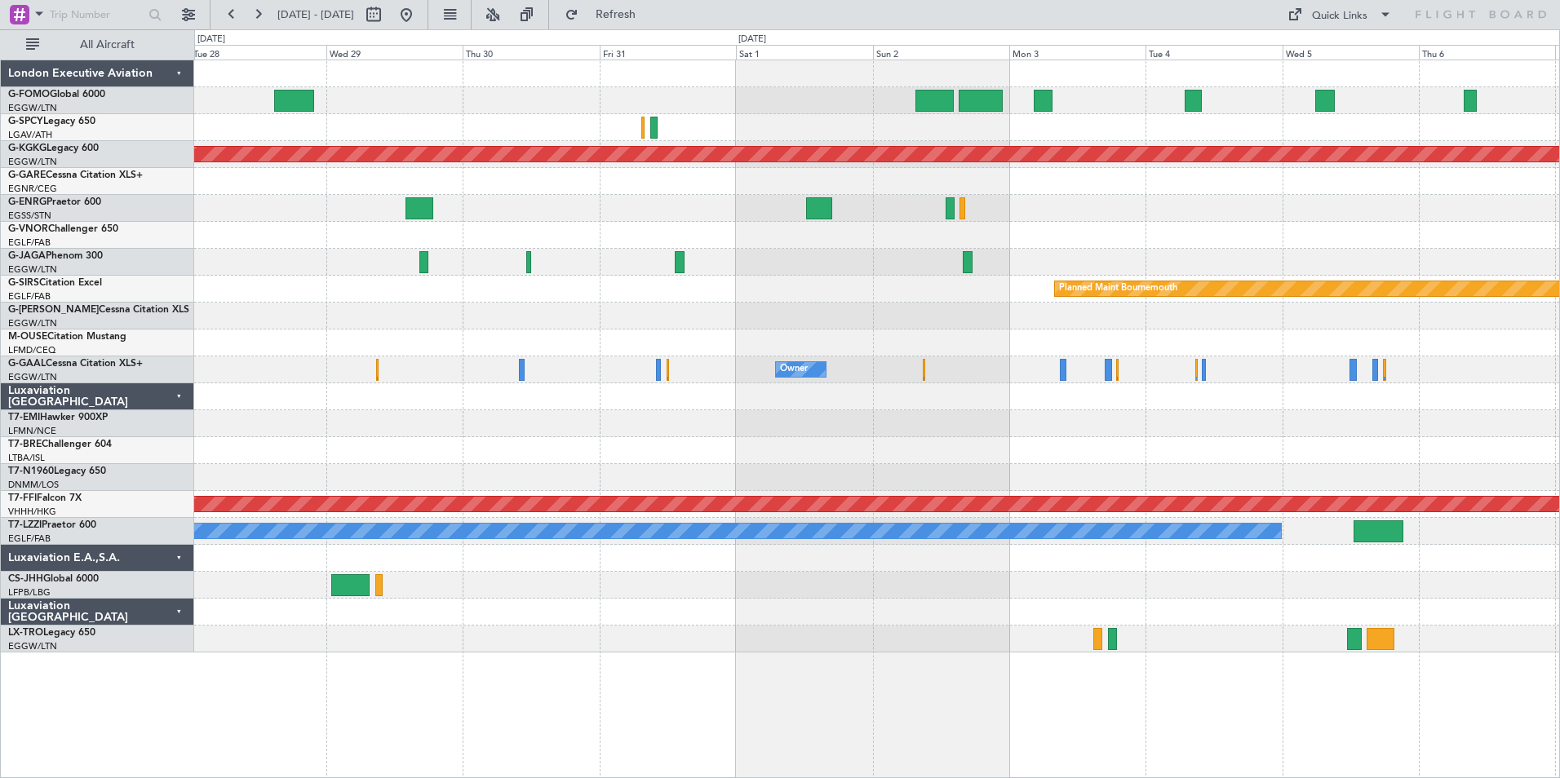
click at [1030, 275] on div "Planned Maint Athens (Eleftherios Venizelos Intl) Planned Maint Bournemouth Pla…" at bounding box center [876, 356] width 1365 height 592
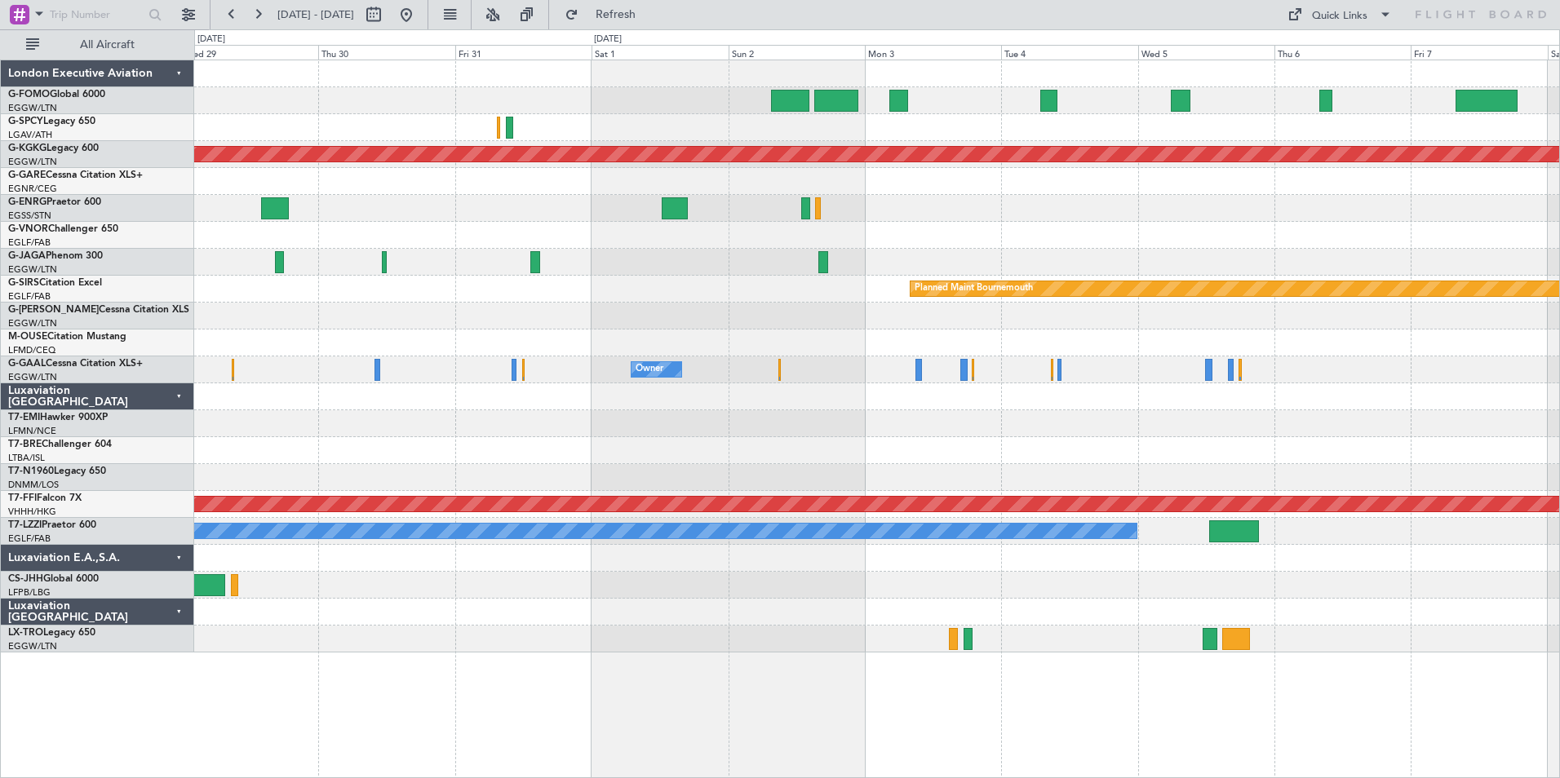
click at [1067, 224] on div at bounding box center [876, 235] width 1365 height 27
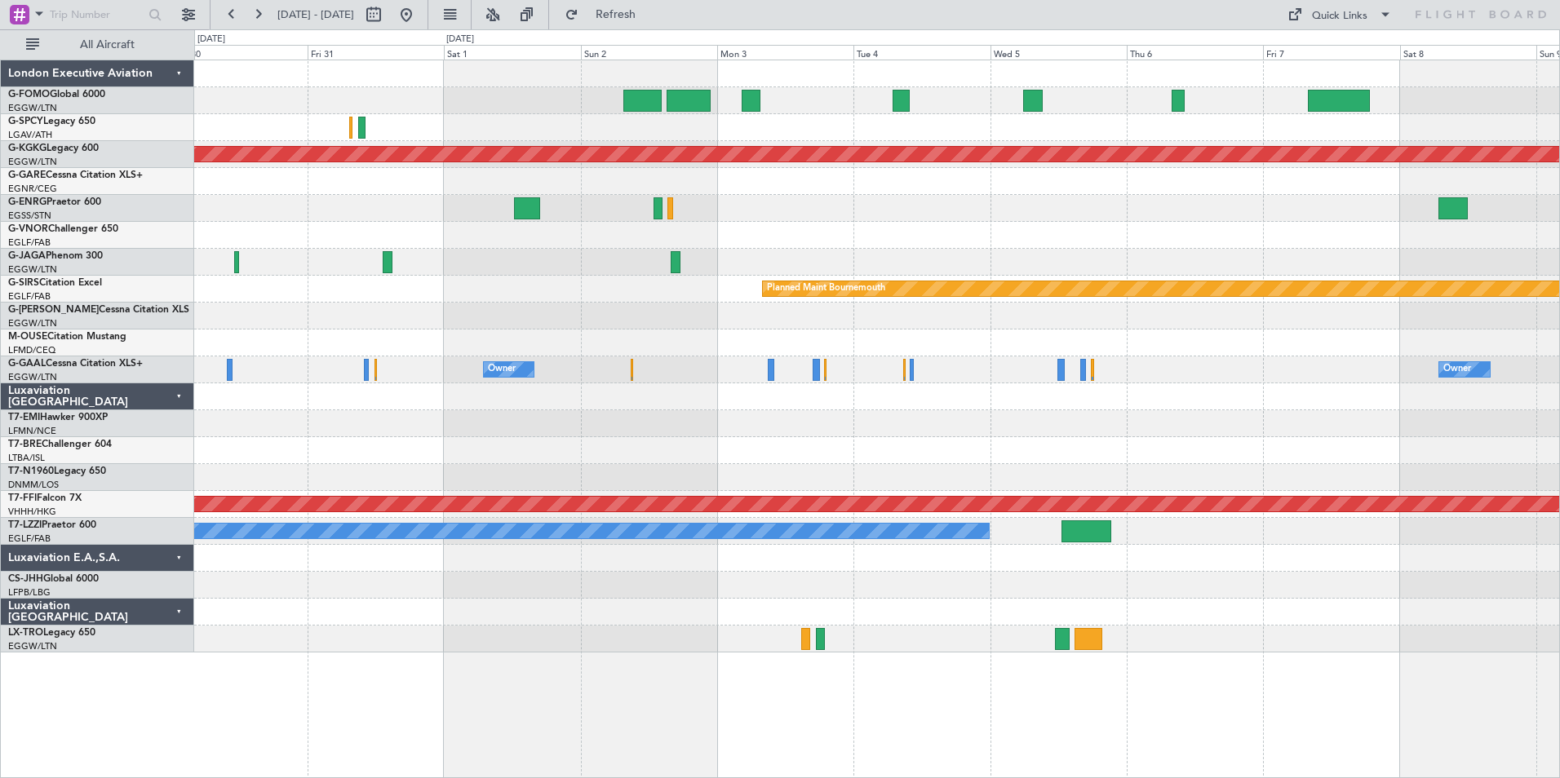
click at [1166, 208] on div at bounding box center [876, 208] width 1365 height 27
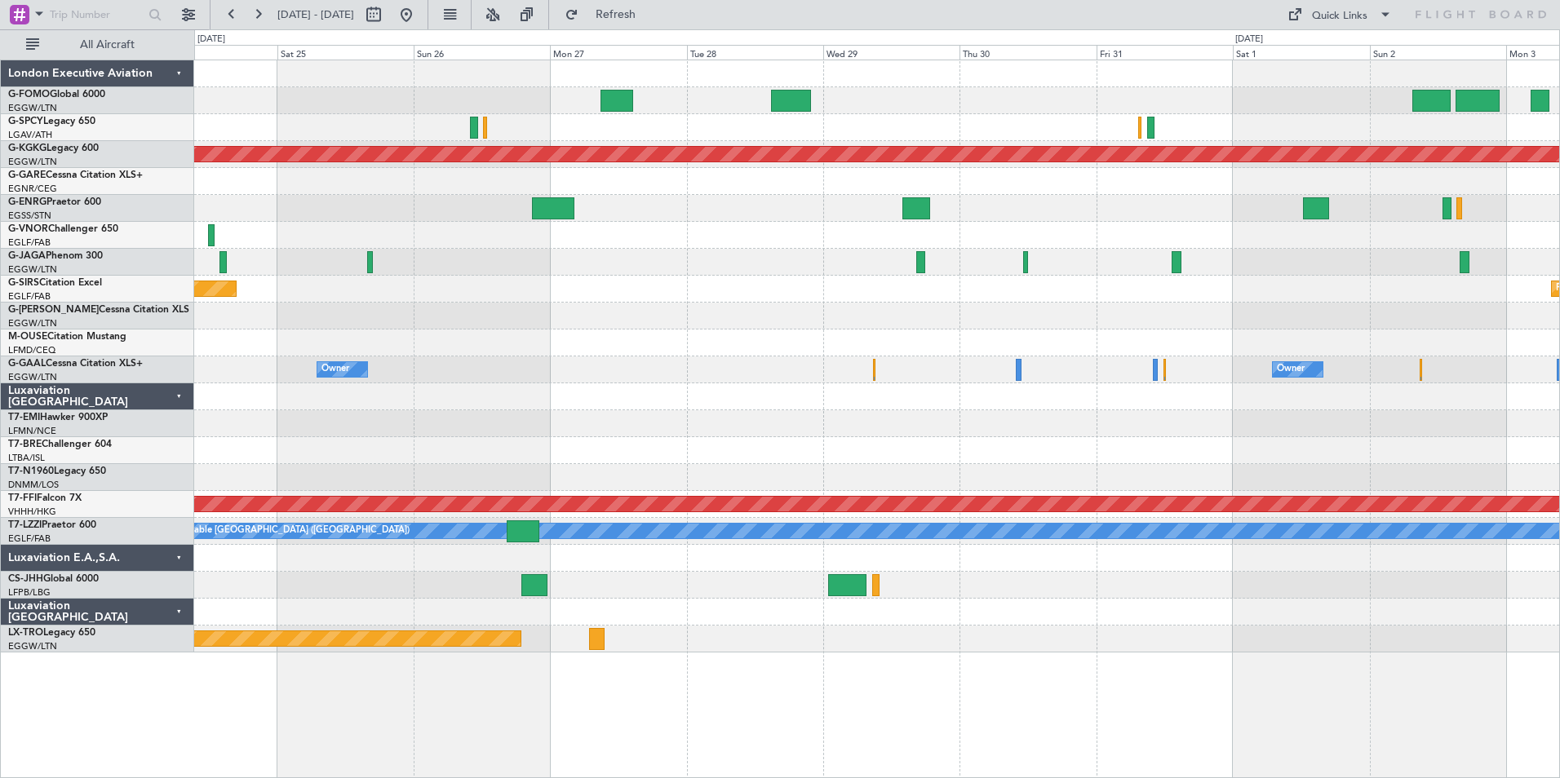
click at [1486, 476] on div "Planned Maint Athens (Eleftherios Venizelos Intl) Planned Maint Bournemouth Pla…" at bounding box center [876, 356] width 1365 height 592
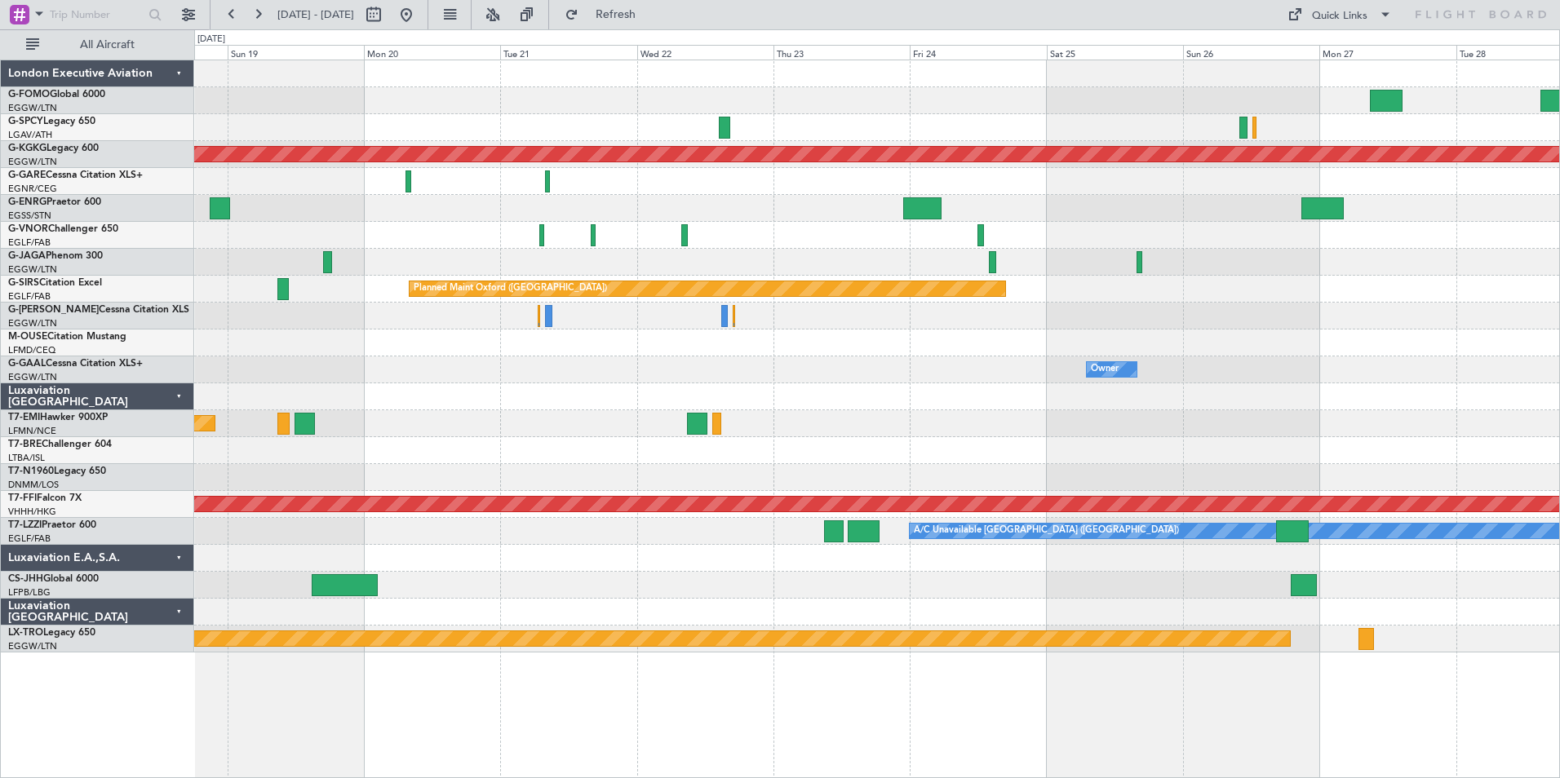
click at [1261, 435] on div "Planned Maint No Crew" at bounding box center [876, 423] width 1365 height 27
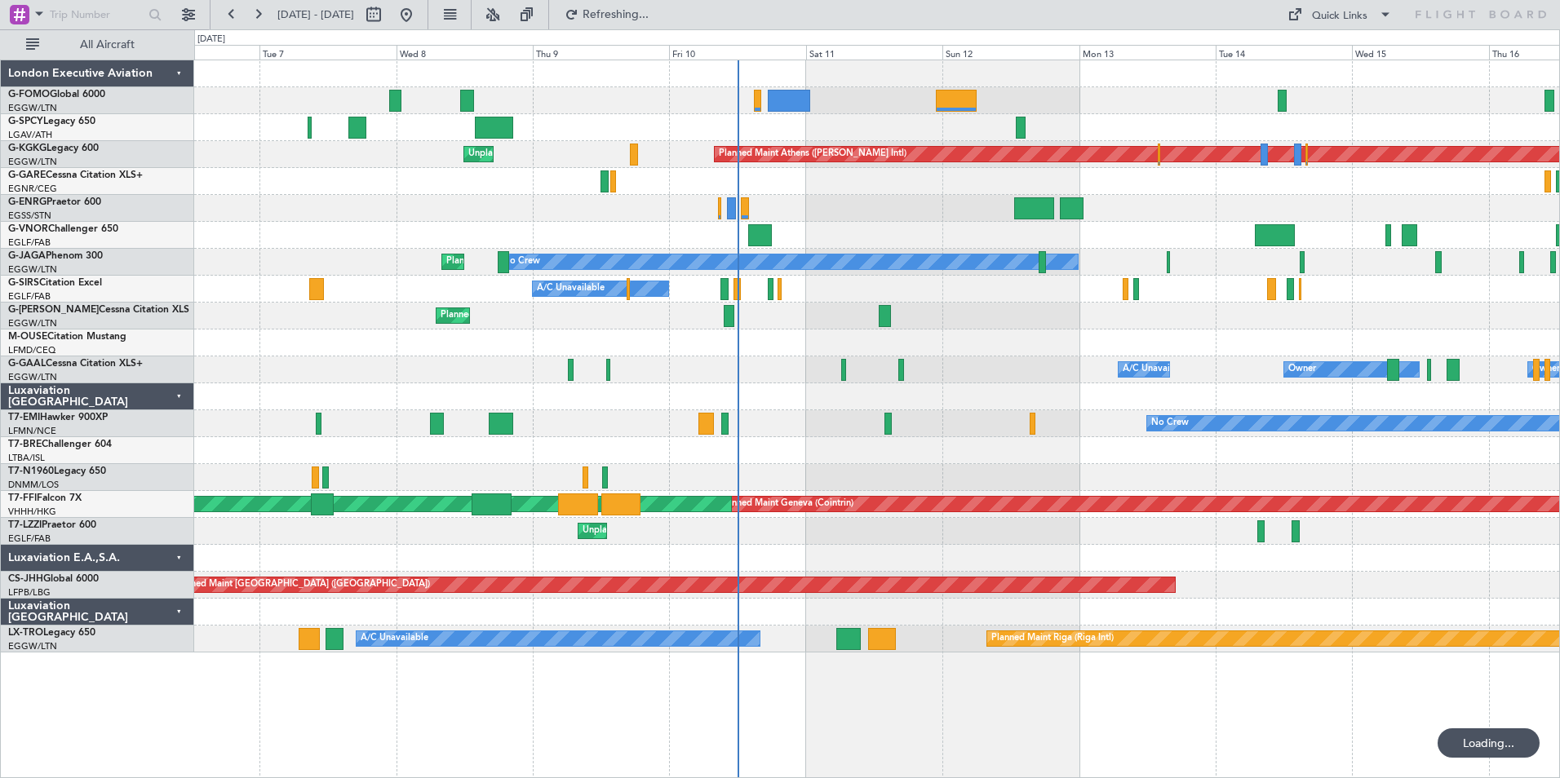
click at [1004, 364] on div "A/C Unavailable Owner Owner A/C Unavailable Owner" at bounding box center [876, 370] width 1365 height 27
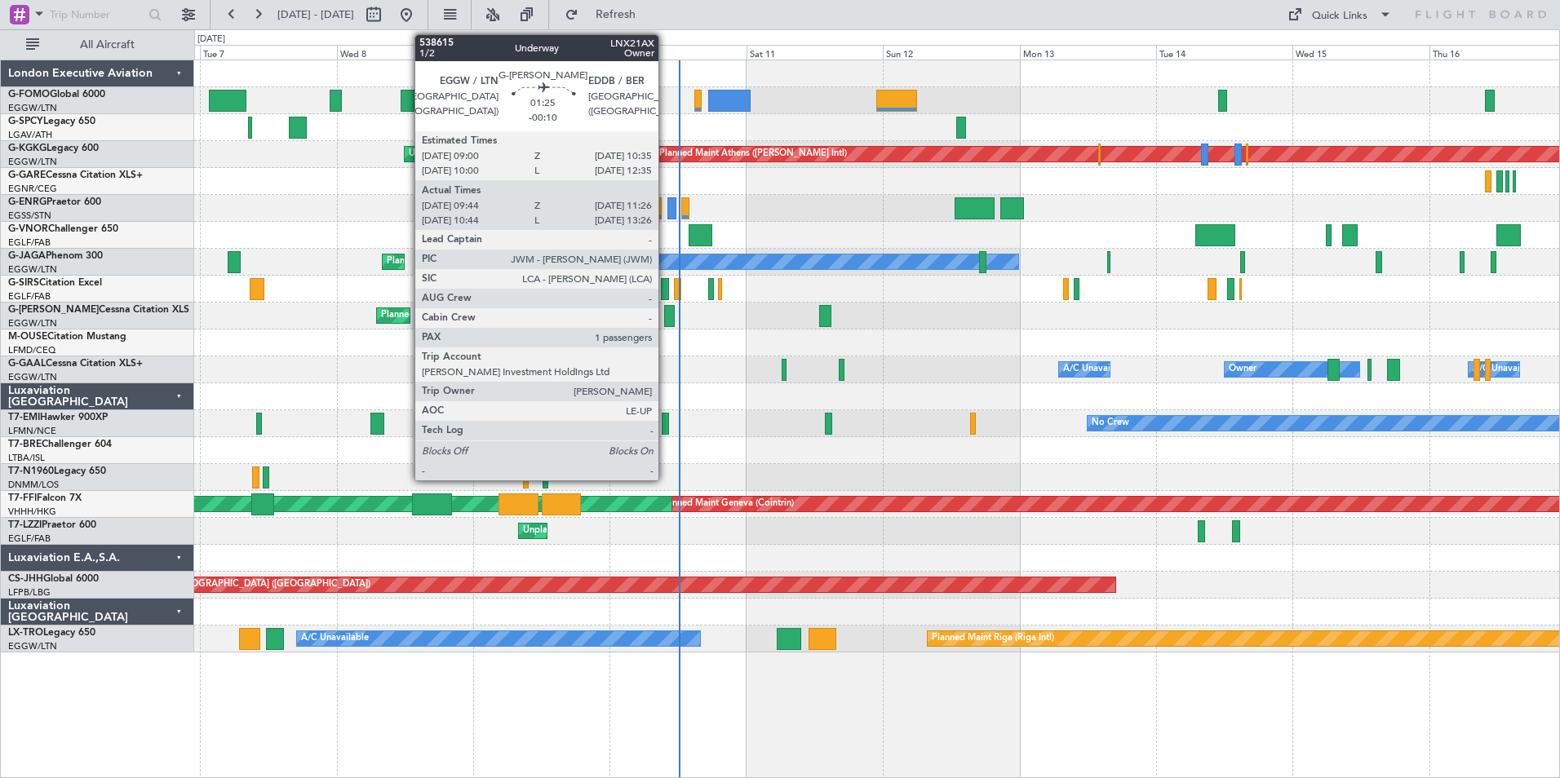
click at [666, 317] on div at bounding box center [669, 316] width 10 height 22
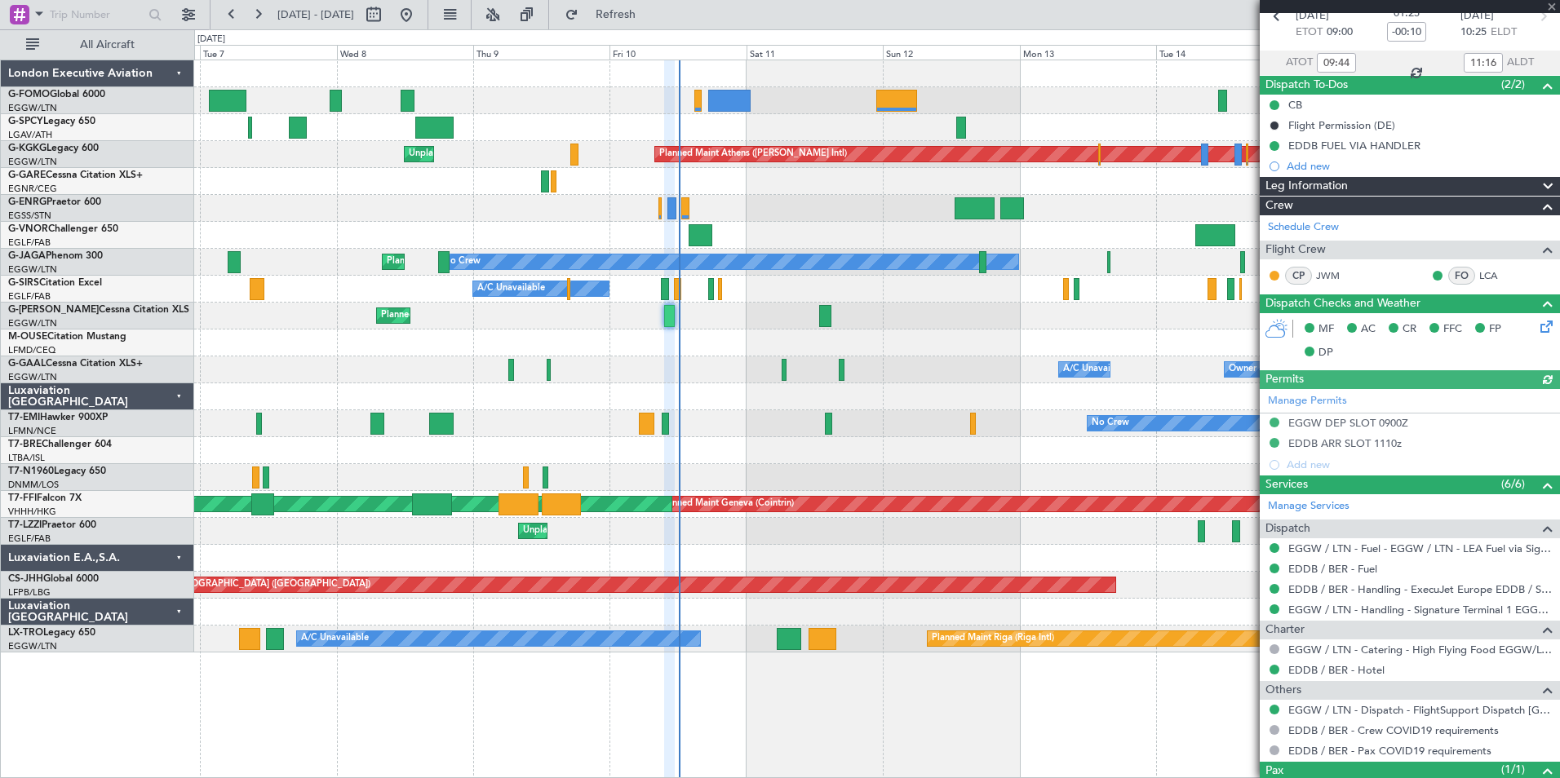
scroll to position [149, 0]
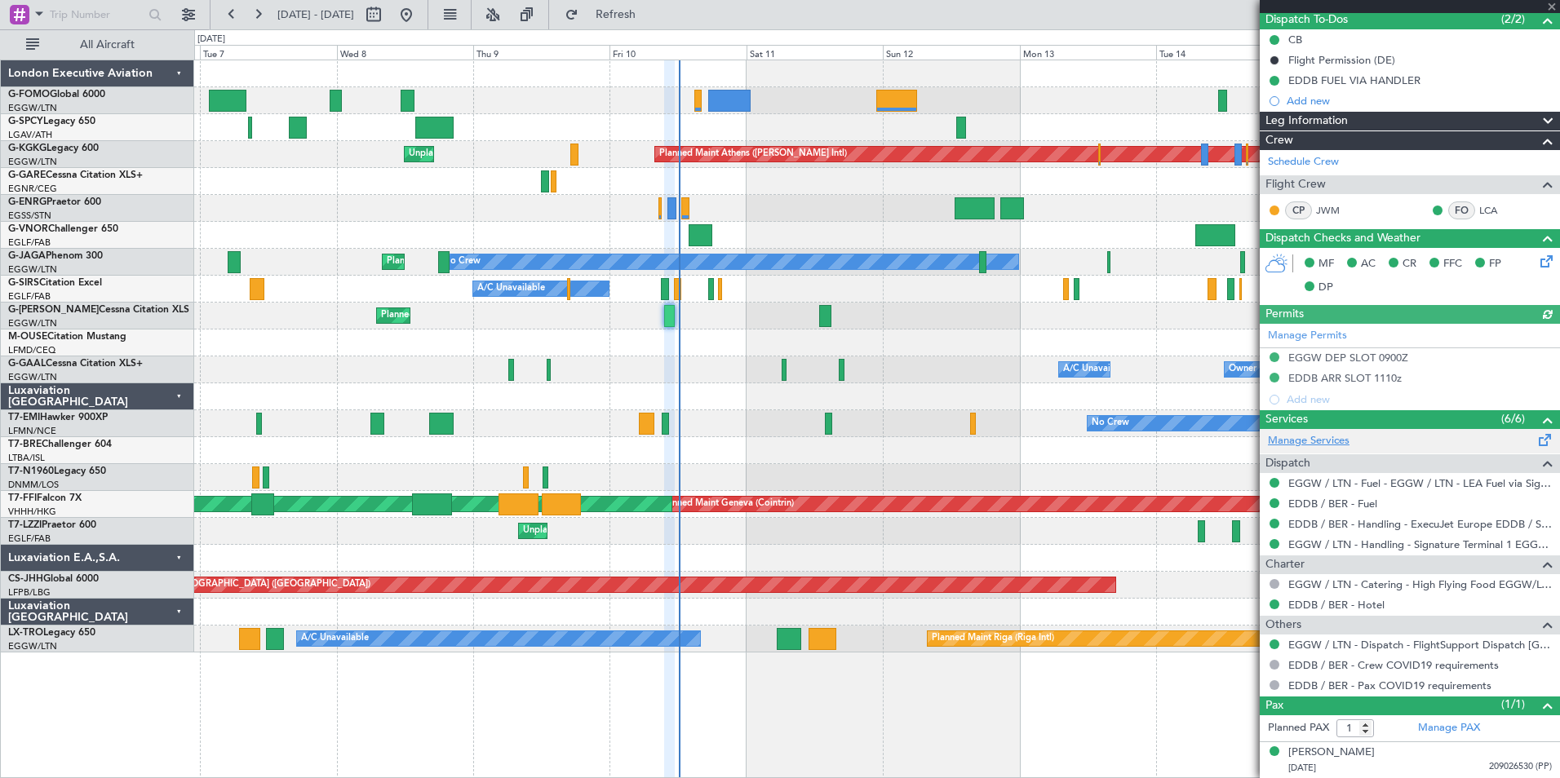
click at [1329, 437] on link "Manage Services" at bounding box center [1309, 441] width 82 height 16
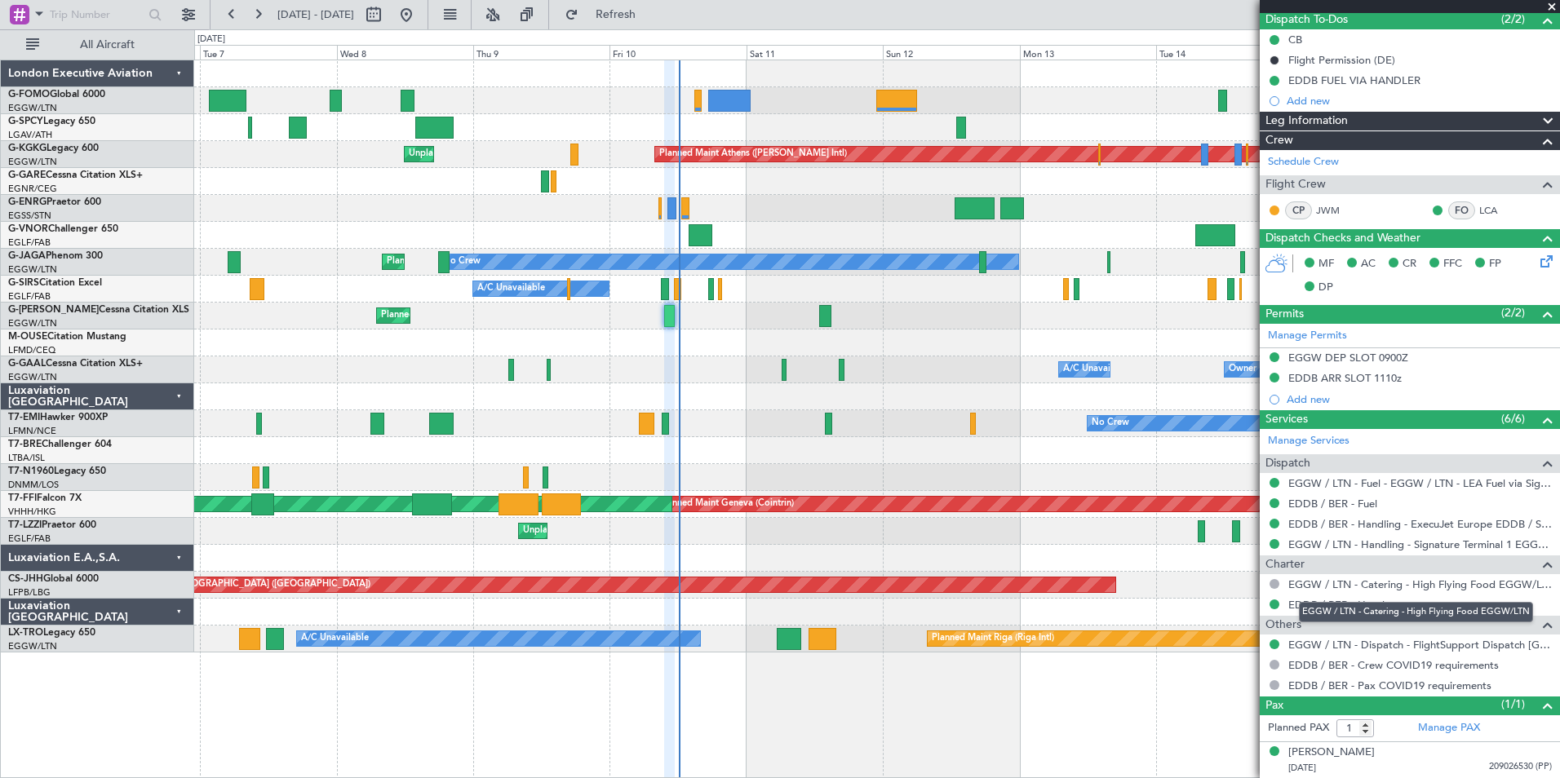
click at [1341, 604] on div "EGGW / LTN - Catering - High Flying Food EGGW/LTN" at bounding box center [1416, 612] width 234 height 20
click at [1294, 607] on link "EDDB / BER - Hotel" at bounding box center [1336, 605] width 96 height 14
click at [650, 14] on span "Refresh" at bounding box center [616, 14] width 69 height 11
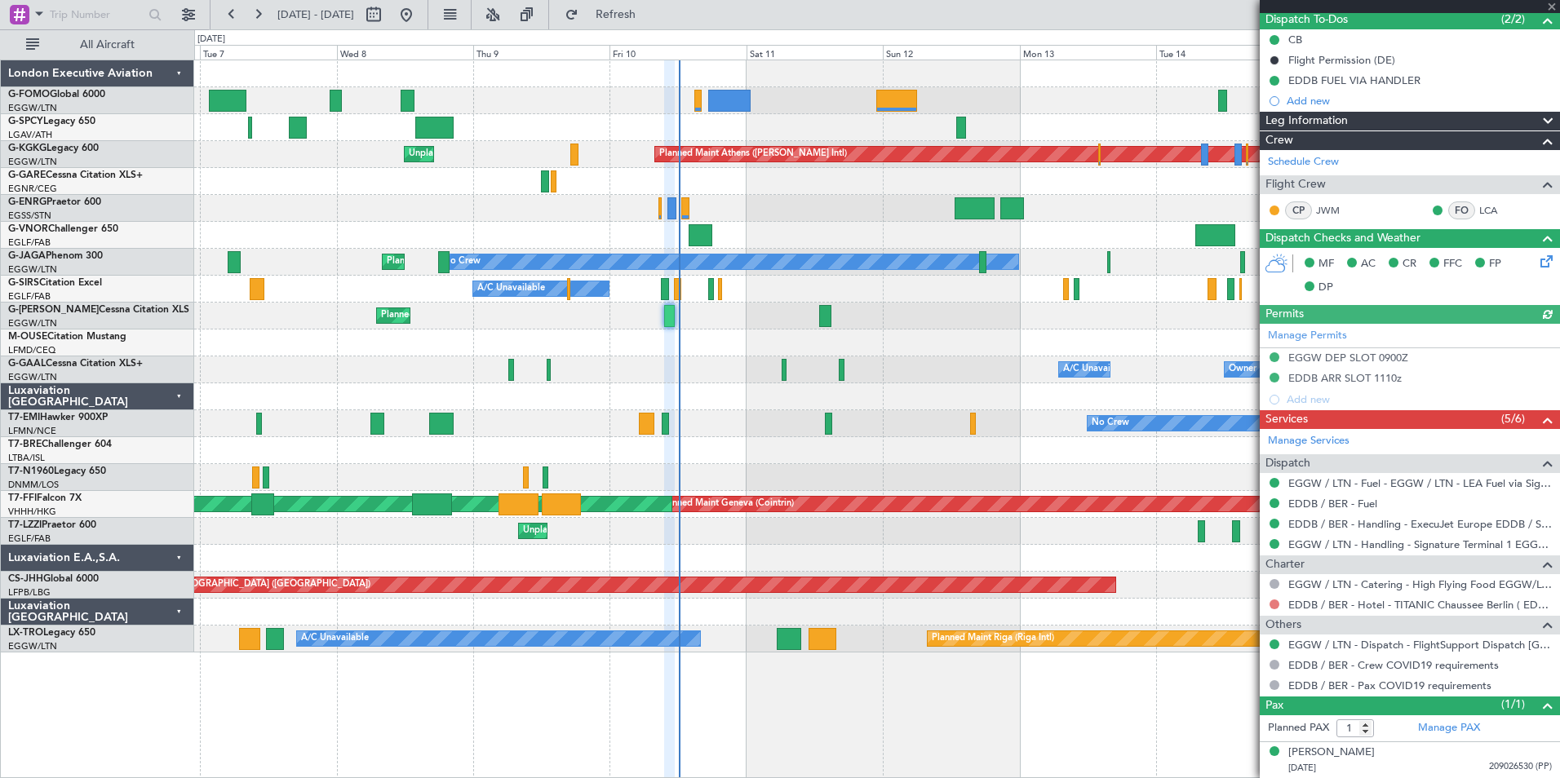
click at [1274, 602] on button at bounding box center [1274, 605] width 10 height 10
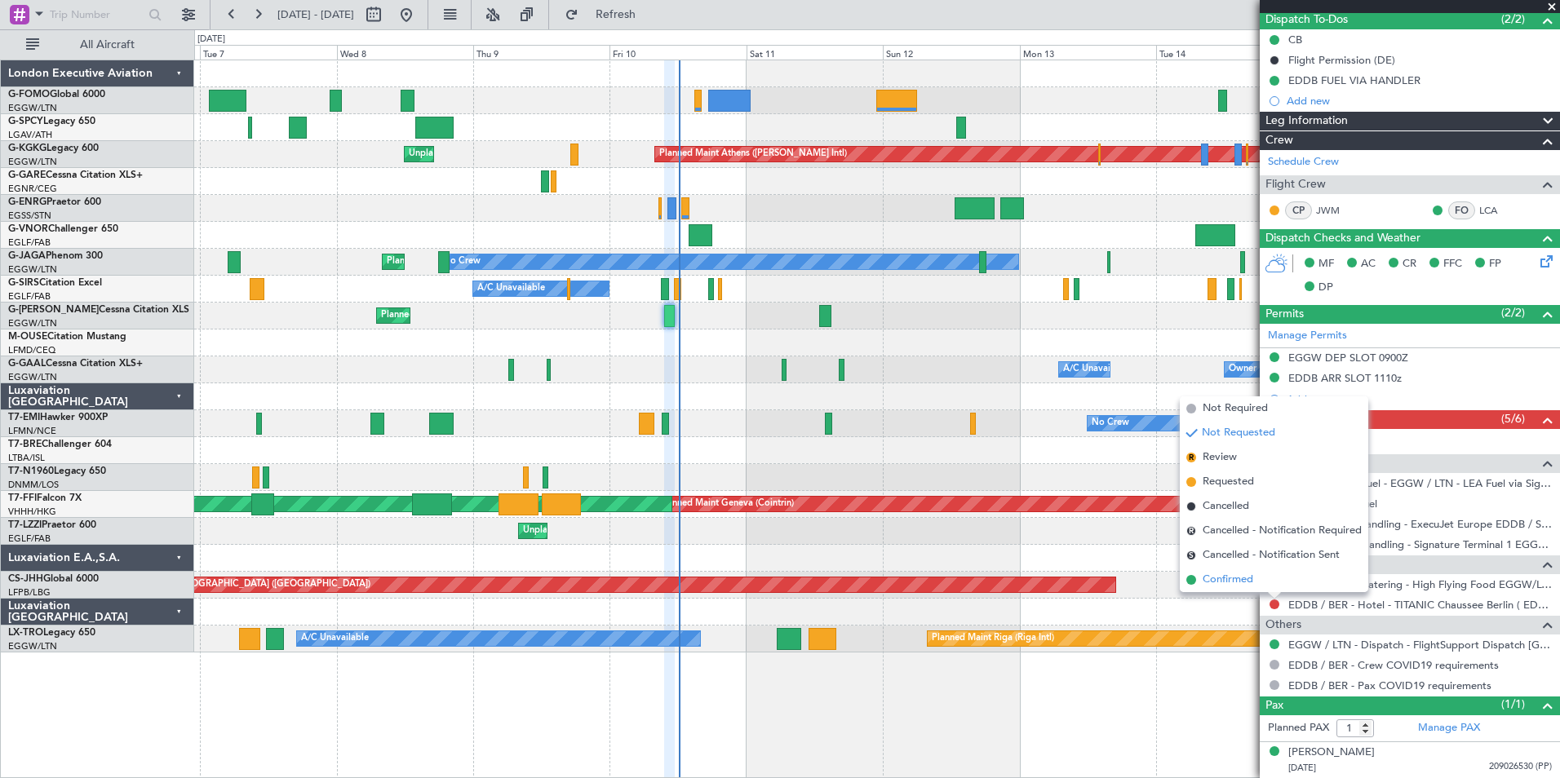
click at [1233, 578] on span "Confirmed" at bounding box center [1227, 580] width 51 height 16
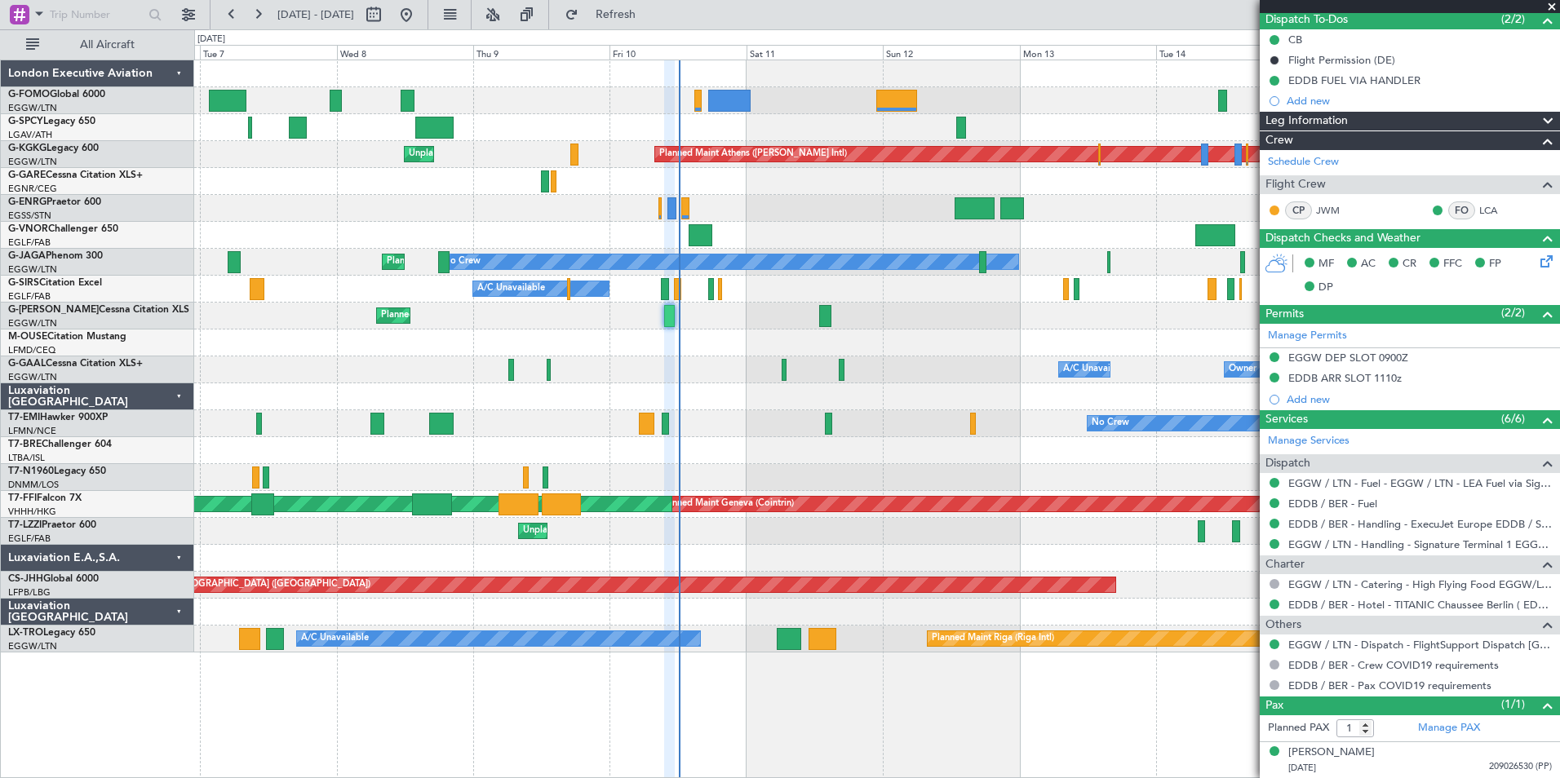
click at [1548, 9] on span at bounding box center [1551, 7] width 16 height 15
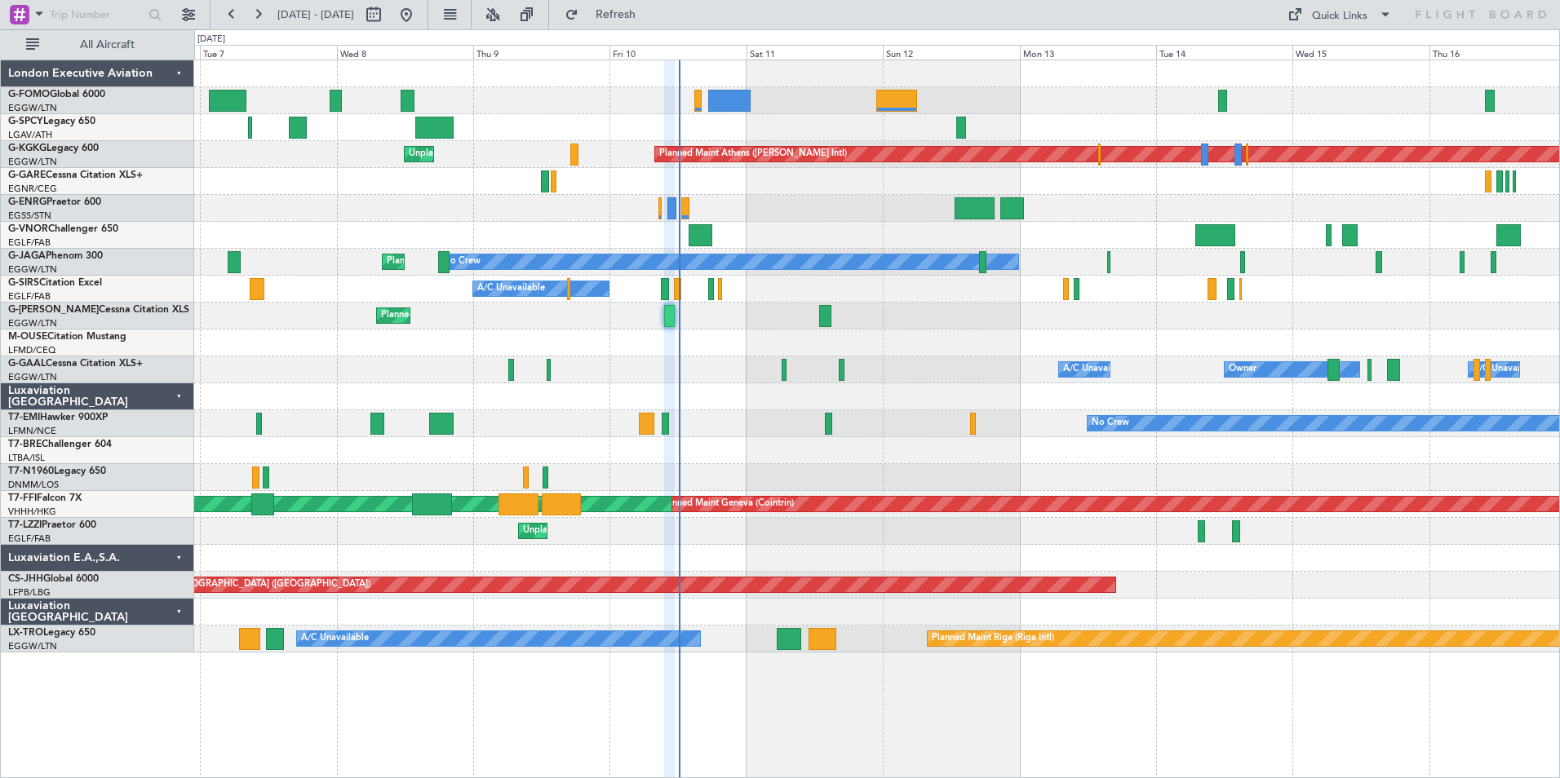
type input "0"
click at [650, 17] on span "Refresh" at bounding box center [616, 14] width 69 height 11
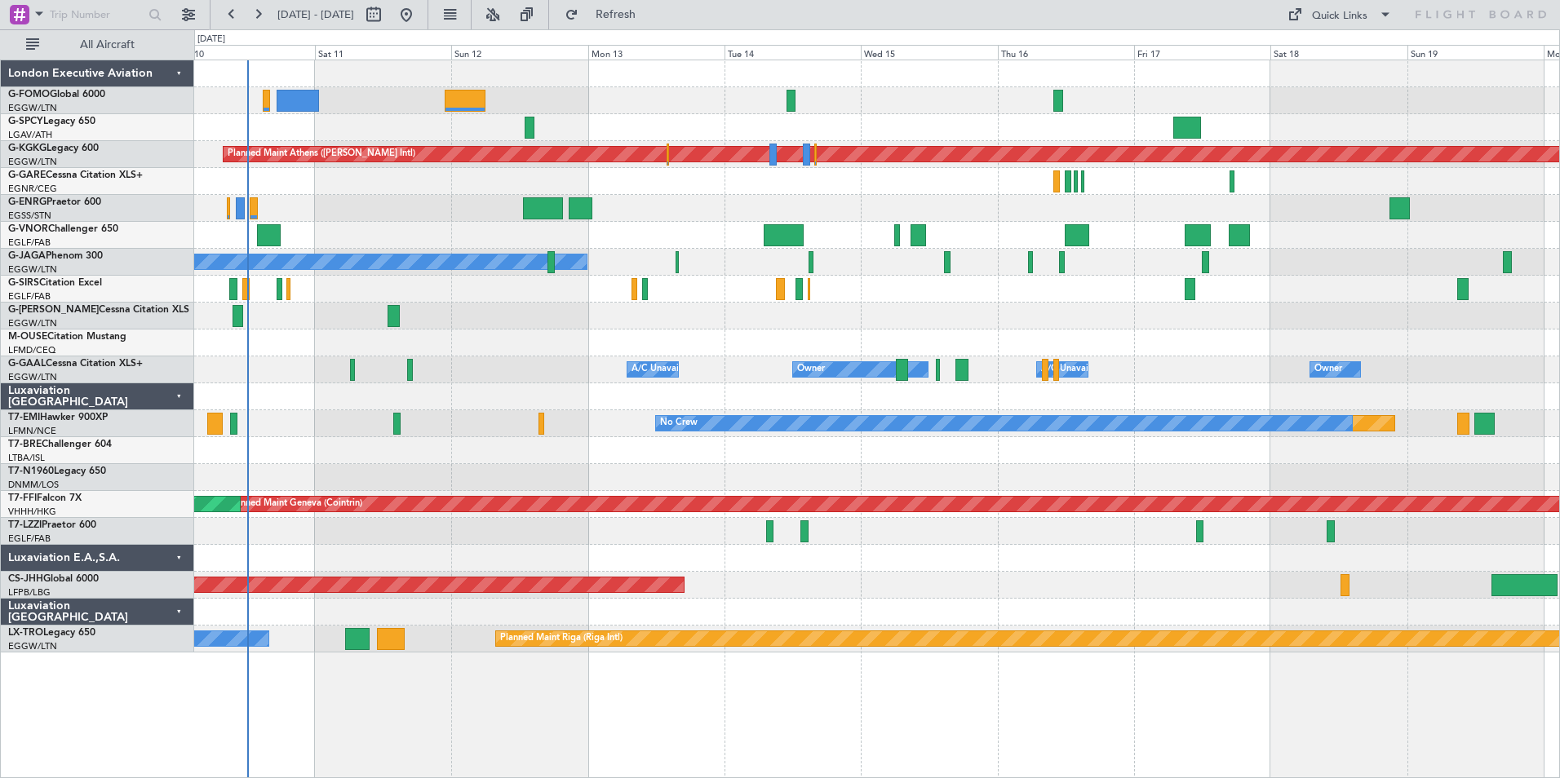
click at [954, 480] on div at bounding box center [876, 477] width 1365 height 27
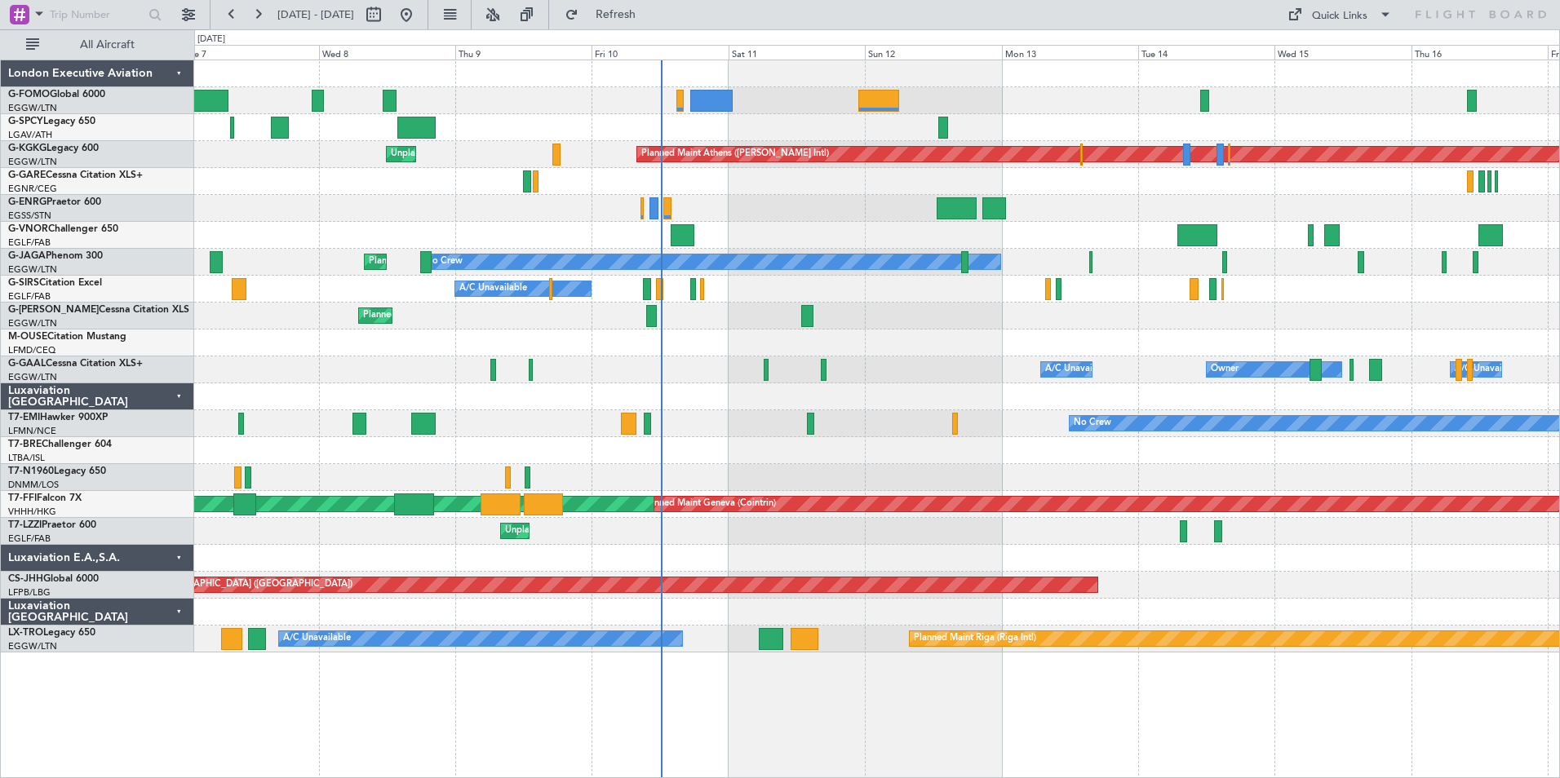
click at [865, 382] on div "Planned Maint Athens (Eleftherios Venizelos Intl) Unplanned Maint Istanbul (Ata…" at bounding box center [876, 356] width 1365 height 592
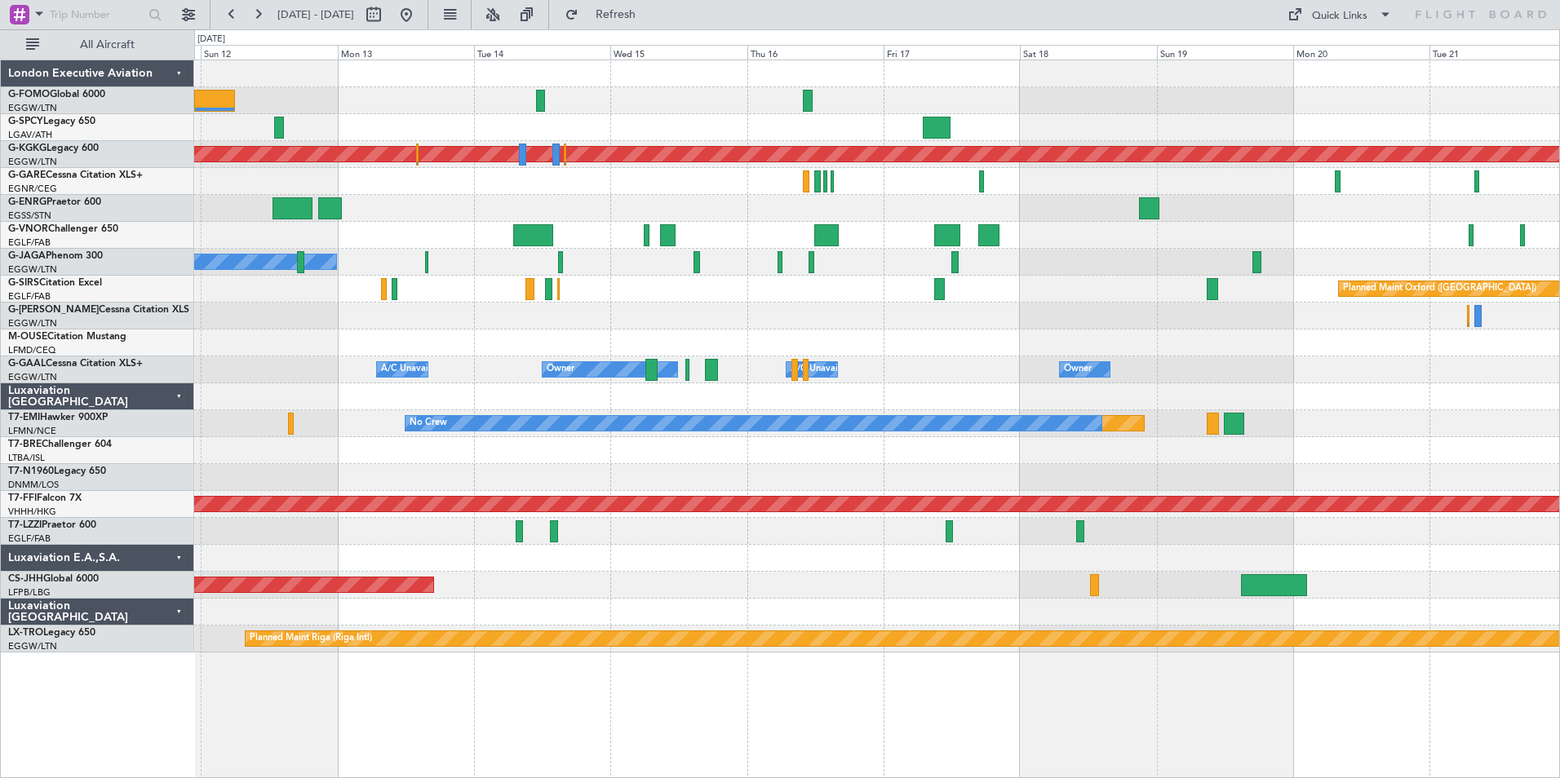
click at [595, 532] on div "Planned Maint Athens (Eleftherios Venizelos Intl) No Crew Planned Maint Oxford …" at bounding box center [876, 356] width 1365 height 592
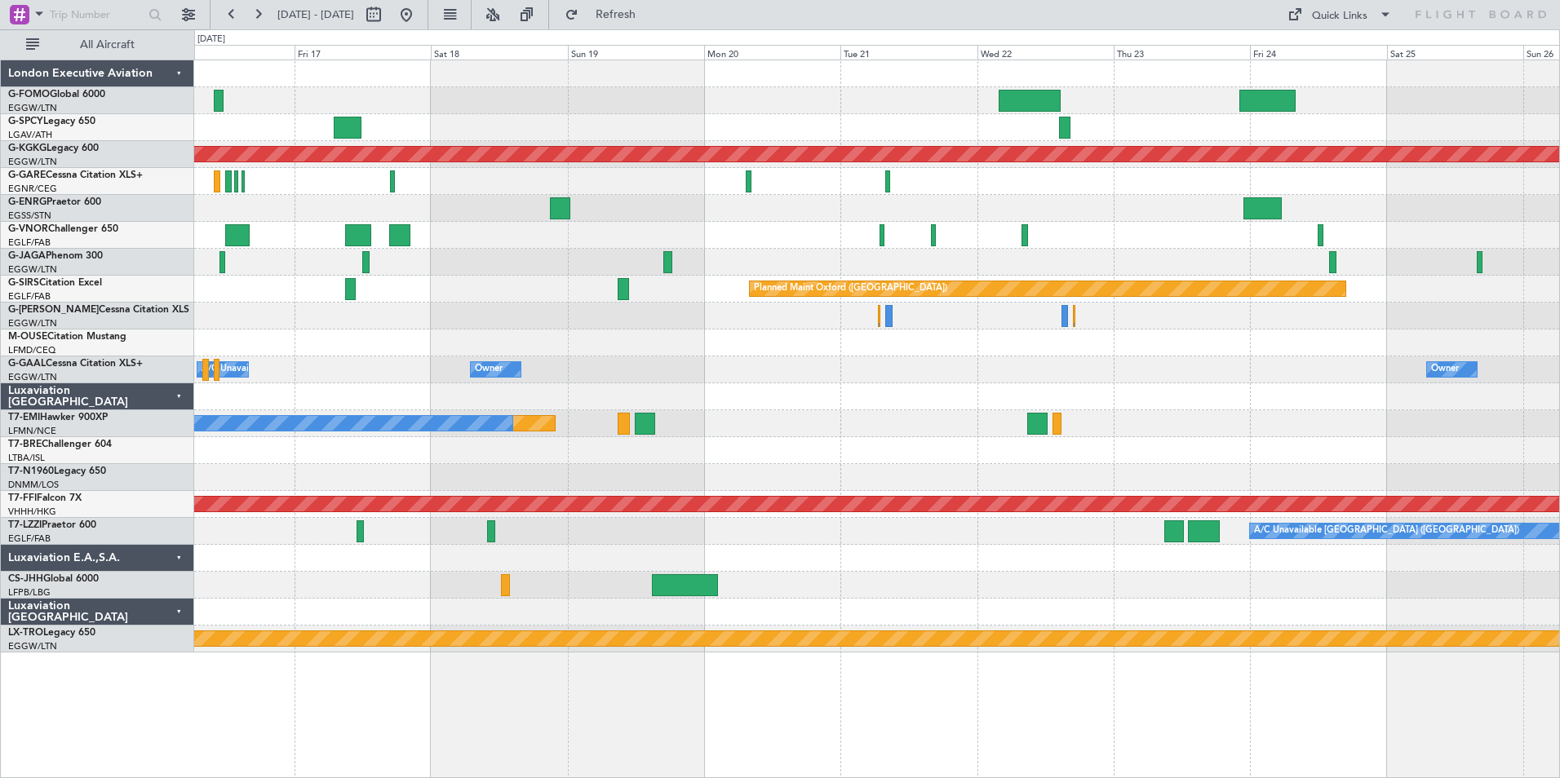
click at [664, 546] on div at bounding box center [876, 558] width 1365 height 27
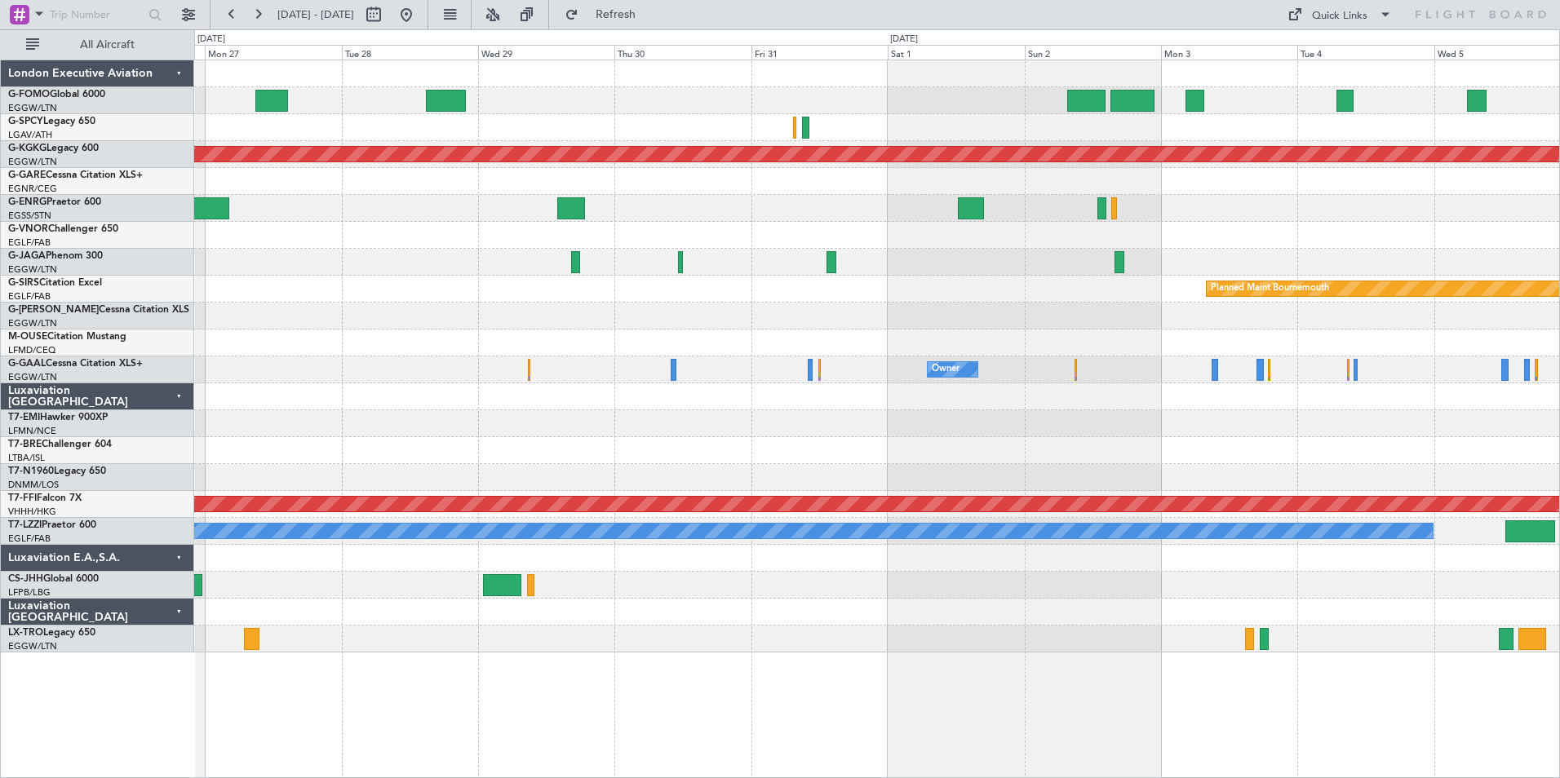
click at [752, 547] on div at bounding box center [876, 558] width 1365 height 27
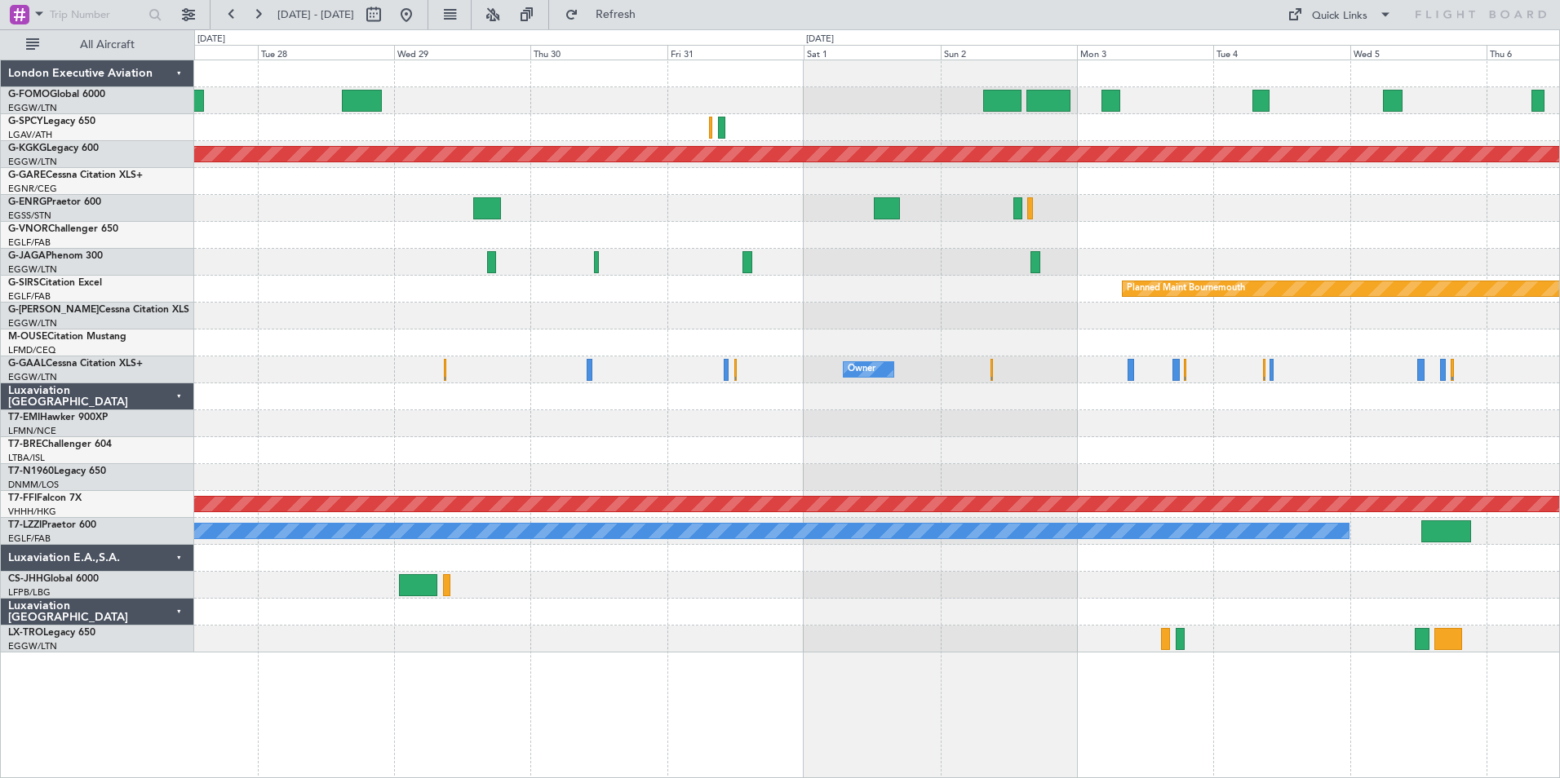
click at [965, 567] on div "Planned Maint Athens (Eleftherios Venizelos Intl) Planned Maint Bournemouth Pla…" at bounding box center [876, 356] width 1365 height 592
click at [419, 7] on button at bounding box center [406, 15] width 26 height 26
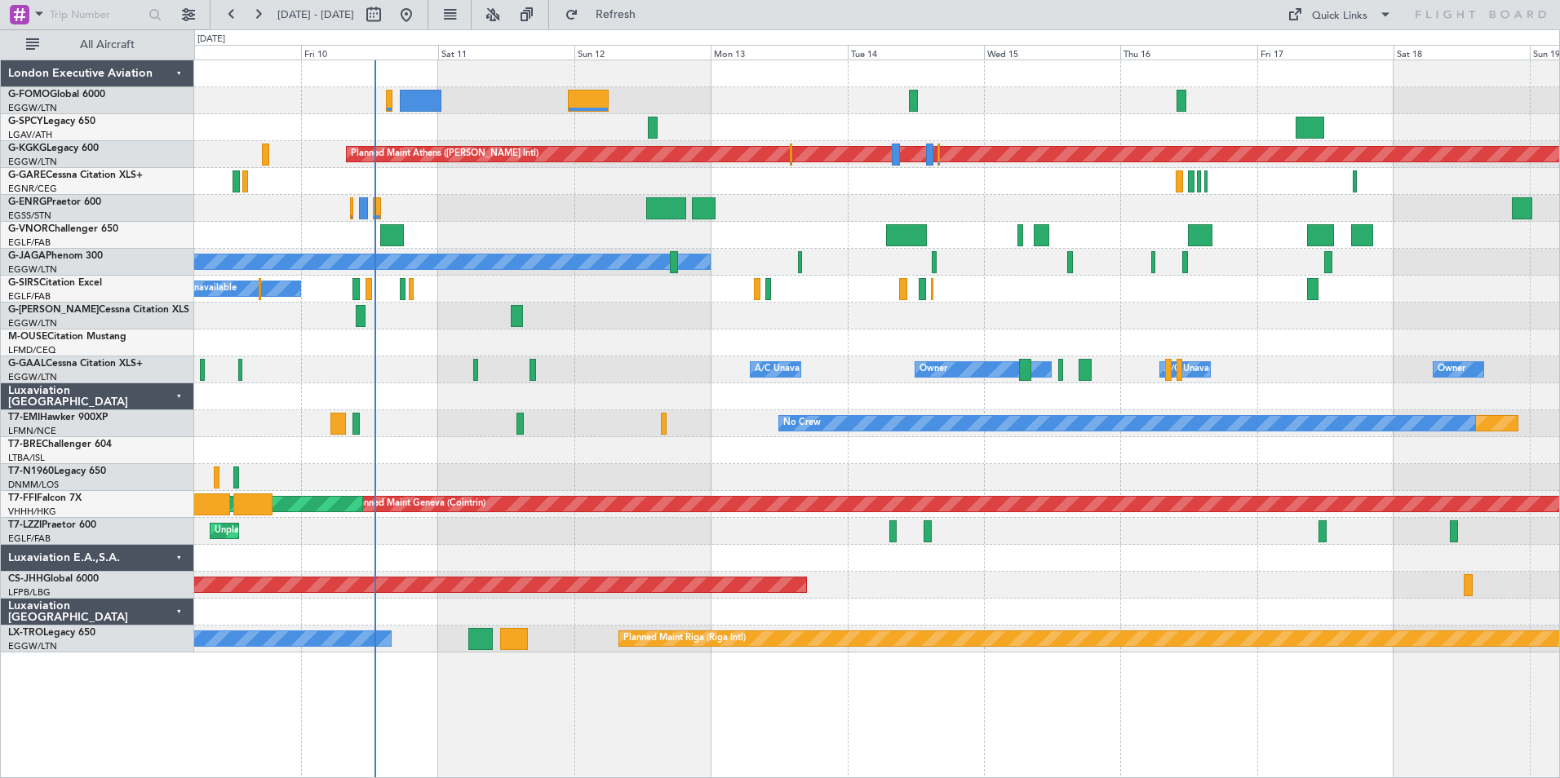
click at [555, 562] on div at bounding box center [876, 558] width 1365 height 27
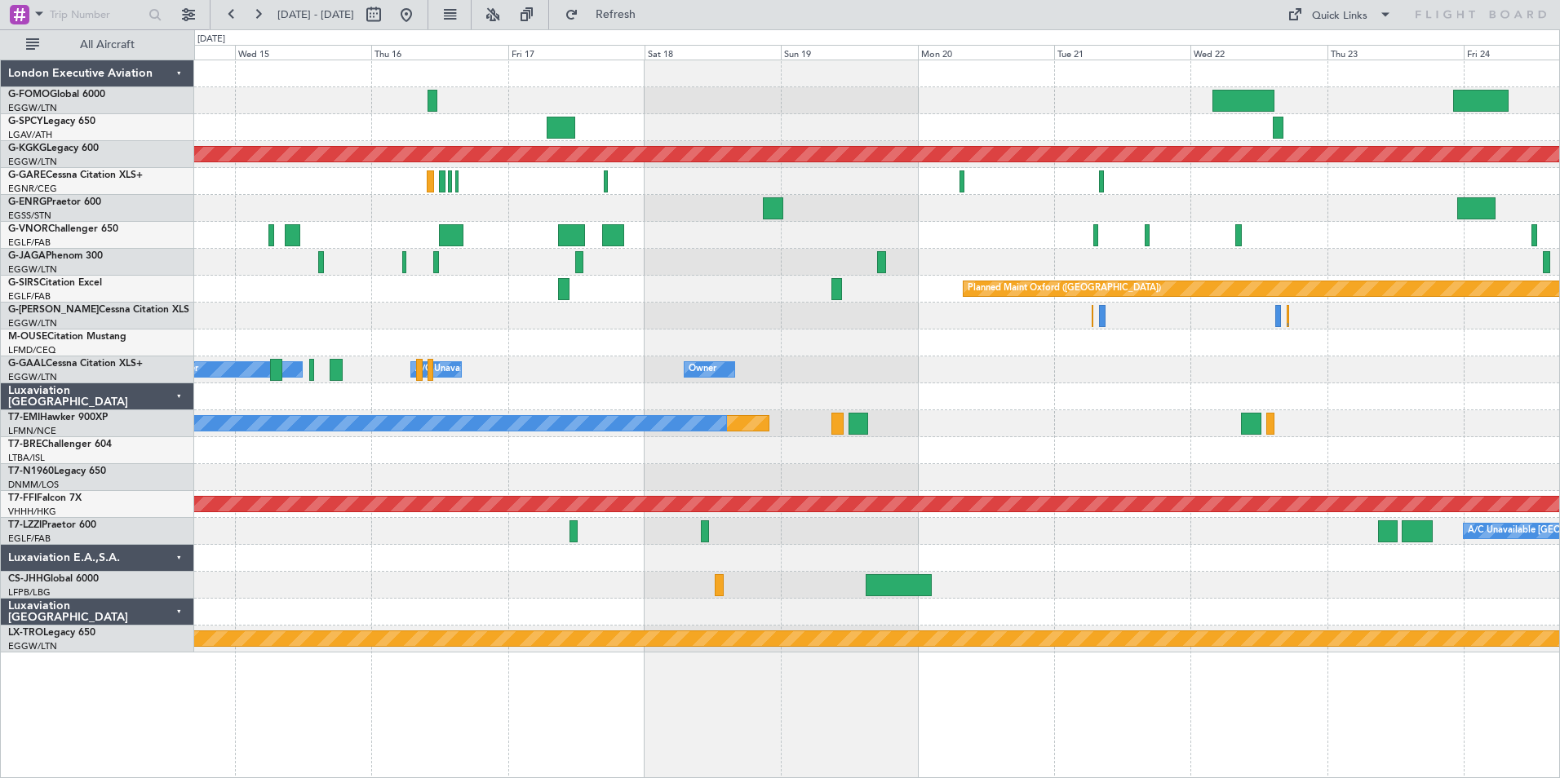
click at [706, 551] on div at bounding box center [876, 558] width 1365 height 27
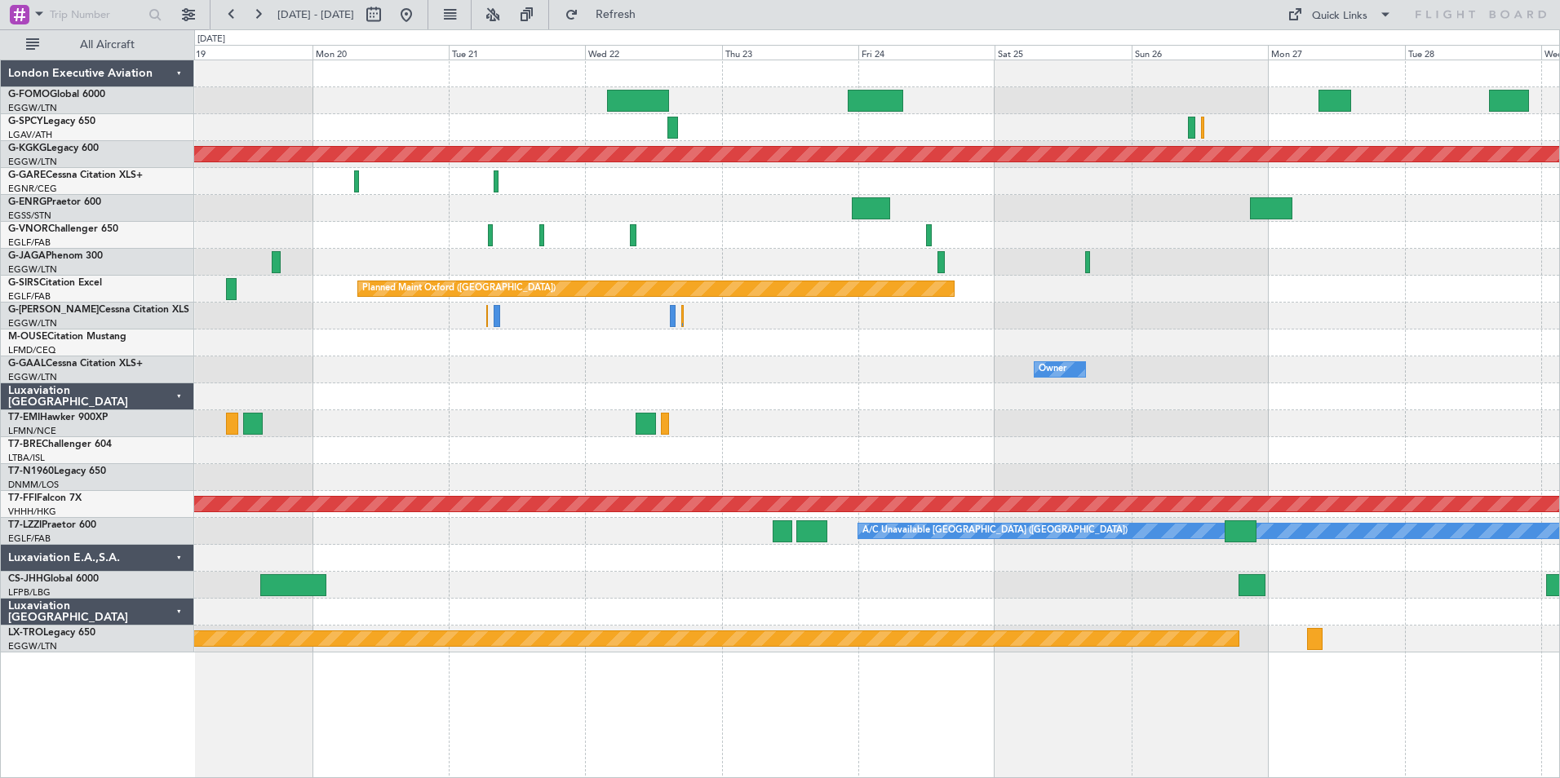
click at [710, 570] on div at bounding box center [876, 558] width 1365 height 27
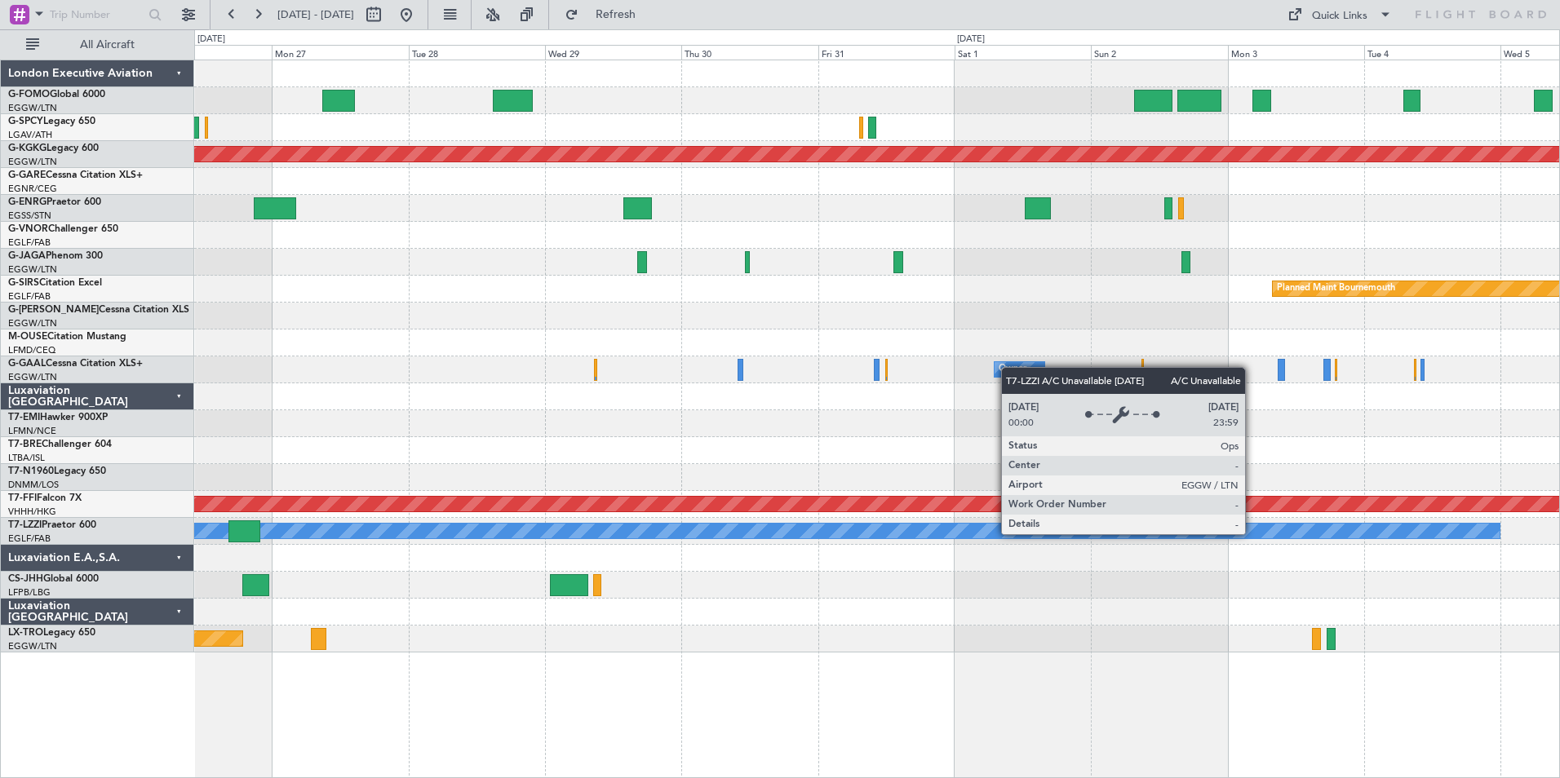
click at [781, 537] on div "A/C Unavailable [GEOGRAPHIC_DATA] ([GEOGRAPHIC_DATA])" at bounding box center [680, 531] width 1637 height 15
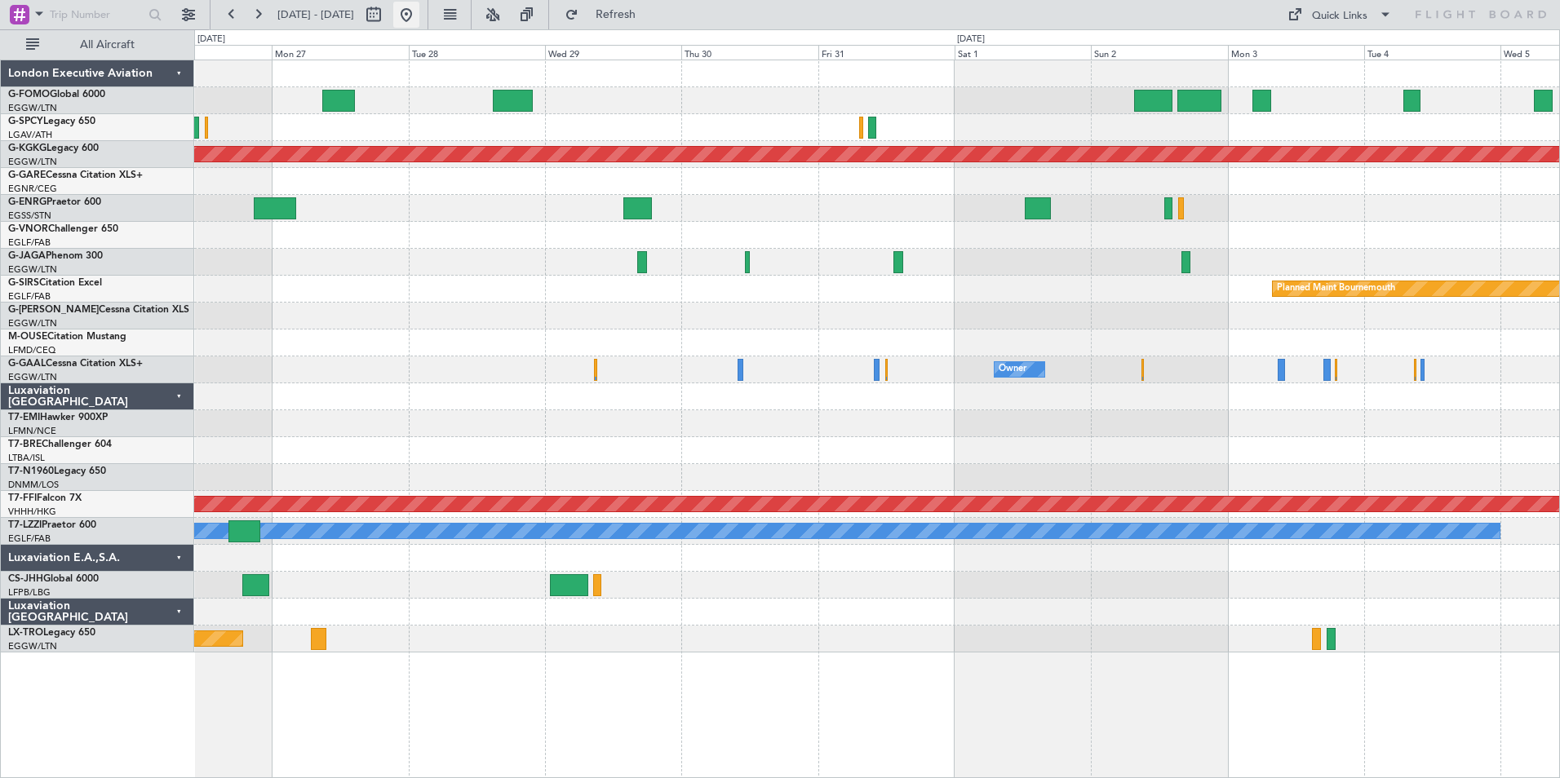
click at [419, 16] on button at bounding box center [406, 15] width 26 height 26
